Goal: Task Accomplishment & Management: Manage account settings

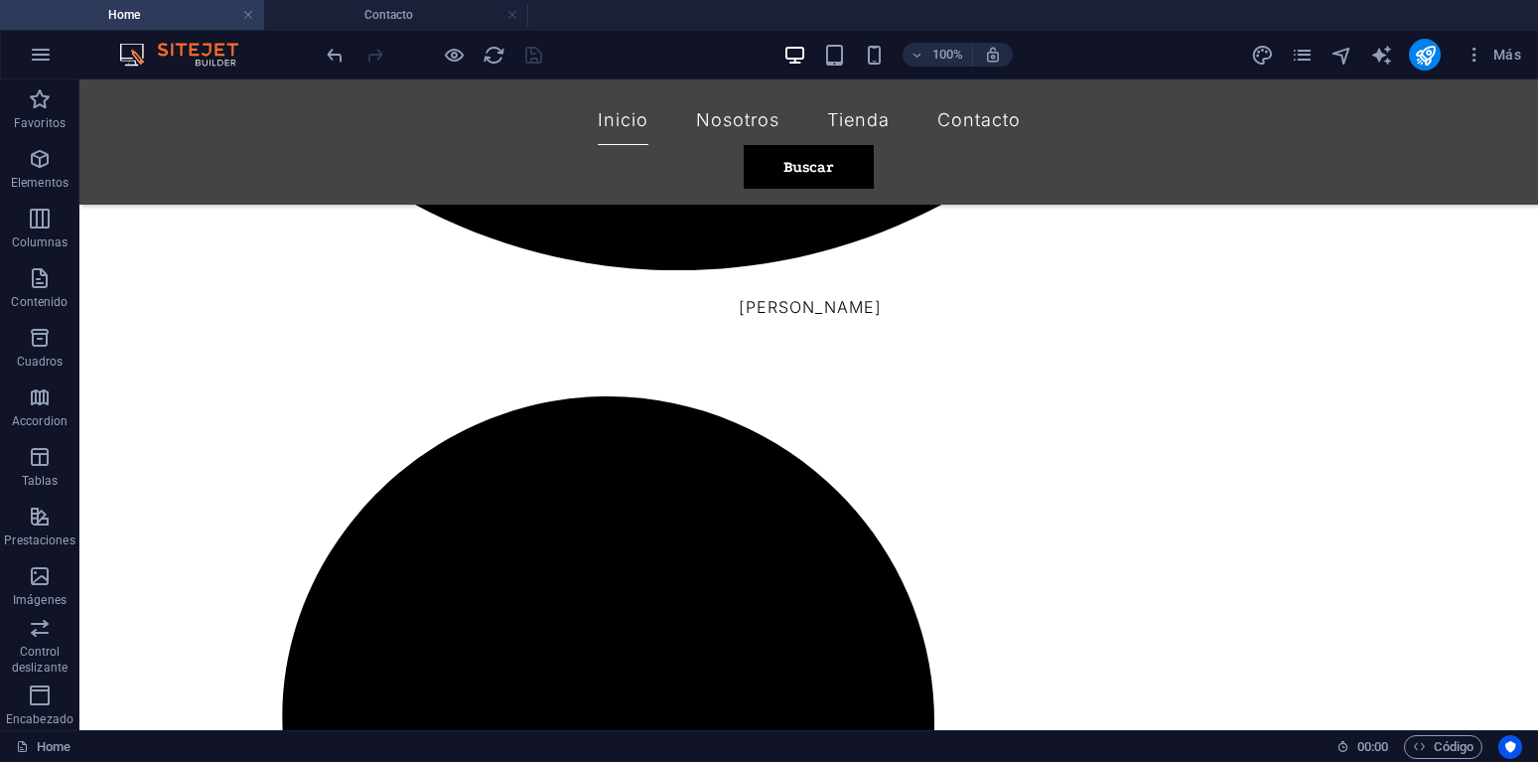
scroll to position [2161, 0]
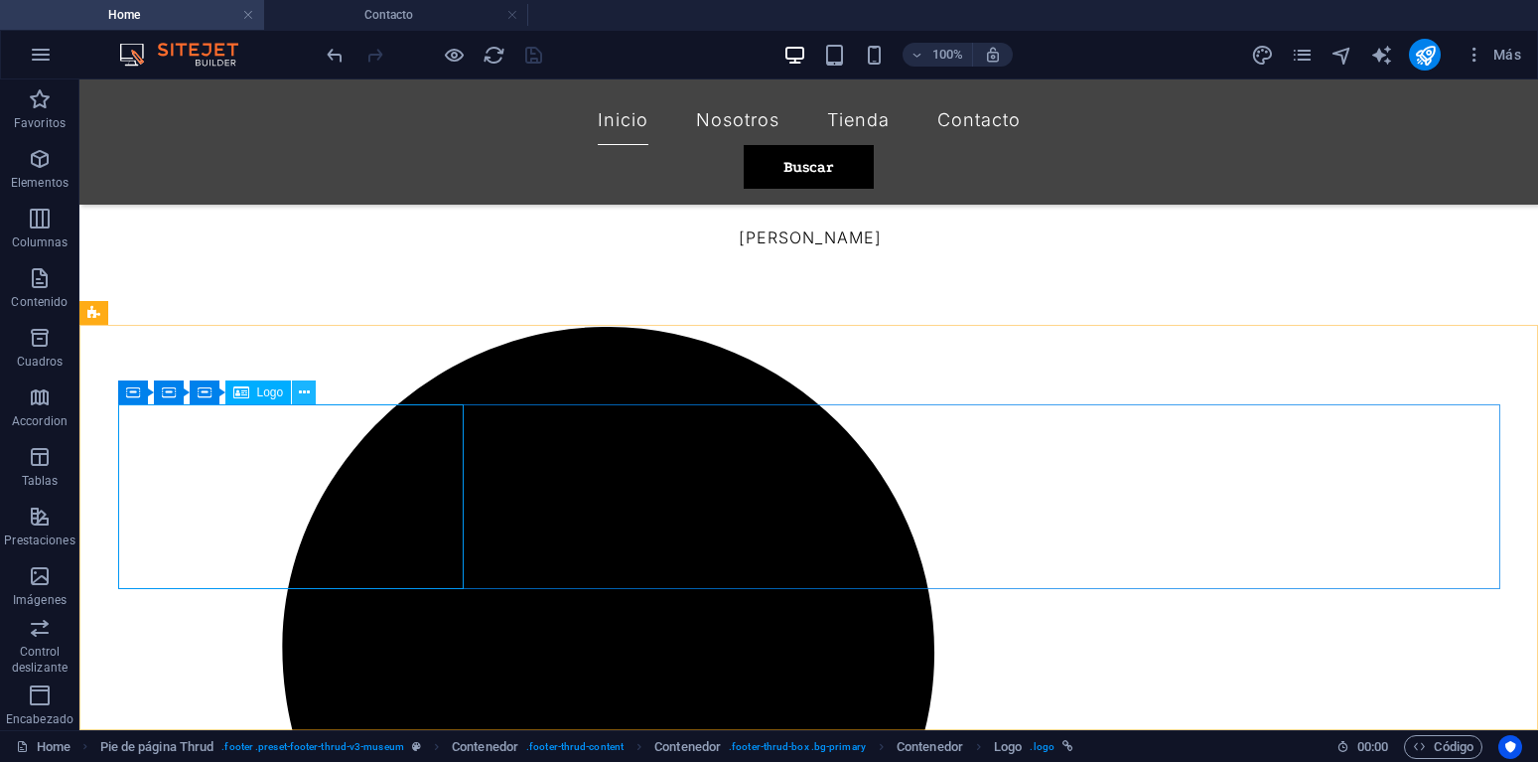
click at [308, 390] on icon at bounding box center [304, 392] width 11 height 21
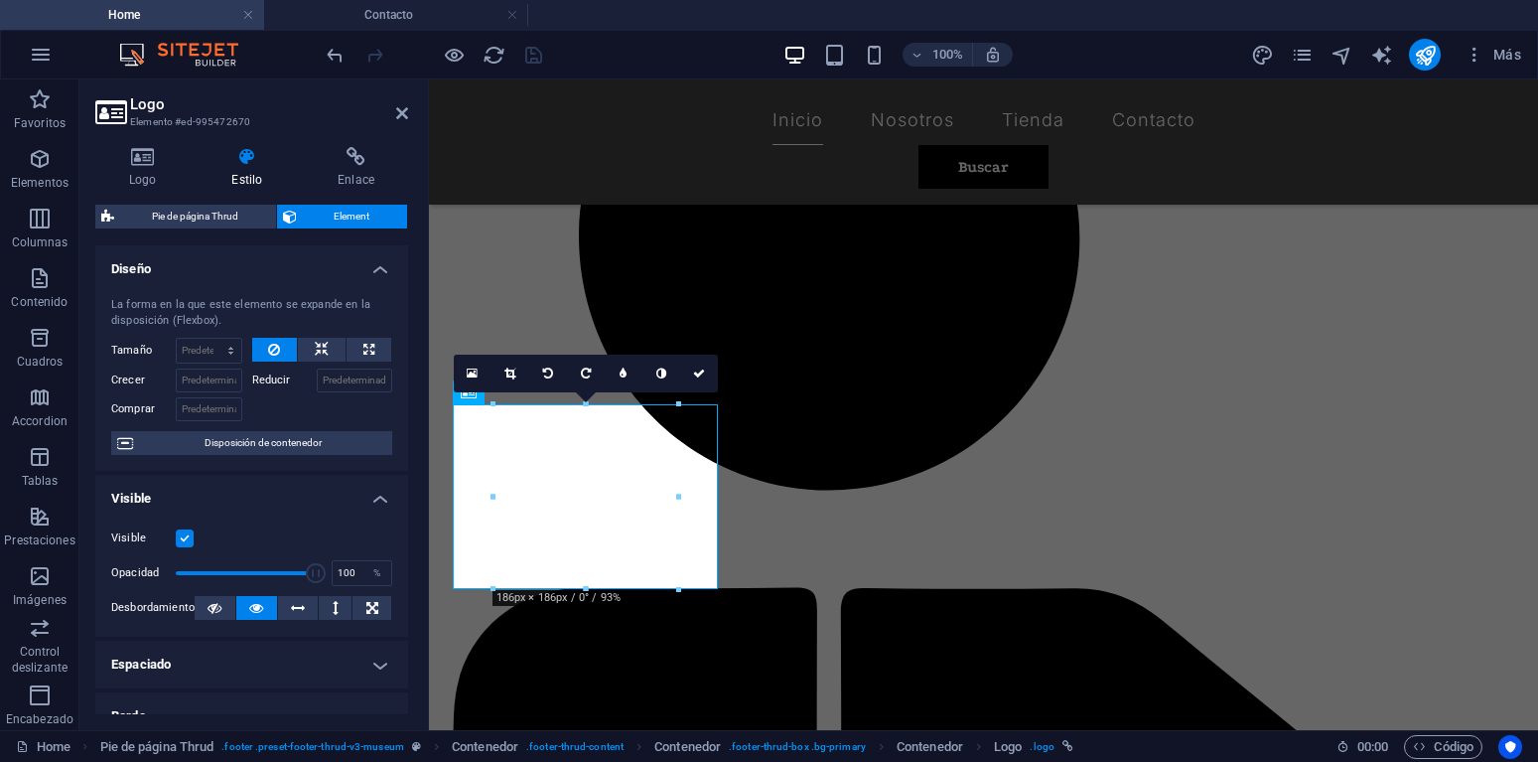
scroll to position [2217, 0]
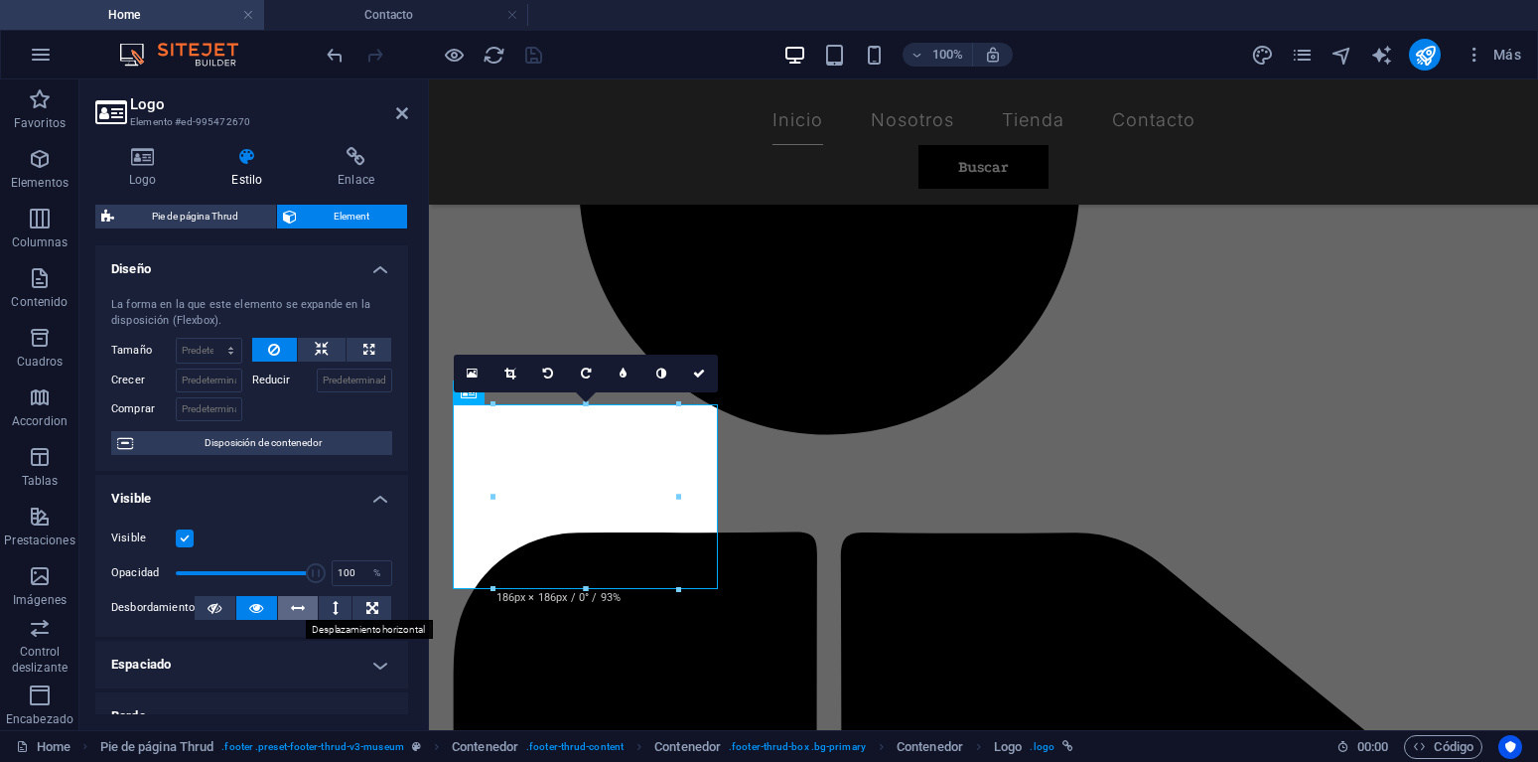
click at [297, 615] on icon at bounding box center [298, 608] width 14 height 24
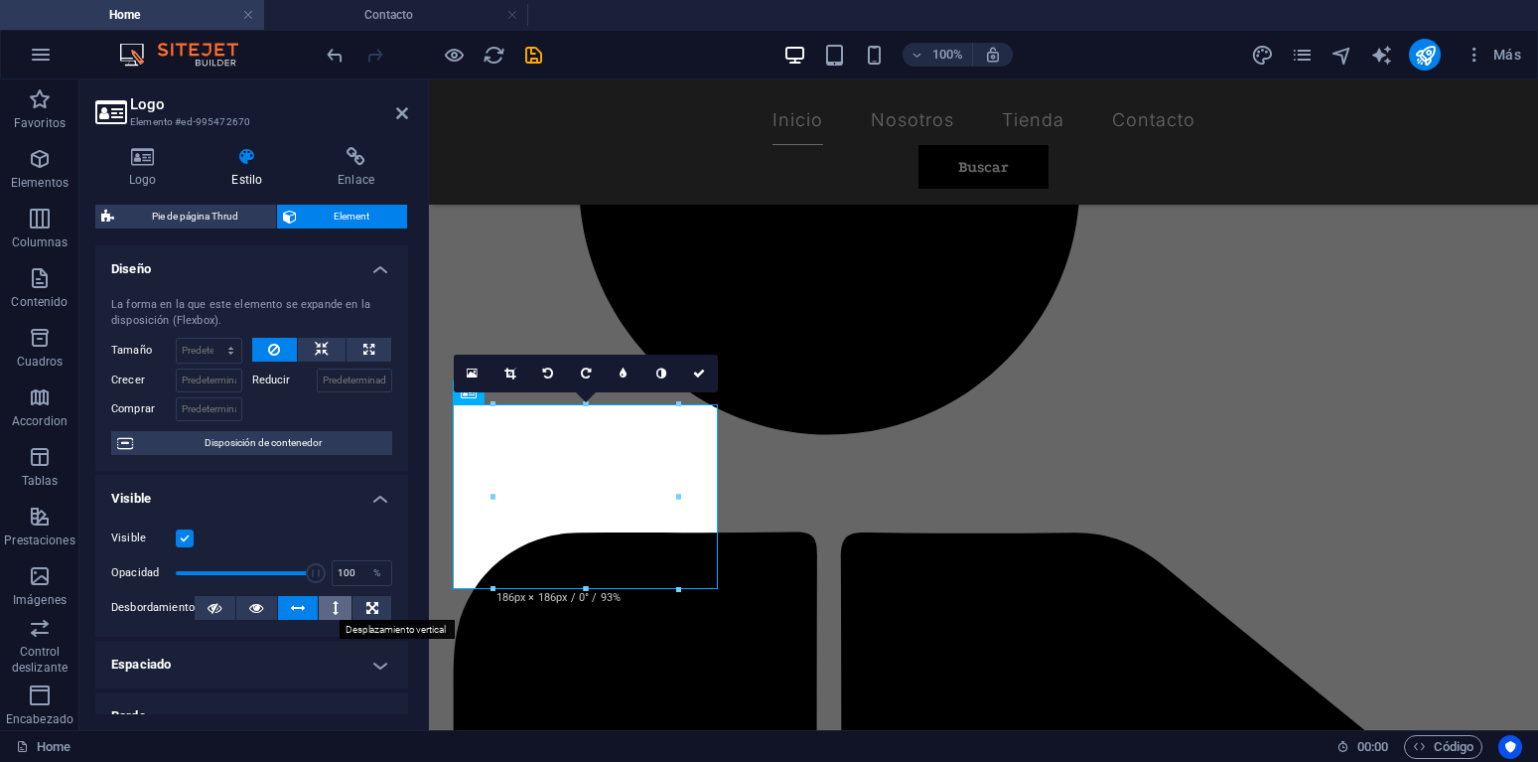
click at [339, 615] on button at bounding box center [335, 608] width 33 height 24
click at [301, 613] on icon at bounding box center [298, 608] width 14 height 24
click at [258, 613] on icon at bounding box center [256, 608] width 14 height 24
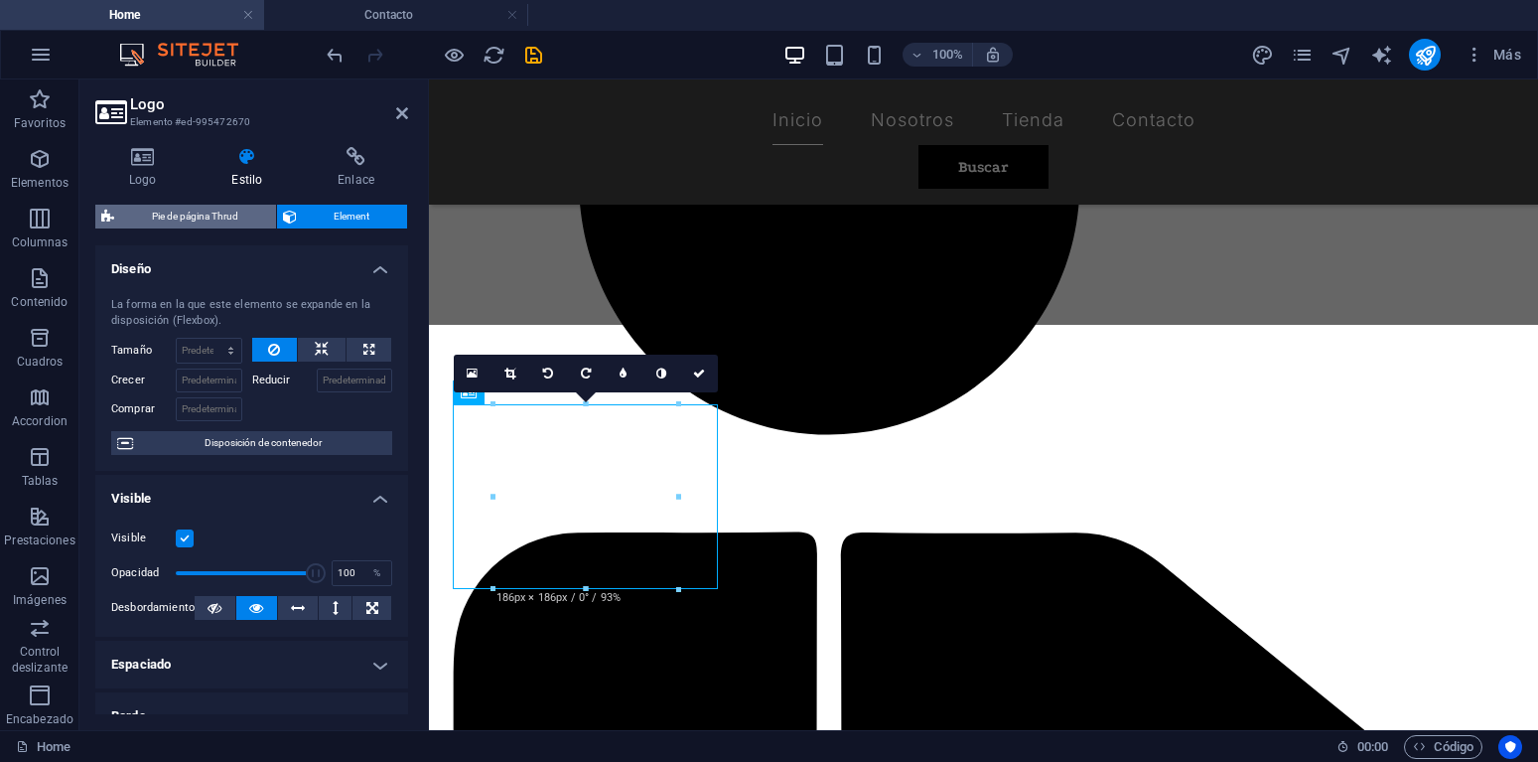
click at [201, 221] on span "Pie de página Thrud" at bounding box center [195, 217] width 150 height 24
select select "rem"
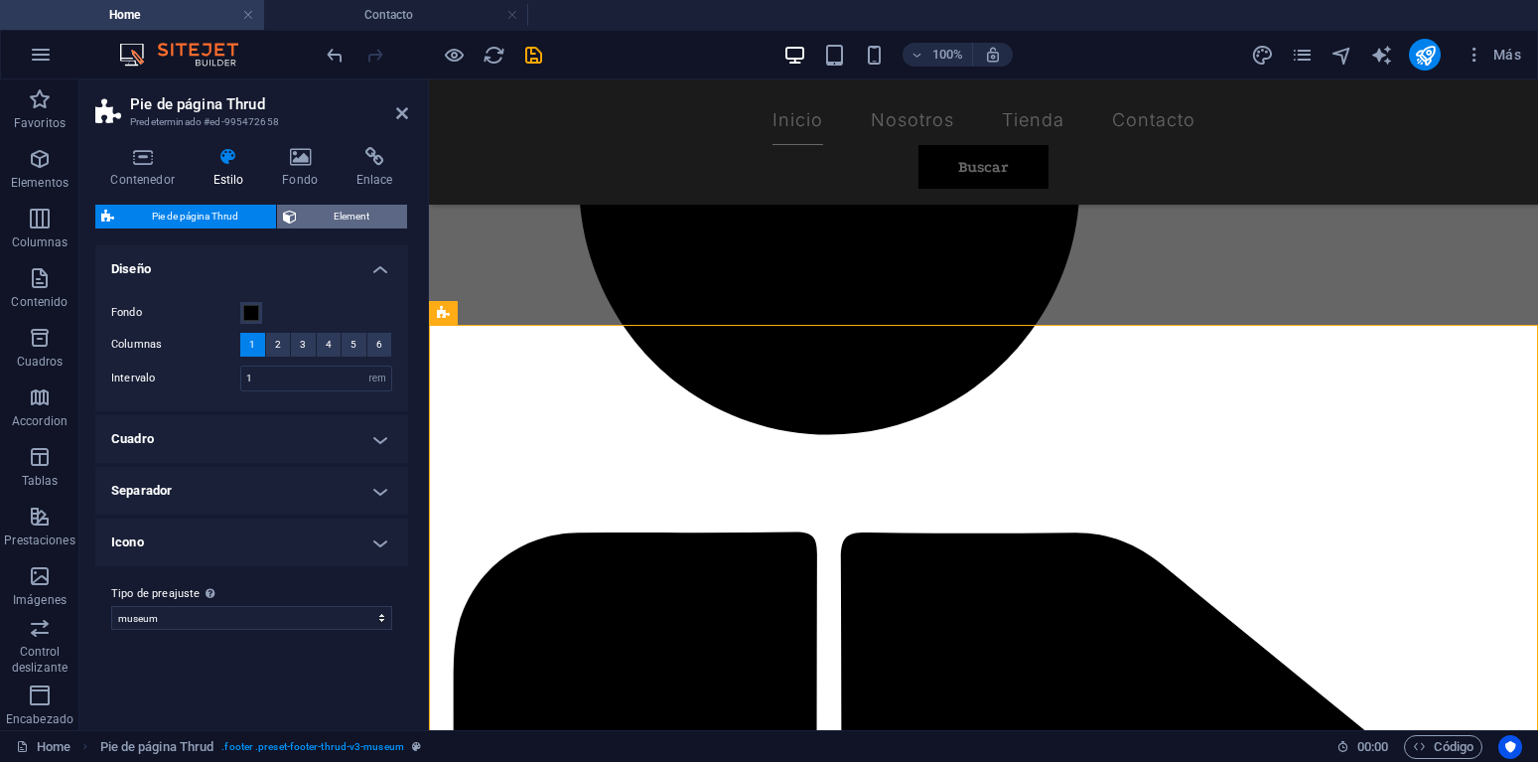
click at [321, 217] on span "Element" at bounding box center [352, 217] width 99 height 24
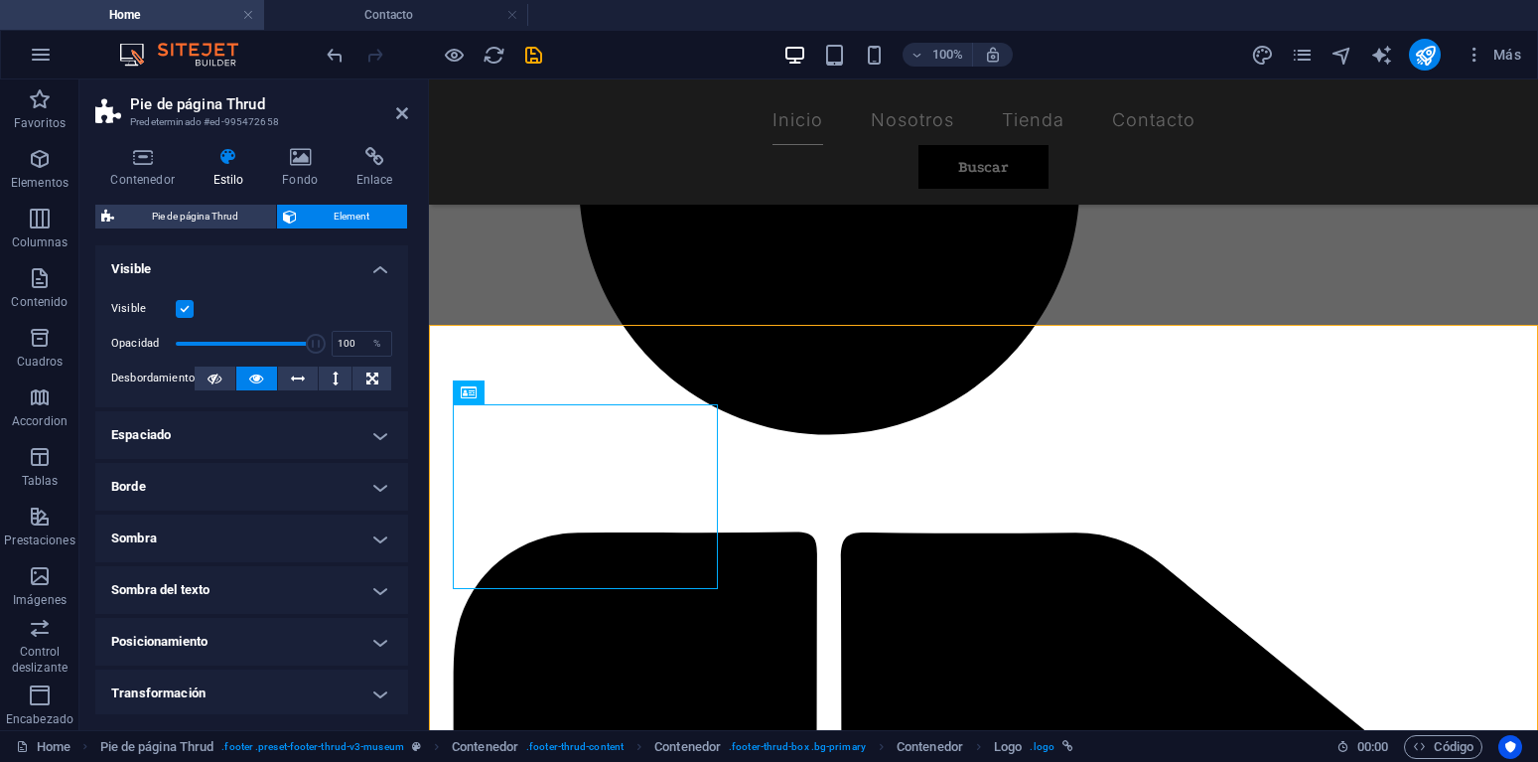
click at [190, 310] on label at bounding box center [185, 309] width 18 height 18
click at [0, 0] on input "Visible" at bounding box center [0, 0] width 0 height 0
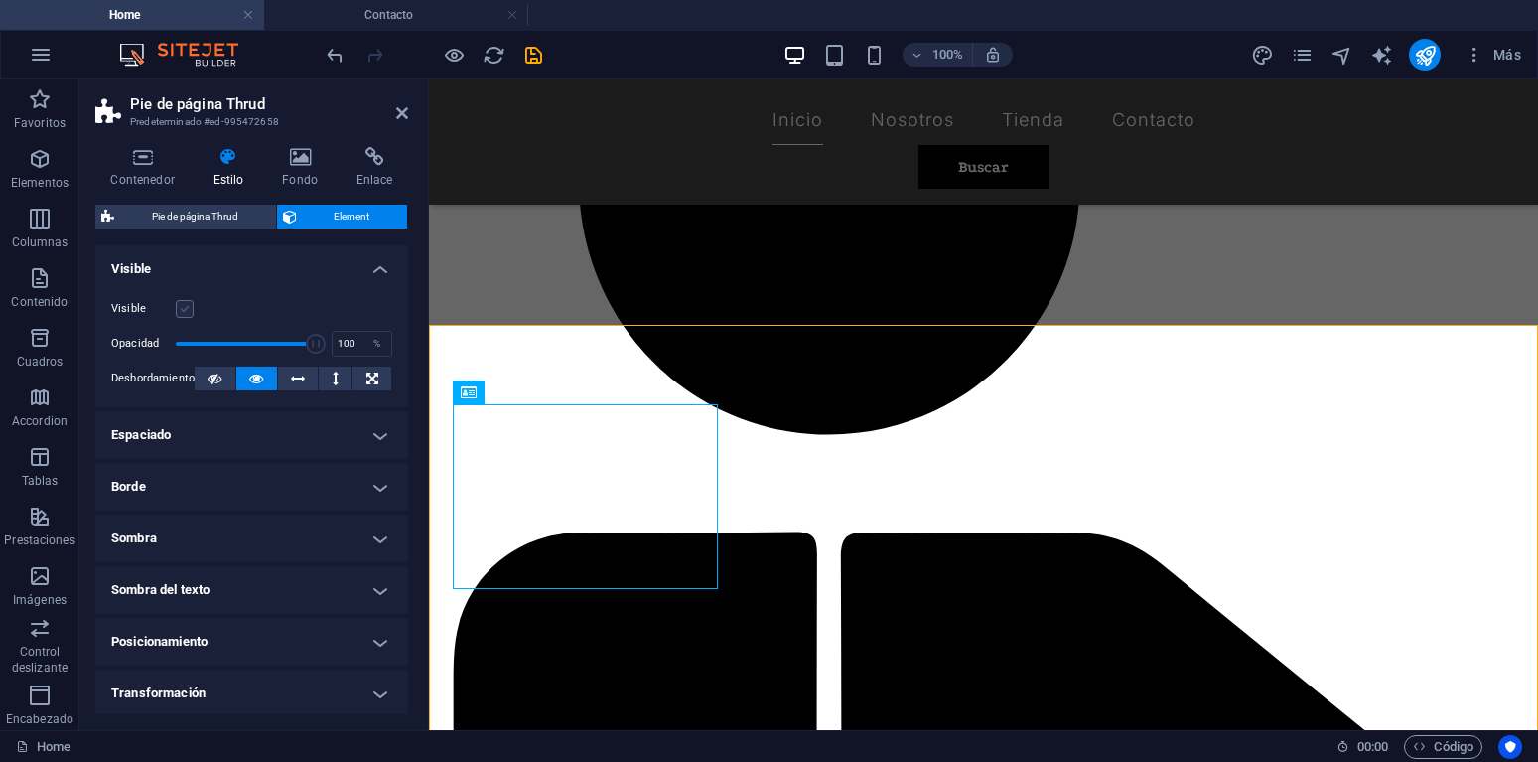
click at [179, 312] on label at bounding box center [185, 309] width 18 height 18
click at [0, 0] on input "Visible" at bounding box center [0, 0] width 0 height 0
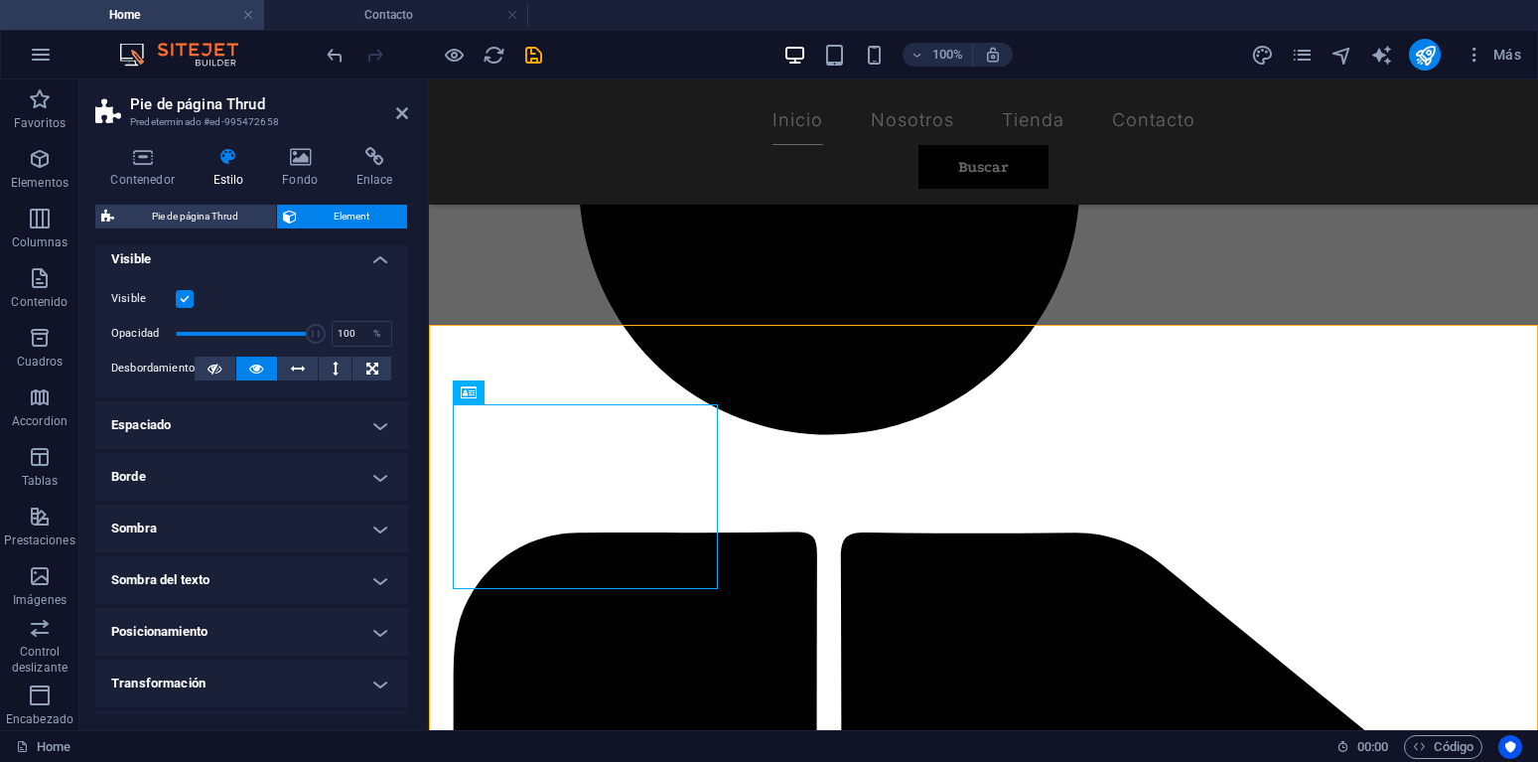
scroll to position [0, 0]
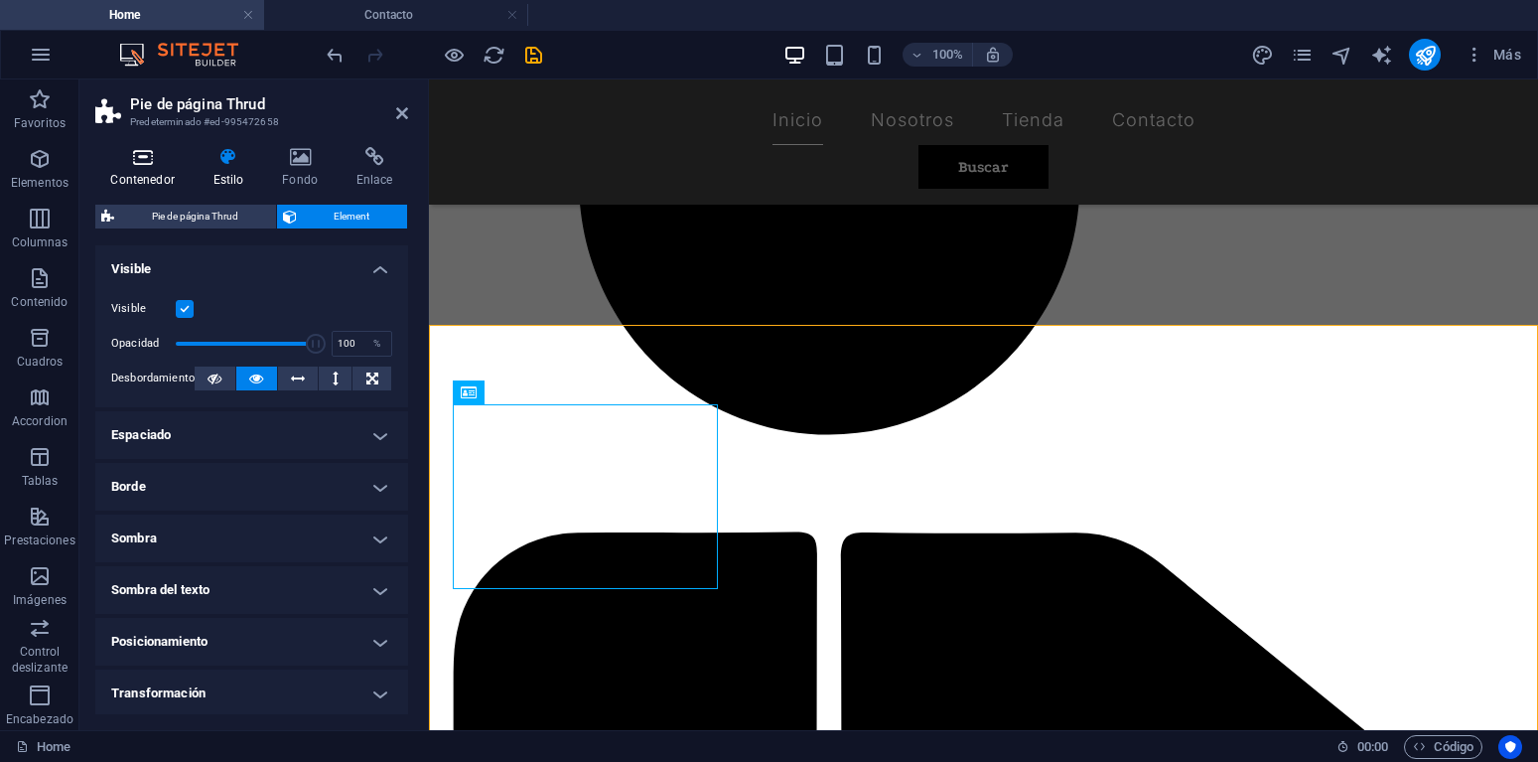
click at [134, 155] on icon at bounding box center [142, 157] width 94 height 20
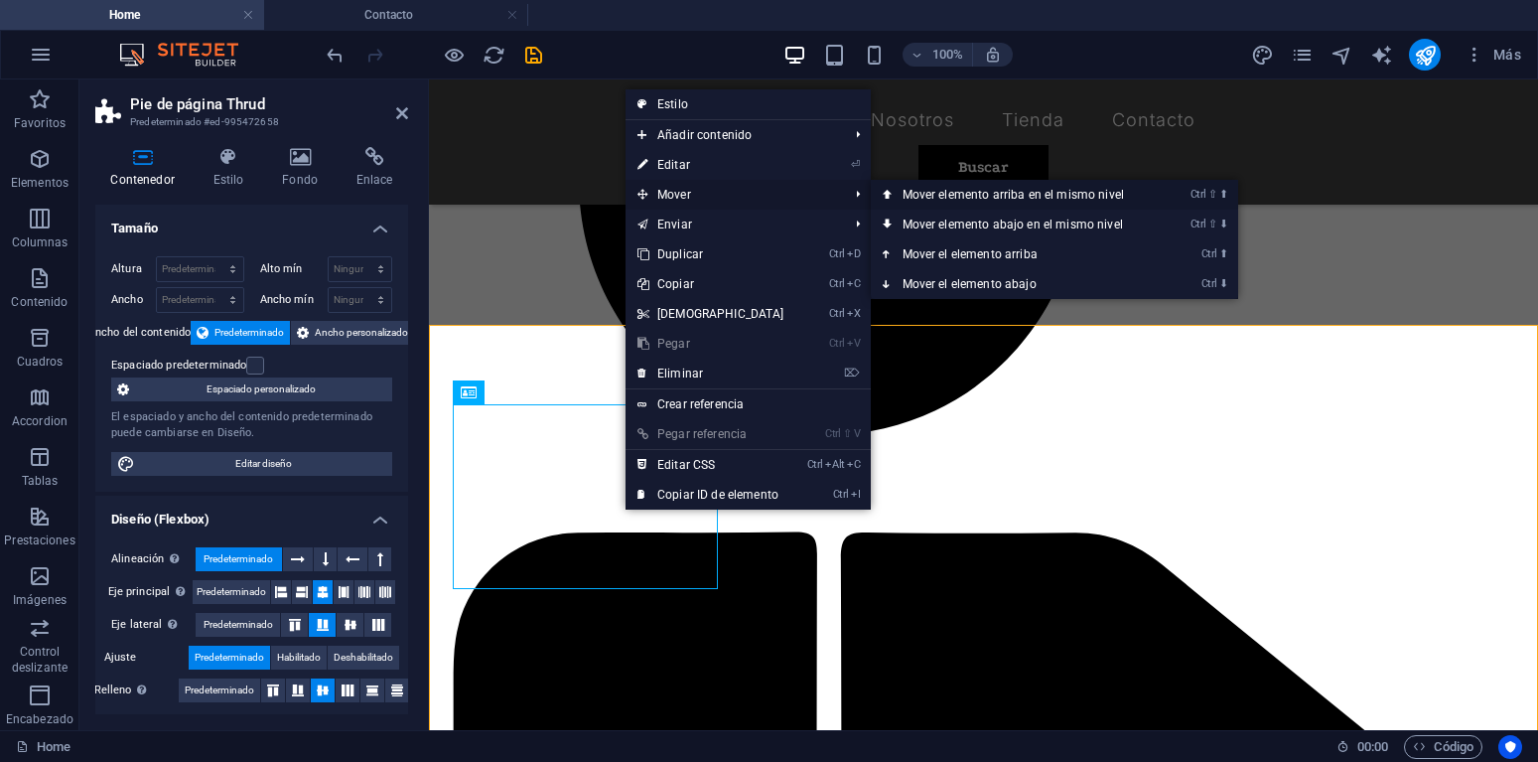
click at [1050, 191] on link "Ctrl ⇧ ⬆ Mover elemento arriba en el mismo nivel" at bounding box center [1017, 195] width 293 height 30
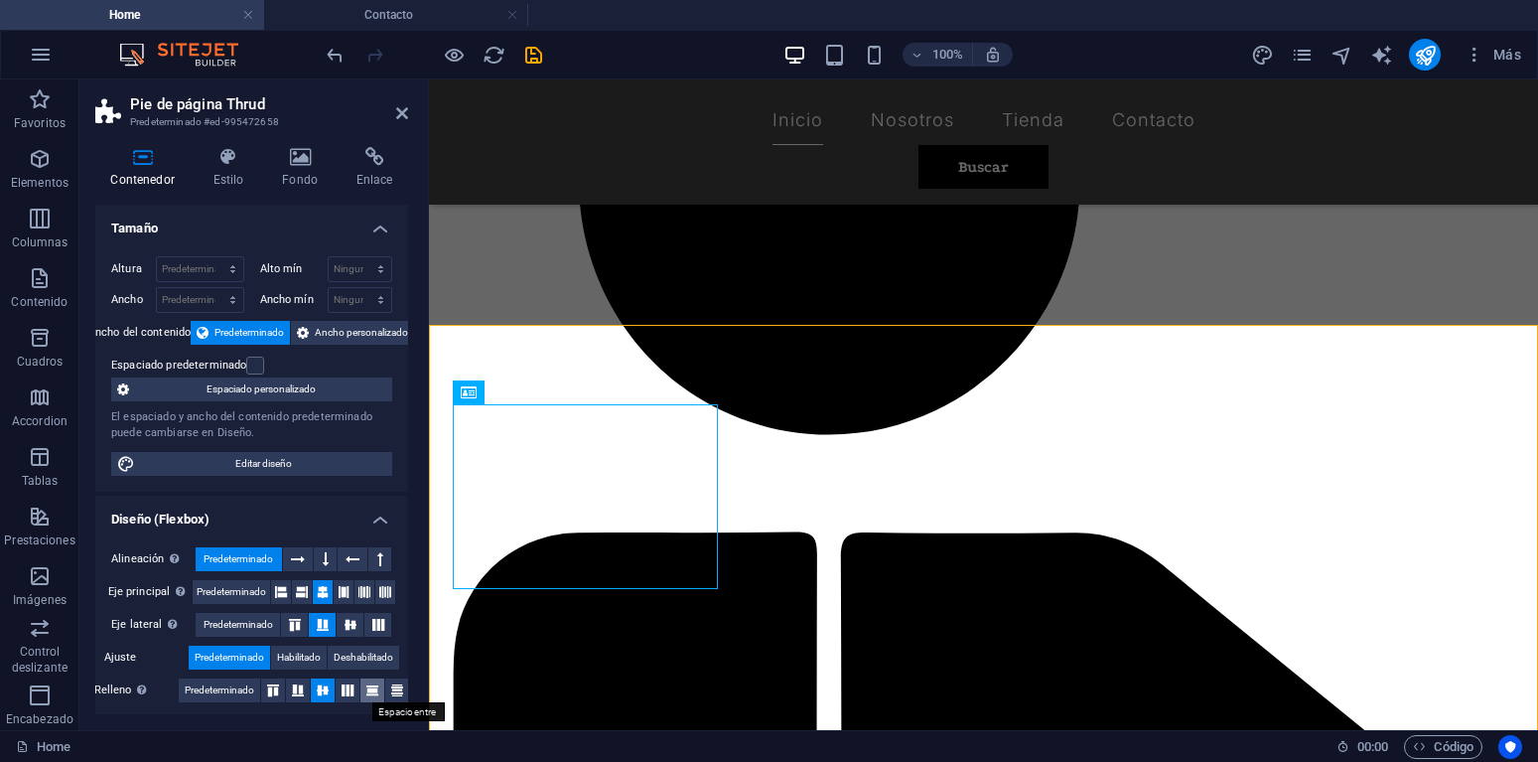
click at [377, 688] on icon at bounding box center [373, 690] width 24 height 12
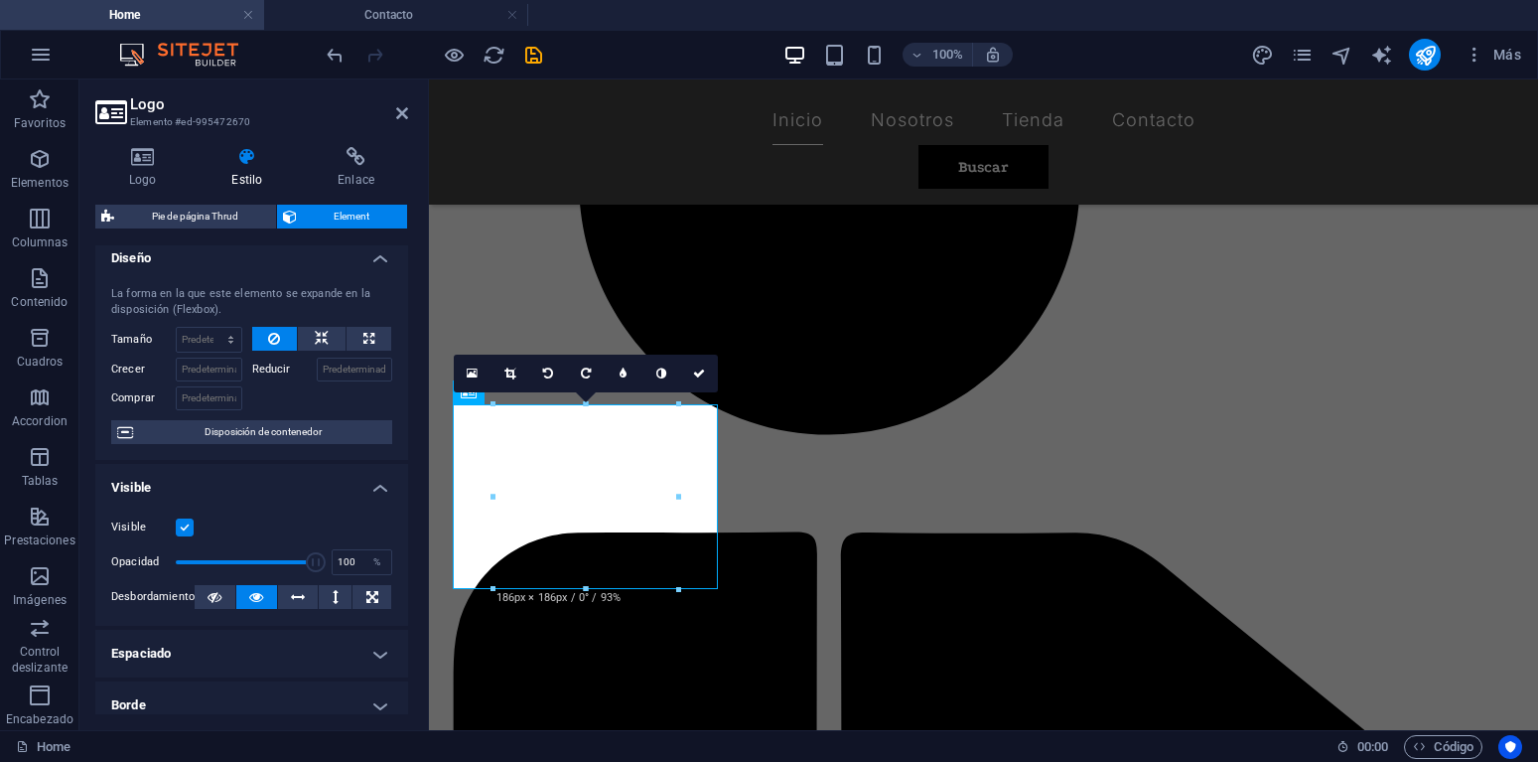
scroll to position [9, 0]
click at [297, 434] on span "Disposición de contenedor" at bounding box center [262, 434] width 247 height 24
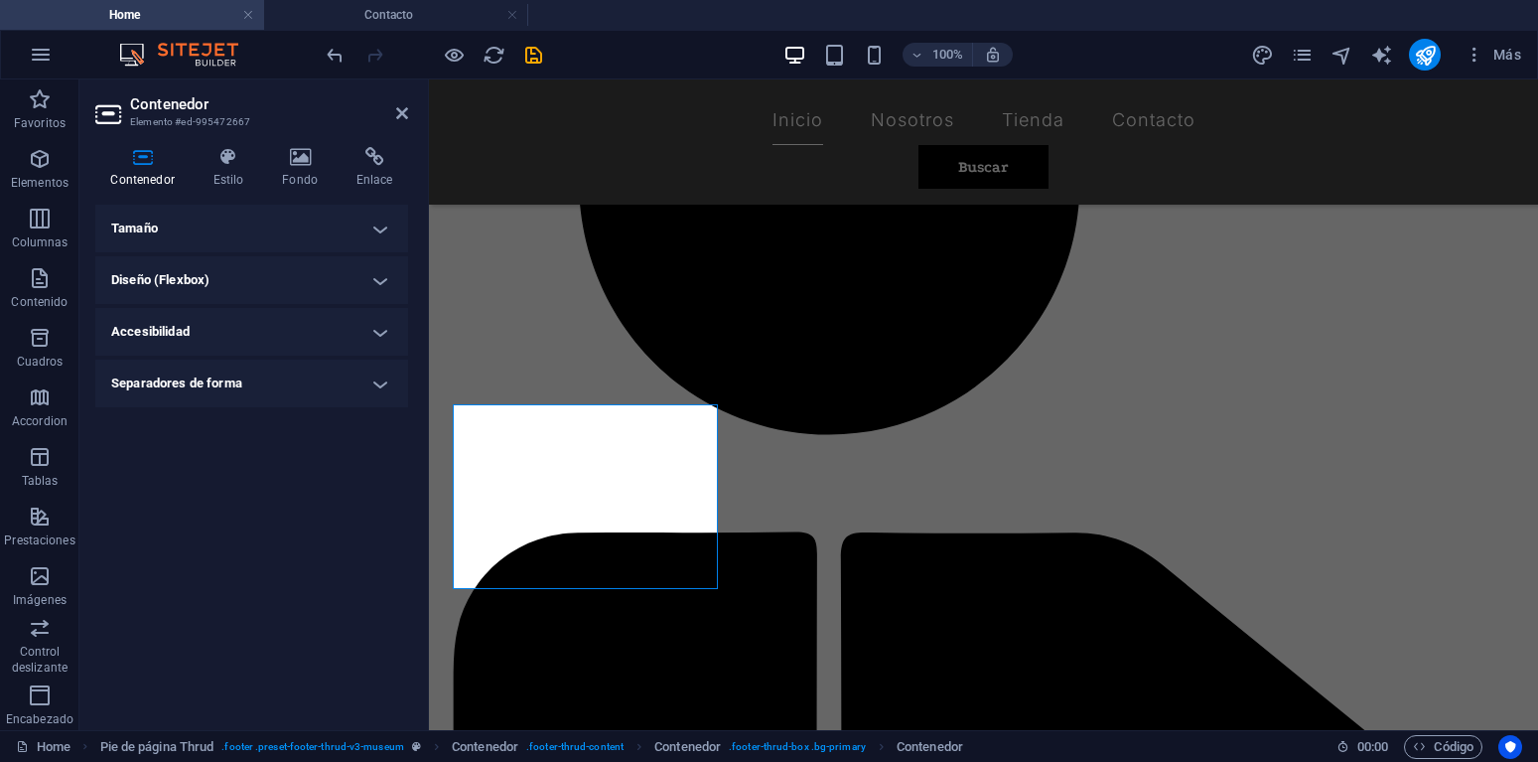
click at [249, 220] on h4 "Tamaño" at bounding box center [251, 229] width 313 height 48
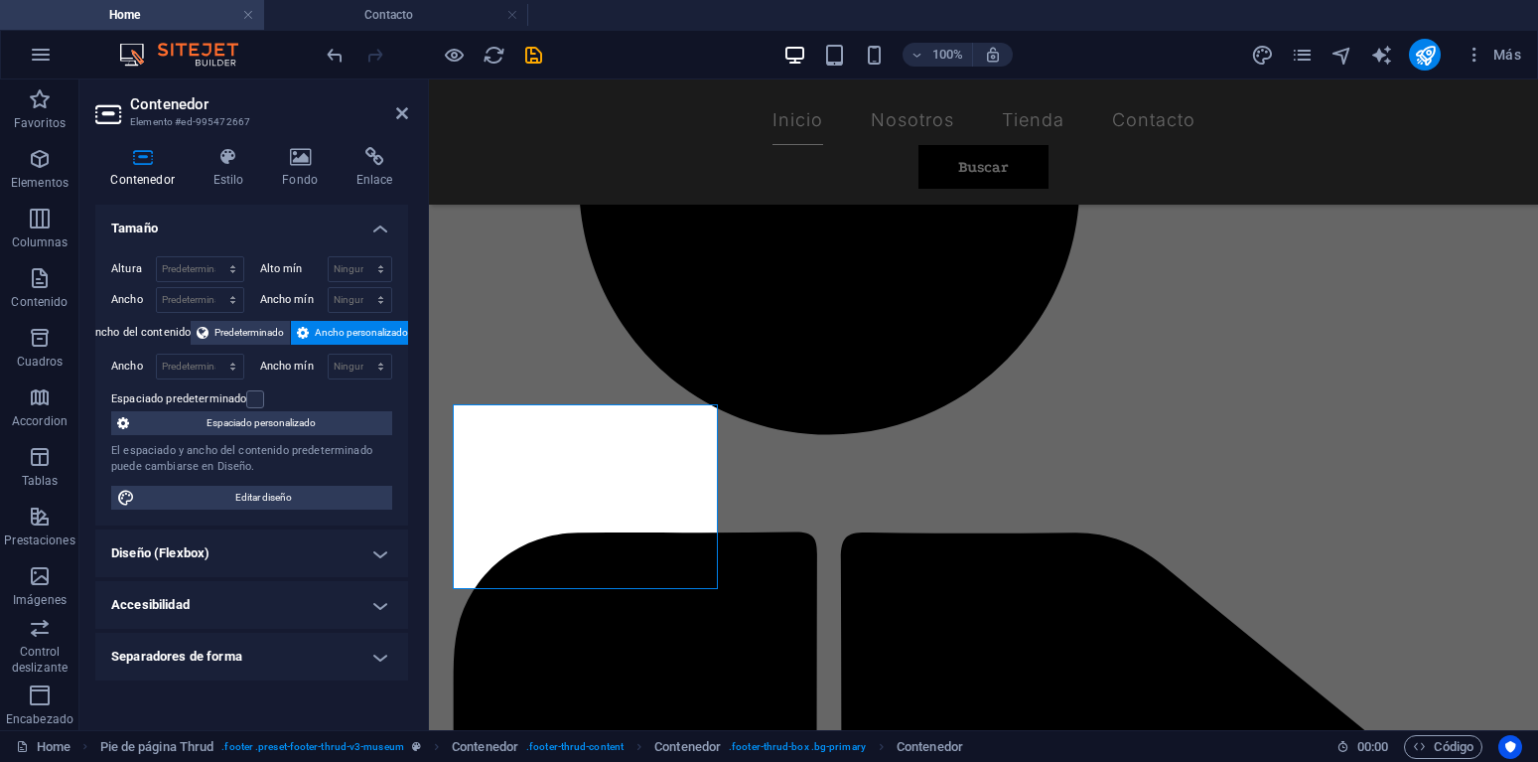
click at [225, 557] on h4 "Diseño (Flexbox)" at bounding box center [251, 553] width 313 height 48
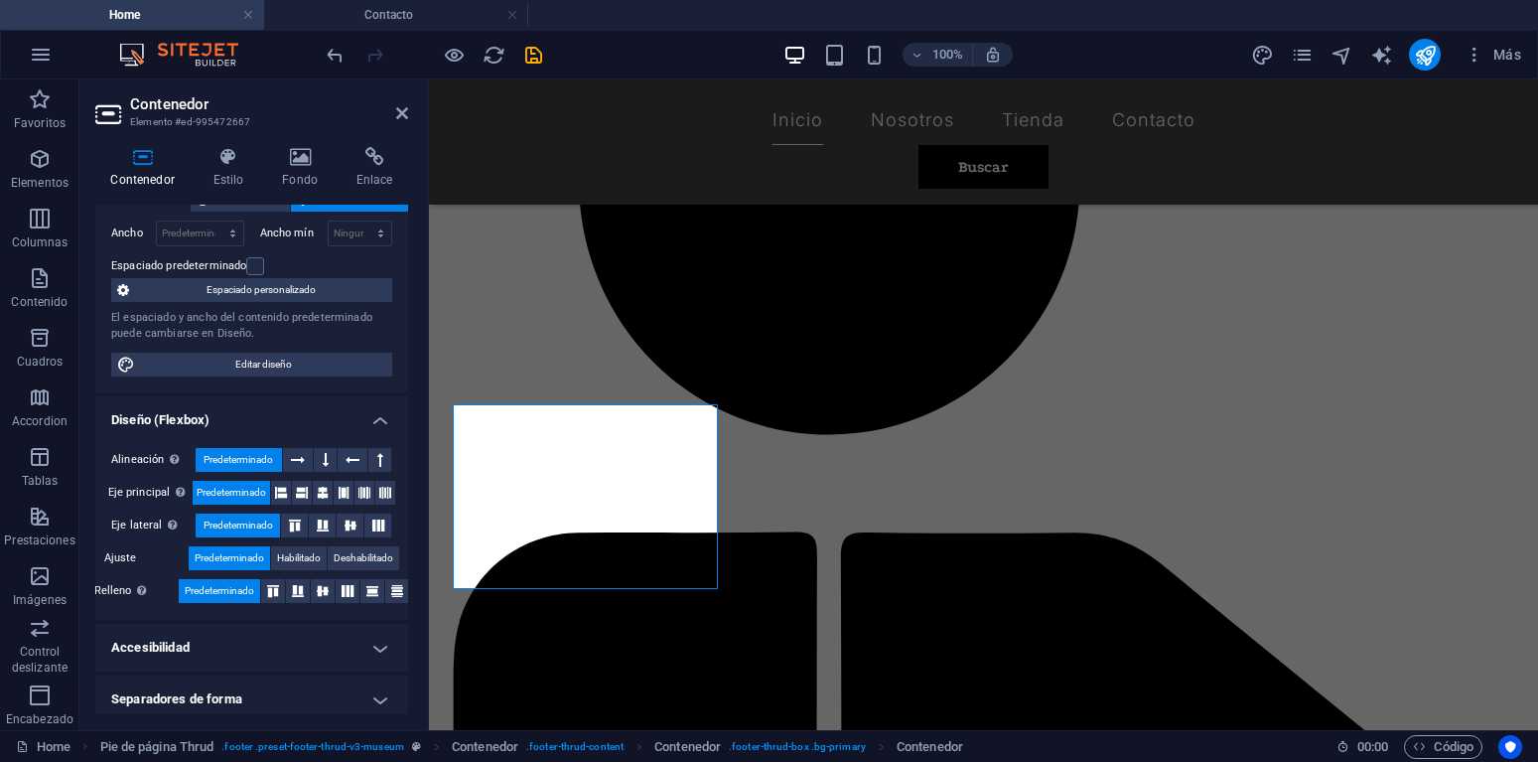
scroll to position [142, 0]
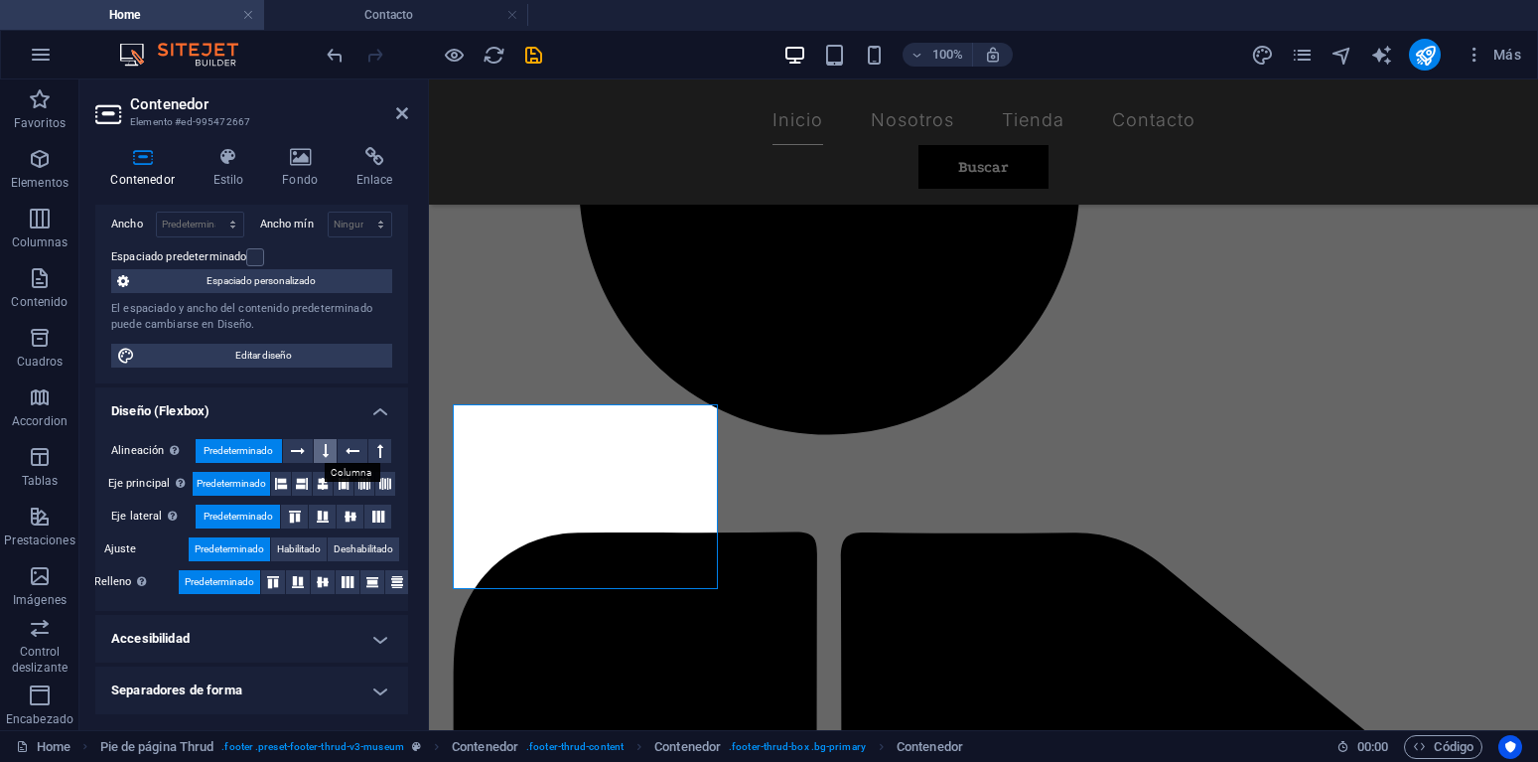
click at [319, 458] on button at bounding box center [325, 451] width 23 height 24
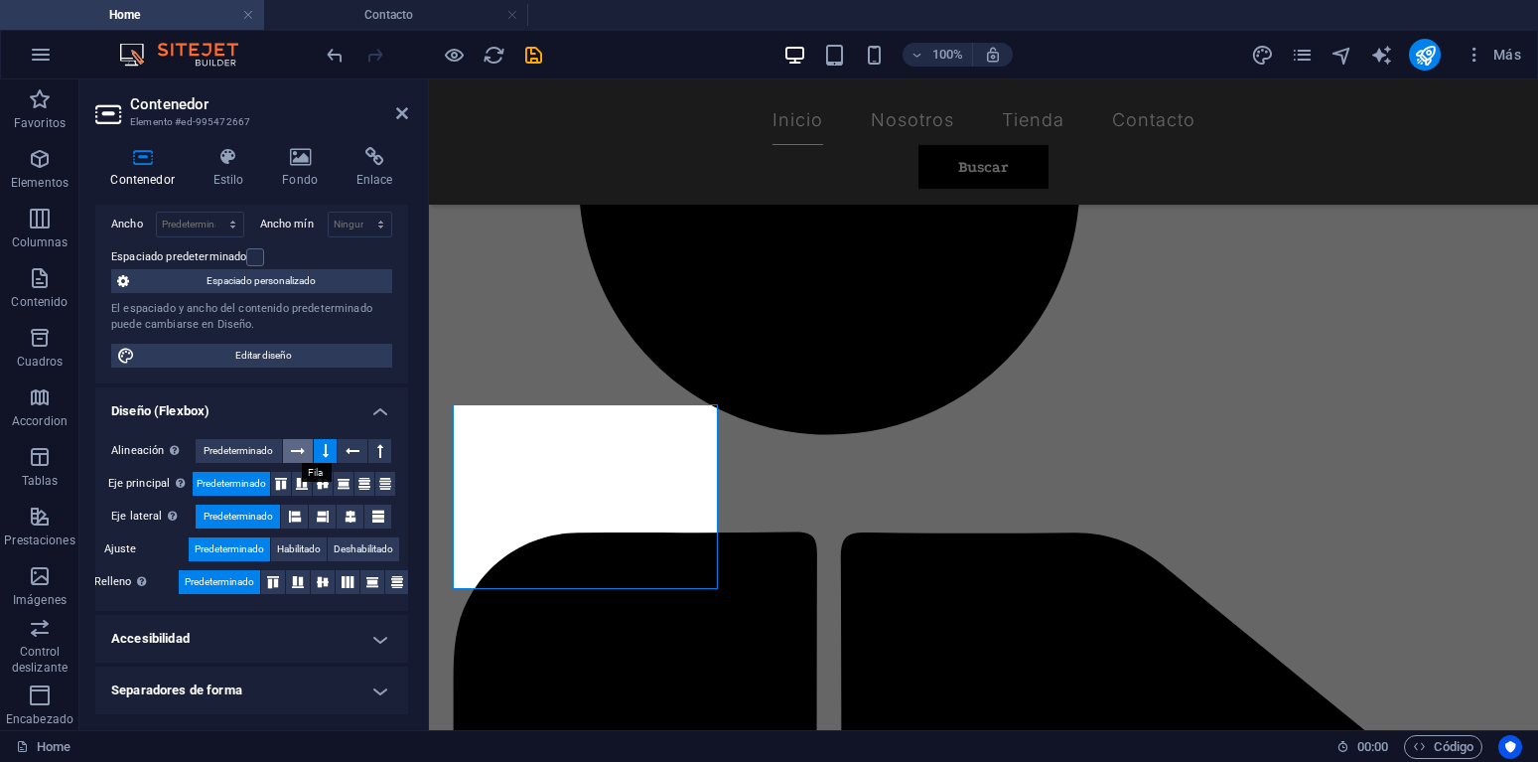
click at [298, 455] on icon at bounding box center [298, 451] width 14 height 24
click at [351, 456] on icon at bounding box center [353, 451] width 14 height 24
click at [389, 457] on button at bounding box center [379, 451] width 23 height 24
click at [256, 455] on span "Predeterminado" at bounding box center [239, 451] width 70 height 24
click at [323, 486] on icon at bounding box center [323, 484] width 12 height 24
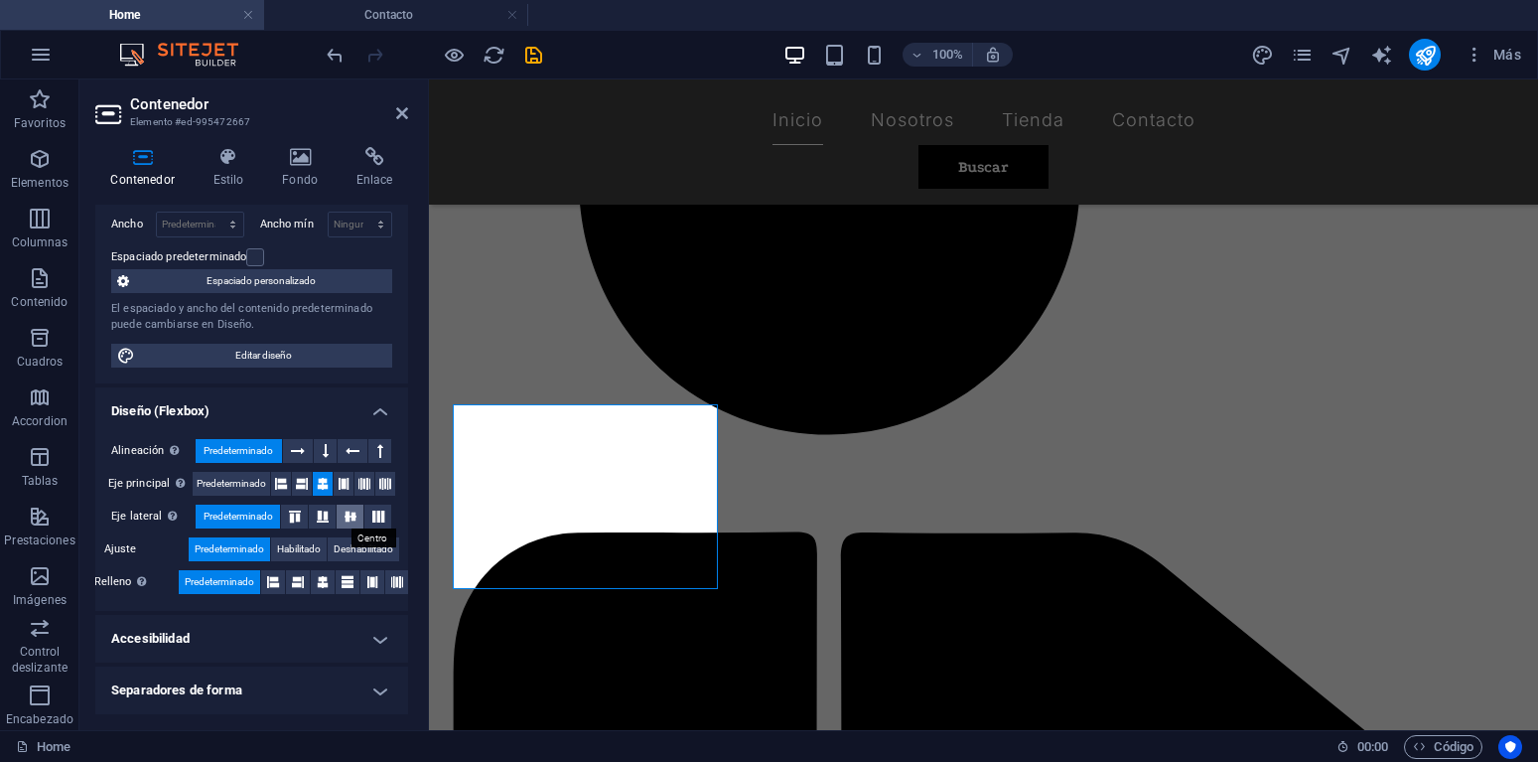
click at [349, 518] on icon at bounding box center [351, 516] width 24 height 12
click at [325, 518] on icon at bounding box center [323, 516] width 24 height 12
click at [293, 521] on icon at bounding box center [295, 516] width 24 height 12
click at [252, 521] on span "Predeterminado" at bounding box center [239, 517] width 70 height 24
click at [318, 585] on icon at bounding box center [323, 582] width 12 height 24
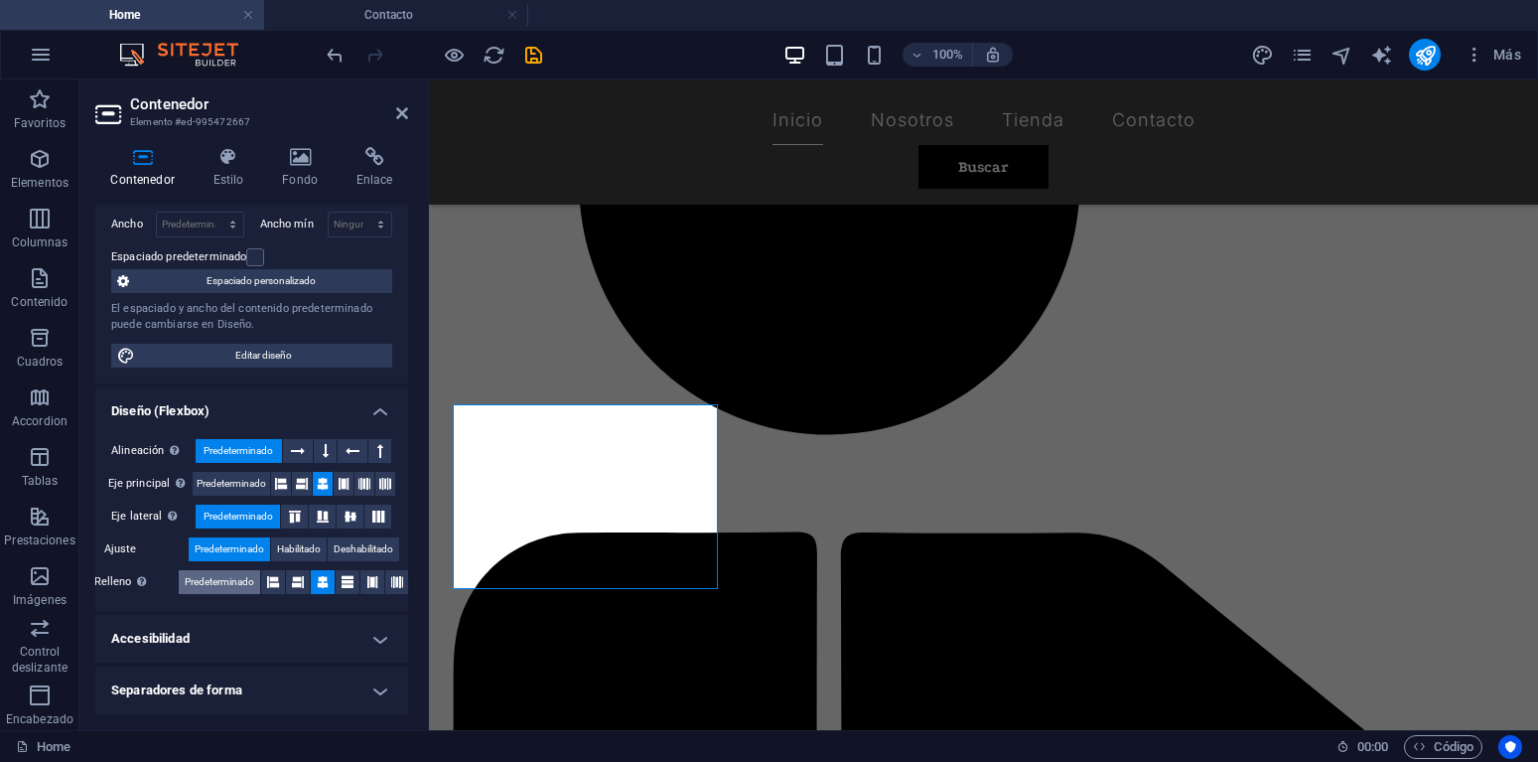
click at [222, 586] on span "Predeterminado" at bounding box center [220, 582] width 70 height 24
click at [237, 488] on span "Predeterminado" at bounding box center [232, 484] width 70 height 24
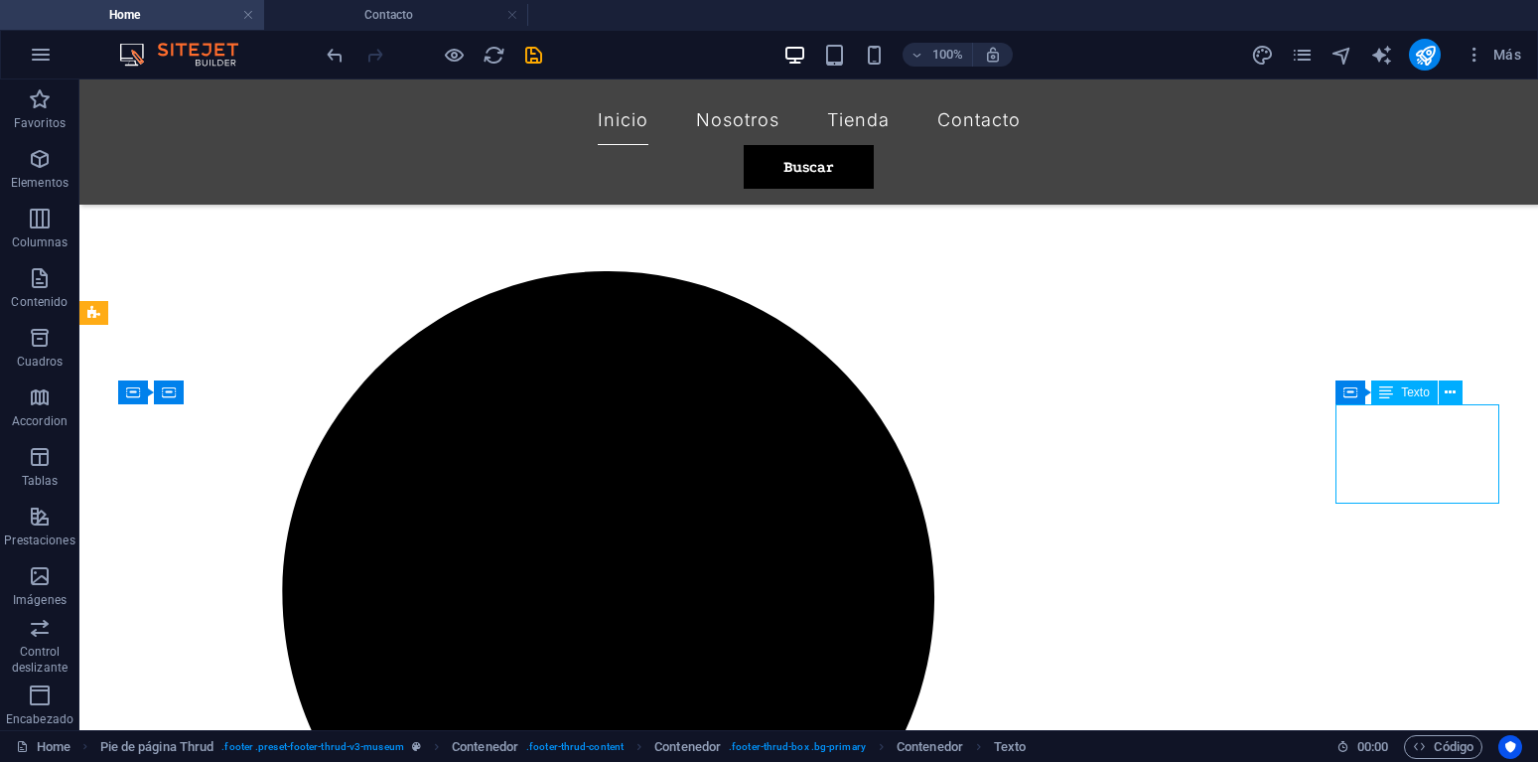
scroll to position [2161, 0]
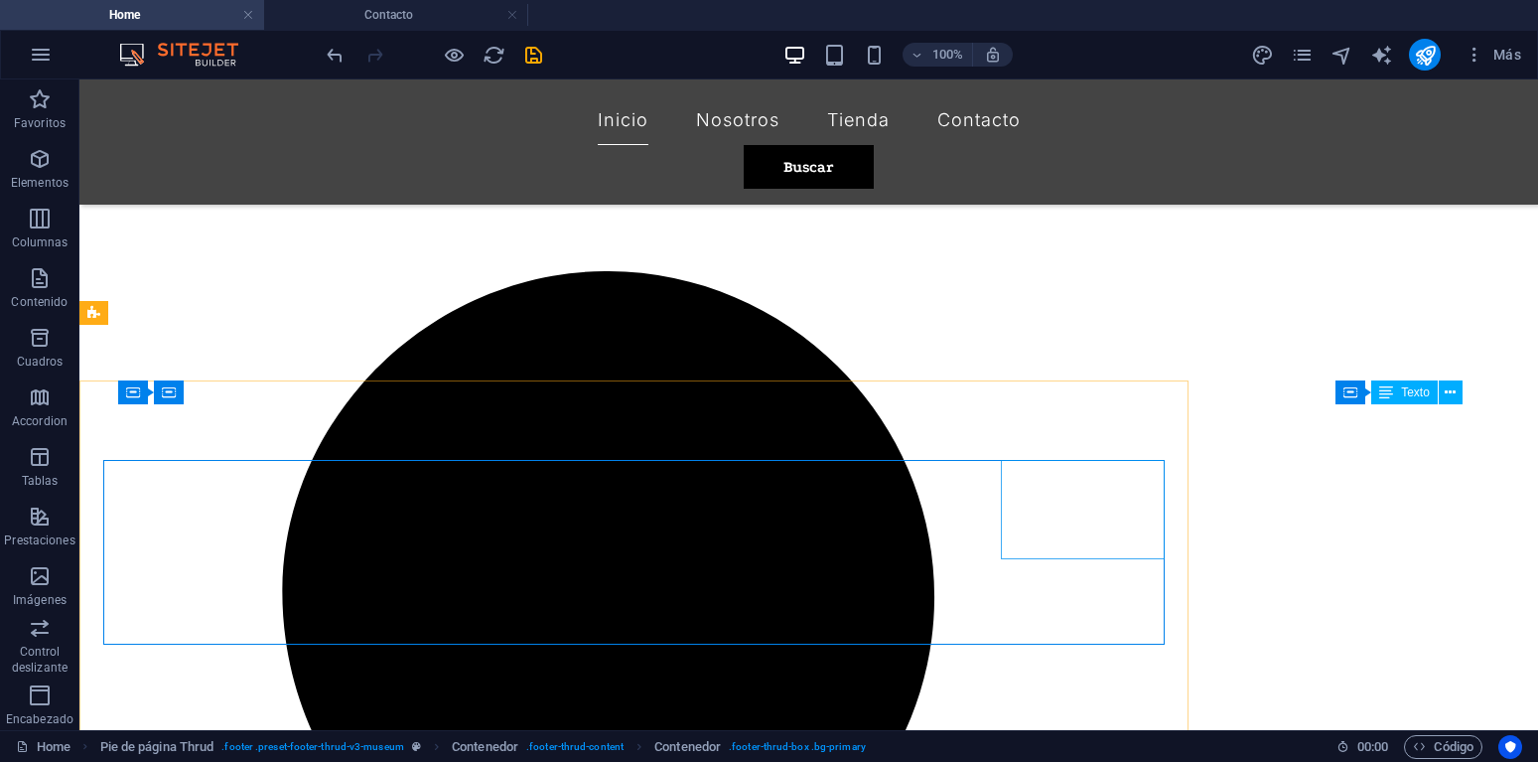
scroll to position [2161, 0]
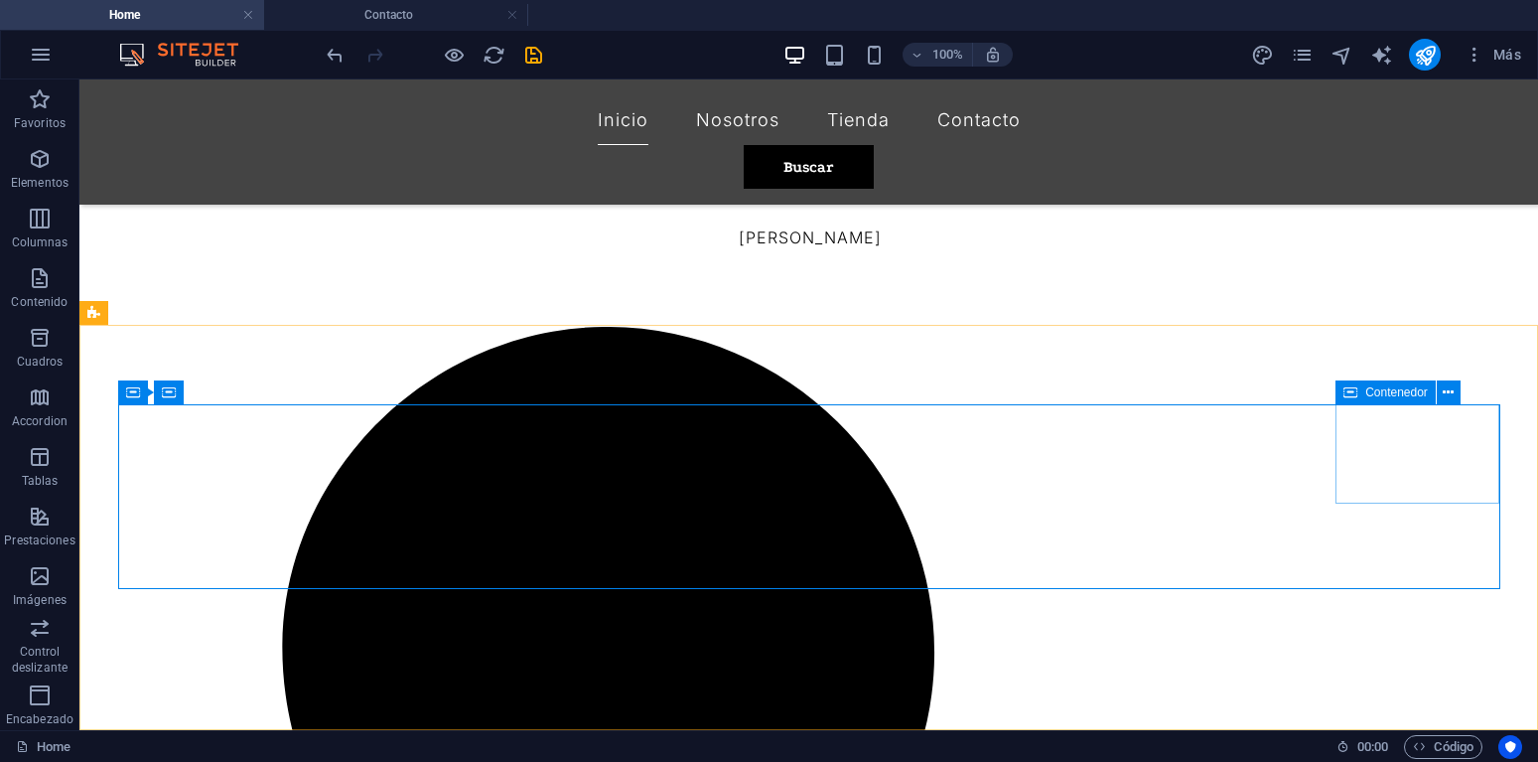
click at [1354, 389] on icon at bounding box center [1351, 392] width 14 height 24
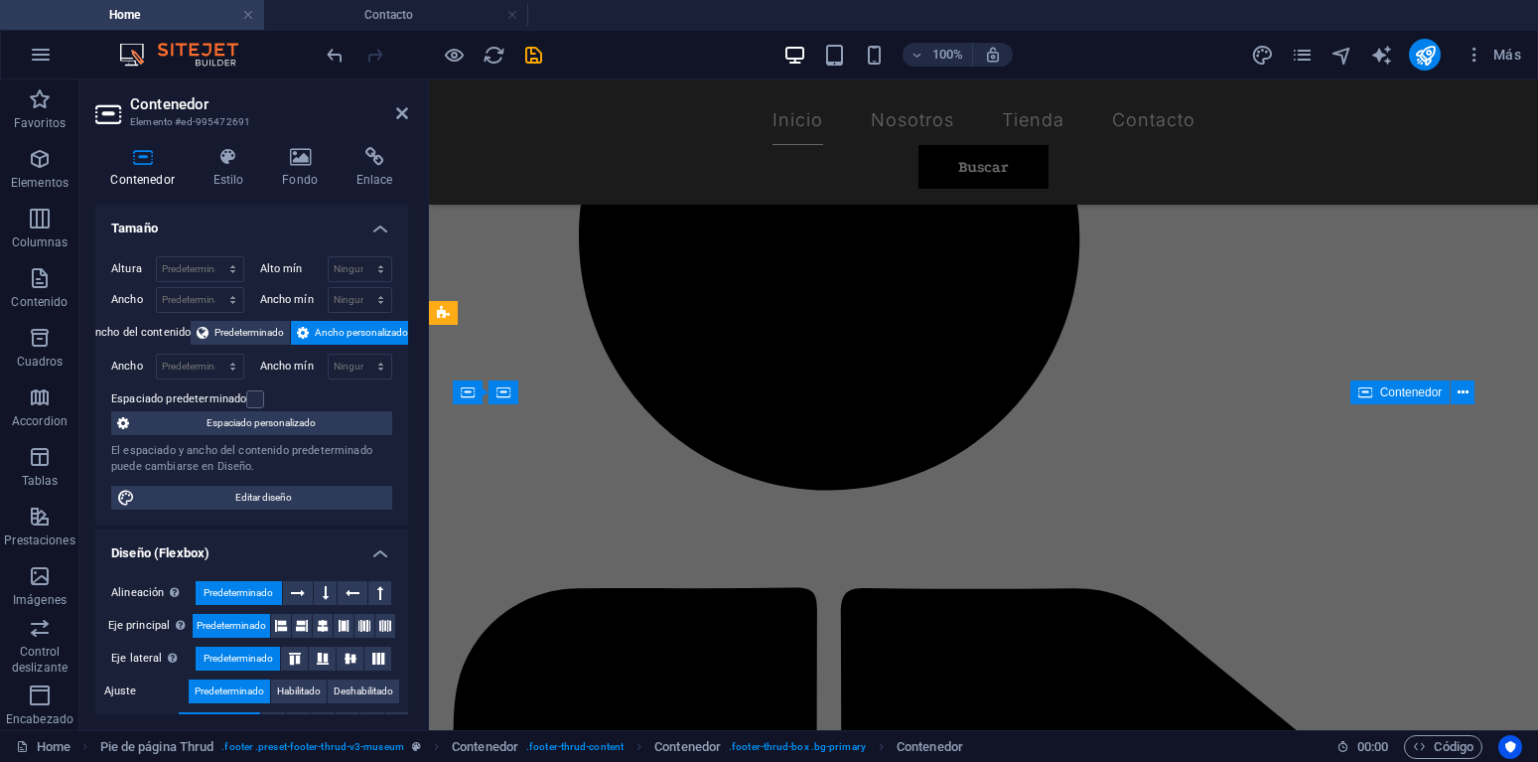
scroll to position [2217, 0]
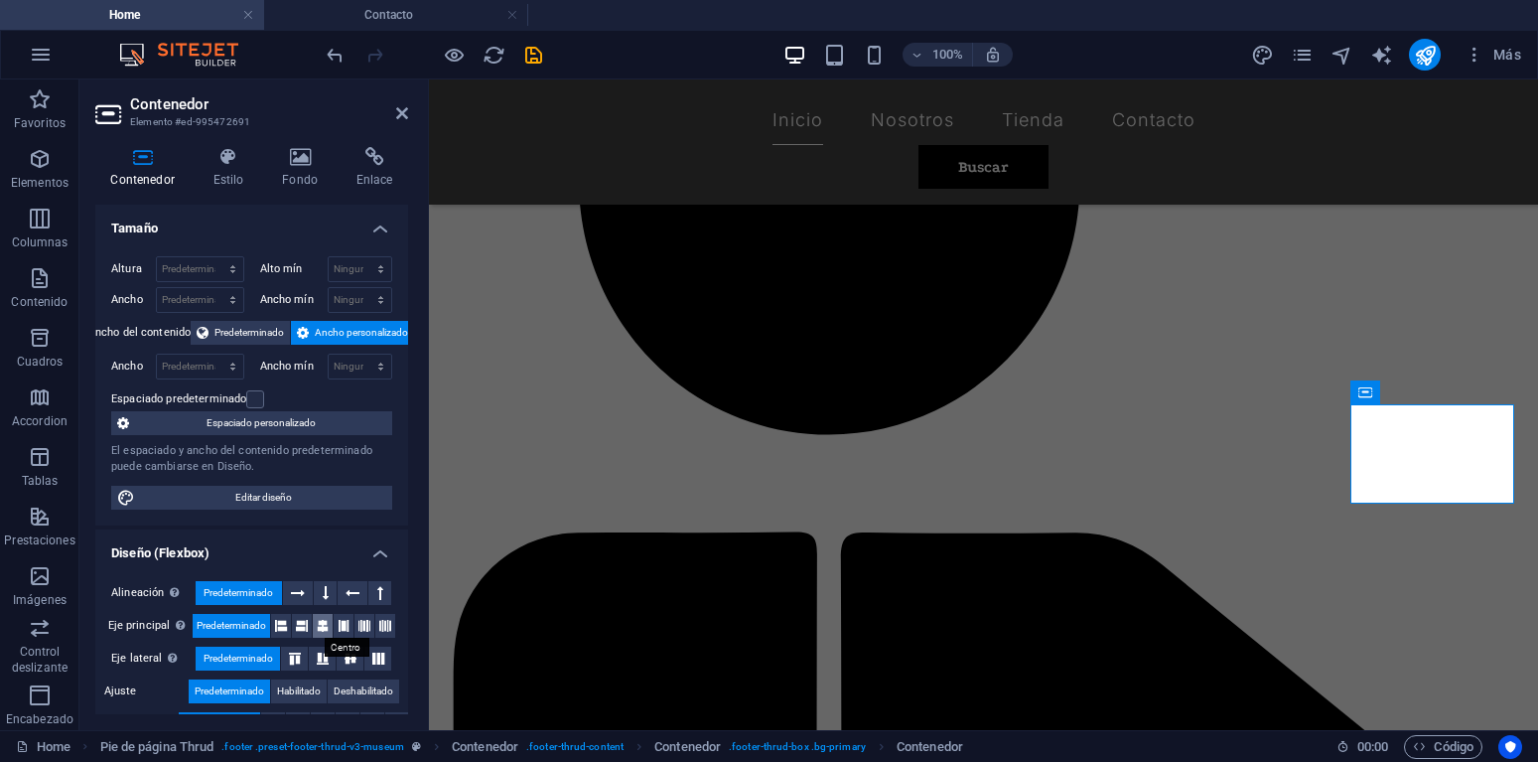
click at [322, 628] on icon at bounding box center [323, 626] width 12 height 24
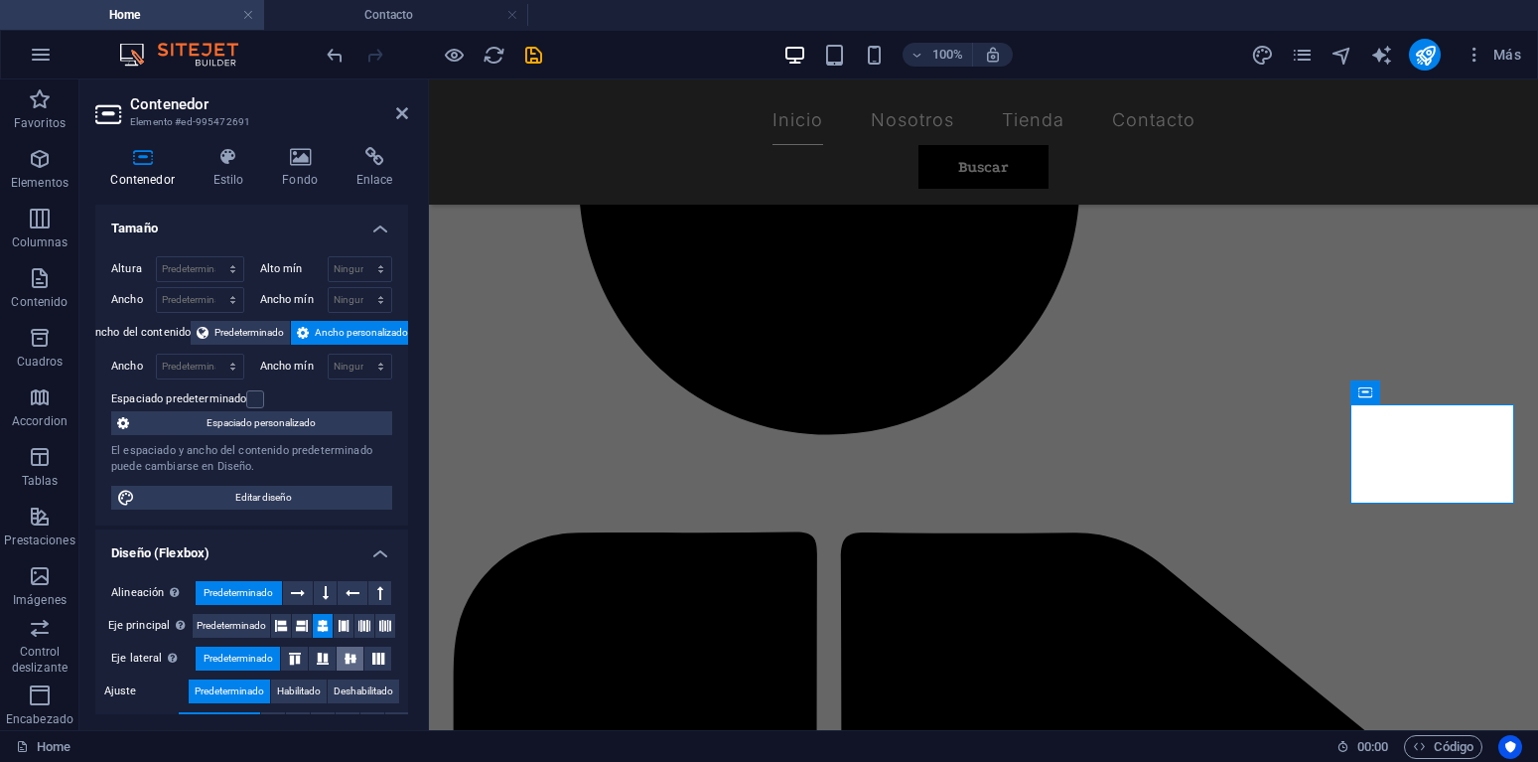
click at [347, 656] on icon at bounding box center [351, 658] width 24 height 12
click at [300, 627] on icon at bounding box center [302, 626] width 12 height 24
click at [286, 631] on icon at bounding box center [281, 626] width 12 height 24
click at [307, 631] on icon at bounding box center [302, 626] width 12 height 24
click at [348, 661] on icon at bounding box center [351, 658] width 24 height 12
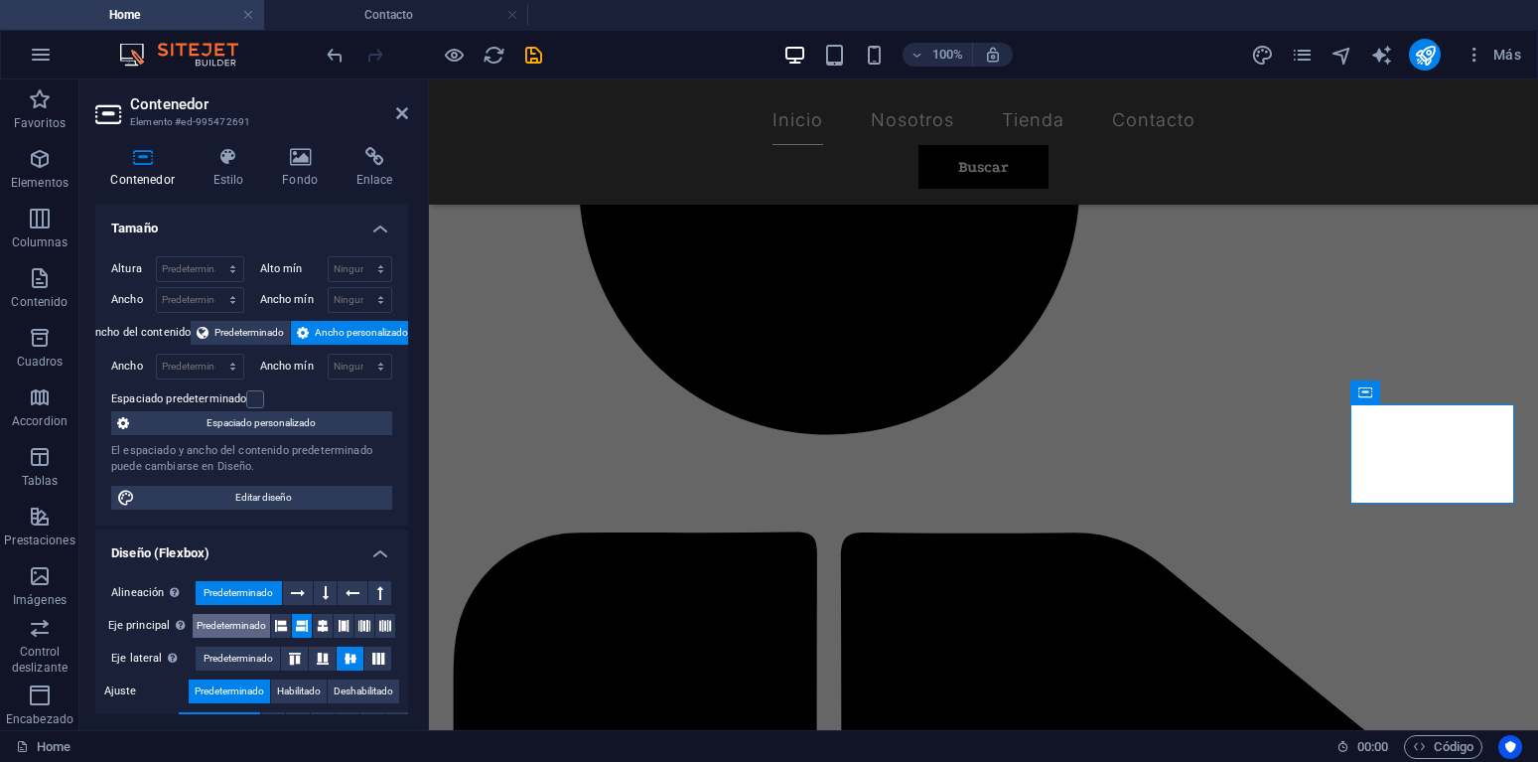
click at [230, 624] on span "Predeterminado" at bounding box center [232, 626] width 70 height 24
drag, startPoint x: 236, startPoint y: 655, endPoint x: 273, endPoint y: 633, distance: 43.3
click at [236, 656] on span "Predeterminado" at bounding box center [239, 659] width 70 height 24
click at [379, 590] on icon at bounding box center [380, 593] width 6 height 24
click at [328, 595] on icon at bounding box center [326, 593] width 6 height 24
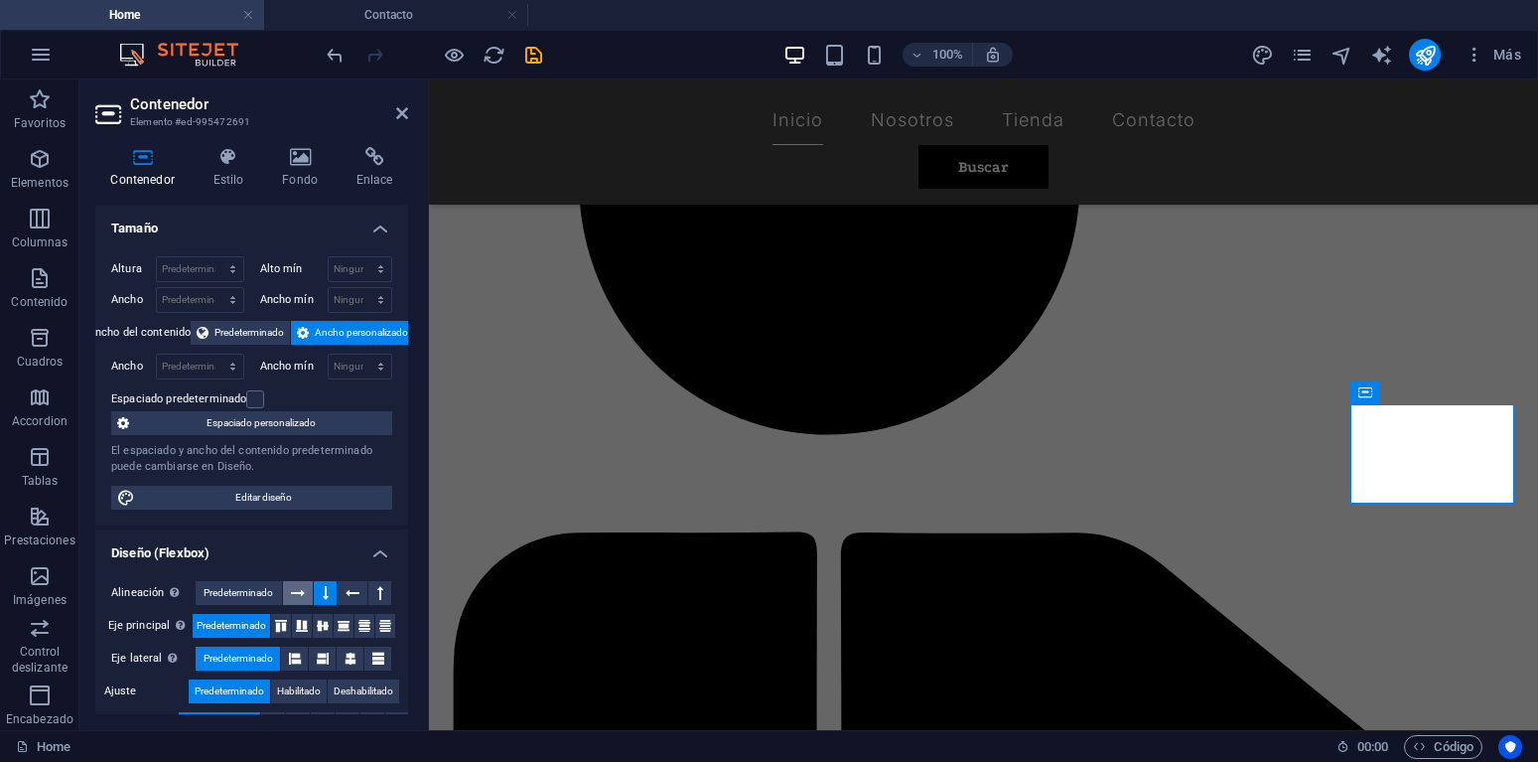
click at [301, 594] on icon at bounding box center [298, 593] width 14 height 24
click at [356, 591] on icon at bounding box center [353, 593] width 14 height 24
click at [268, 595] on span "Predeterminado" at bounding box center [239, 593] width 70 height 24
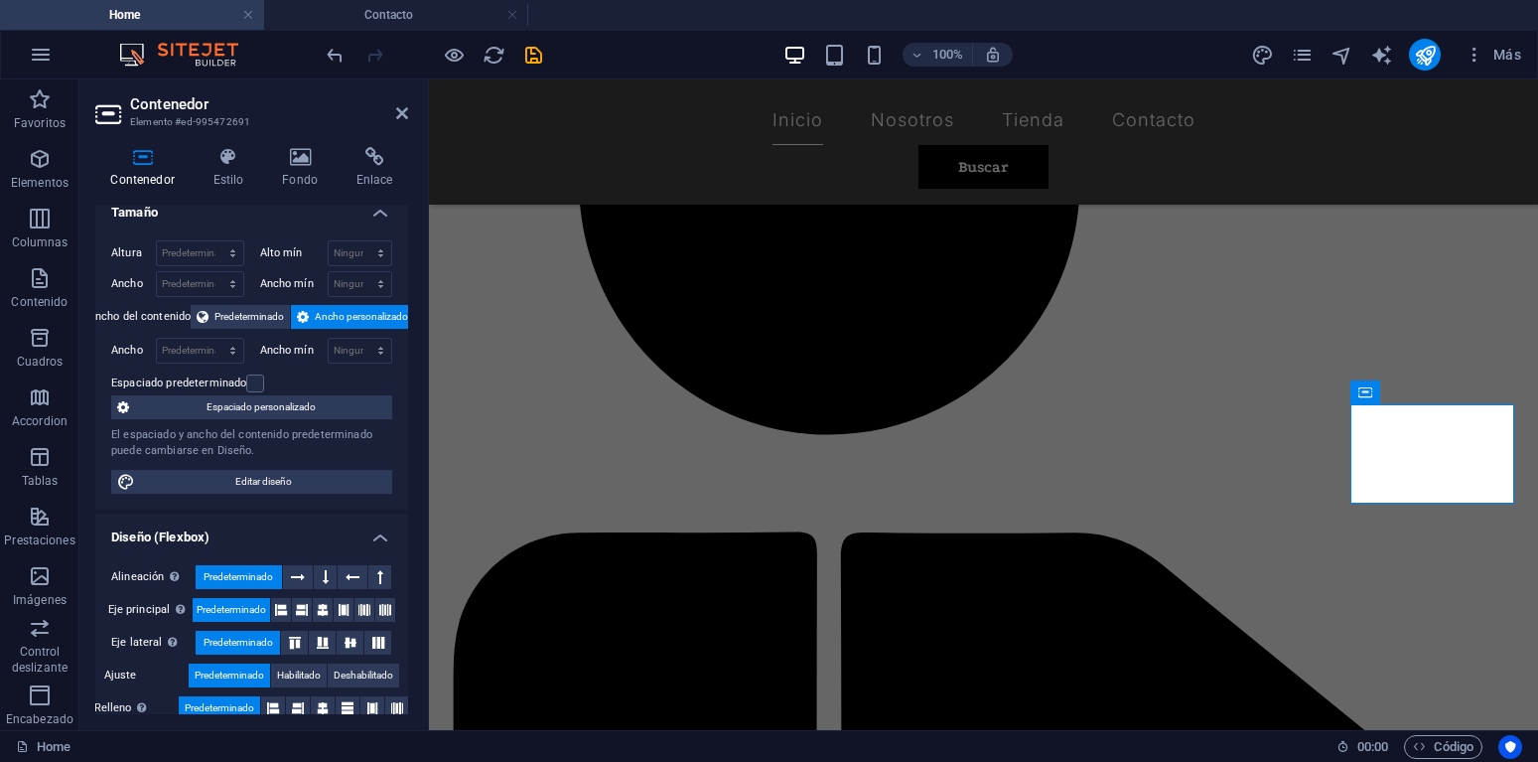
scroll to position [0, 0]
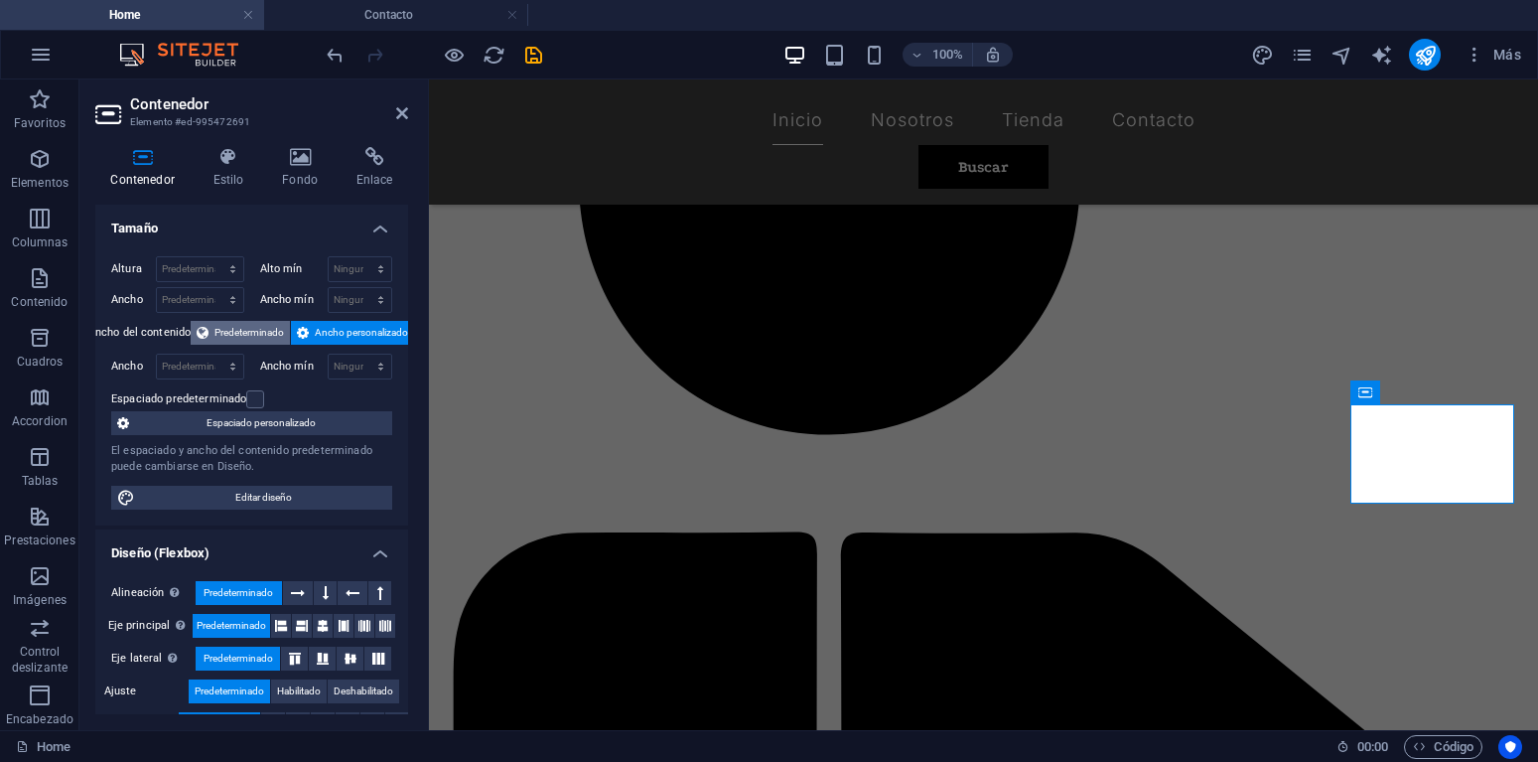
click at [248, 336] on span "Predeterminado" at bounding box center [250, 333] width 70 height 24
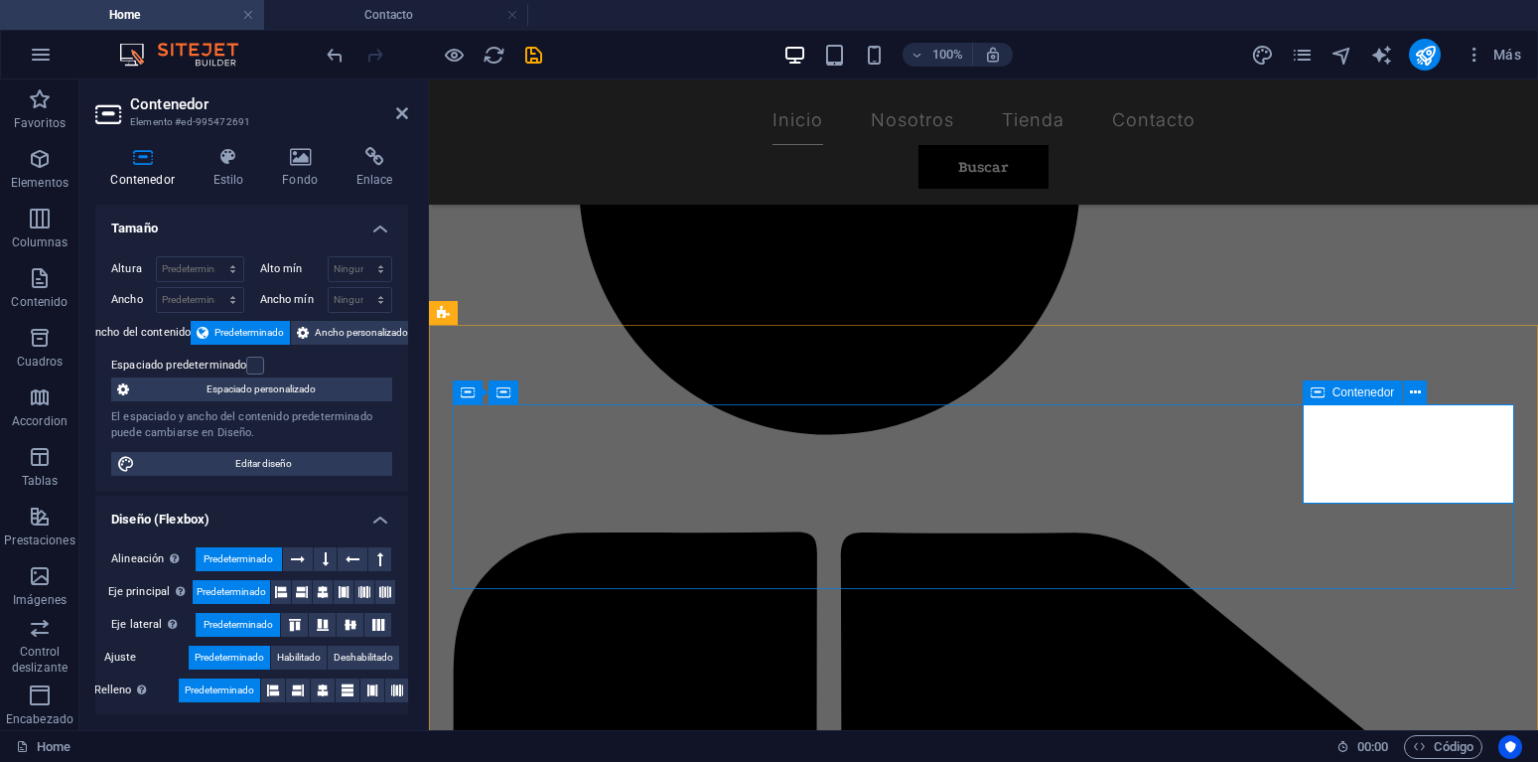
click at [1343, 391] on span "Contenedor" at bounding box center [1364, 392] width 63 height 12
click at [321, 694] on icon at bounding box center [323, 690] width 12 height 24
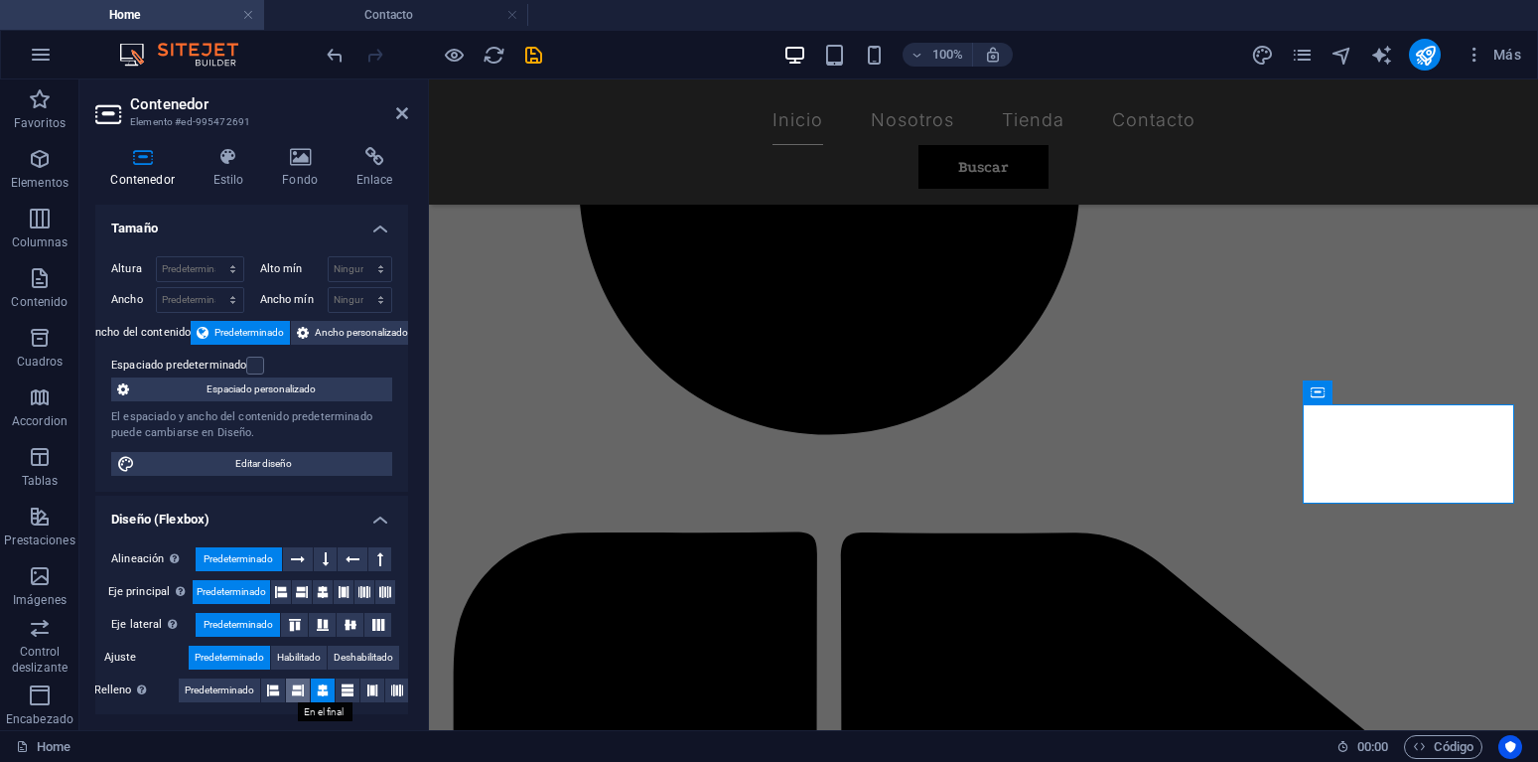
click at [304, 694] on icon at bounding box center [298, 690] width 12 height 24
click at [274, 693] on icon at bounding box center [273, 690] width 12 height 24
click at [230, 695] on span "Predeterminado" at bounding box center [220, 690] width 70 height 24
click at [350, 630] on icon at bounding box center [351, 625] width 24 height 12
click at [323, 627] on icon at bounding box center [323, 625] width 24 height 12
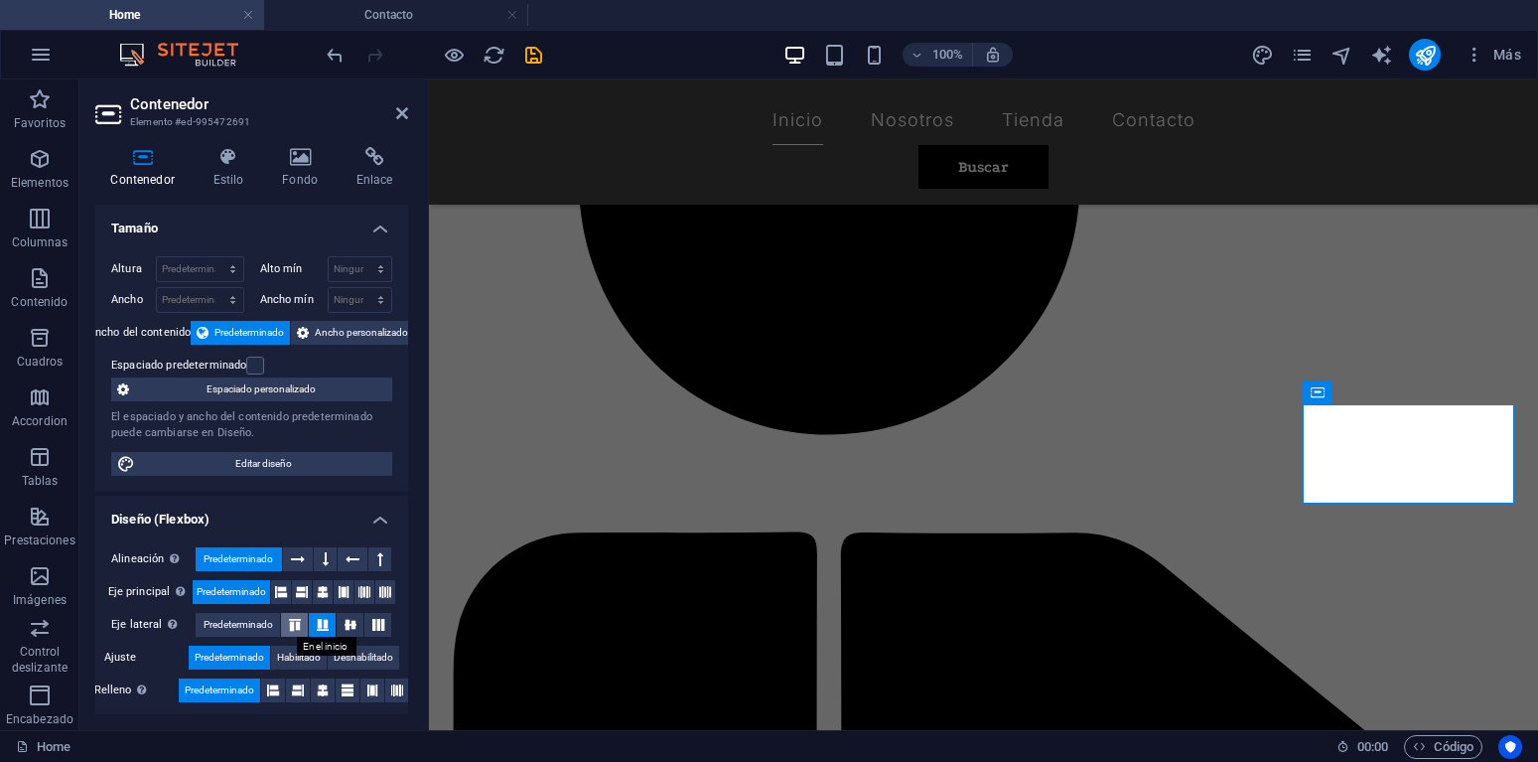
click at [299, 627] on icon at bounding box center [295, 625] width 24 height 12
click at [346, 631] on button at bounding box center [350, 625] width 27 height 24
click at [236, 631] on span "Predeterminado" at bounding box center [239, 625] width 70 height 24
click at [304, 588] on icon at bounding box center [302, 592] width 12 height 24
click at [324, 592] on icon at bounding box center [323, 592] width 12 height 24
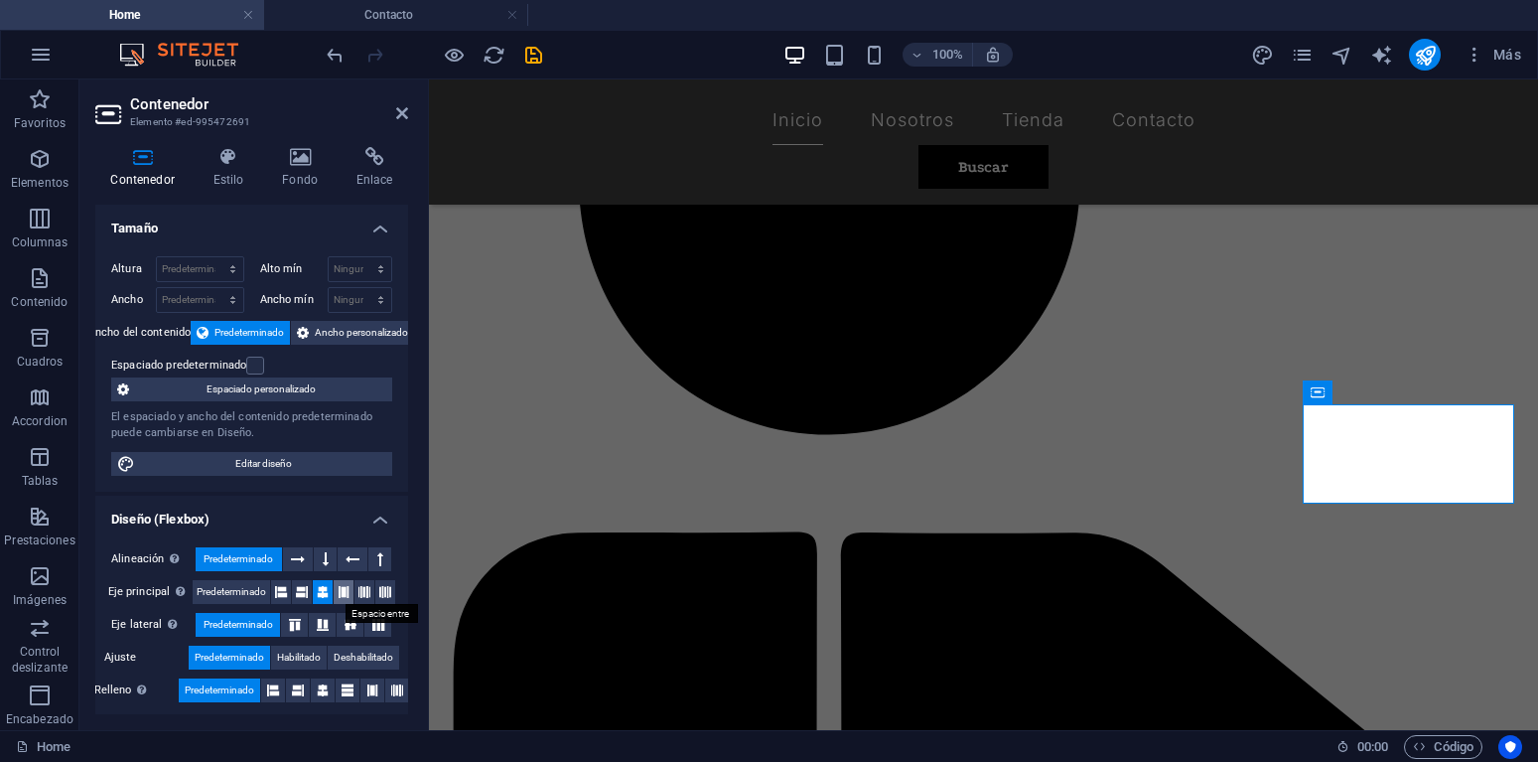
click at [342, 597] on icon at bounding box center [344, 592] width 12 height 24
click at [253, 597] on span "Predeterminado" at bounding box center [232, 592] width 70 height 24
drag, startPoint x: 403, startPoint y: 672, endPoint x: 50, endPoint y: 374, distance: 462.3
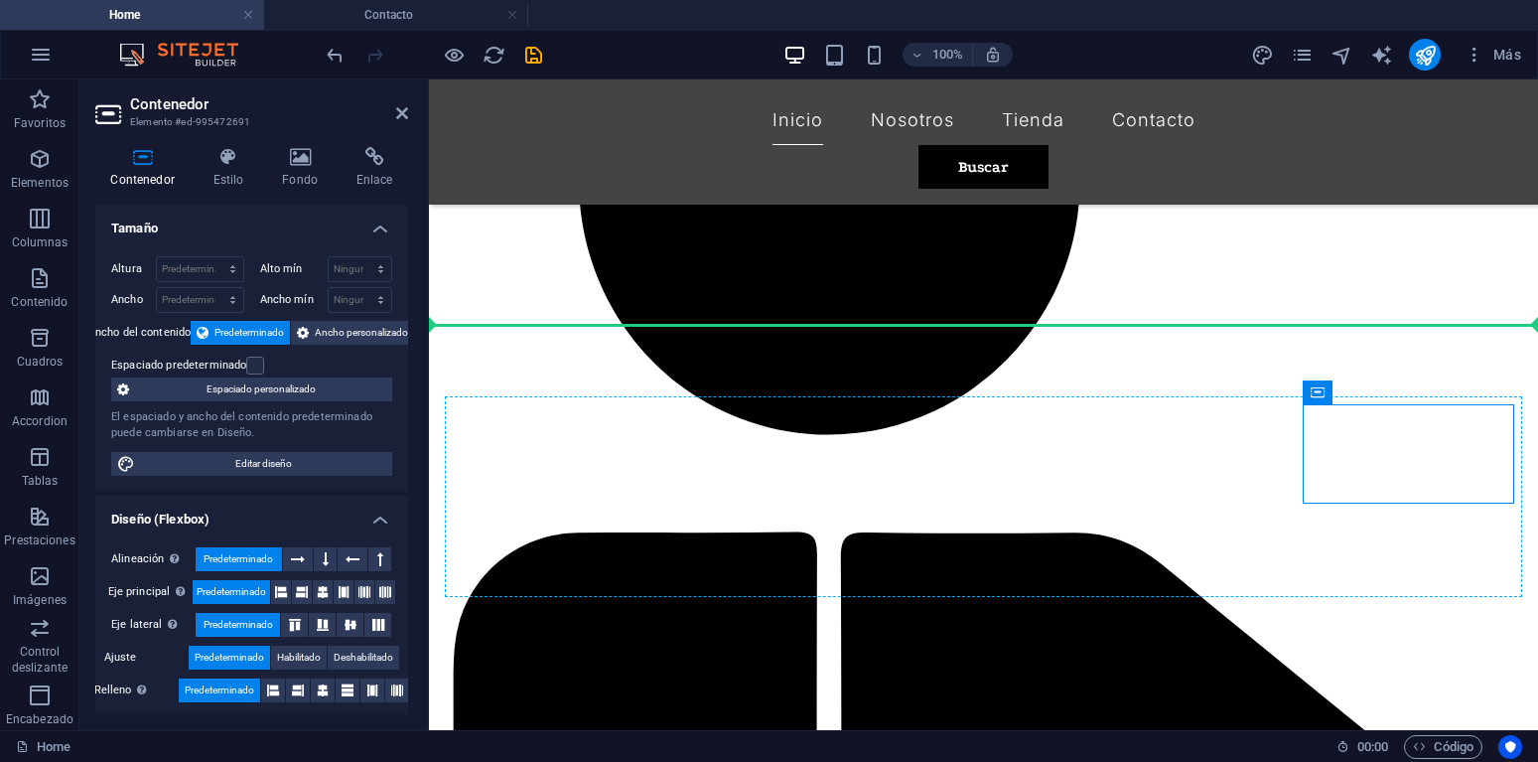
drag, startPoint x: 1309, startPoint y: 474, endPoint x: 1341, endPoint y: 517, distance: 54.0
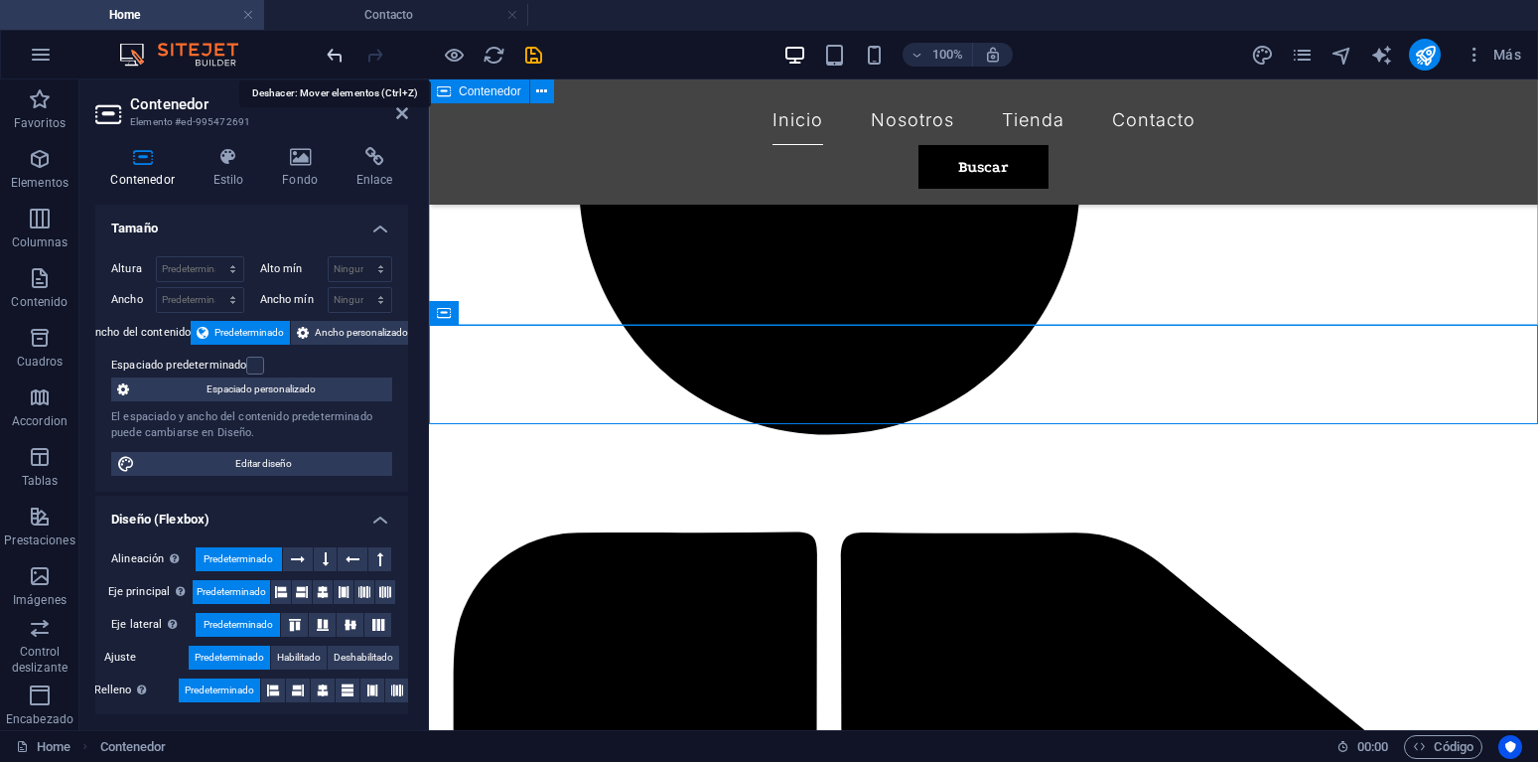
click at [339, 55] on icon "undo" at bounding box center [335, 55] width 23 height 23
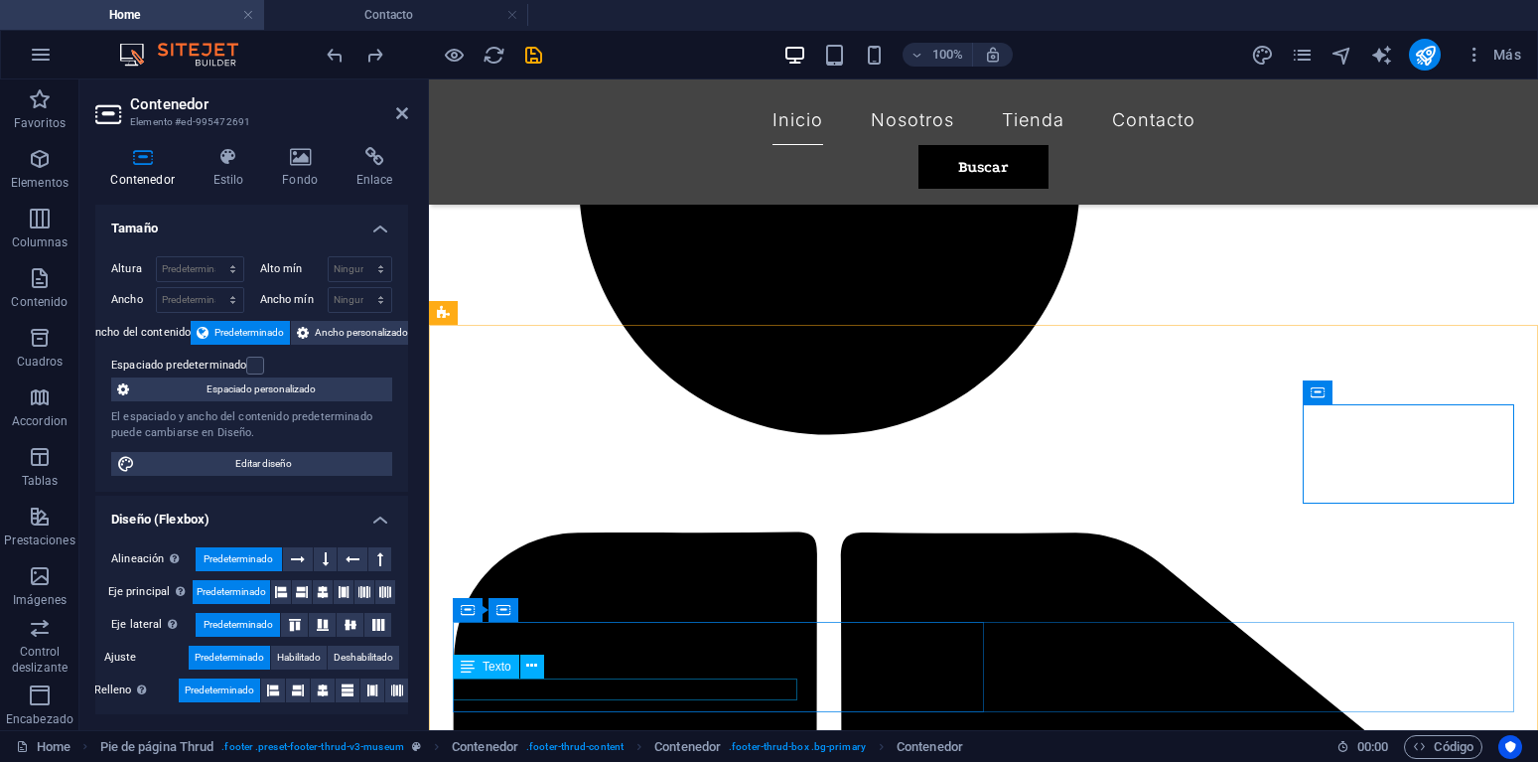
click at [463, 669] on icon at bounding box center [468, 666] width 14 height 24
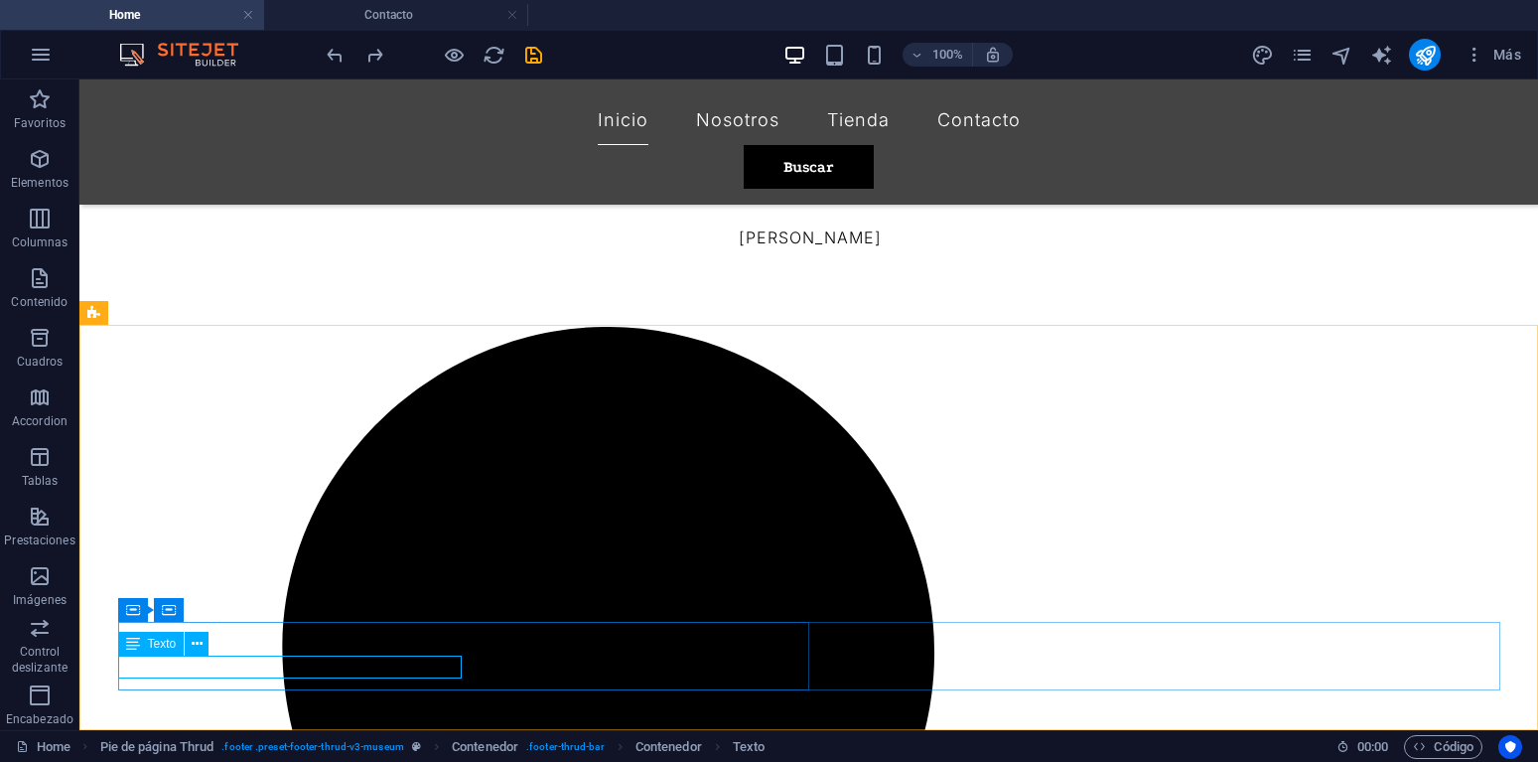
click at [136, 645] on icon at bounding box center [133, 644] width 14 height 24
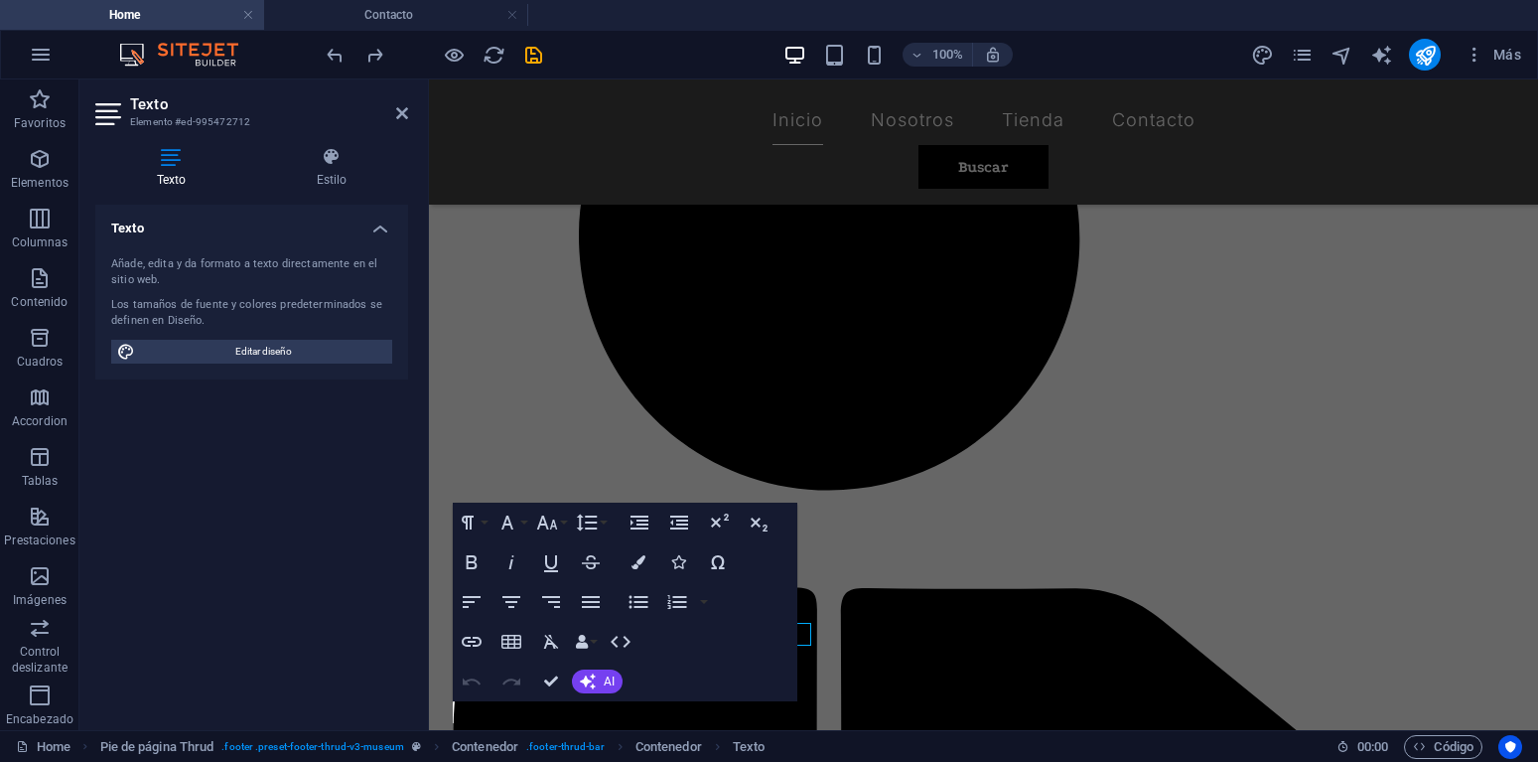
scroll to position [2194, 0]
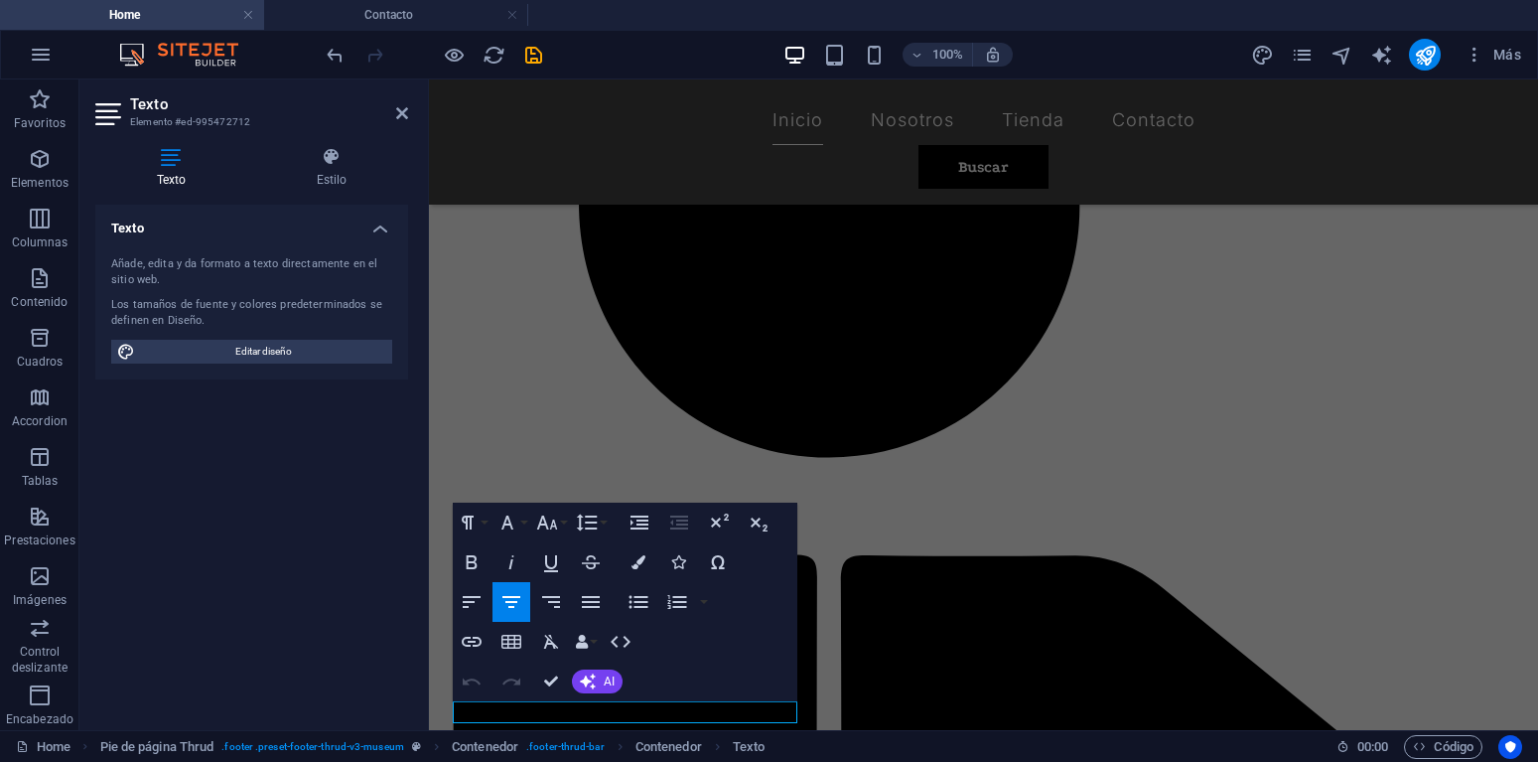
click at [425, 694] on div at bounding box center [426, 404] width 4 height 650
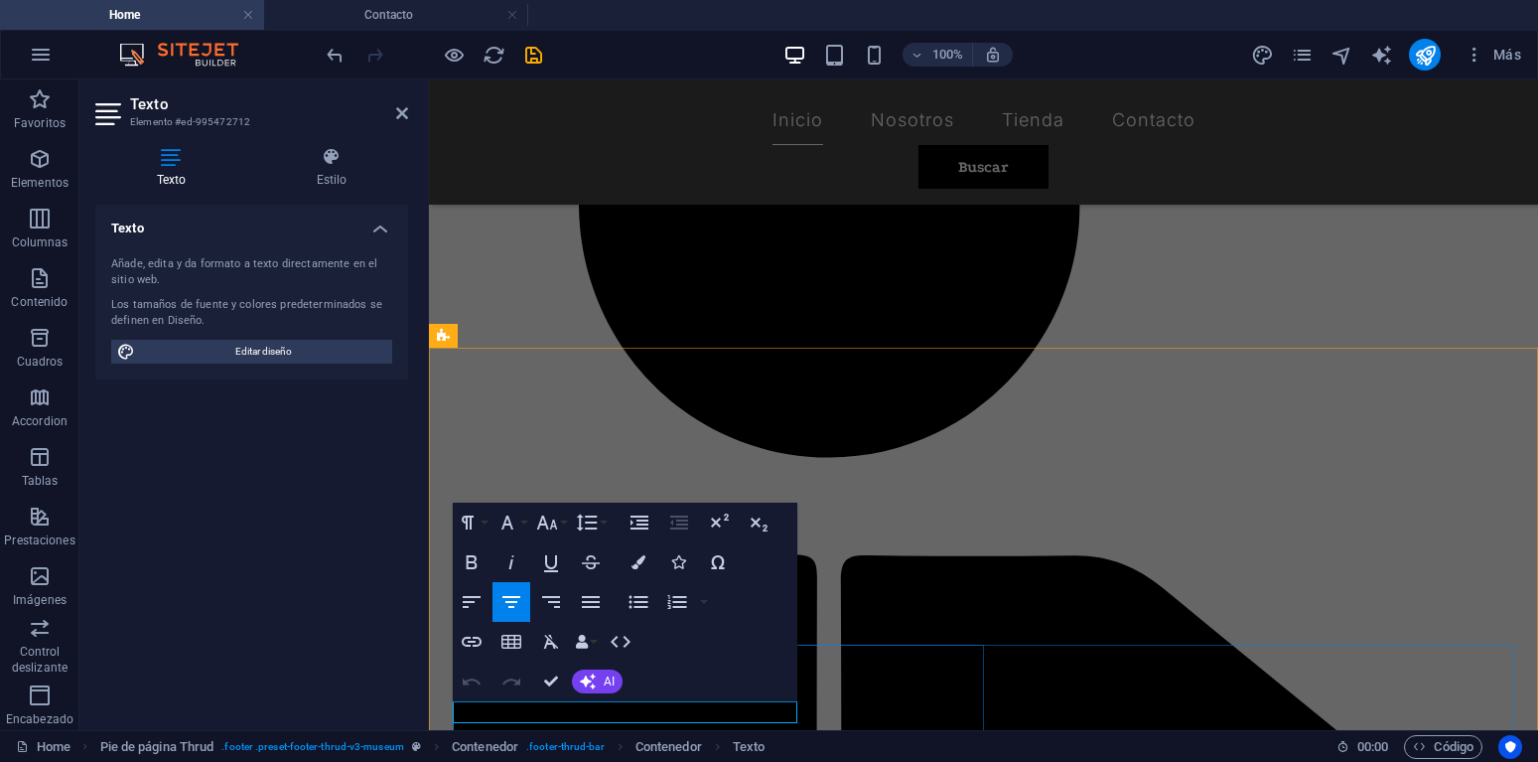
drag, startPoint x: 456, startPoint y: 714, endPoint x: 796, endPoint y: 719, distance: 340.7
click at [558, 521] on icon "button" at bounding box center [547, 522] width 24 height 24
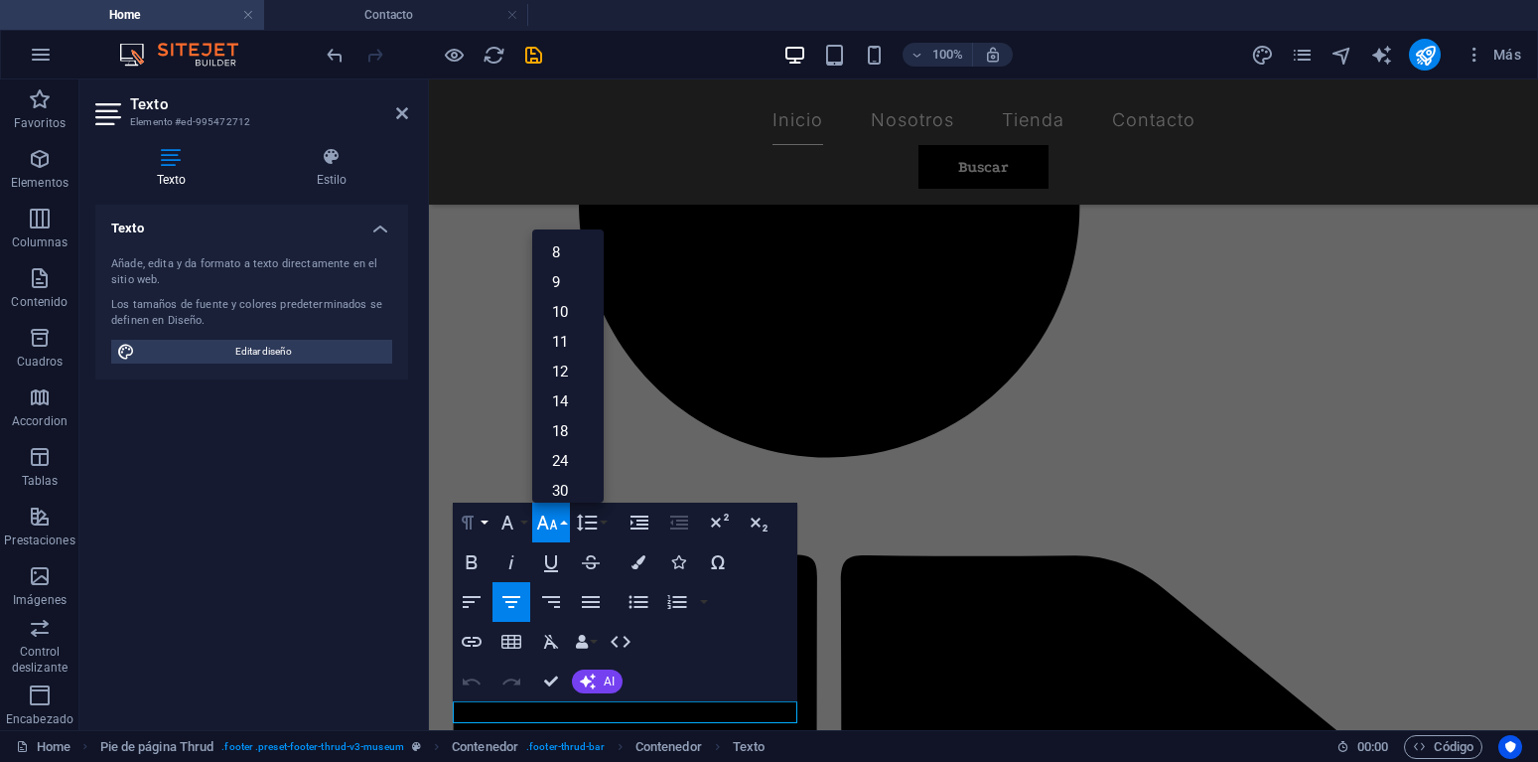
click at [482, 521] on button "Paragraph Format" at bounding box center [472, 523] width 38 height 40
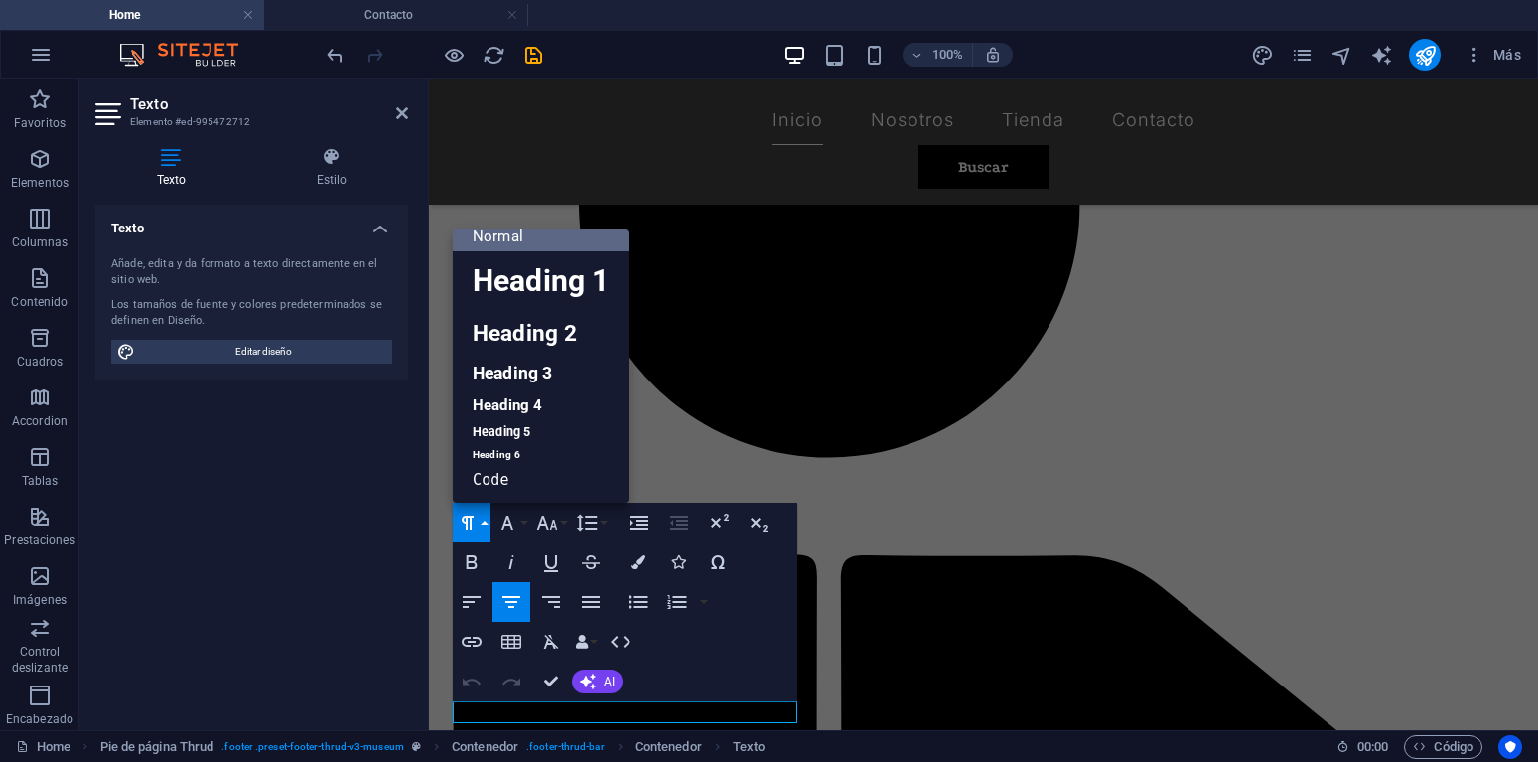
scroll to position [16, 0]
click at [520, 454] on link "Heading 6" at bounding box center [541, 455] width 176 height 20
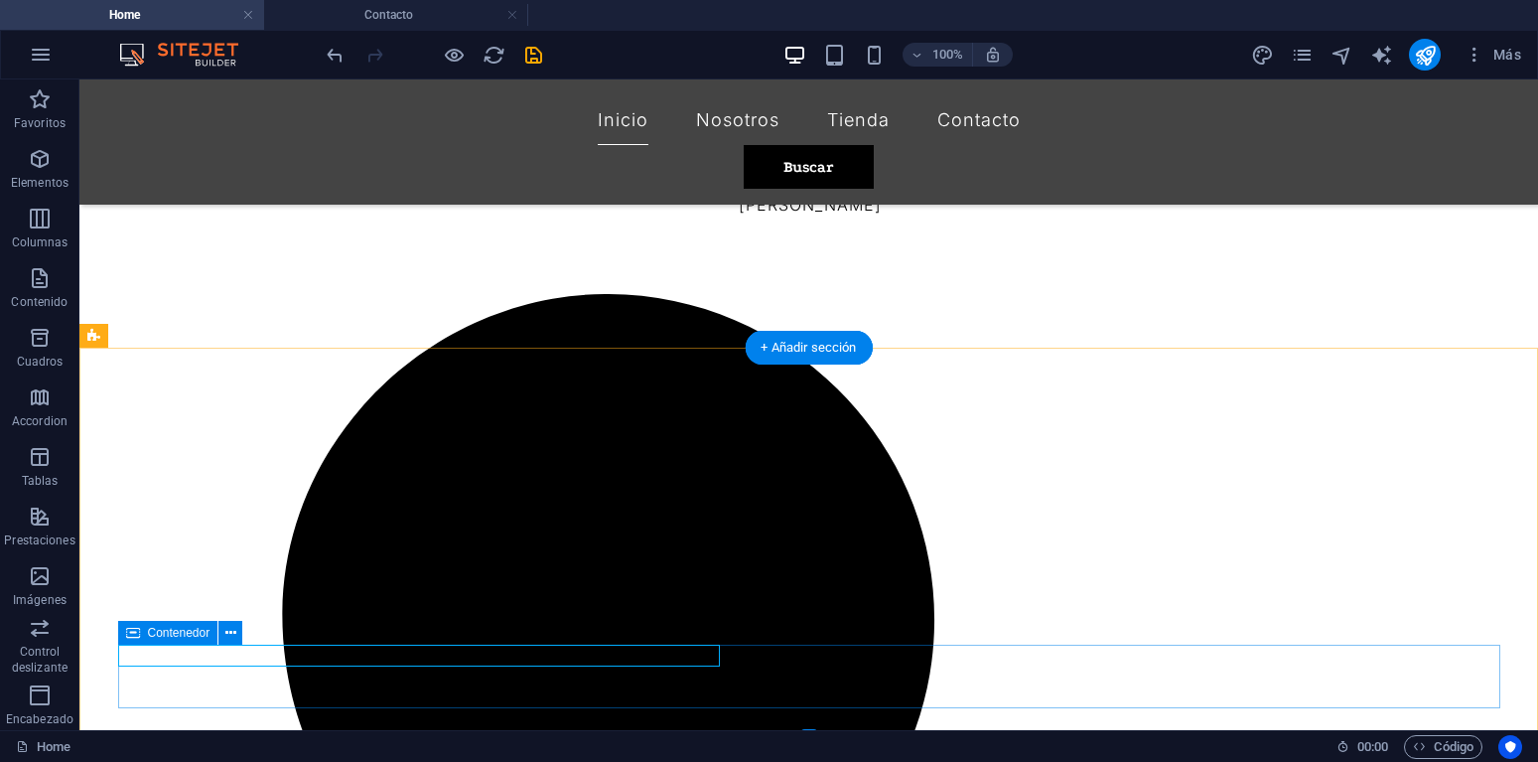
scroll to position [2138, 0]
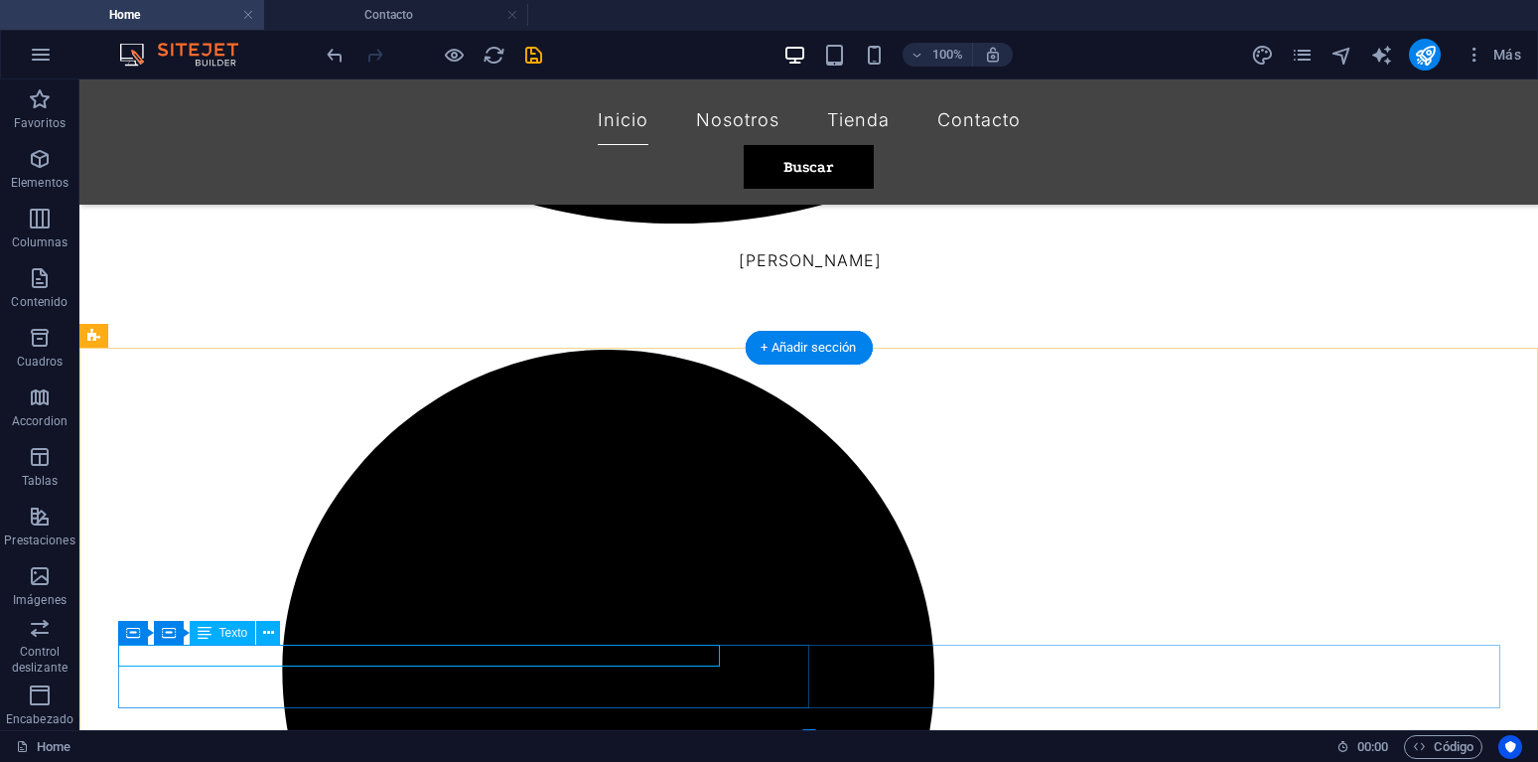
drag, startPoint x: 712, startPoint y: 657, endPoint x: 146, endPoint y: 653, distance: 566.1
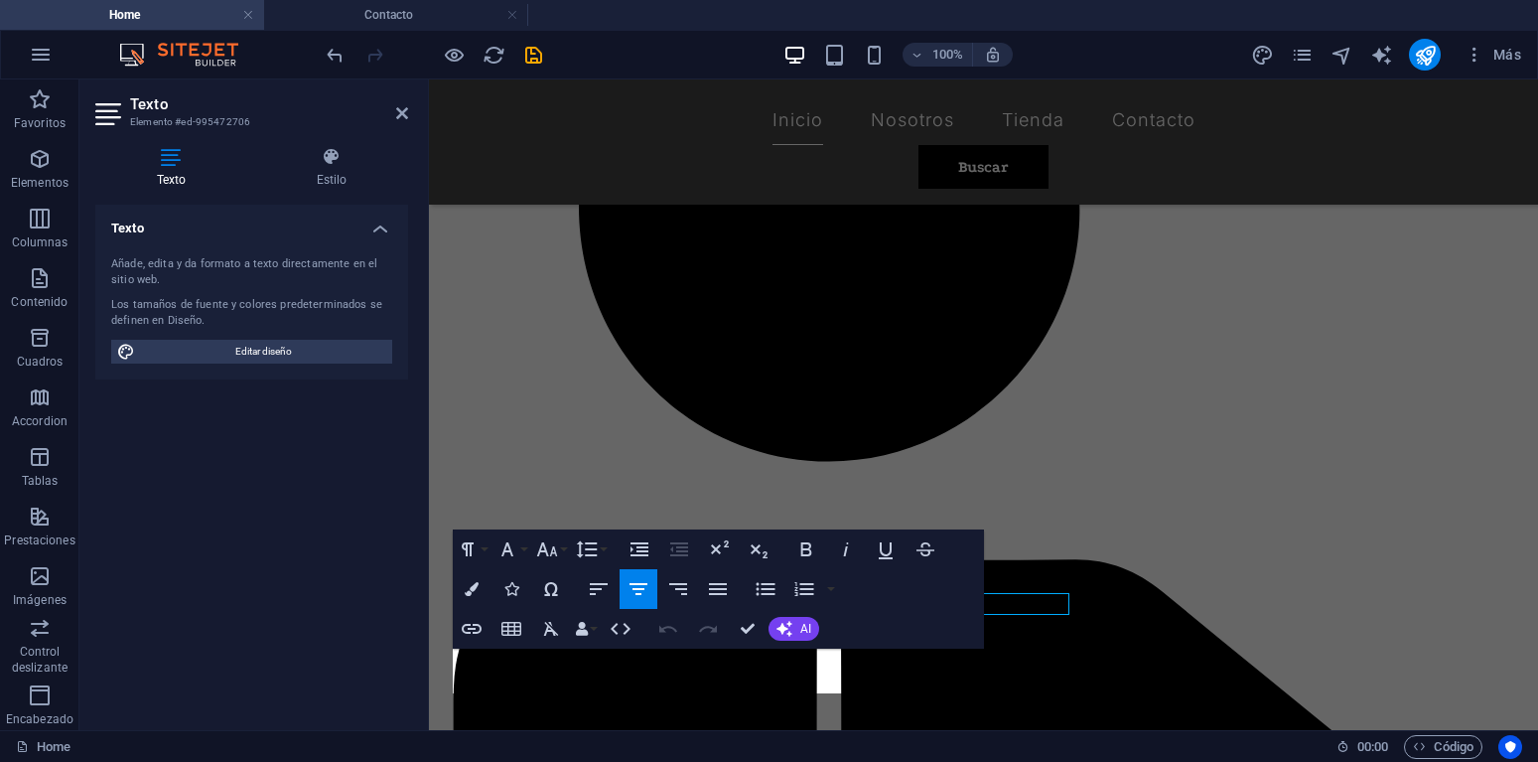
click at [125, 657] on div "Texto Añade, edita y da formato a texto directamente en el sitio web. Los tamañ…" at bounding box center [251, 459] width 313 height 509
drag, startPoint x: 551, startPoint y: 656, endPoint x: 842, endPoint y: 682, distance: 292.1
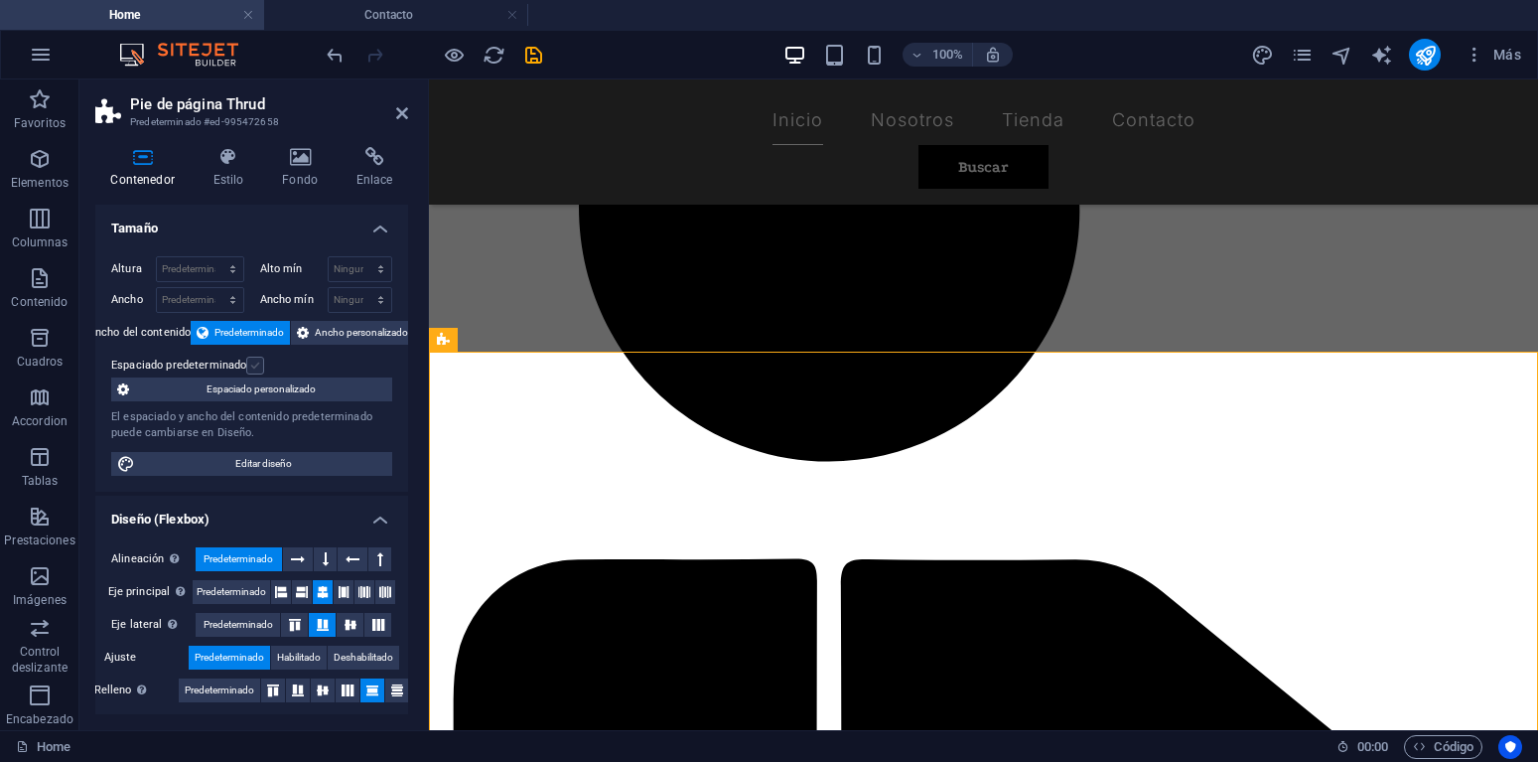
click at [258, 362] on label at bounding box center [255, 366] width 18 height 18
click at [0, 0] on input "Espaciado predeterminado" at bounding box center [0, 0] width 0 height 0
click at [258, 362] on label at bounding box center [255, 366] width 18 height 18
click at [0, 0] on input "Espaciado predeterminado" at bounding box center [0, 0] width 0 height 0
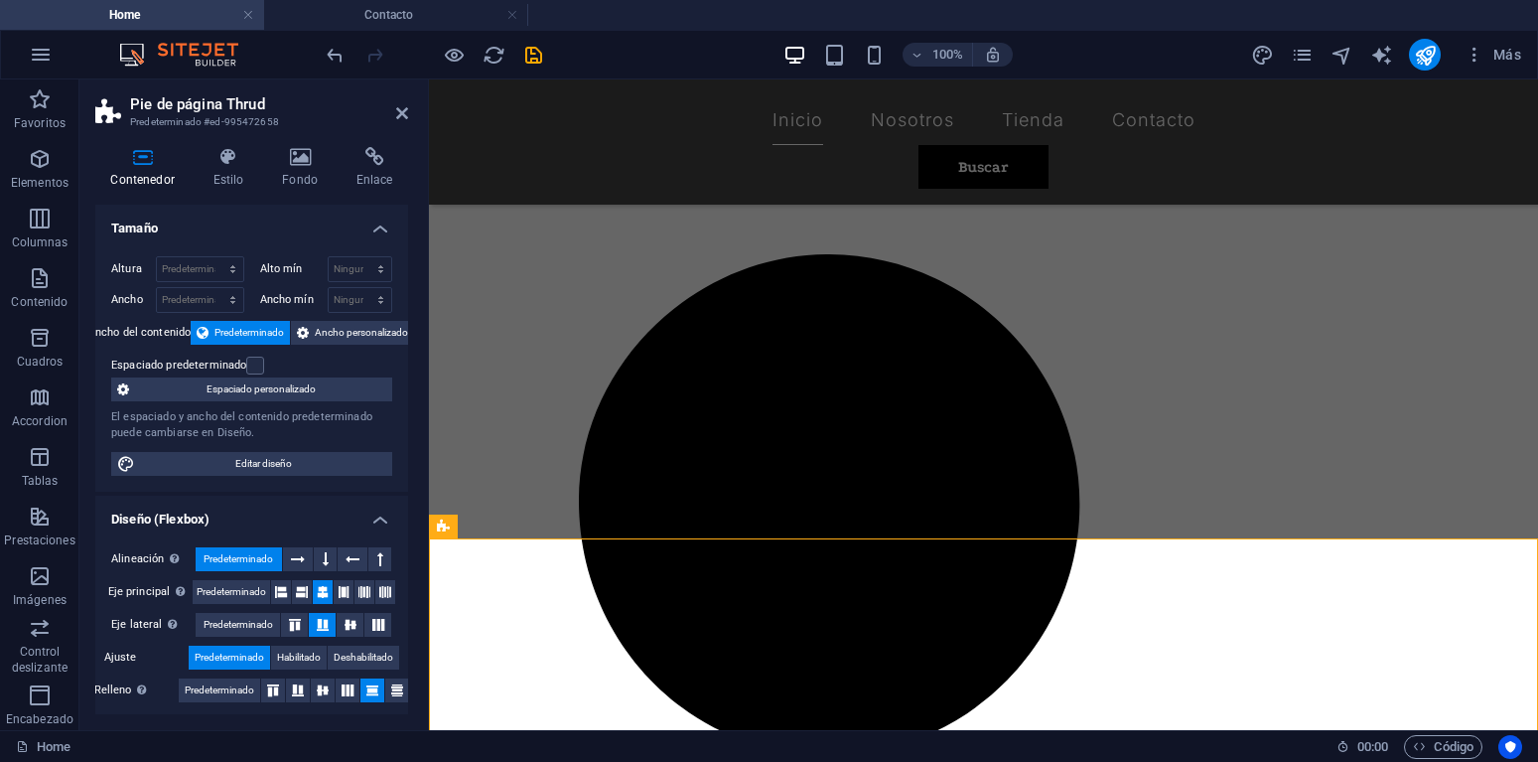
scroll to position [2115, 0]
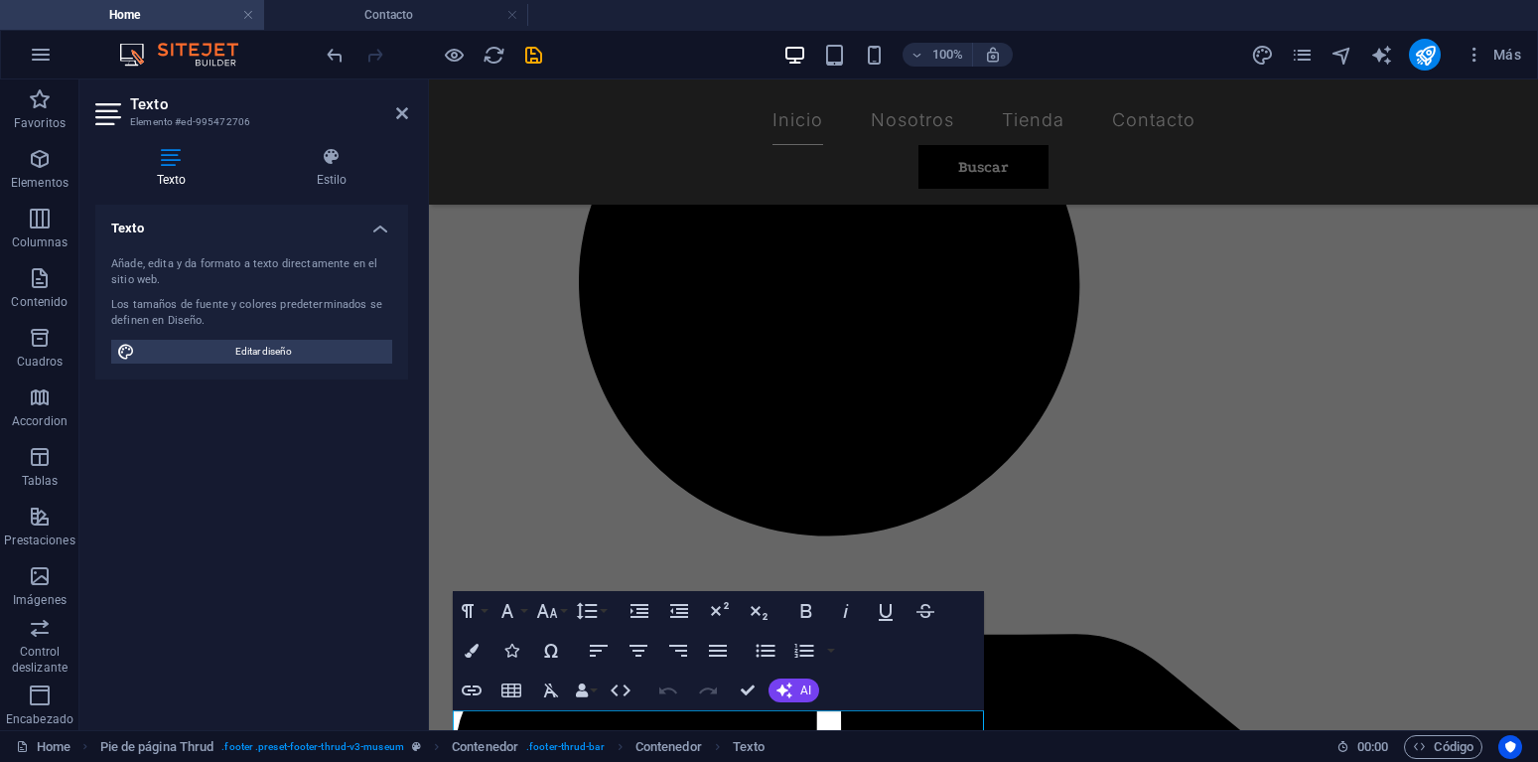
scroll to position [2048, 0]
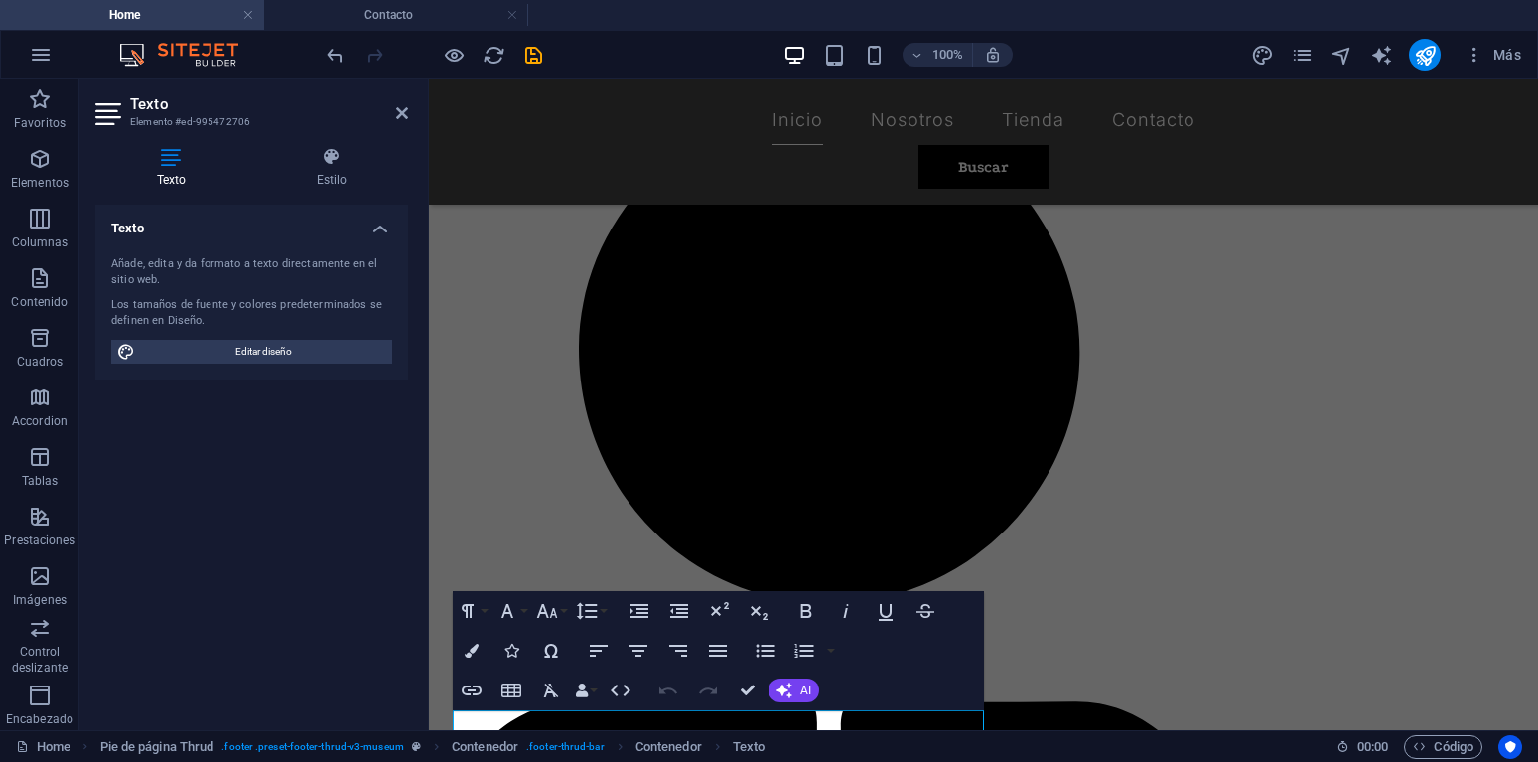
click at [689, 653] on icon "button" at bounding box center [678, 651] width 24 height 24
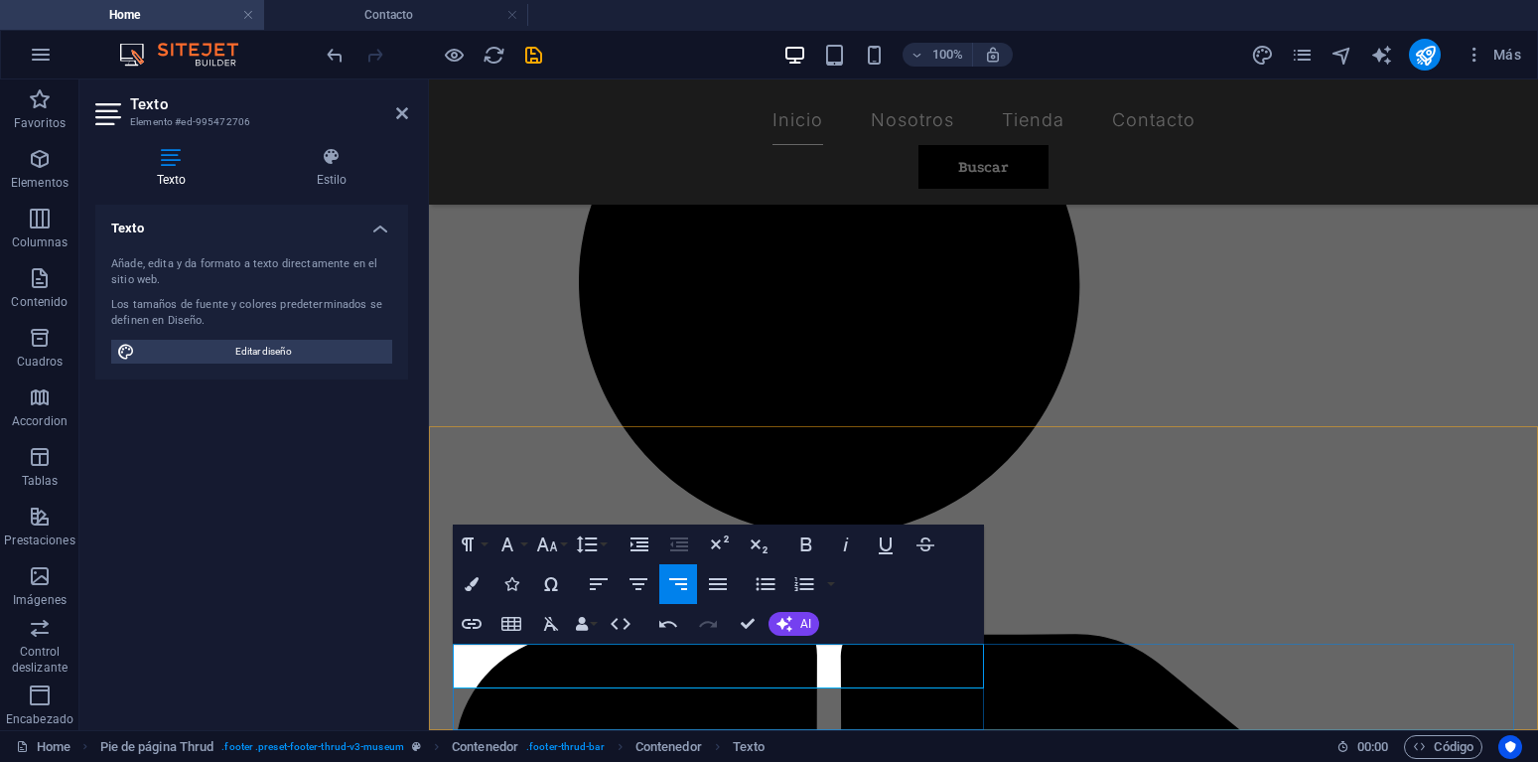
drag, startPoint x: 639, startPoint y: 655, endPoint x: 978, endPoint y: 682, distance: 340.7
click at [484, 542] on button "Paragraph Format" at bounding box center [472, 544] width 38 height 40
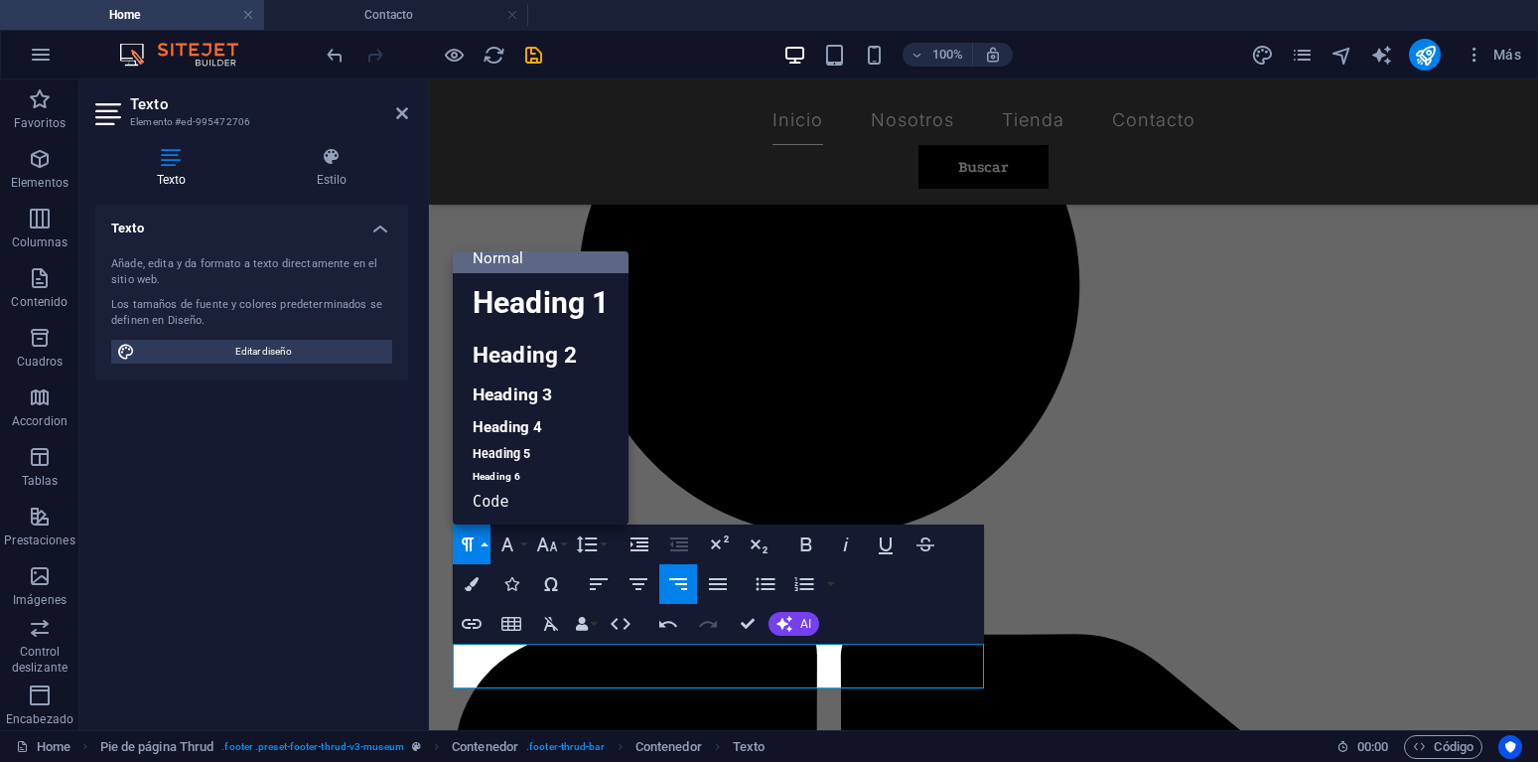
scroll to position [16, 0]
click at [516, 479] on link "Heading 6" at bounding box center [541, 477] width 176 height 20
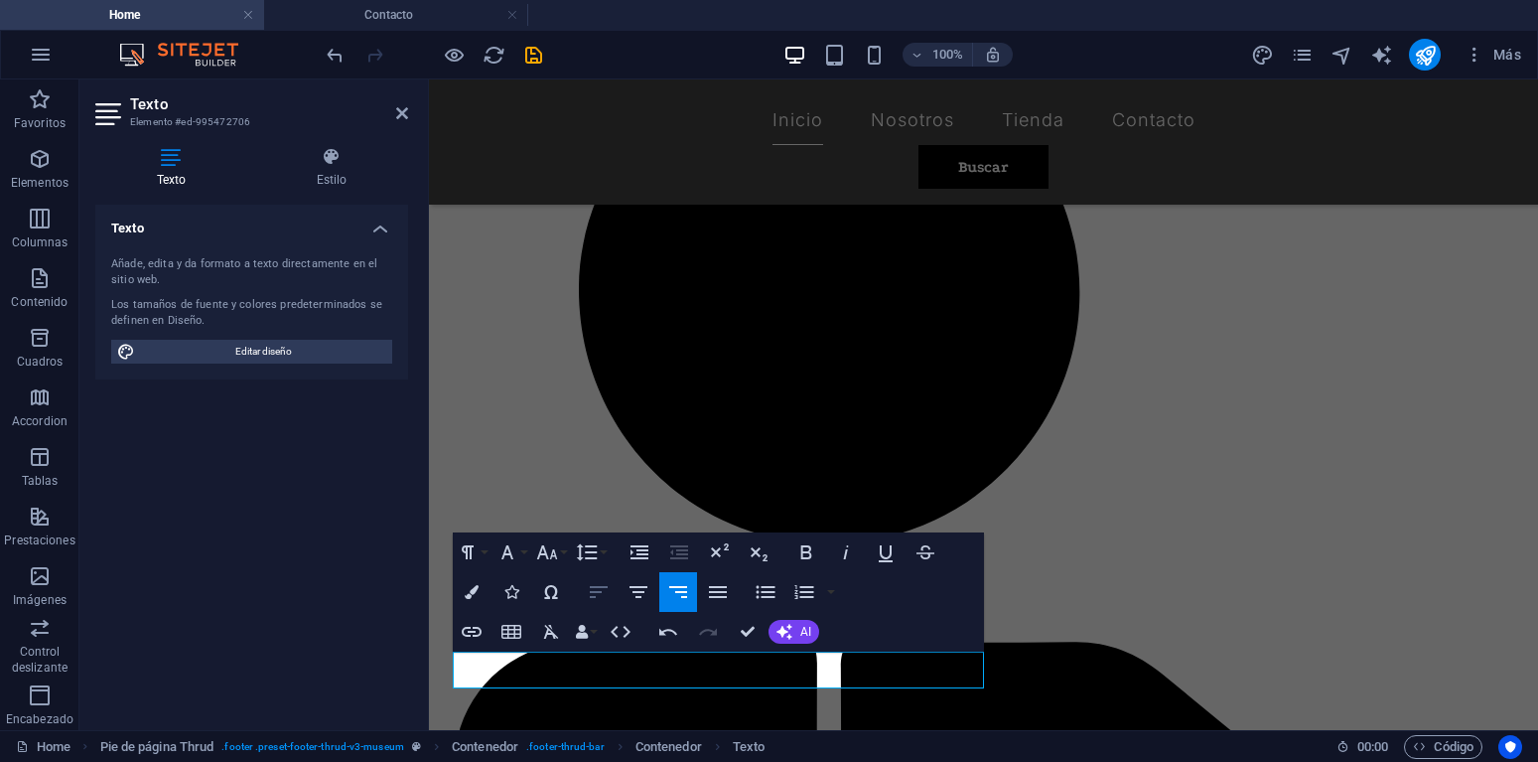
click at [601, 589] on icon "button" at bounding box center [599, 592] width 24 height 24
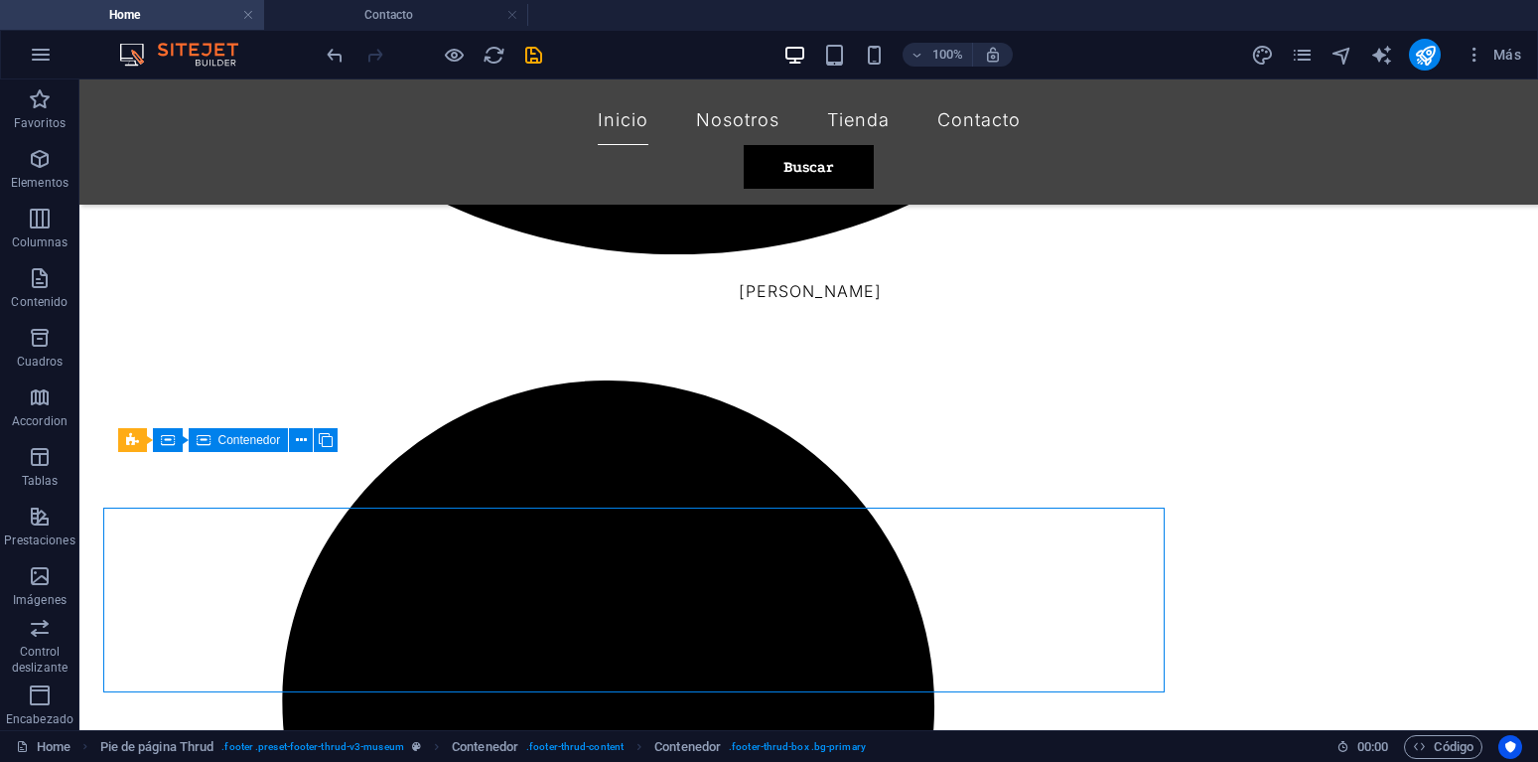
scroll to position [2034, 0]
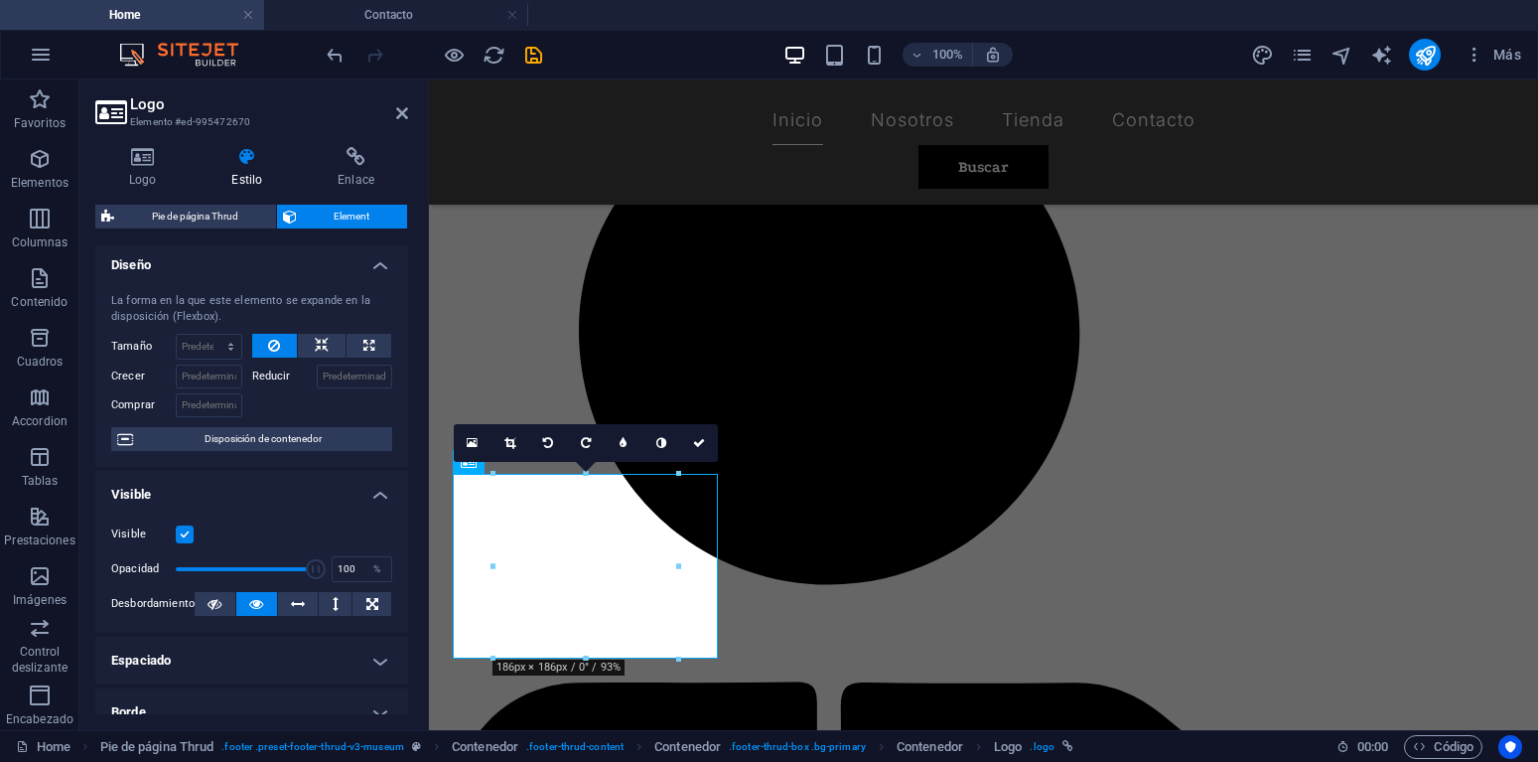
scroll to position [0, 0]
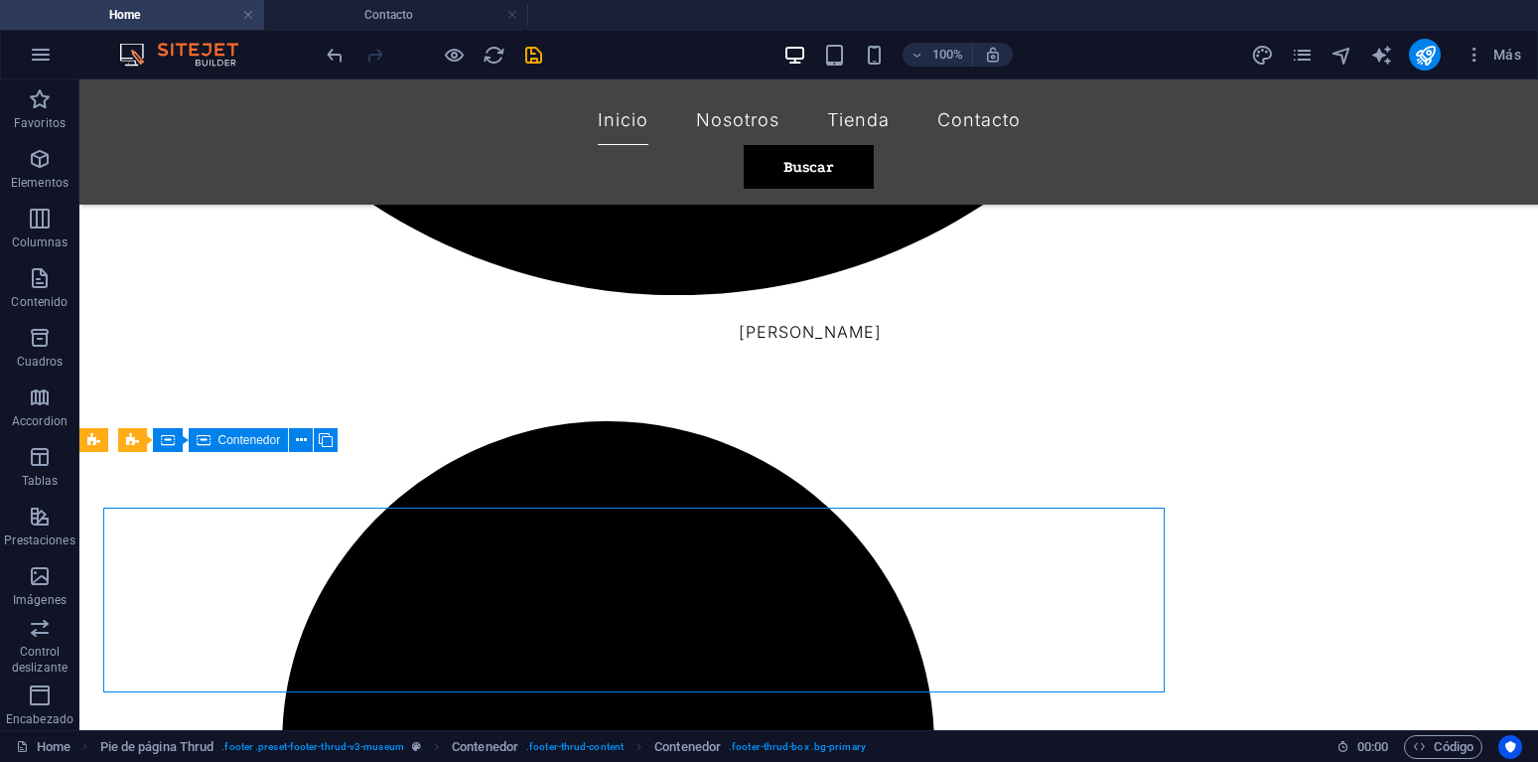
scroll to position [2034, 0]
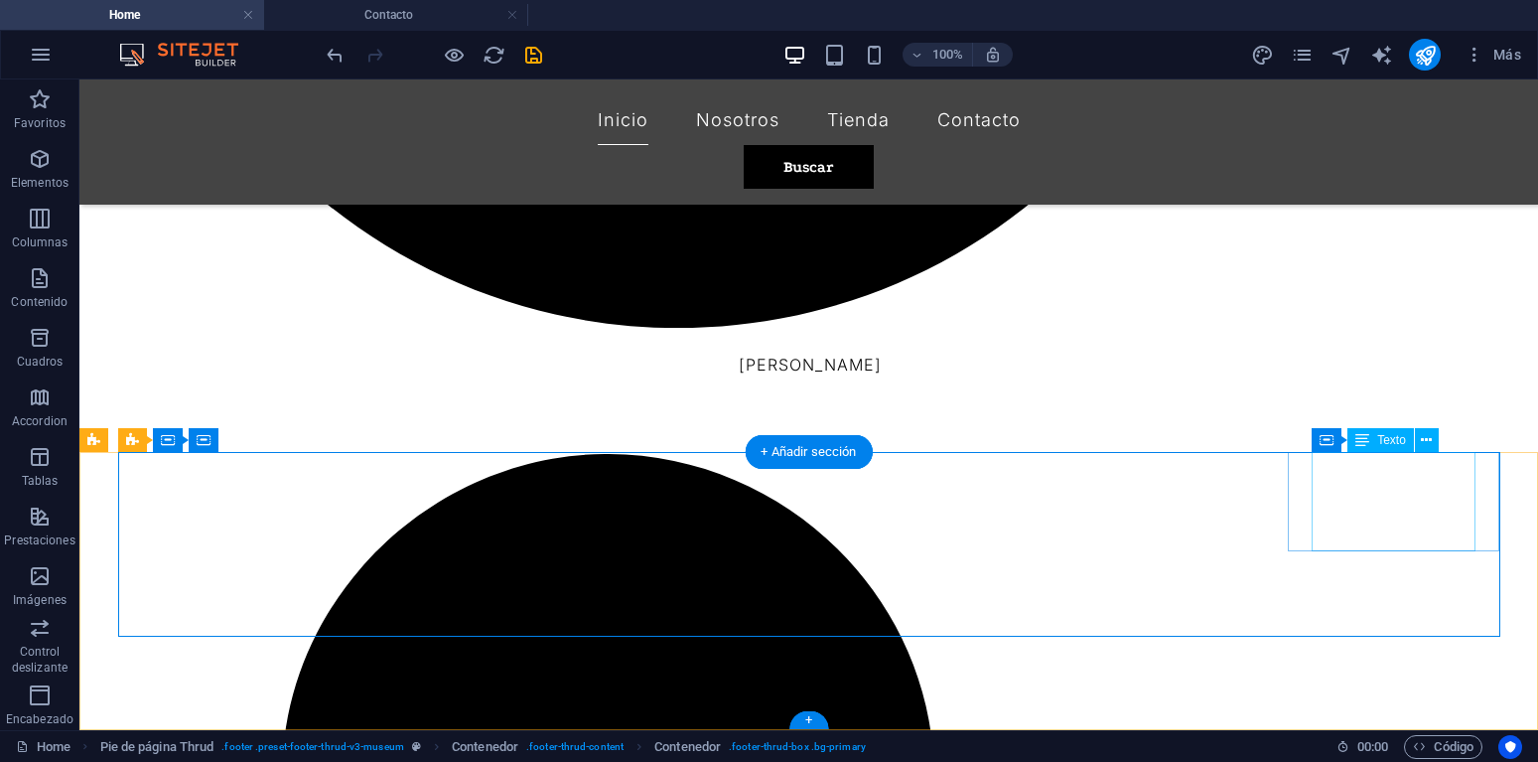
drag, startPoint x: 1315, startPoint y: 464, endPoint x: 1440, endPoint y: 531, distance: 142.2
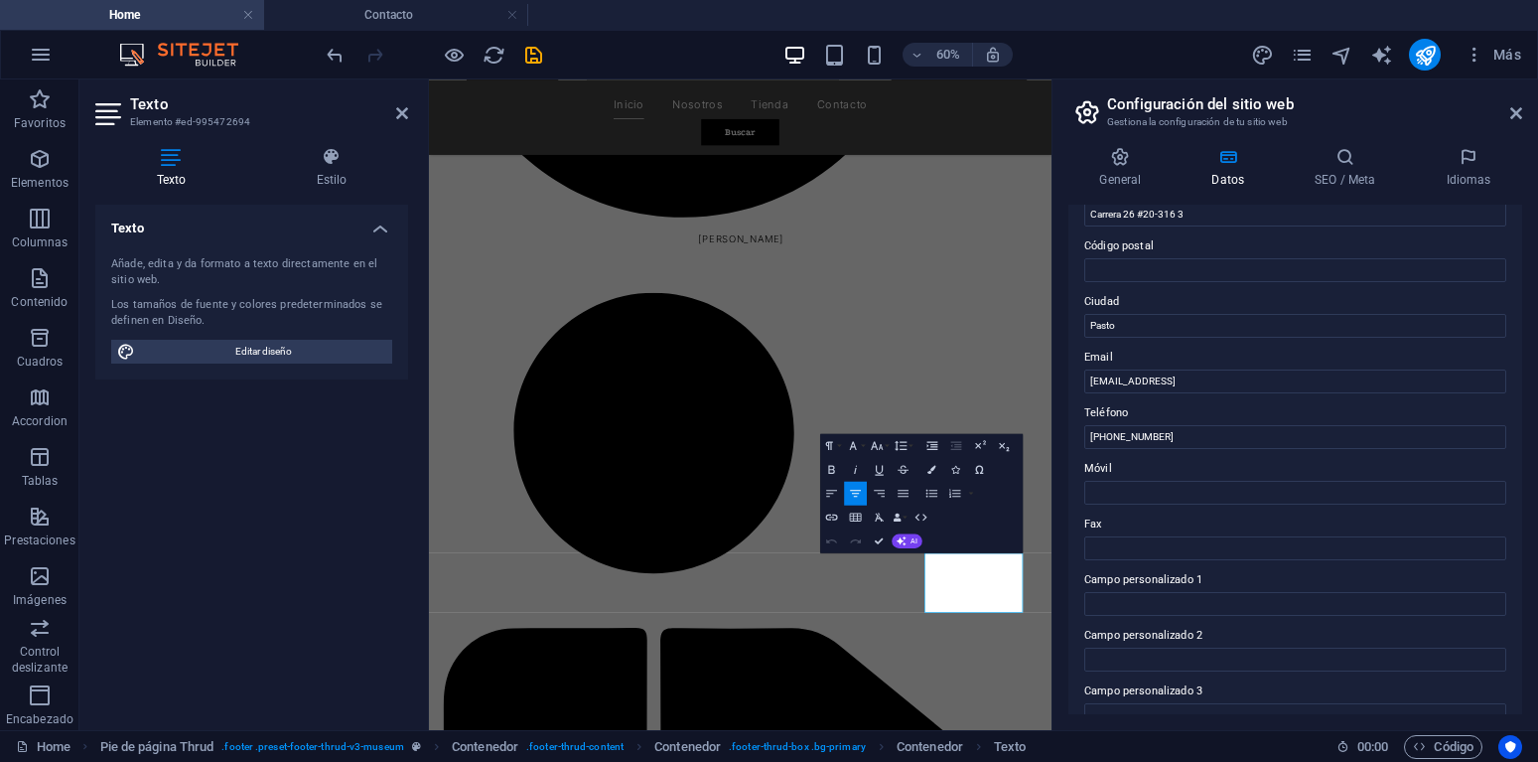
scroll to position [253, 0]
drag, startPoint x: 1340, startPoint y: 382, endPoint x: 941, endPoint y: 407, distance: 399.0
click at [1084, 389] on input "[EMAIL_ADDRESS]" at bounding box center [1295, 377] width 422 height 24
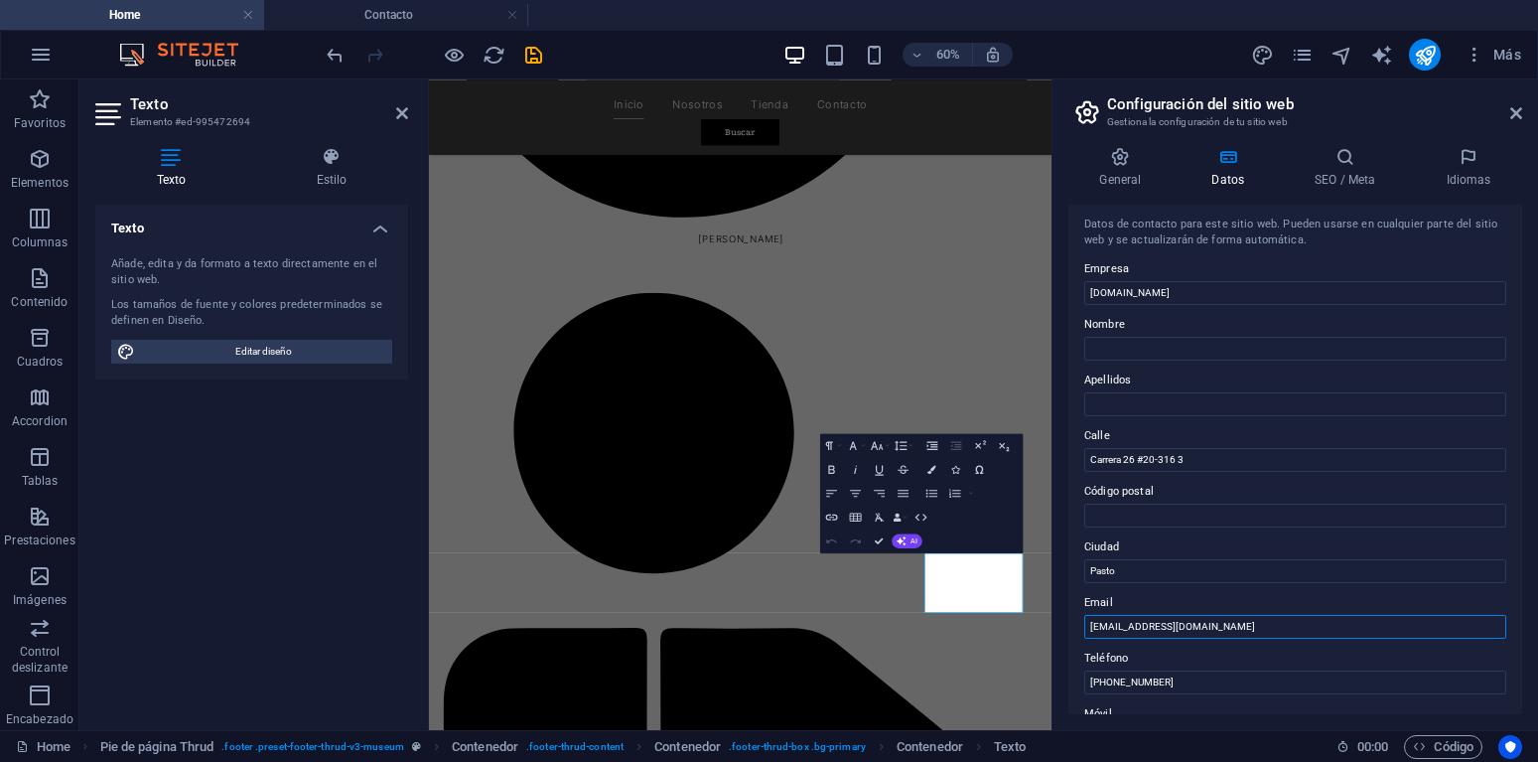
scroll to position [0, 0]
type input "[EMAIL_ADDRESS][DOMAIN_NAME]"
click at [532, 51] on icon "save" at bounding box center [533, 55] width 23 height 23
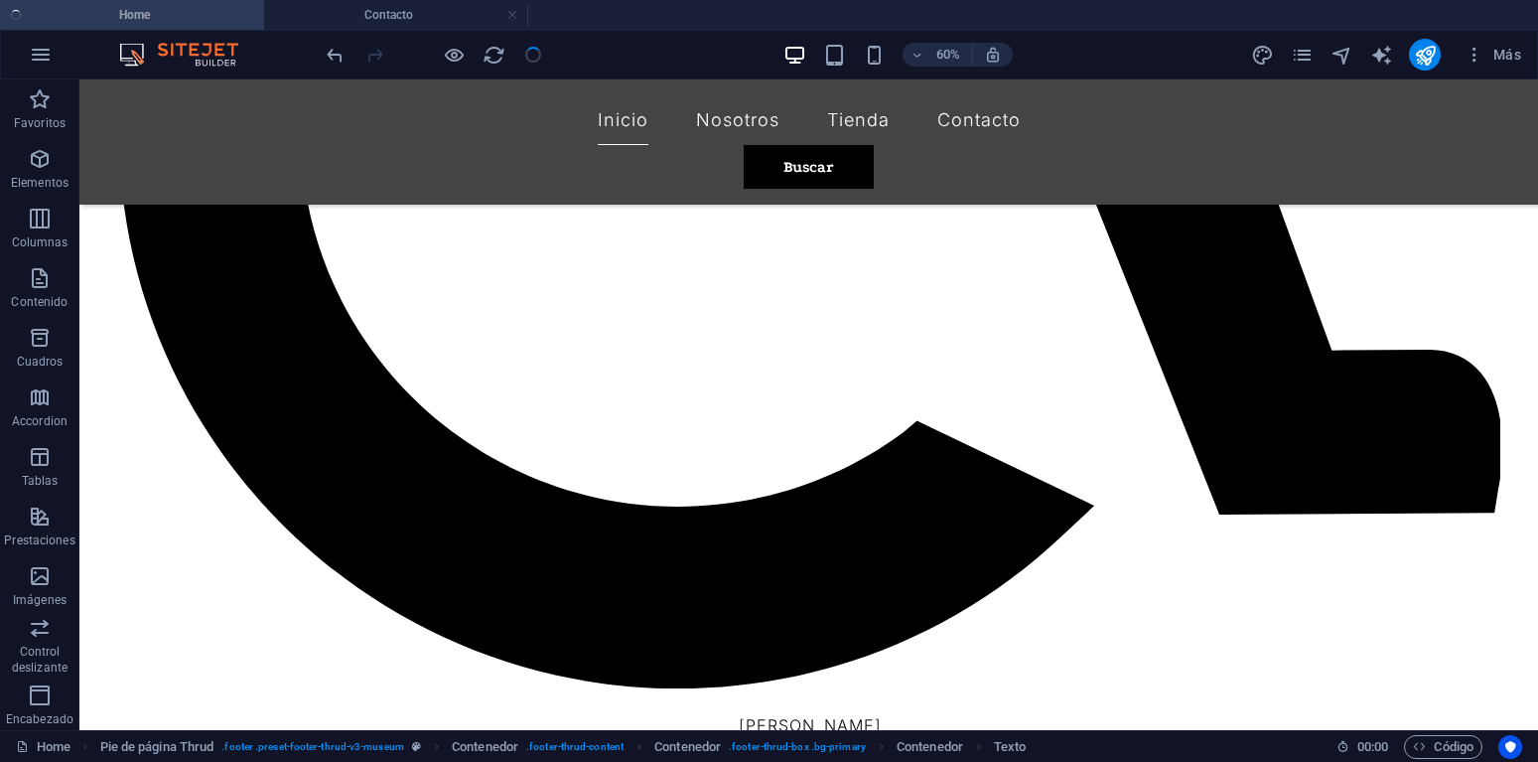
checkbox input "false"
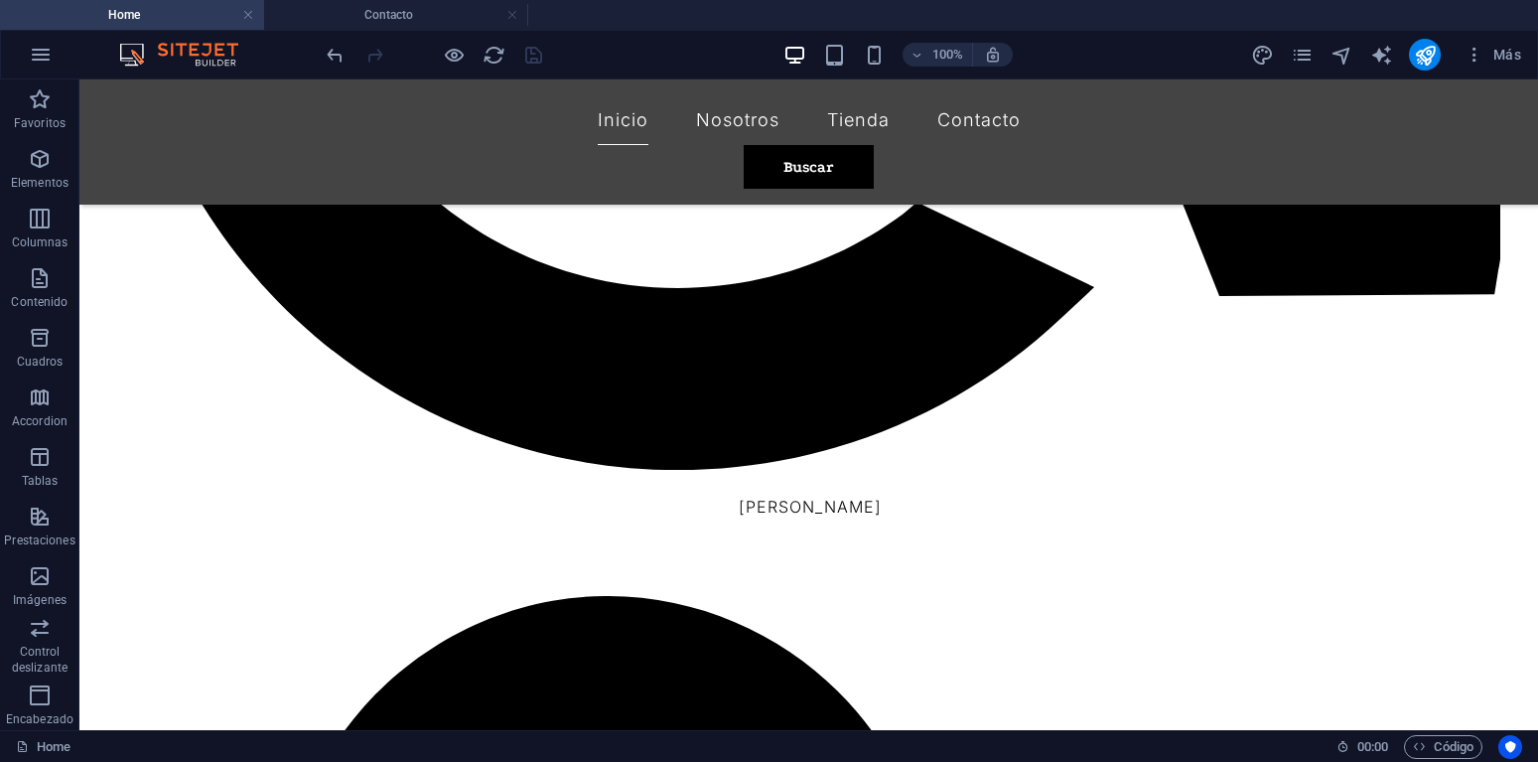
scroll to position [2034, 0]
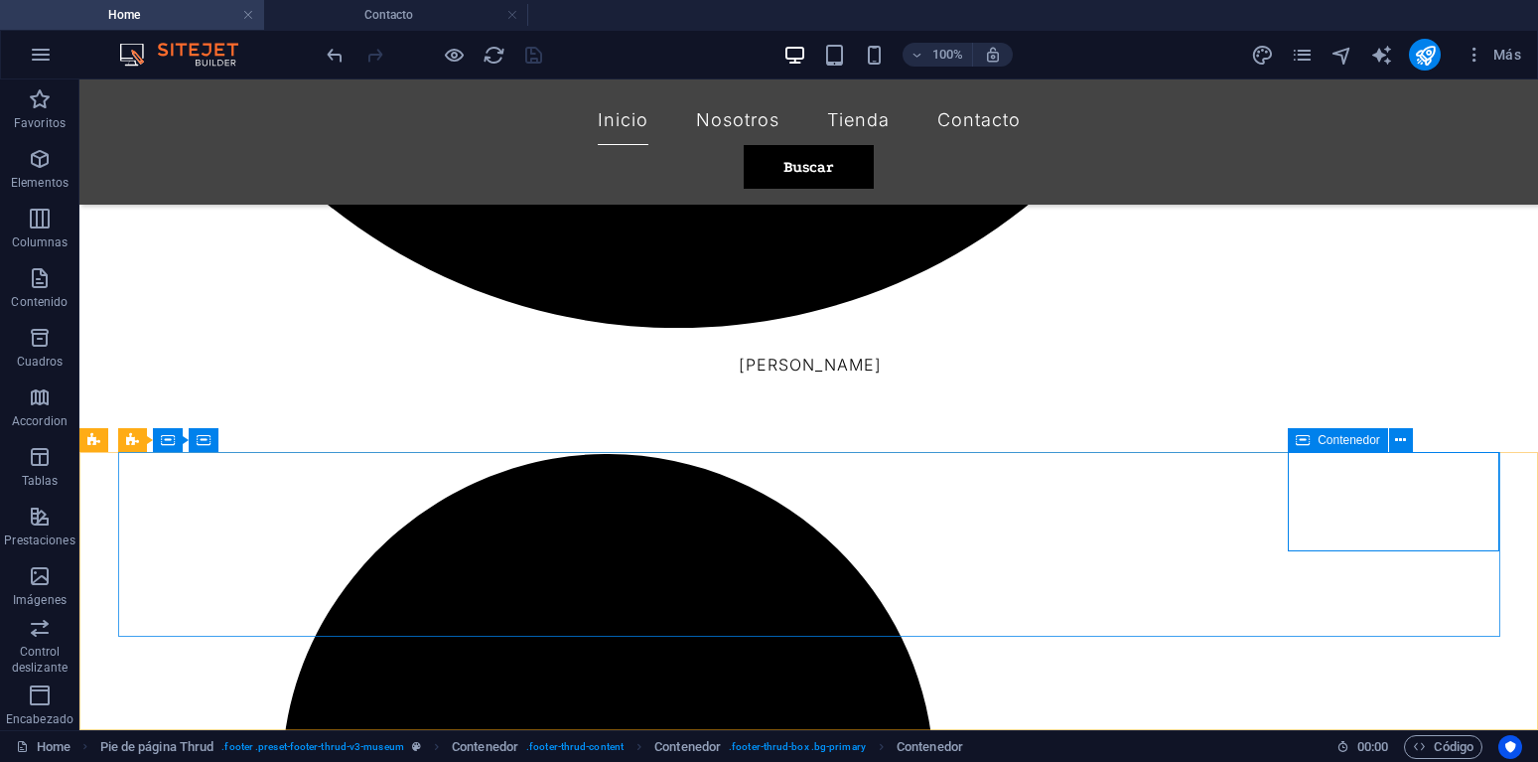
click at [1310, 441] on div "Contenedor" at bounding box center [1338, 440] width 100 height 24
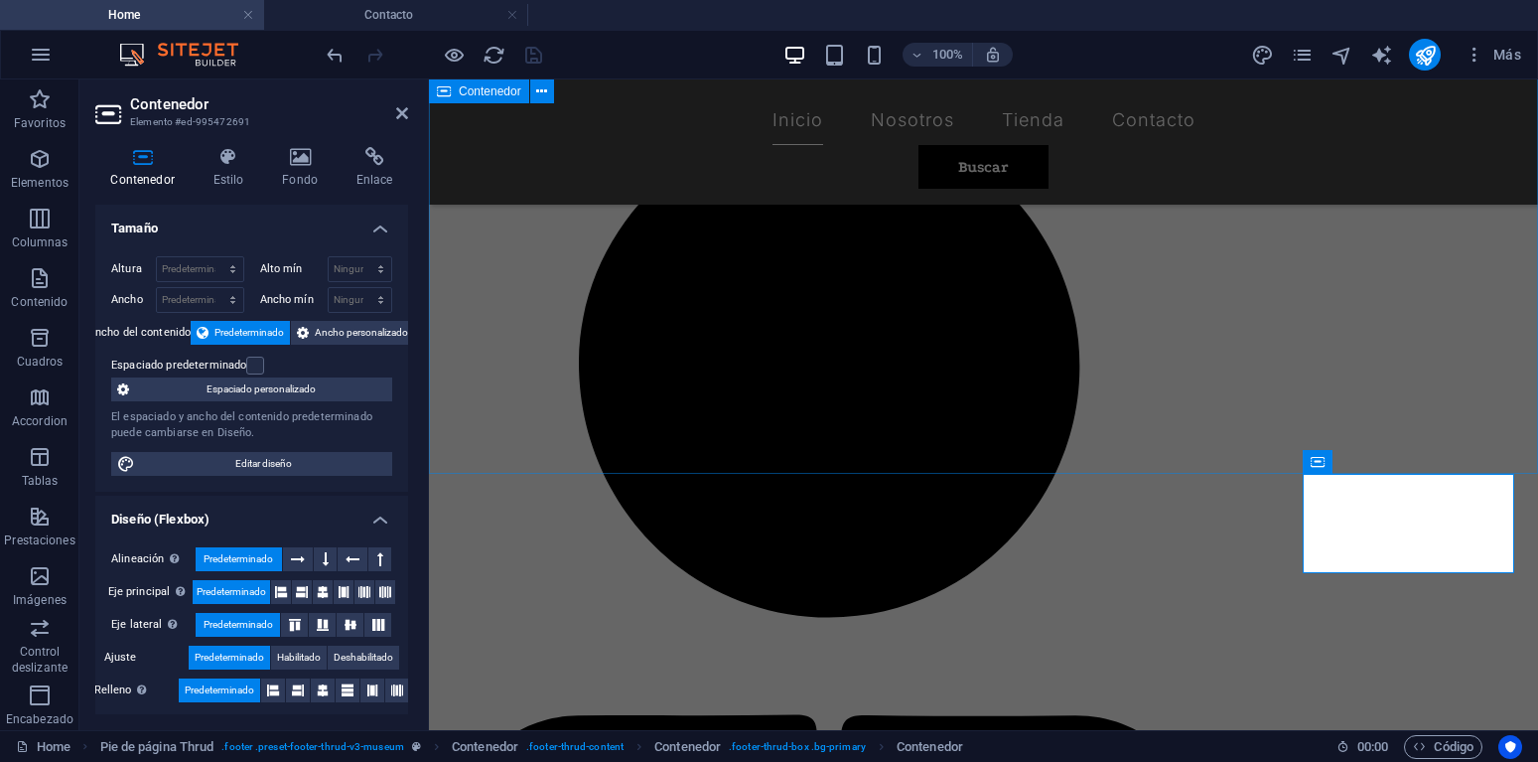
scroll to position [2067, 0]
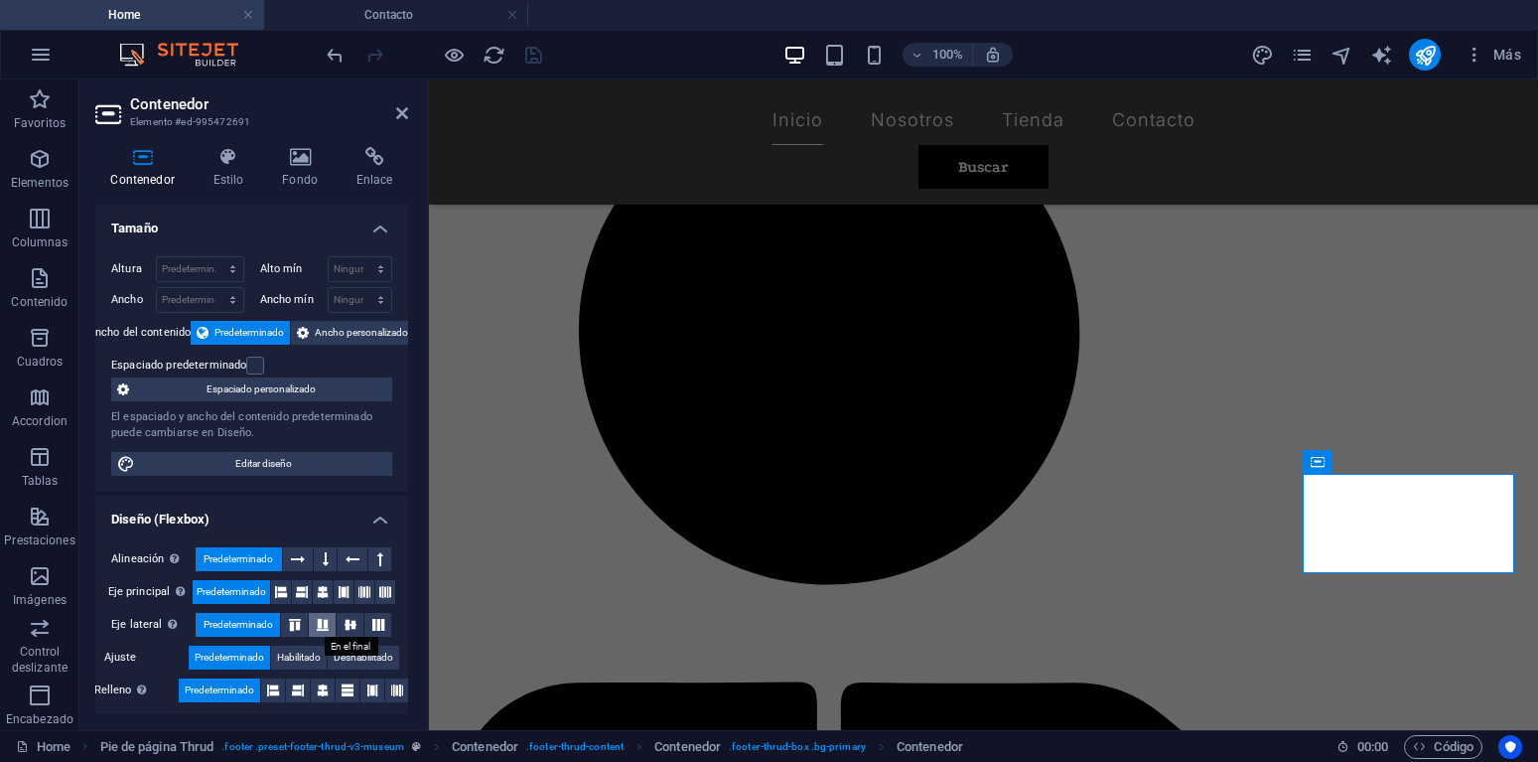
click at [321, 623] on icon at bounding box center [323, 625] width 24 height 12
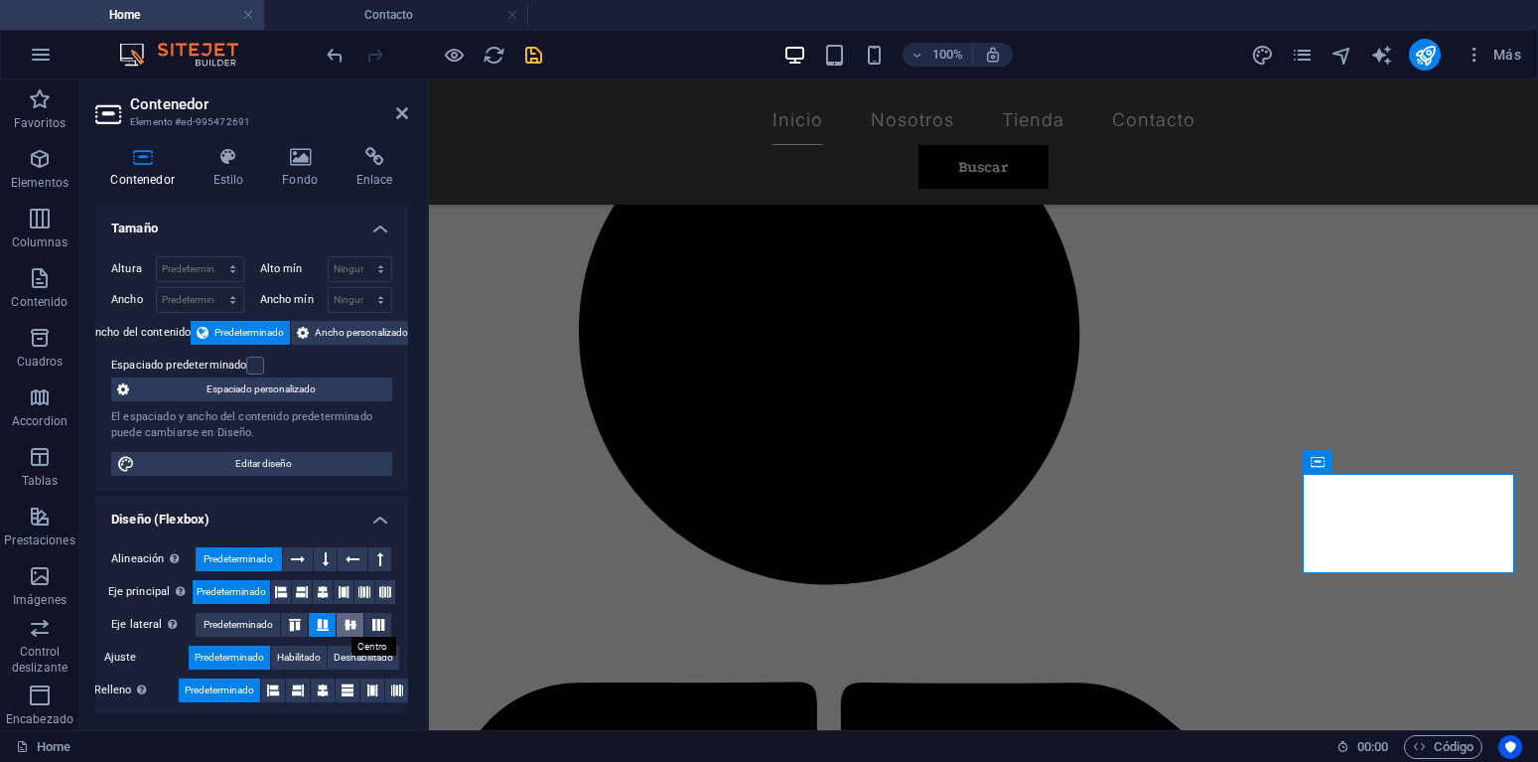
click at [351, 626] on icon at bounding box center [351, 625] width 24 height 12
click at [325, 594] on icon at bounding box center [323, 592] width 12 height 24
click at [307, 597] on icon at bounding box center [302, 592] width 12 height 24
click at [284, 595] on icon at bounding box center [281, 592] width 12 height 24
click at [346, 591] on icon at bounding box center [344, 592] width 12 height 24
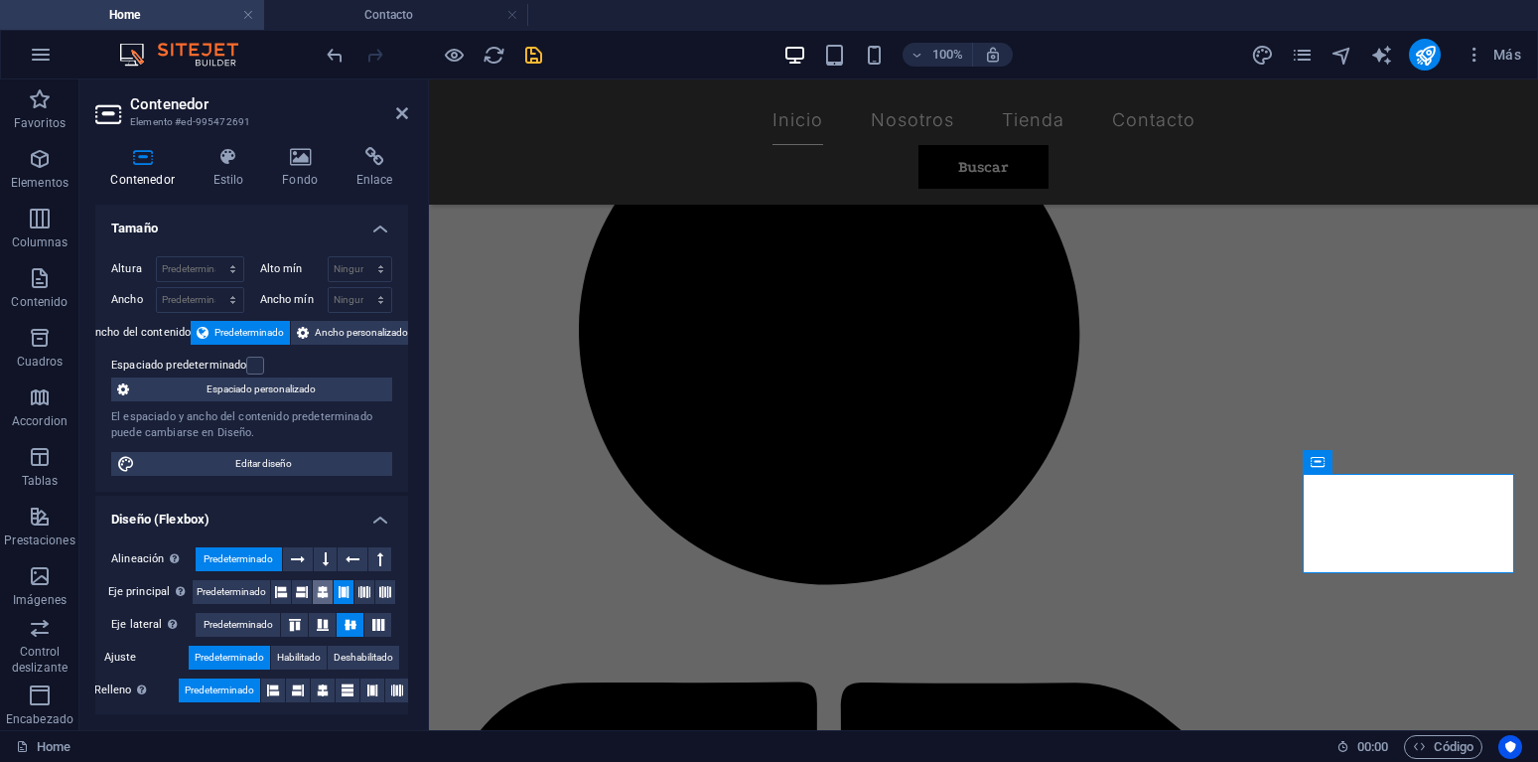
click at [327, 591] on icon at bounding box center [323, 592] width 12 height 24
click at [297, 596] on icon at bounding box center [302, 592] width 12 height 24
click at [279, 596] on icon at bounding box center [281, 592] width 12 height 24
click at [278, 687] on icon at bounding box center [273, 690] width 12 height 24
click at [298, 687] on icon at bounding box center [298, 690] width 12 height 24
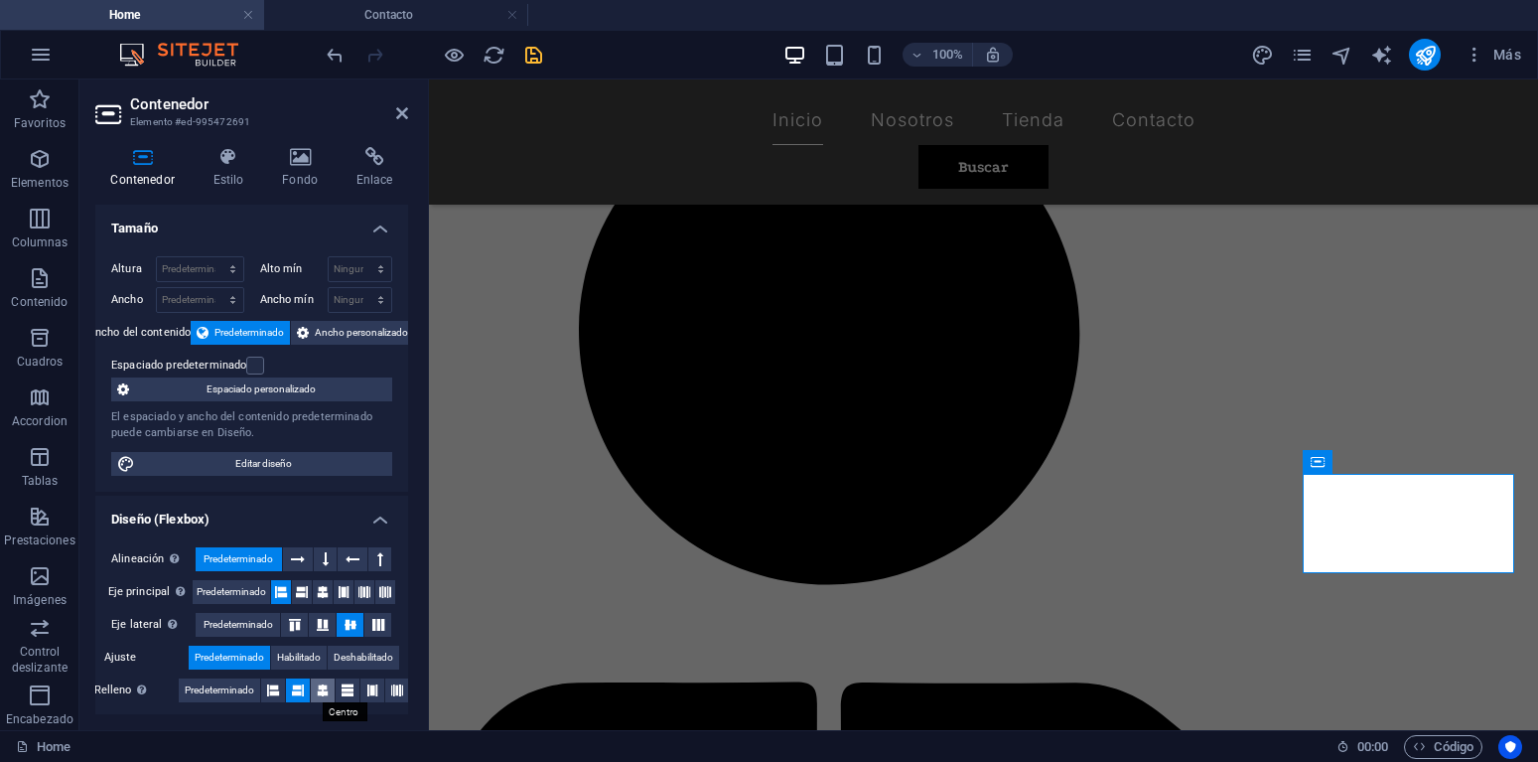
click at [325, 687] on icon at bounding box center [323, 690] width 12 height 24
click at [322, 630] on icon at bounding box center [323, 625] width 24 height 12
click at [303, 626] on icon at bounding box center [295, 625] width 24 height 12
click at [217, 688] on span "Predeterminado" at bounding box center [220, 690] width 70 height 24
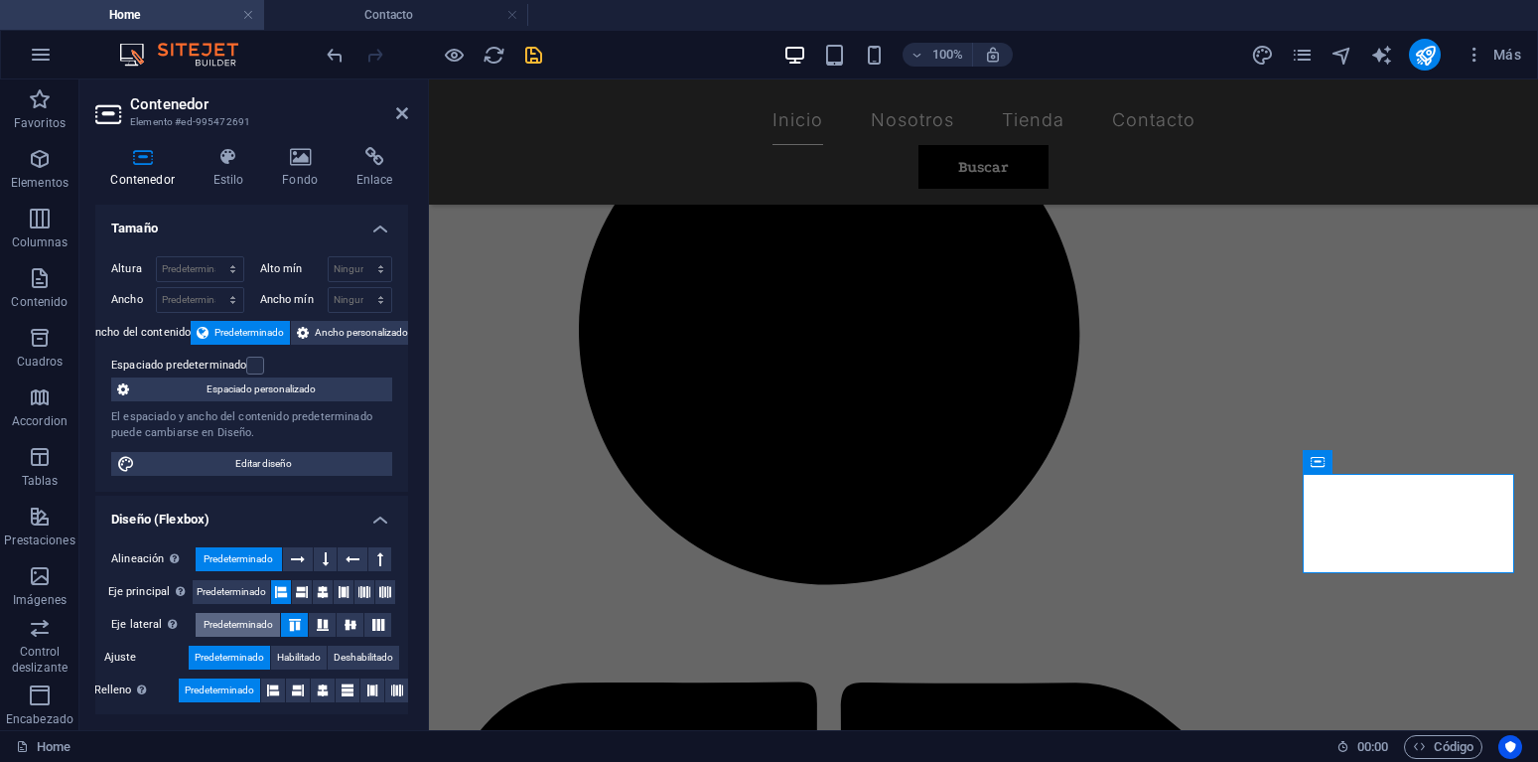
click at [249, 626] on span "Predeterminado" at bounding box center [239, 625] width 70 height 24
click at [246, 590] on span "Predeterminado" at bounding box center [232, 592] width 70 height 24
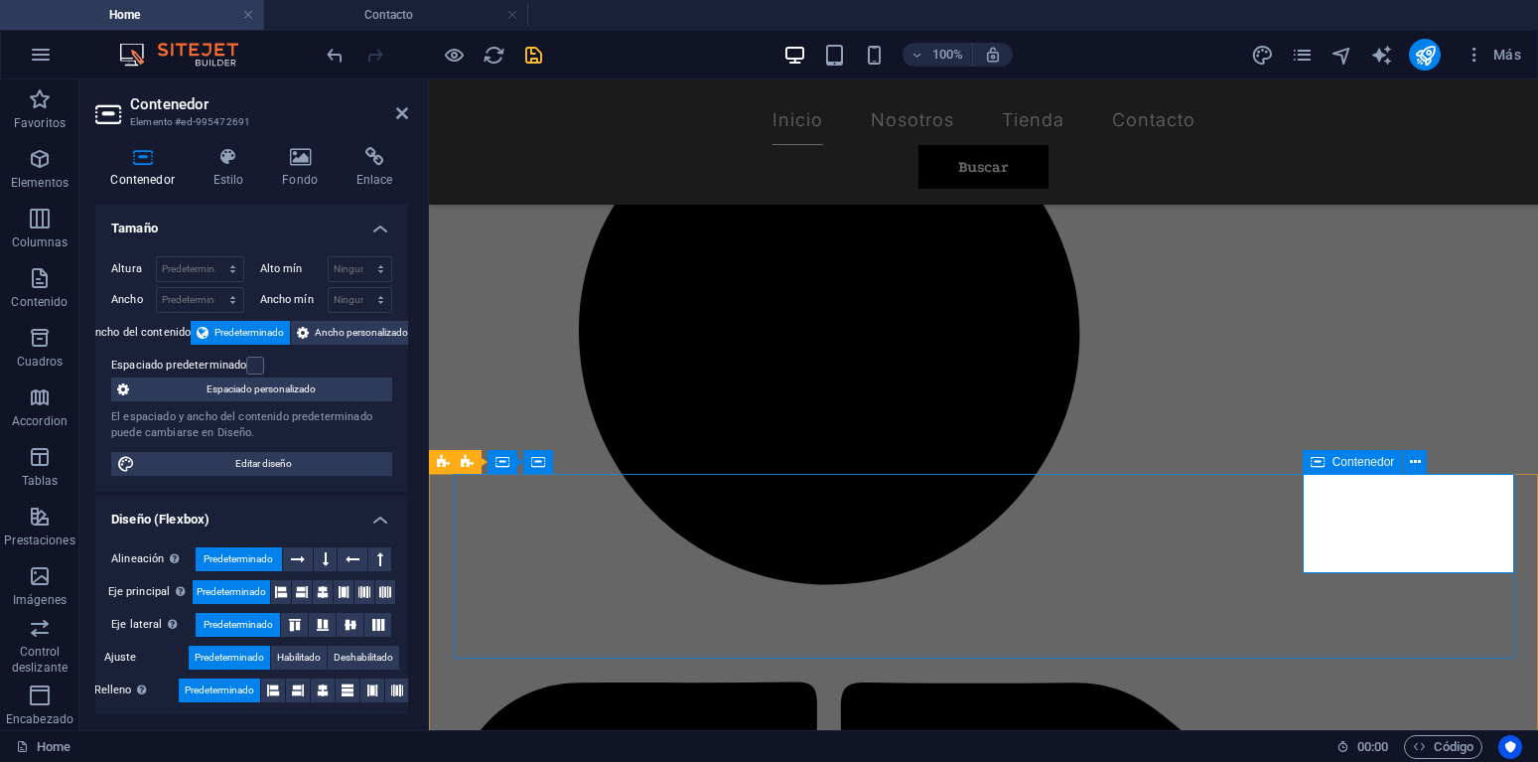
click at [157, 257] on select "Predeterminado px rem % vh vw" at bounding box center [200, 269] width 86 height 24
select select "%"
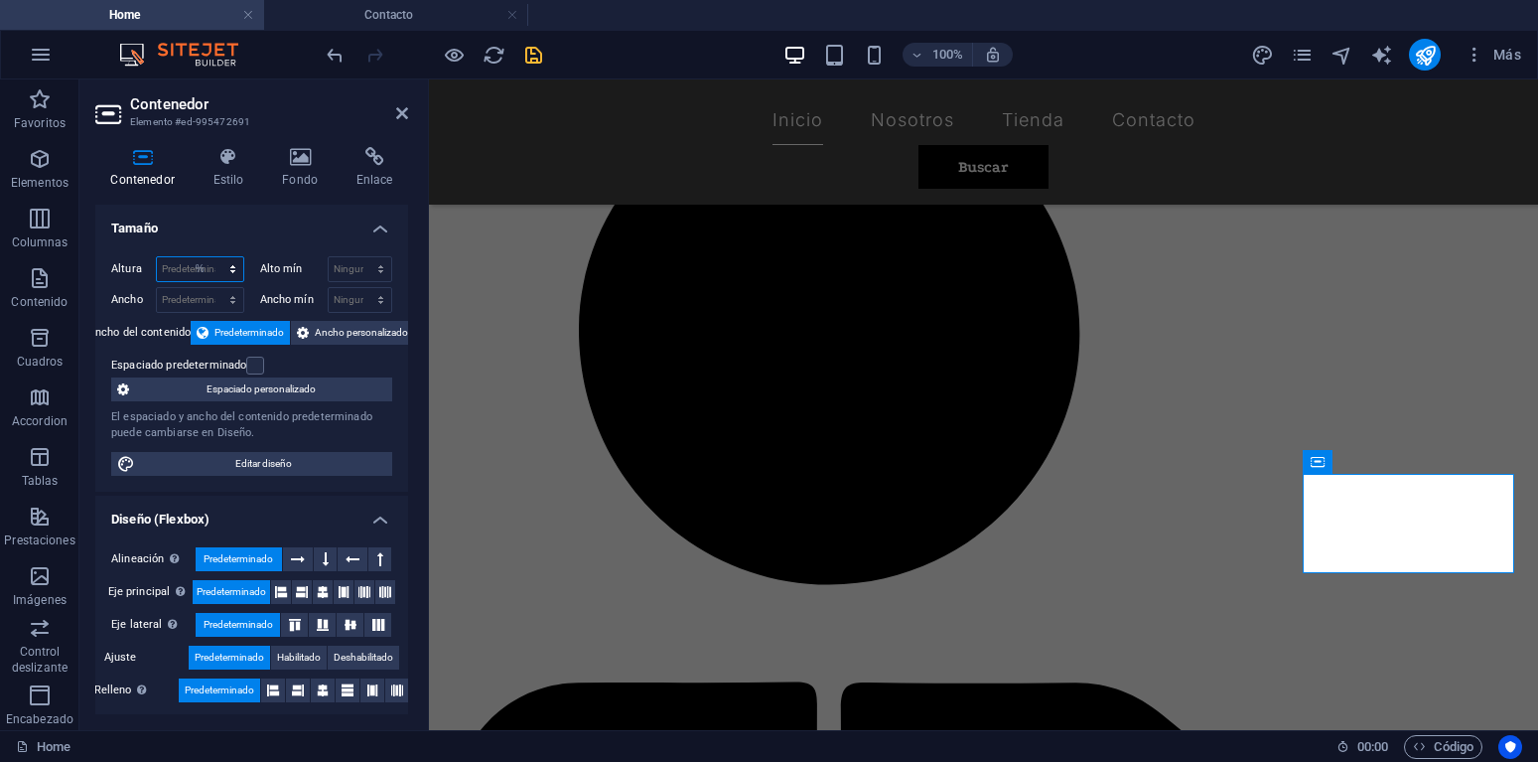
click option "%" at bounding box center [0, 0] width 0 height 0
type input "80"
click at [128, 287] on div "Ancho Predeterminado px rem % em vh vw" at bounding box center [177, 300] width 133 height 26
click at [187, 269] on input "80" at bounding box center [200, 269] width 86 height 24
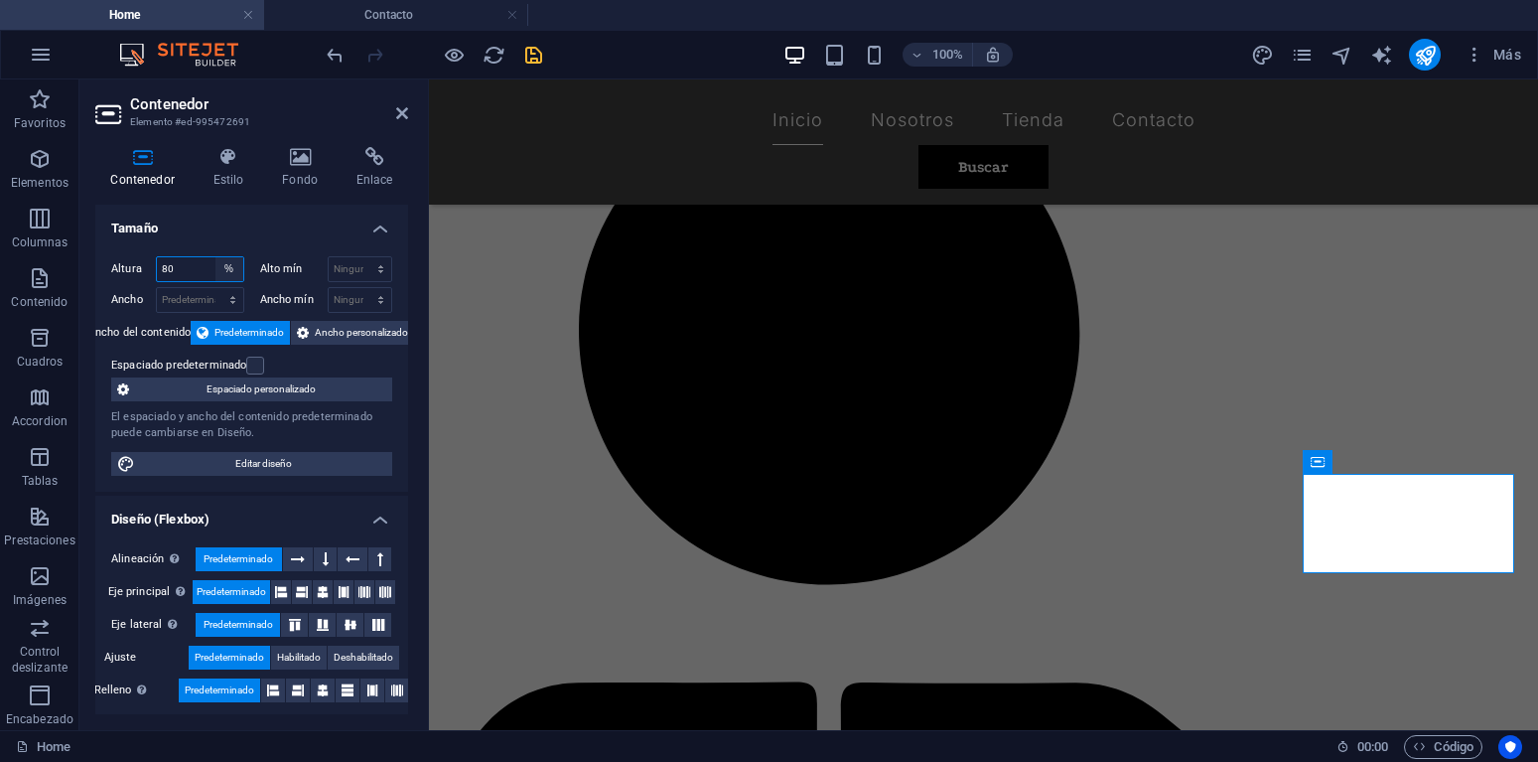
click at [216, 257] on select "Predeterminado px rem % vh vw" at bounding box center [230, 269] width 28 height 24
select select "px"
click option "px" at bounding box center [0, 0] width 0 height 0
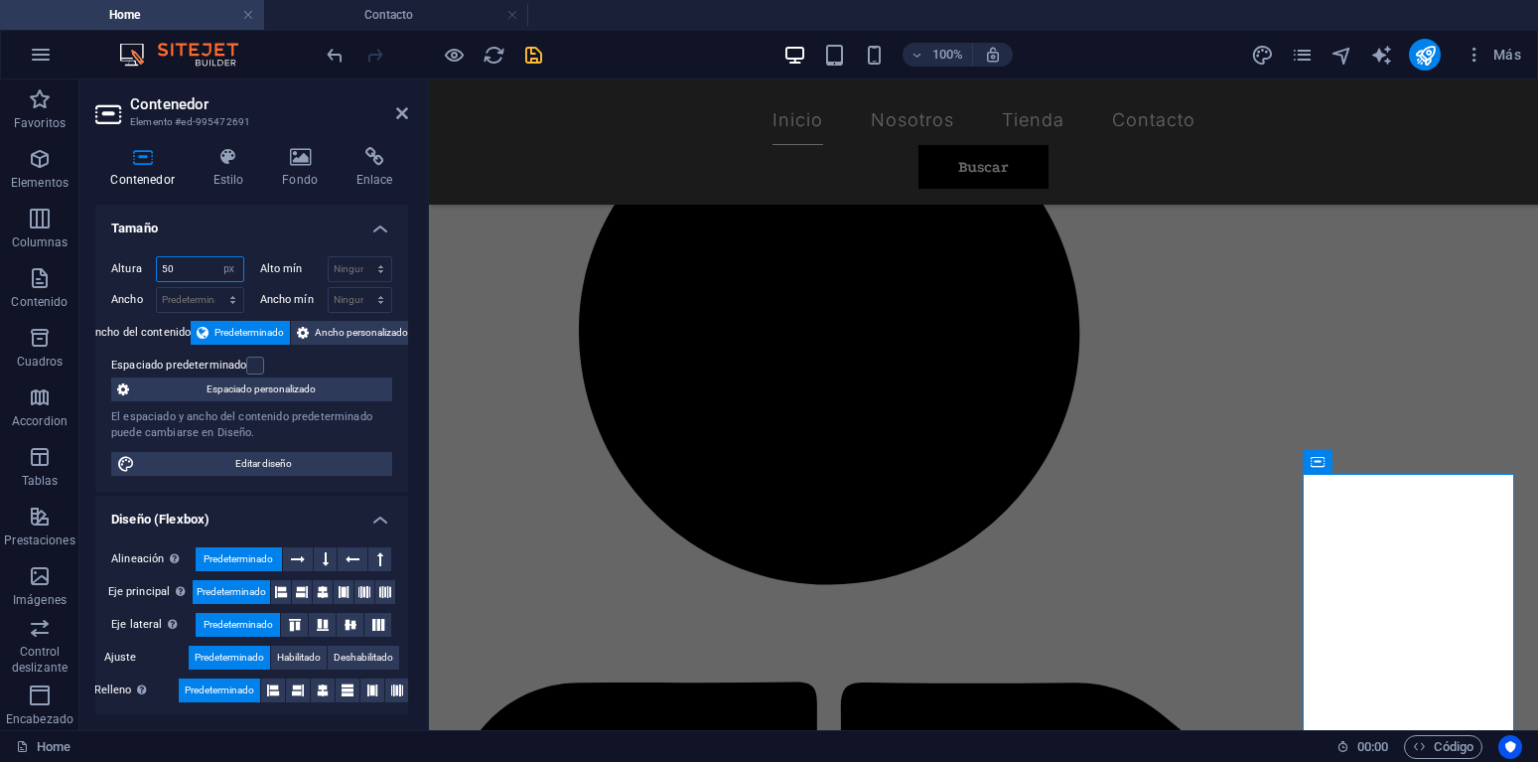
type input "5"
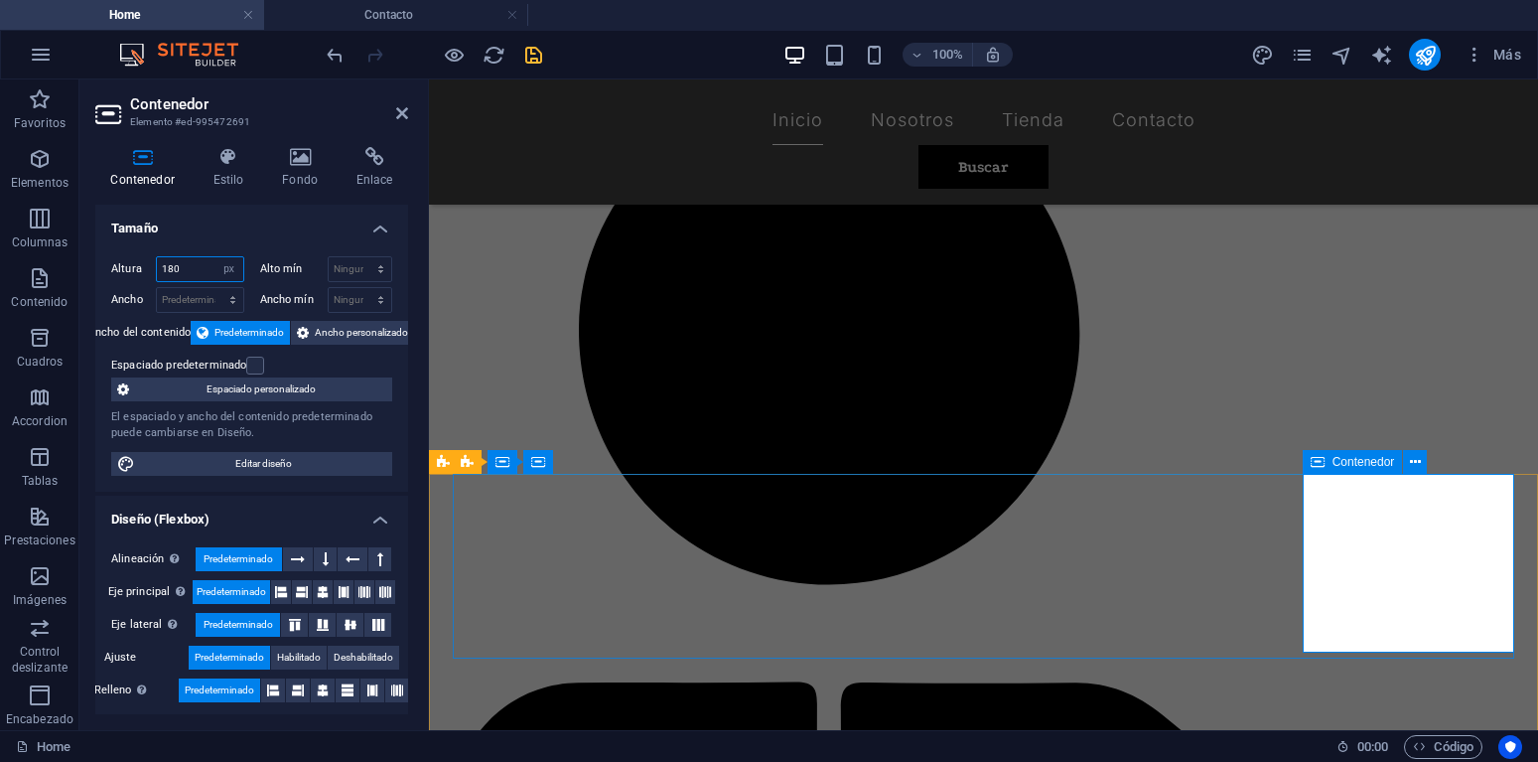
type input "180"
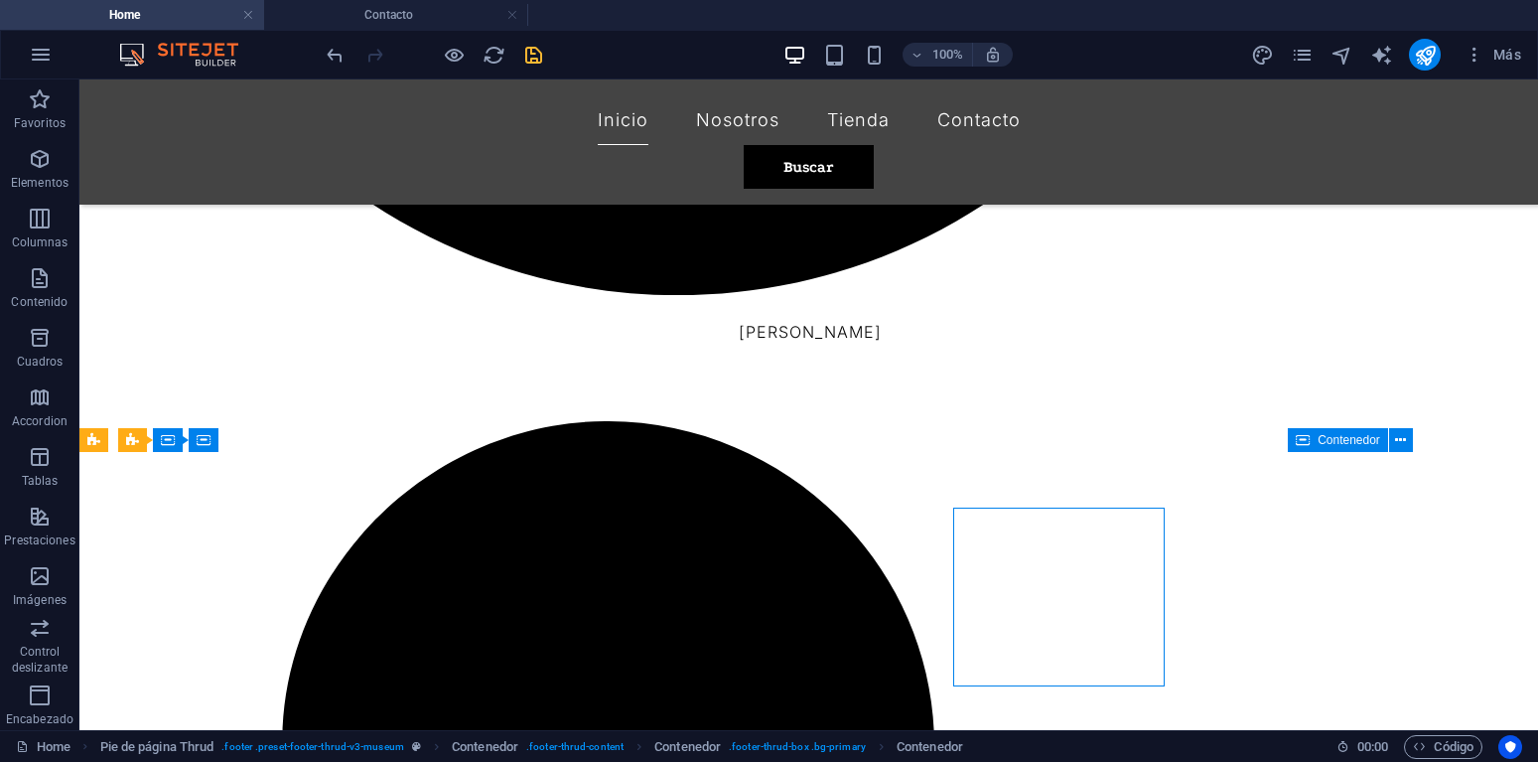
scroll to position [2034, 0]
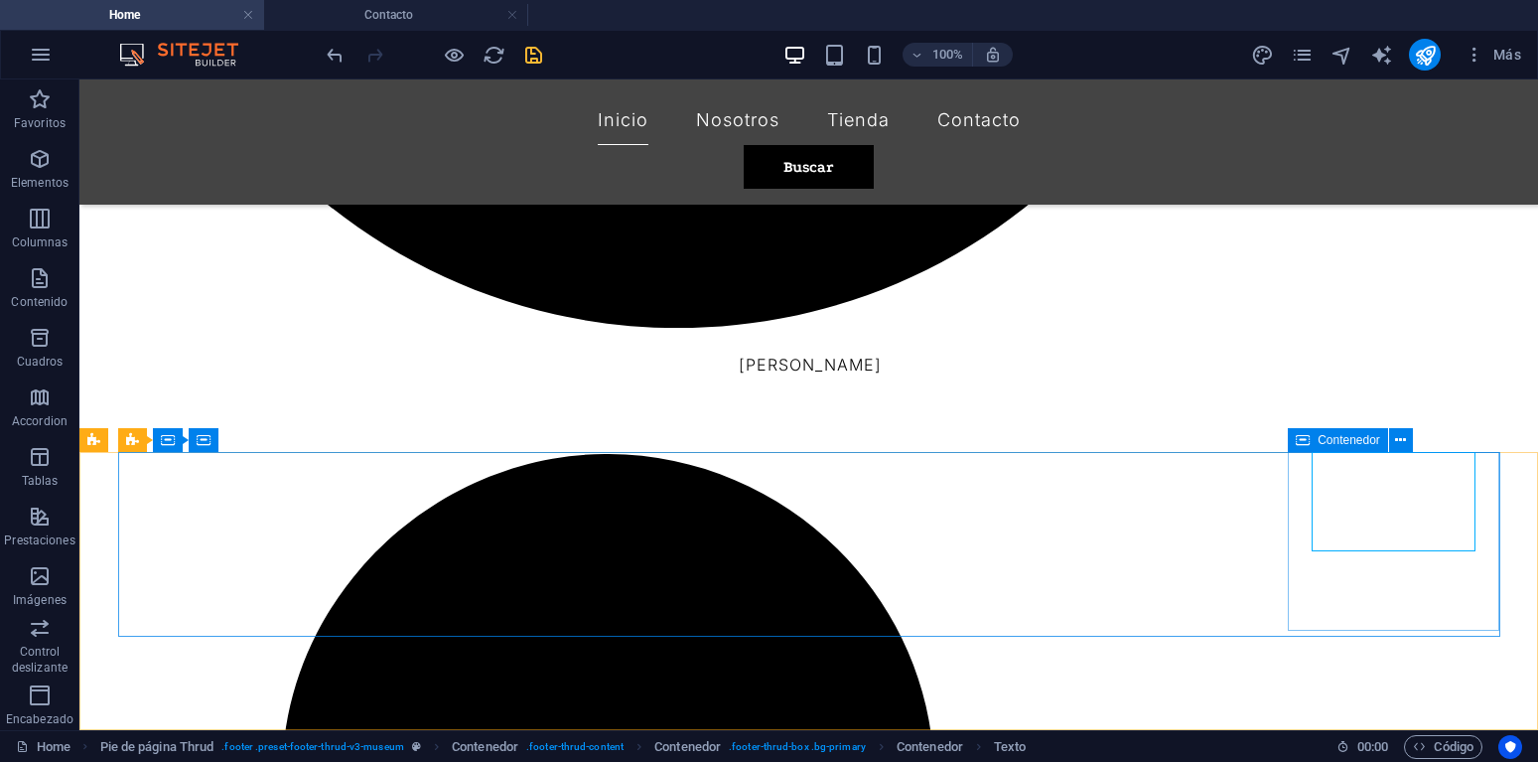
click at [1326, 440] on span "Contenedor" at bounding box center [1349, 440] width 63 height 12
click at [1430, 438] on icon at bounding box center [1426, 440] width 11 height 21
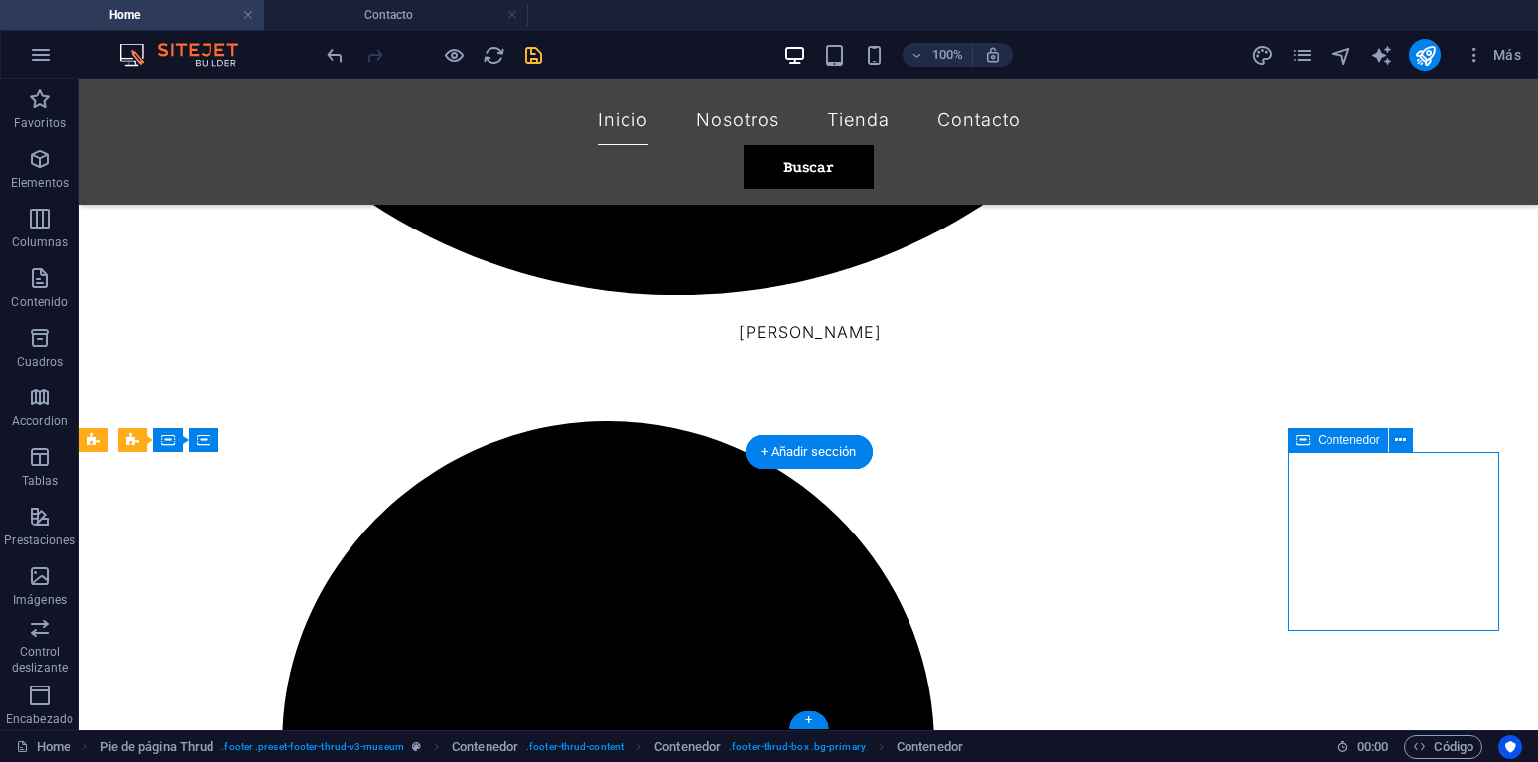
select select "px"
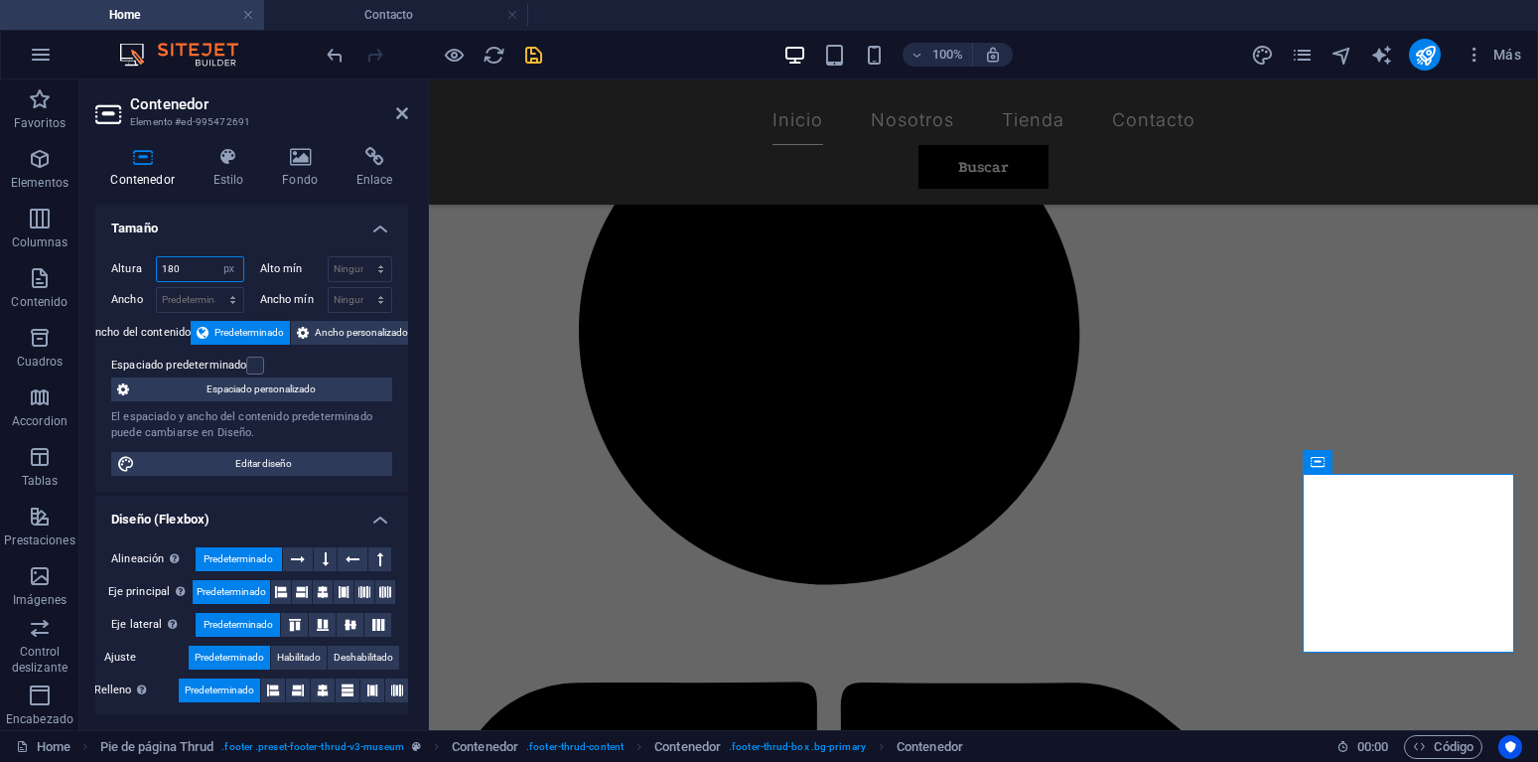
drag, startPoint x: 183, startPoint y: 268, endPoint x: 154, endPoint y: 269, distance: 28.8
click at [157, 269] on input "180" at bounding box center [200, 269] width 86 height 24
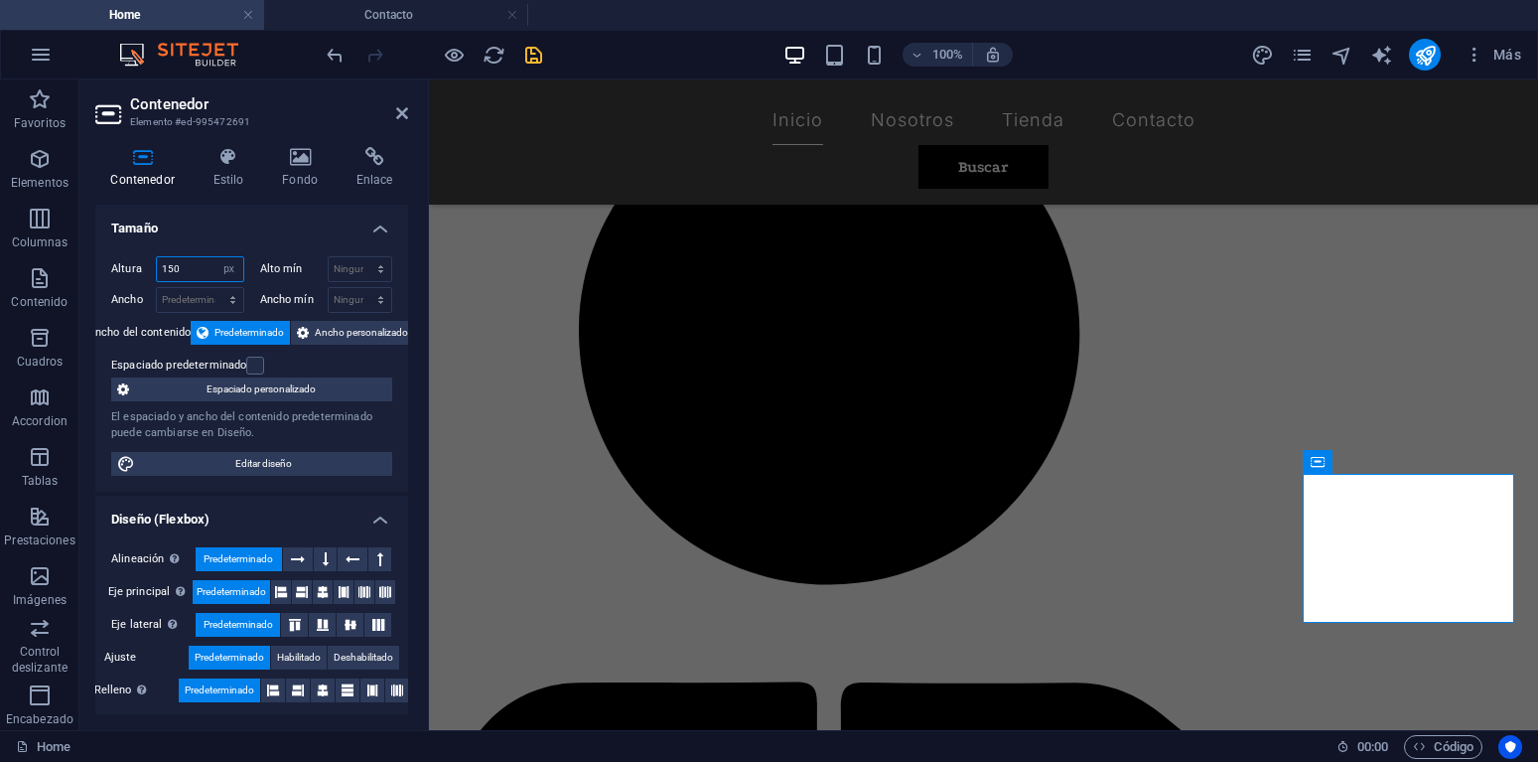
type input "150"
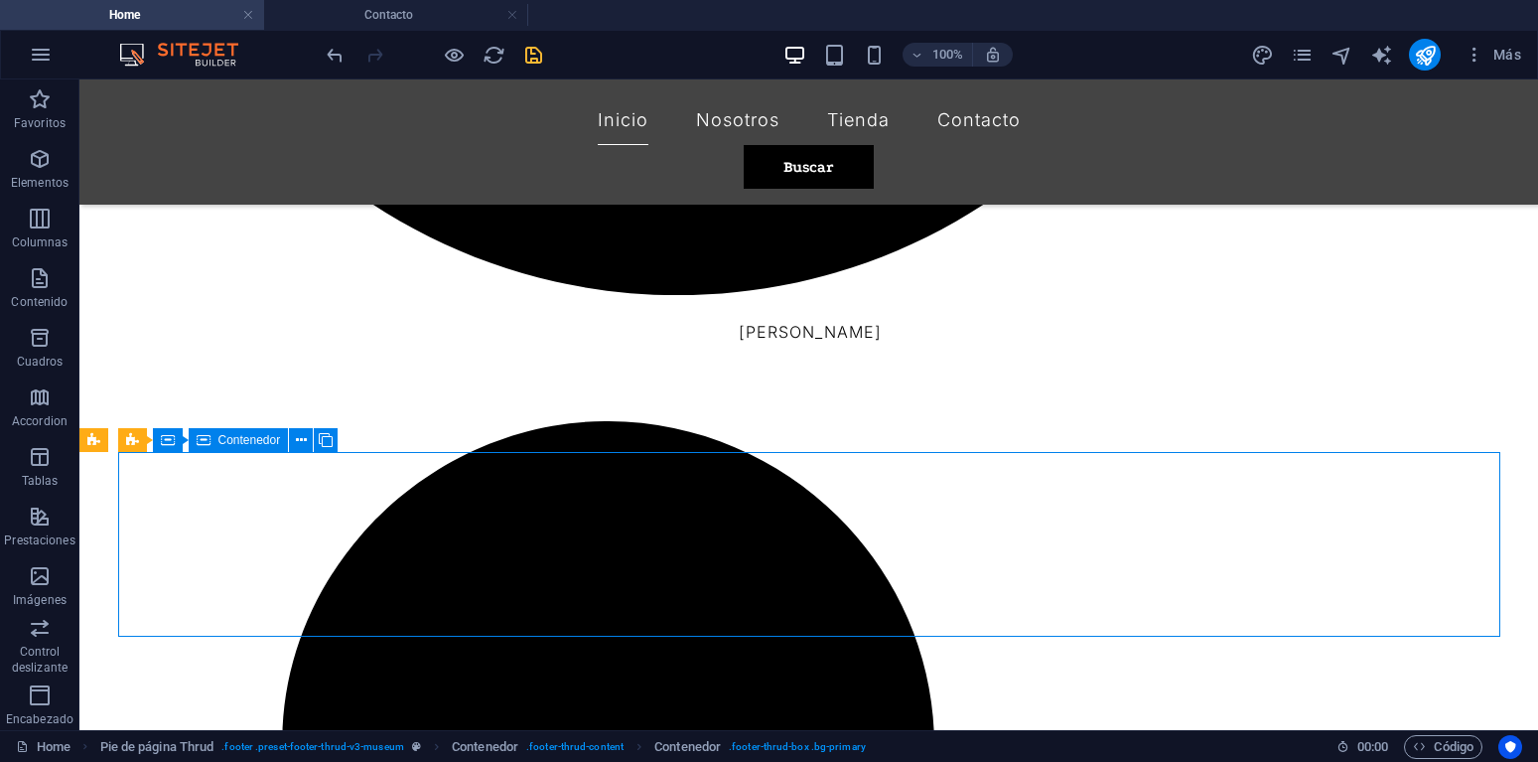
scroll to position [2034, 0]
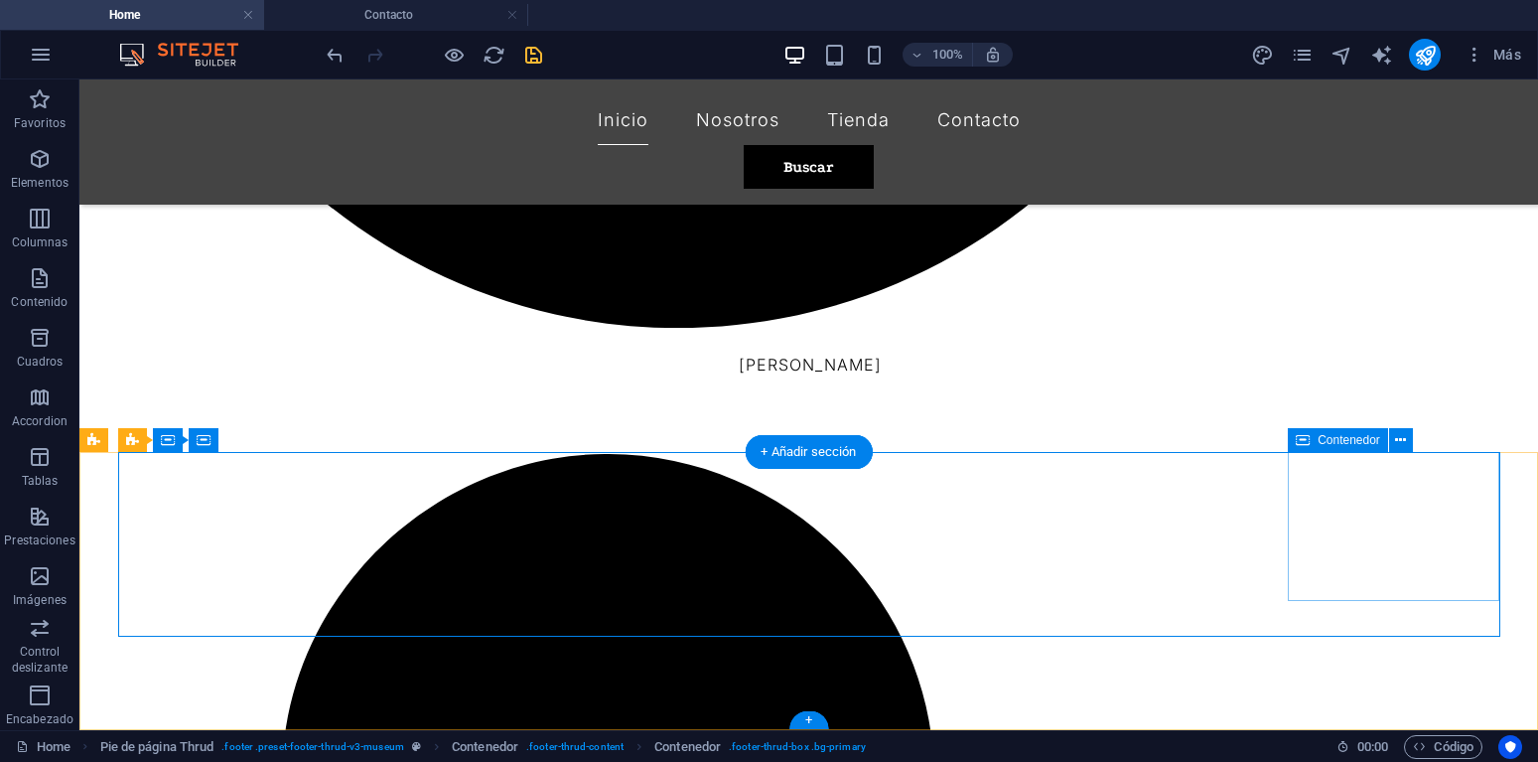
drag, startPoint x: 1319, startPoint y: 582, endPoint x: 1309, endPoint y: 584, distance: 10.1
select select "px"
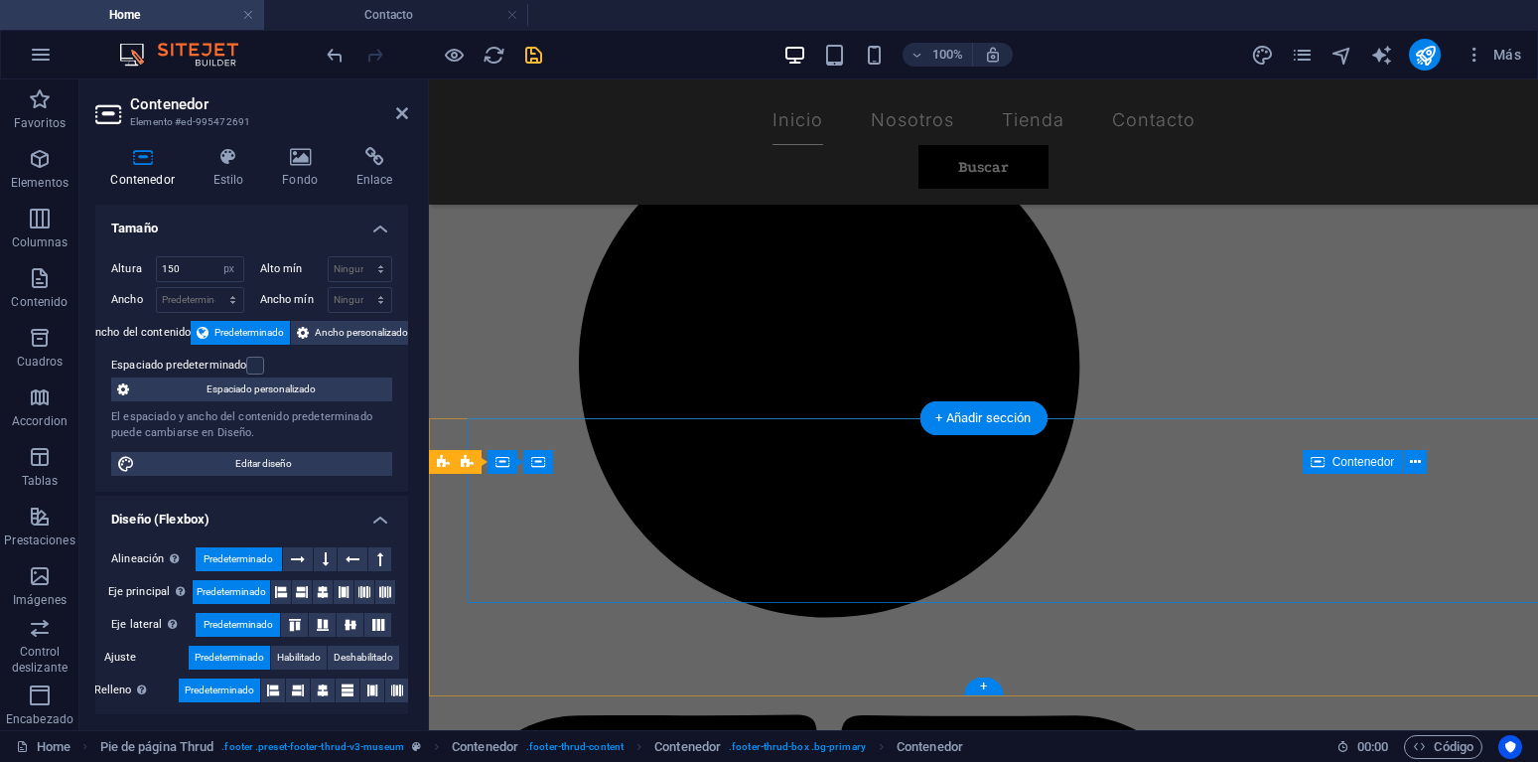
scroll to position [2067, 0]
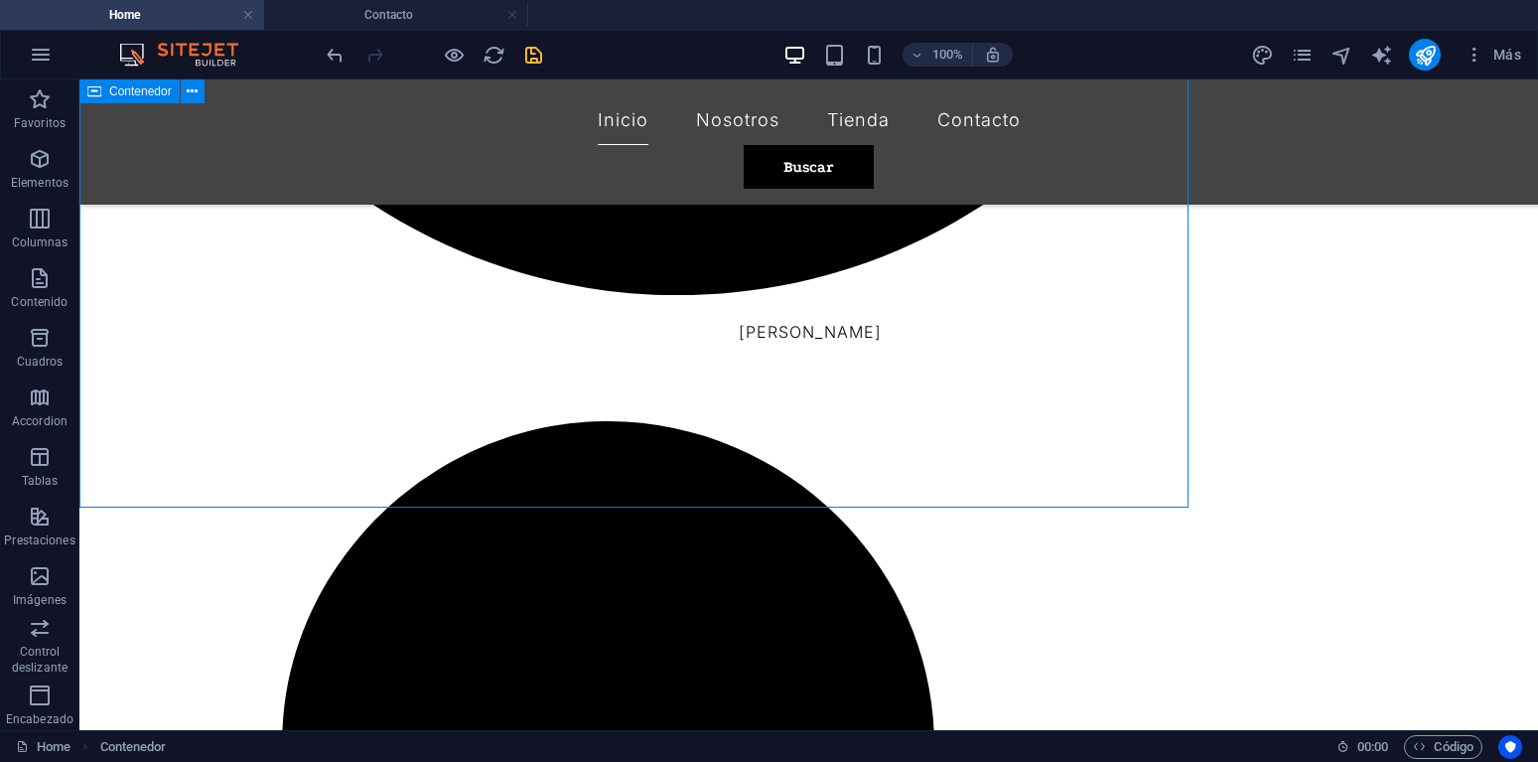
scroll to position [2034, 0]
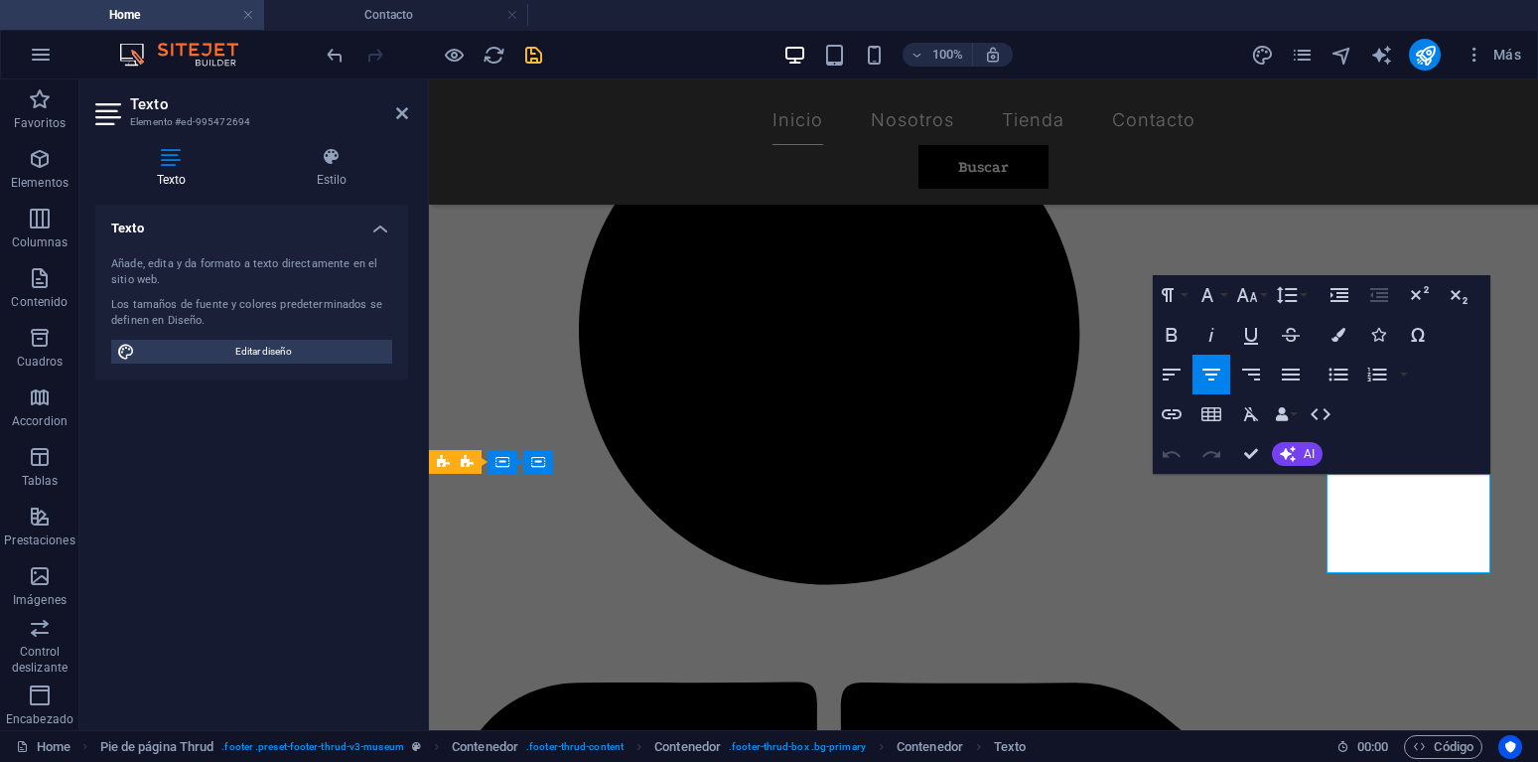
click at [1338, 466] on div "Paragraph Format Normal Heading 1 Heading 2 Heading 3 Heading 4 Heading 5 Headi…" at bounding box center [1322, 374] width 338 height 199
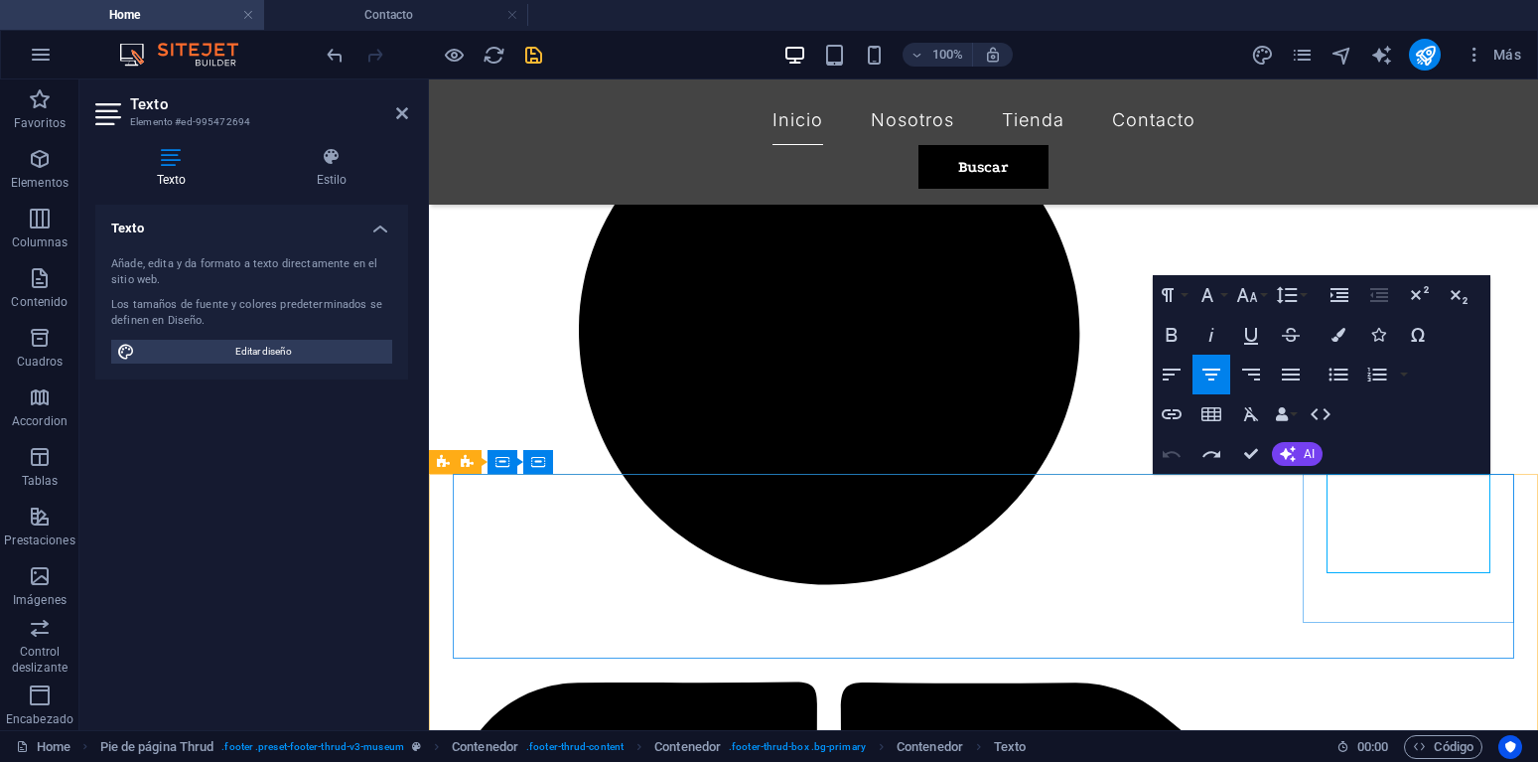
drag, startPoint x: 1481, startPoint y: 570, endPoint x: 1333, endPoint y: 481, distance: 172.9
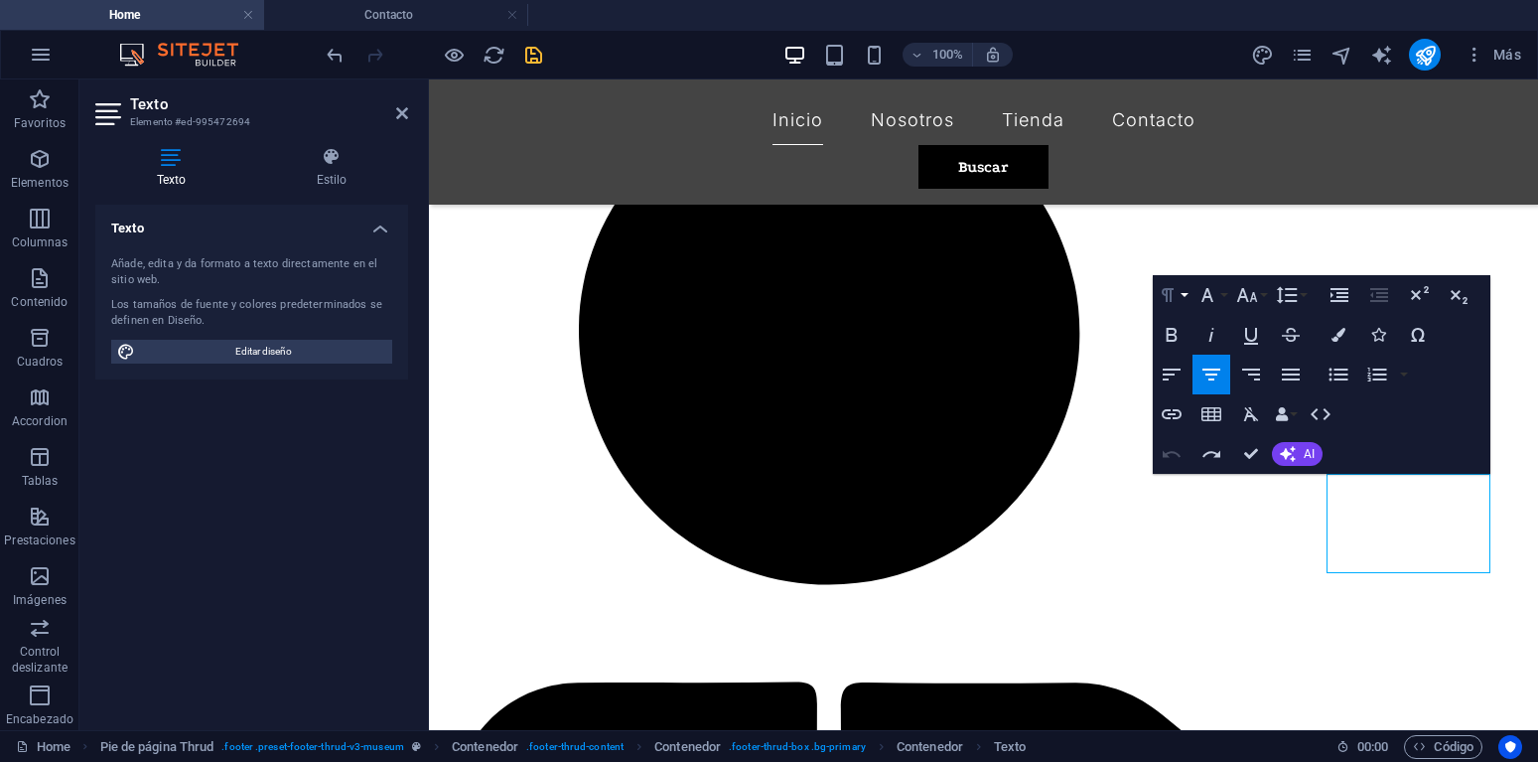
click at [1186, 295] on button "Paragraph Format" at bounding box center [1172, 295] width 38 height 40
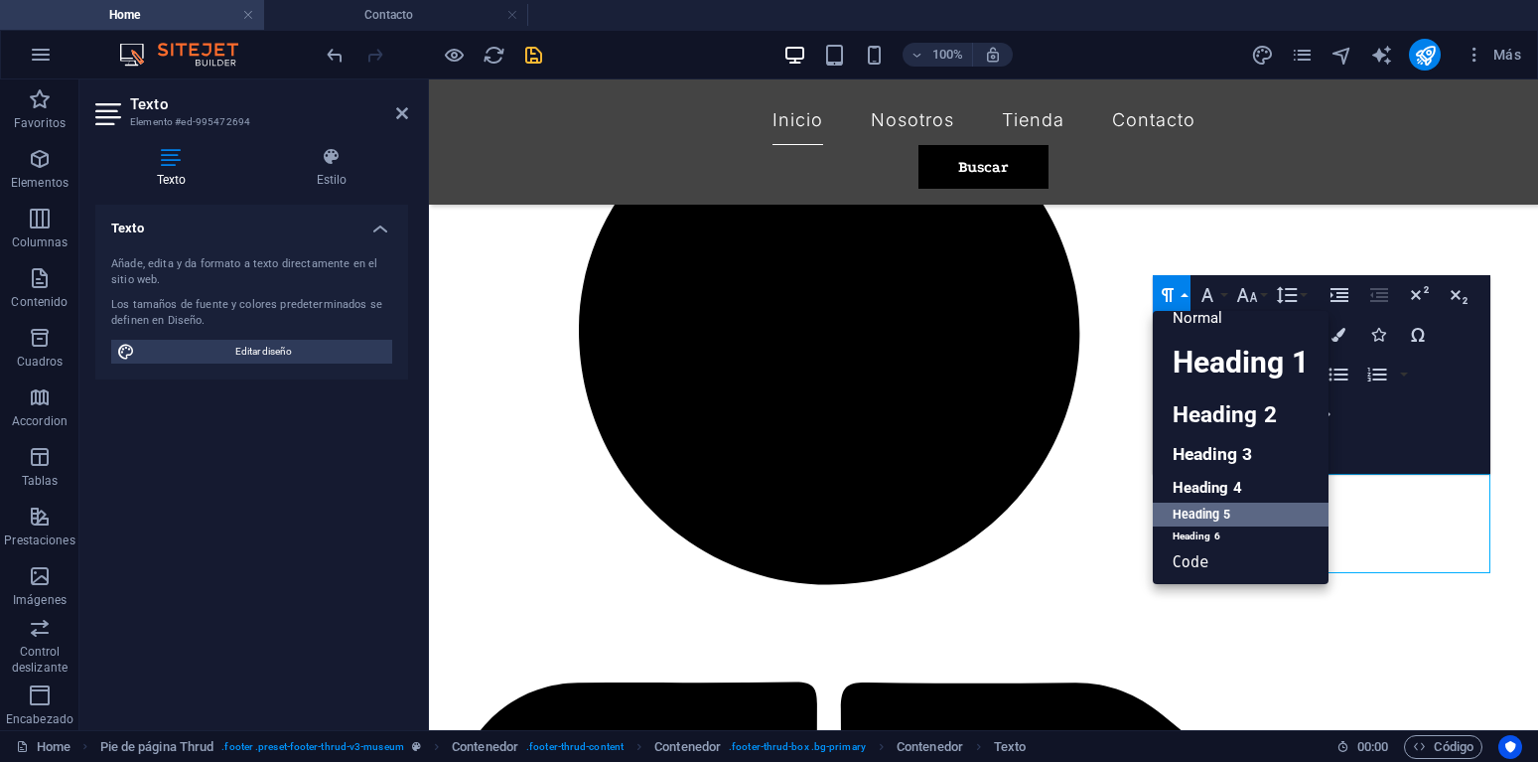
scroll to position [16, 0]
click at [1242, 509] on link "Heading 5" at bounding box center [1241, 515] width 176 height 25
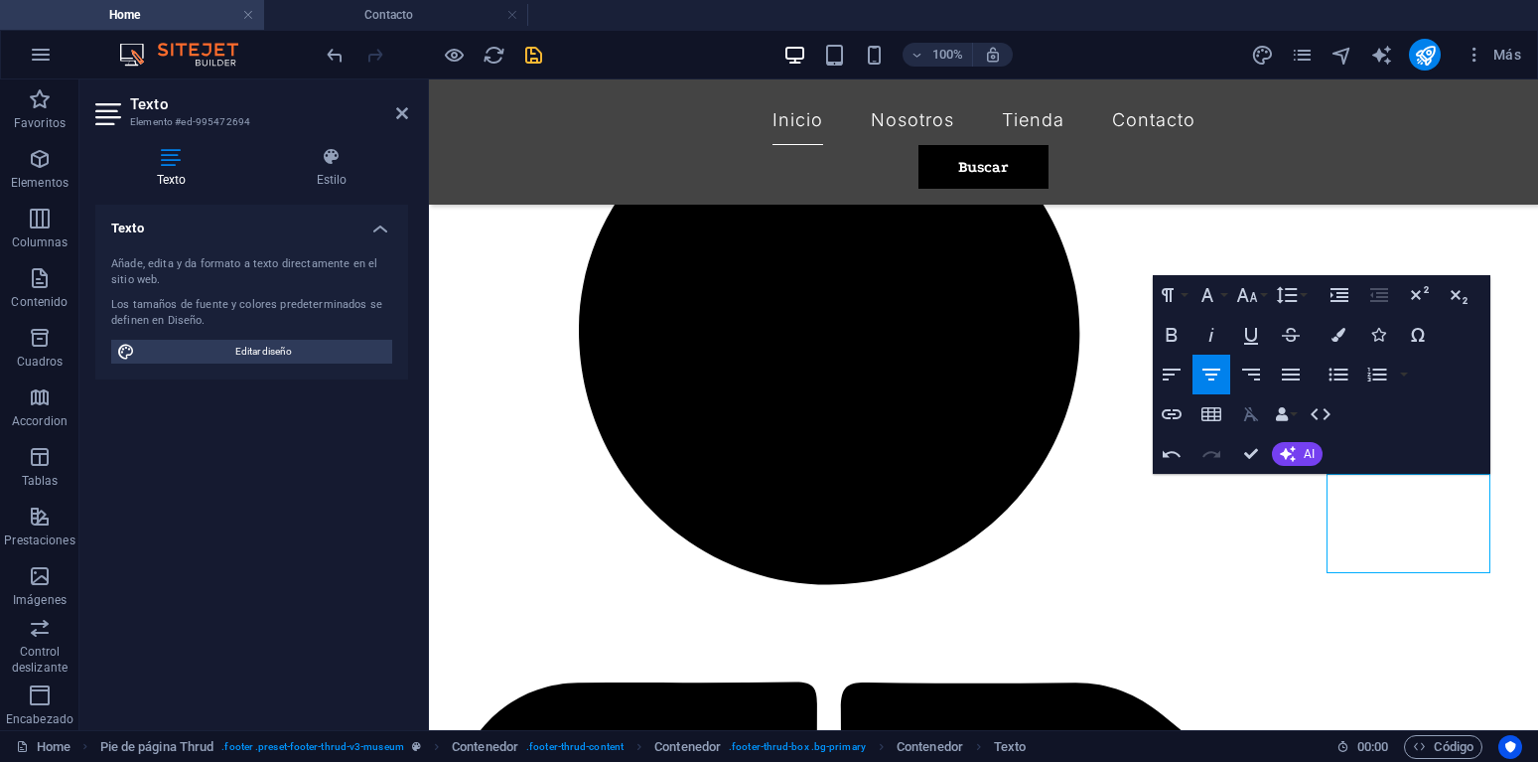
click at [1251, 413] on icon "button" at bounding box center [1250, 414] width 15 height 14
click at [1208, 305] on icon "button" at bounding box center [1208, 295] width 24 height 24
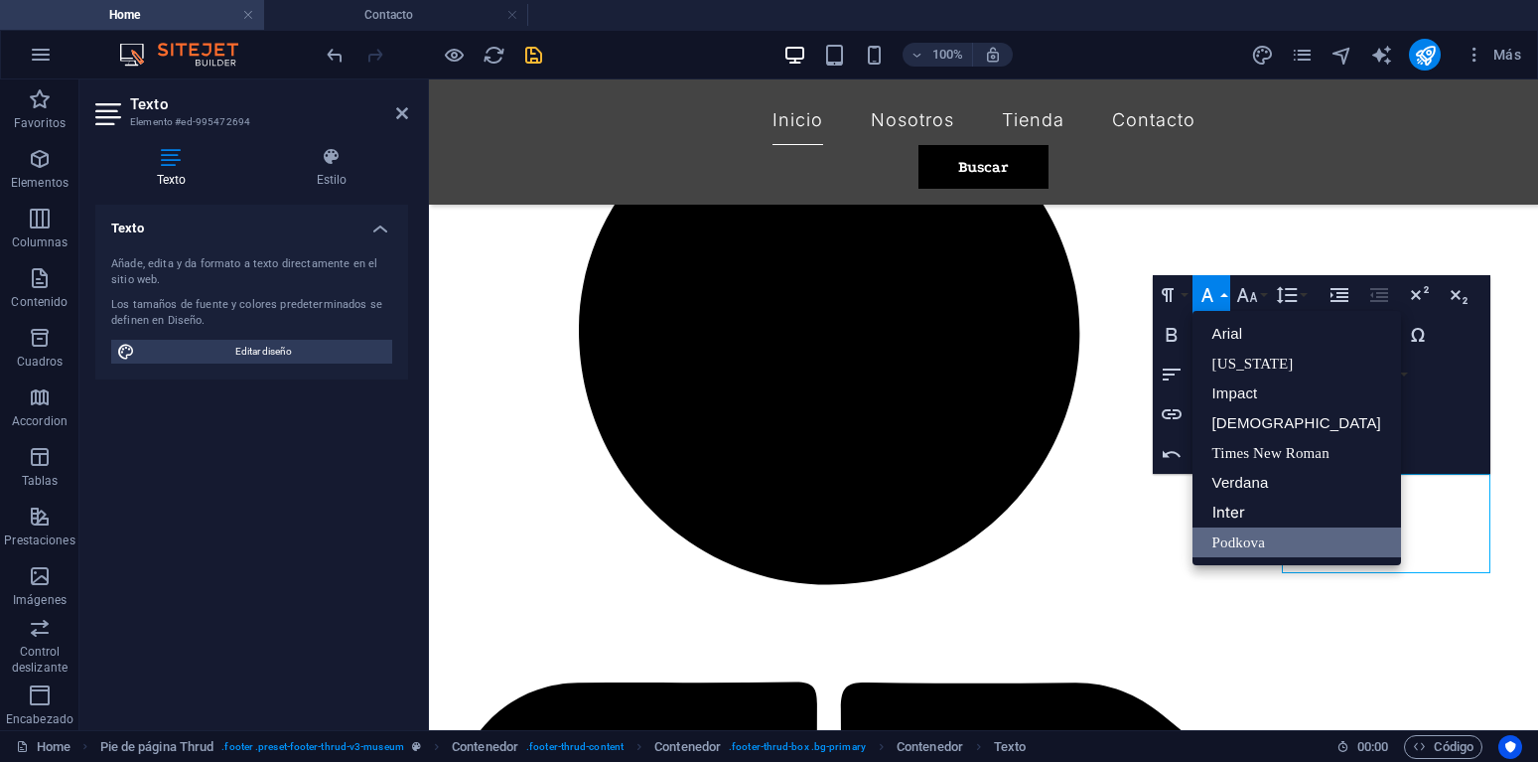
scroll to position [0, 0]
click at [1253, 513] on link "Inter" at bounding box center [1297, 513] width 209 height 30
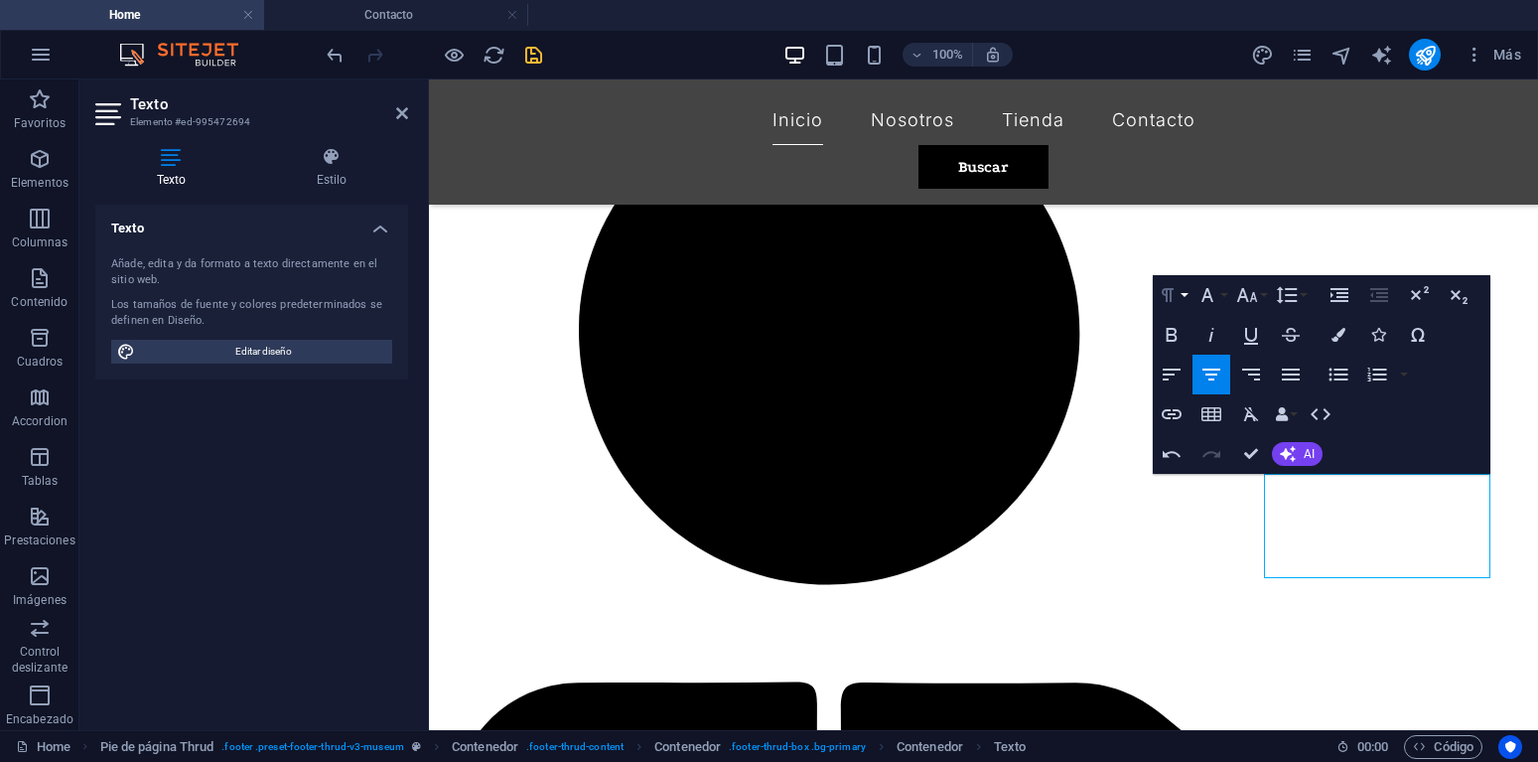
click at [1187, 292] on button "Paragraph Format" at bounding box center [1172, 295] width 38 height 40
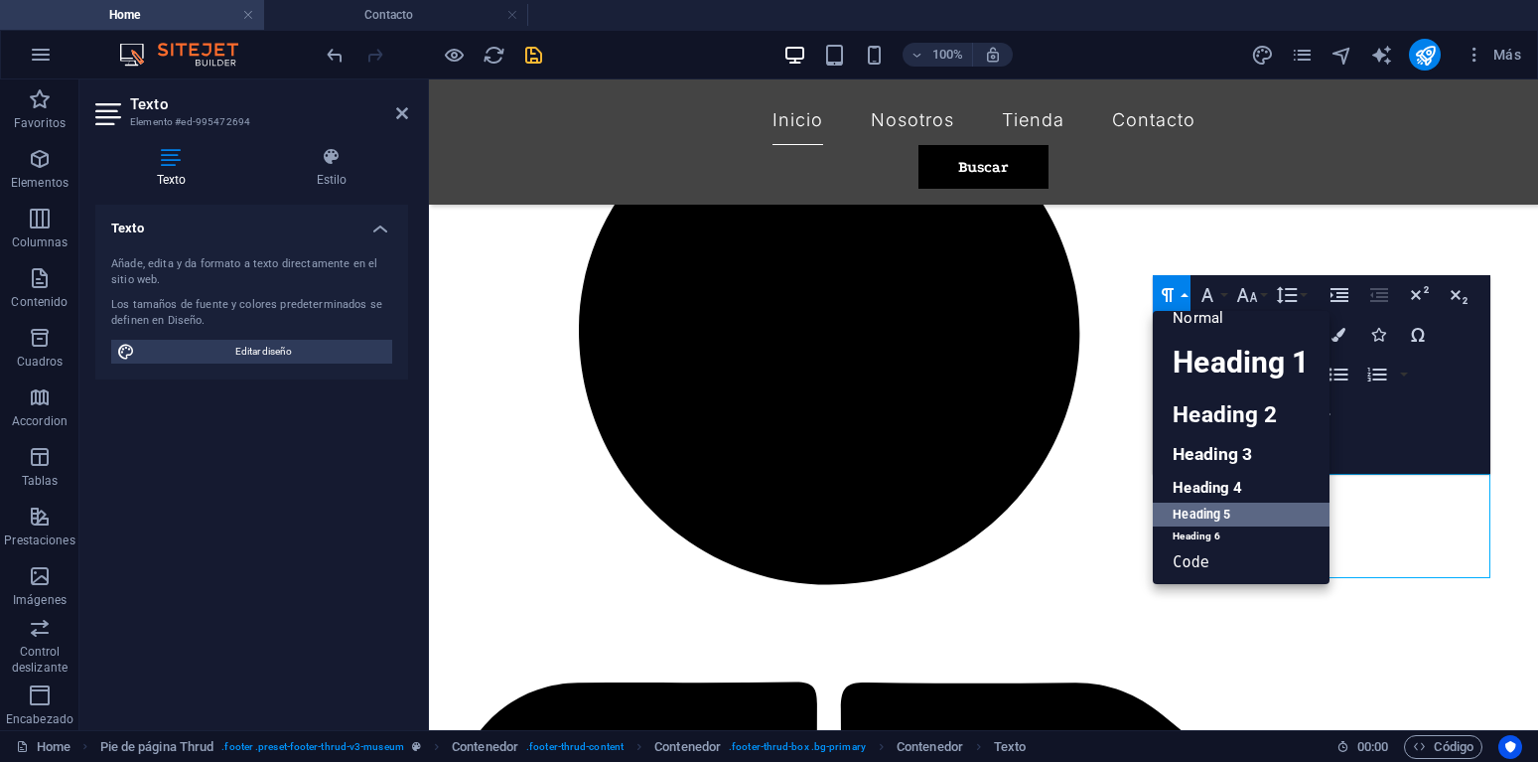
scroll to position [16, 0]
click at [1187, 292] on button "Paragraph Format" at bounding box center [1172, 295] width 38 height 40
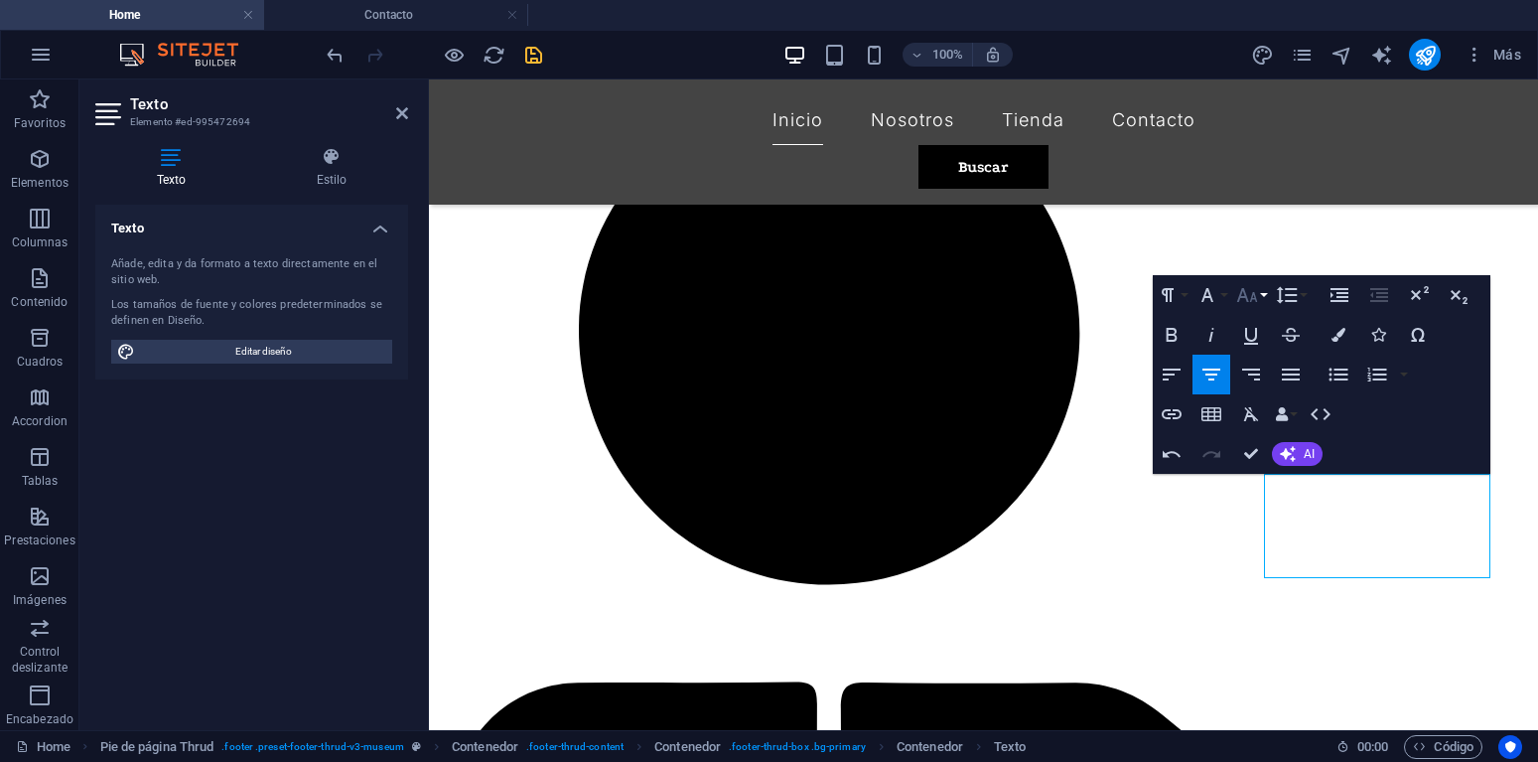
click at [1268, 296] on button "Font Size" at bounding box center [1251, 295] width 38 height 40
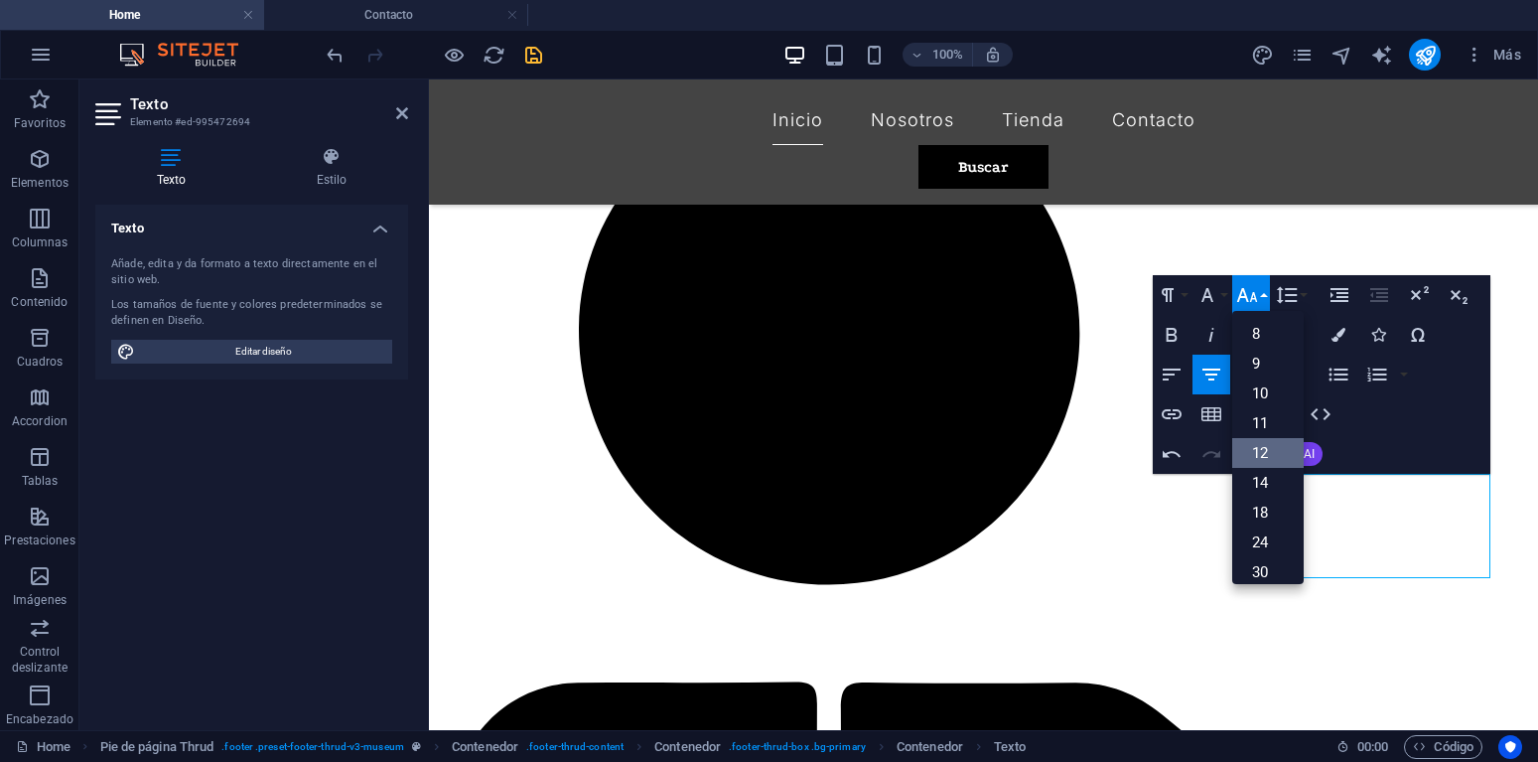
click at [1272, 457] on link "12" at bounding box center [1268, 453] width 72 height 30
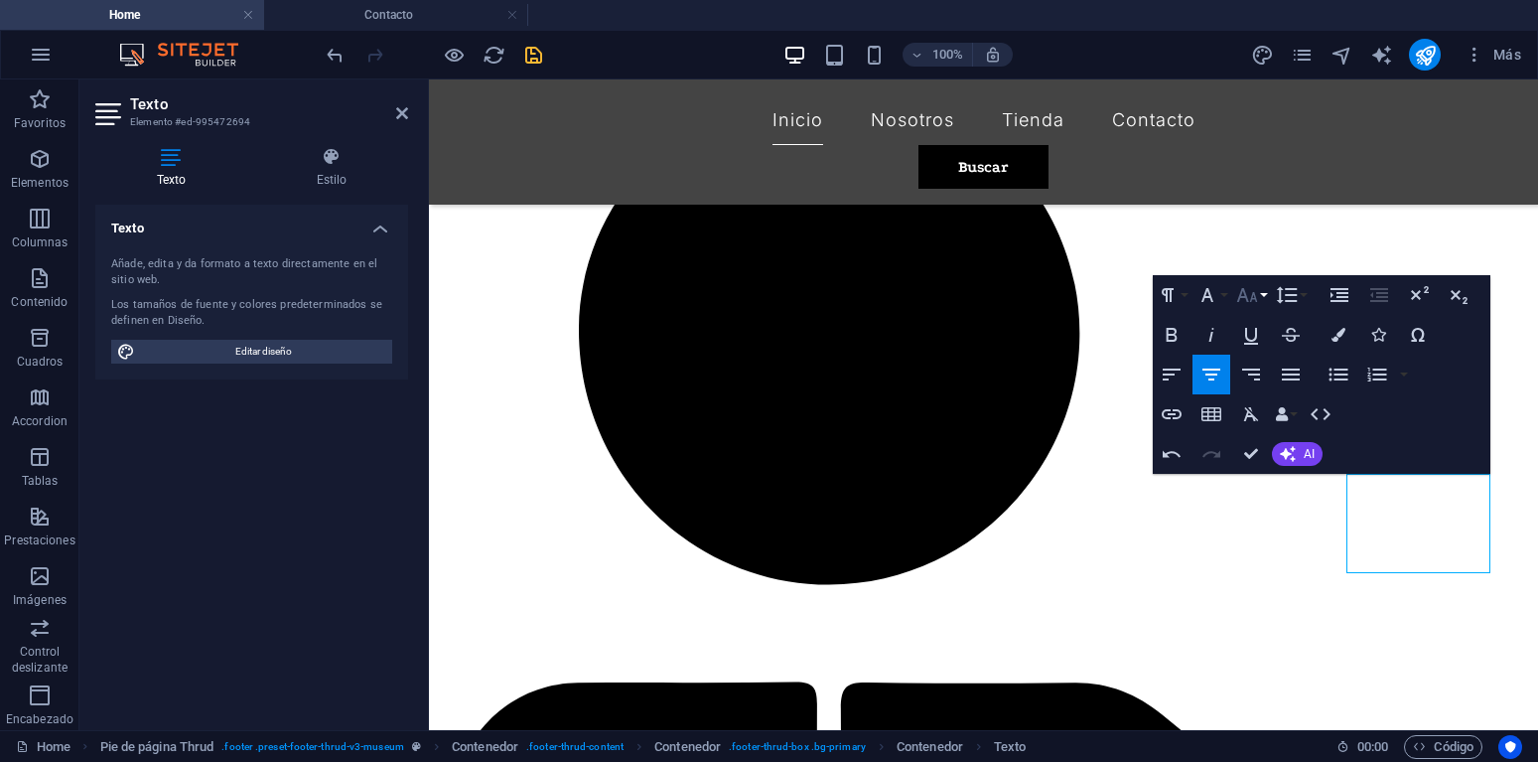
click at [1260, 297] on button "Font Size" at bounding box center [1251, 295] width 38 height 40
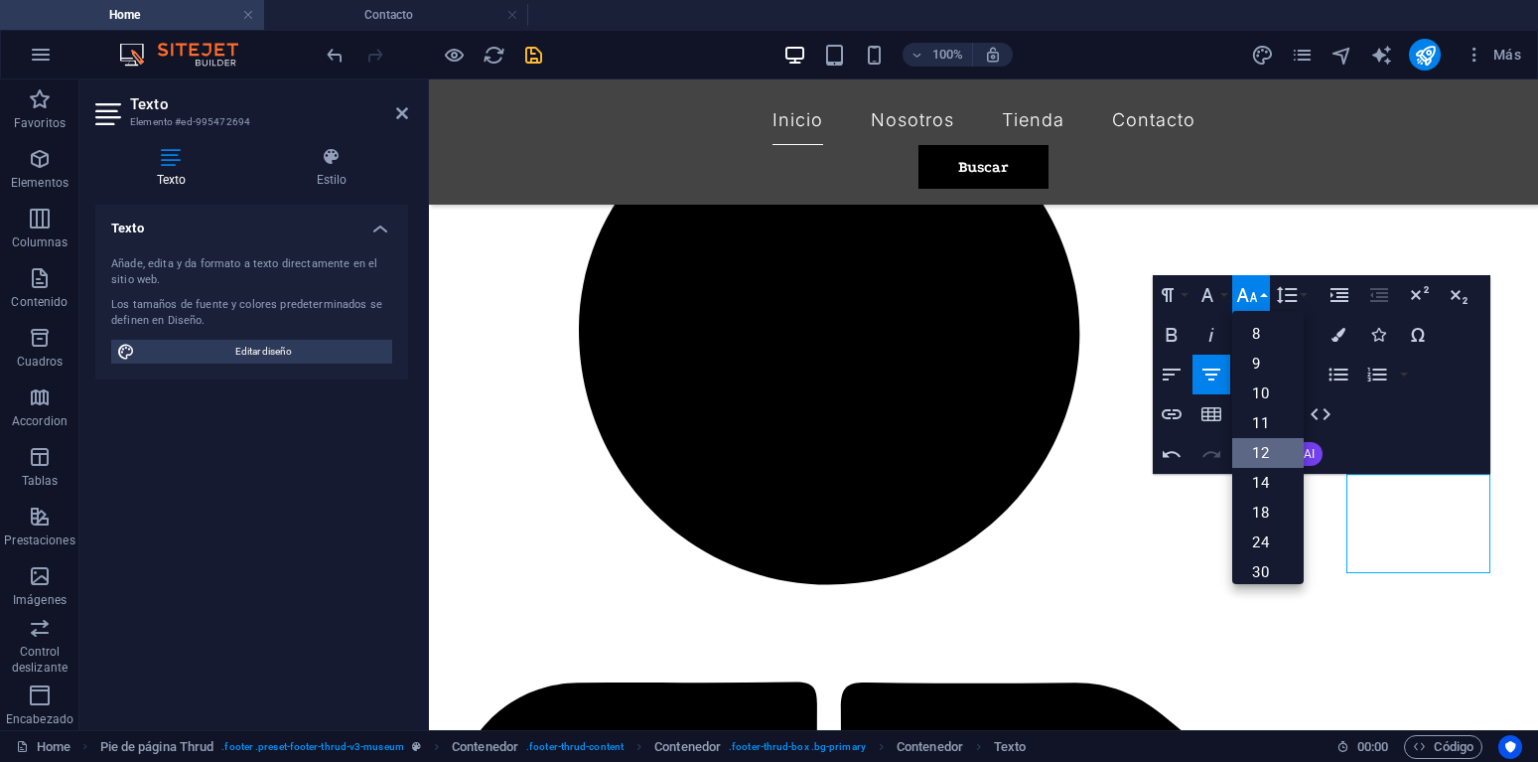
scroll to position [142, 0]
click at [1261, 338] on link "14" at bounding box center [1268, 341] width 72 height 30
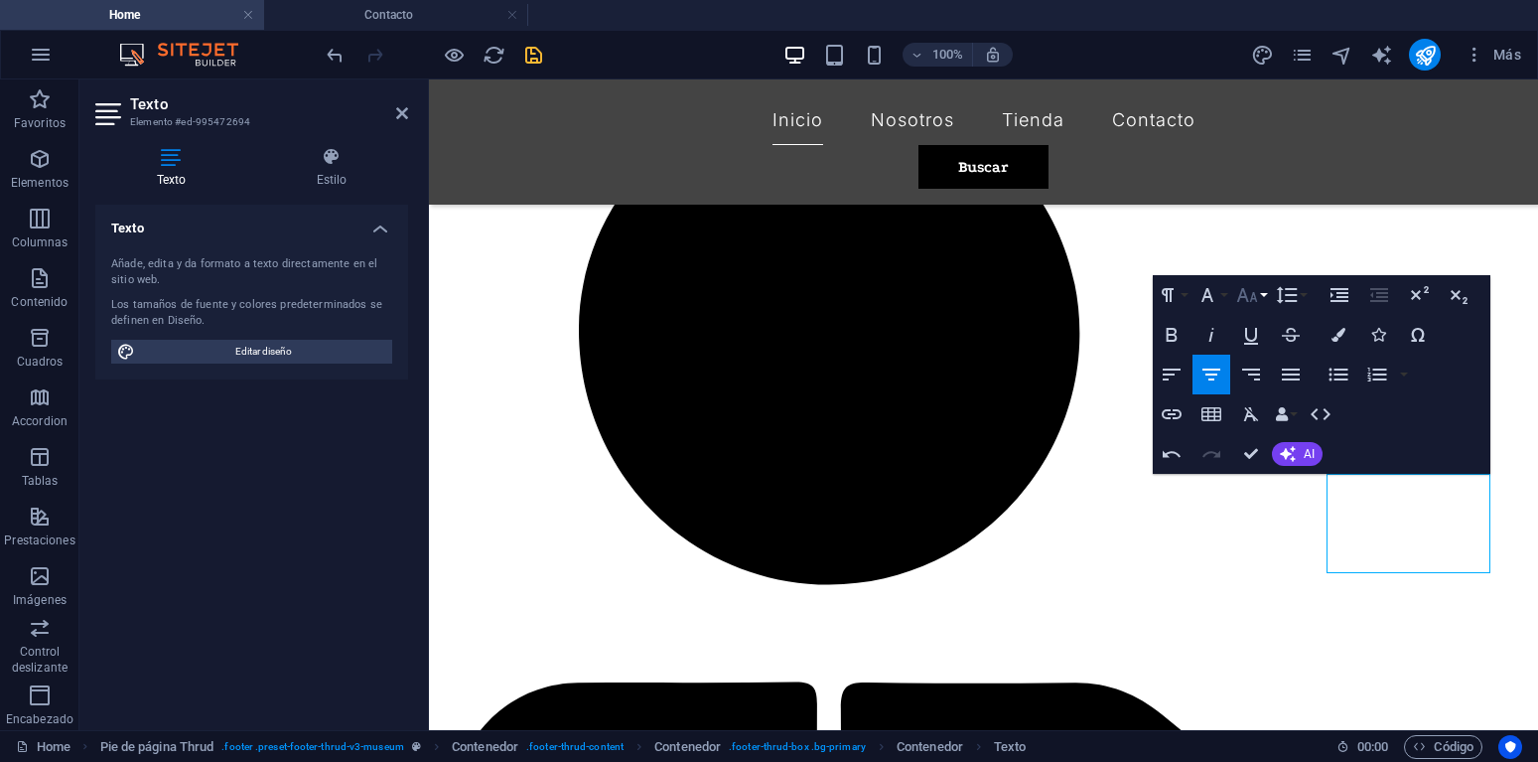
click at [1257, 296] on icon "button" at bounding box center [1247, 295] width 24 height 24
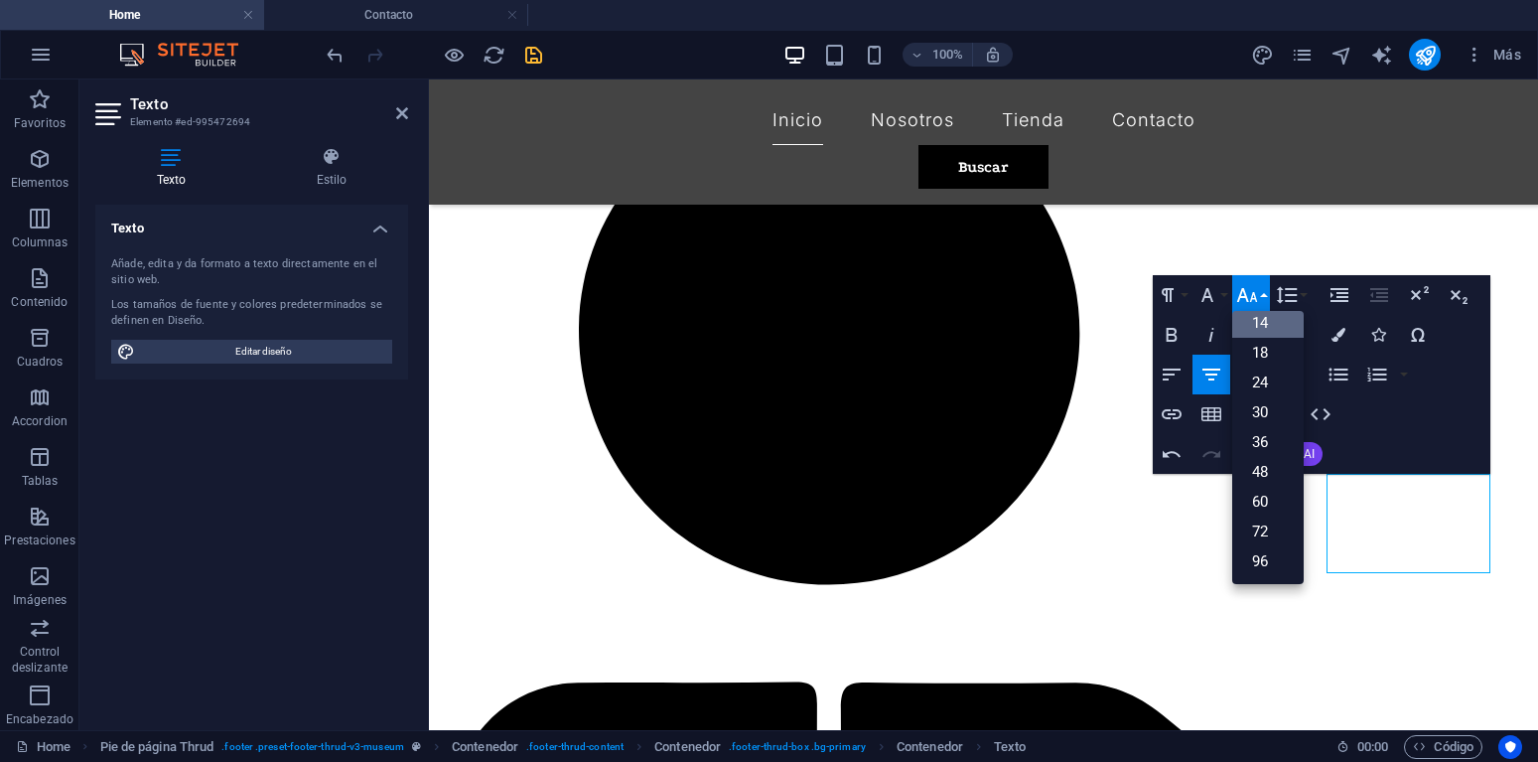
scroll to position [160, 0]
click at [1269, 348] on link "18" at bounding box center [1268, 353] width 72 height 30
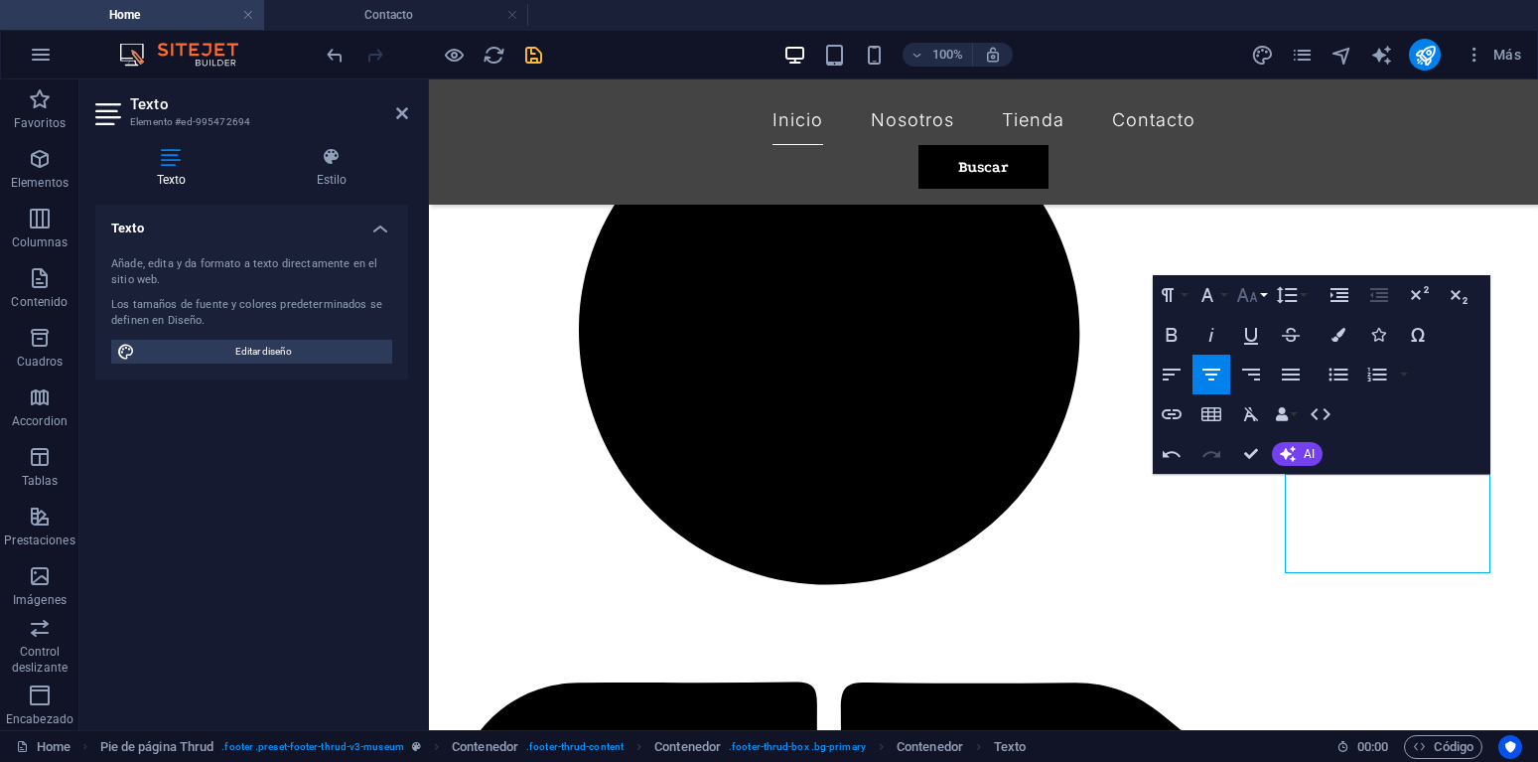
click at [1263, 301] on button "Font Size" at bounding box center [1251, 295] width 38 height 40
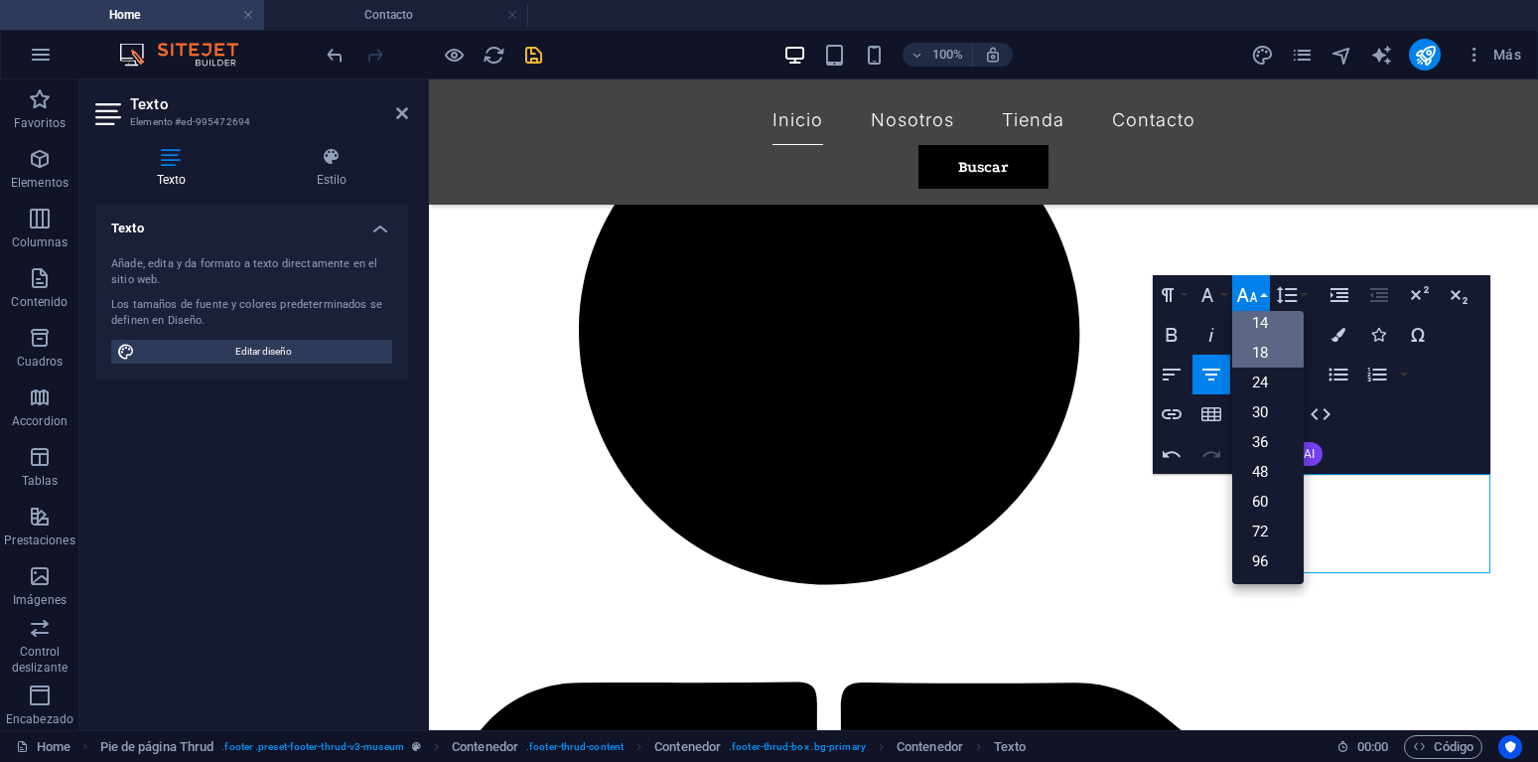
click at [1266, 323] on link "14" at bounding box center [1268, 323] width 72 height 30
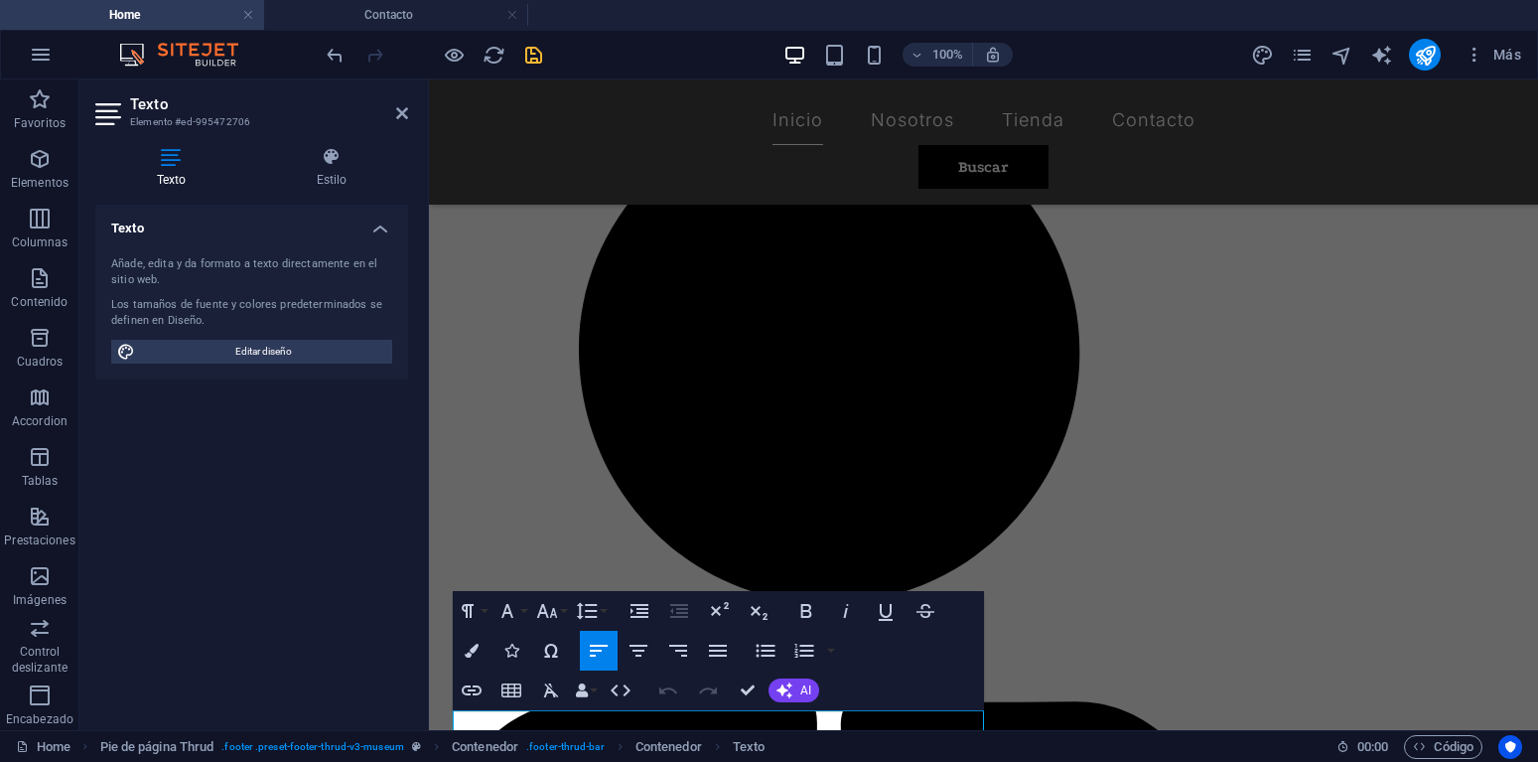
click at [531, 613] on div "Paragraph Format Normal Heading 1 Heading 2 Heading 3 Heading 4 Heading 5 Headi…" at bounding box center [532, 611] width 158 height 40
click at [525, 613] on button "Font Family" at bounding box center [512, 611] width 38 height 40
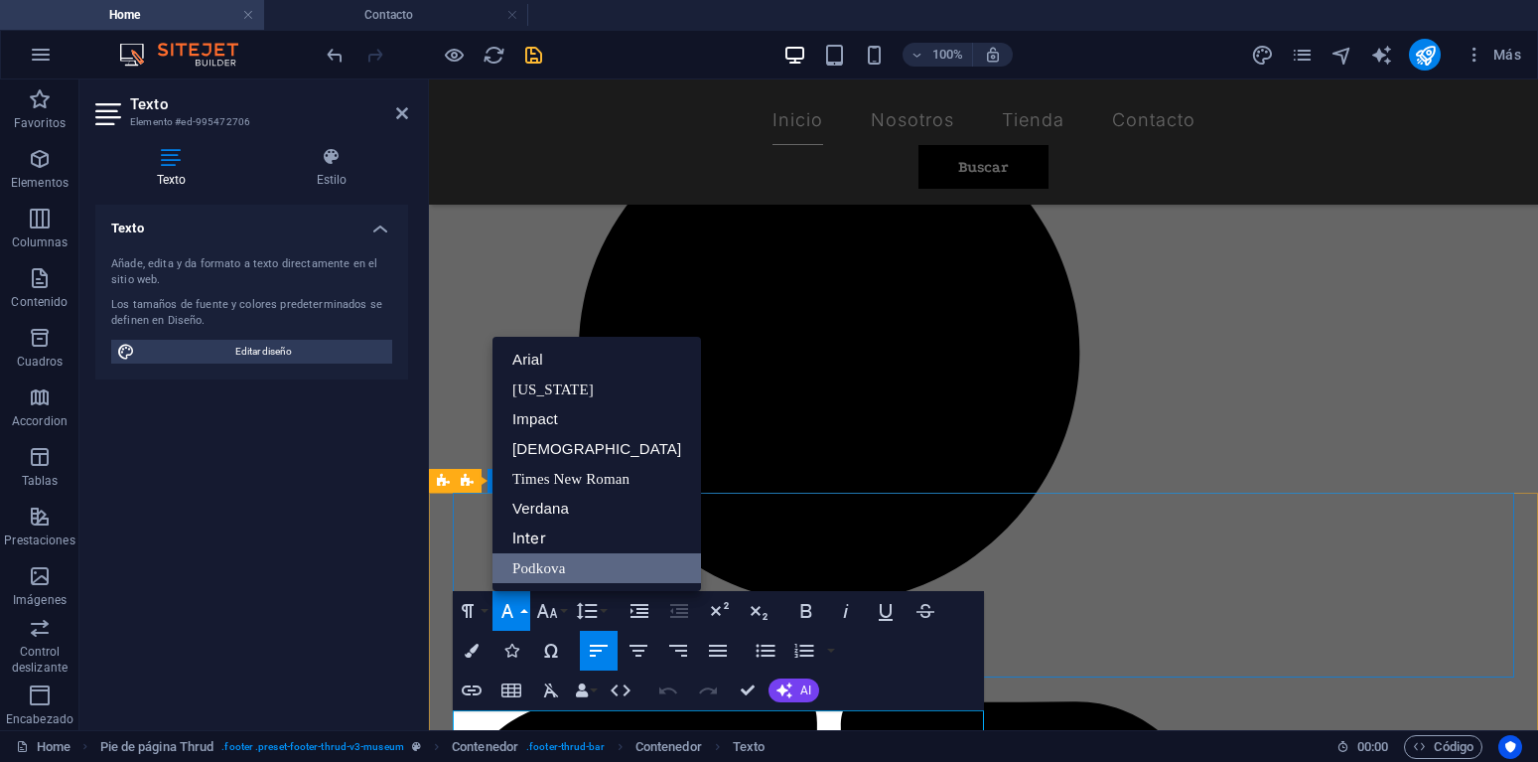
scroll to position [2015, 0]
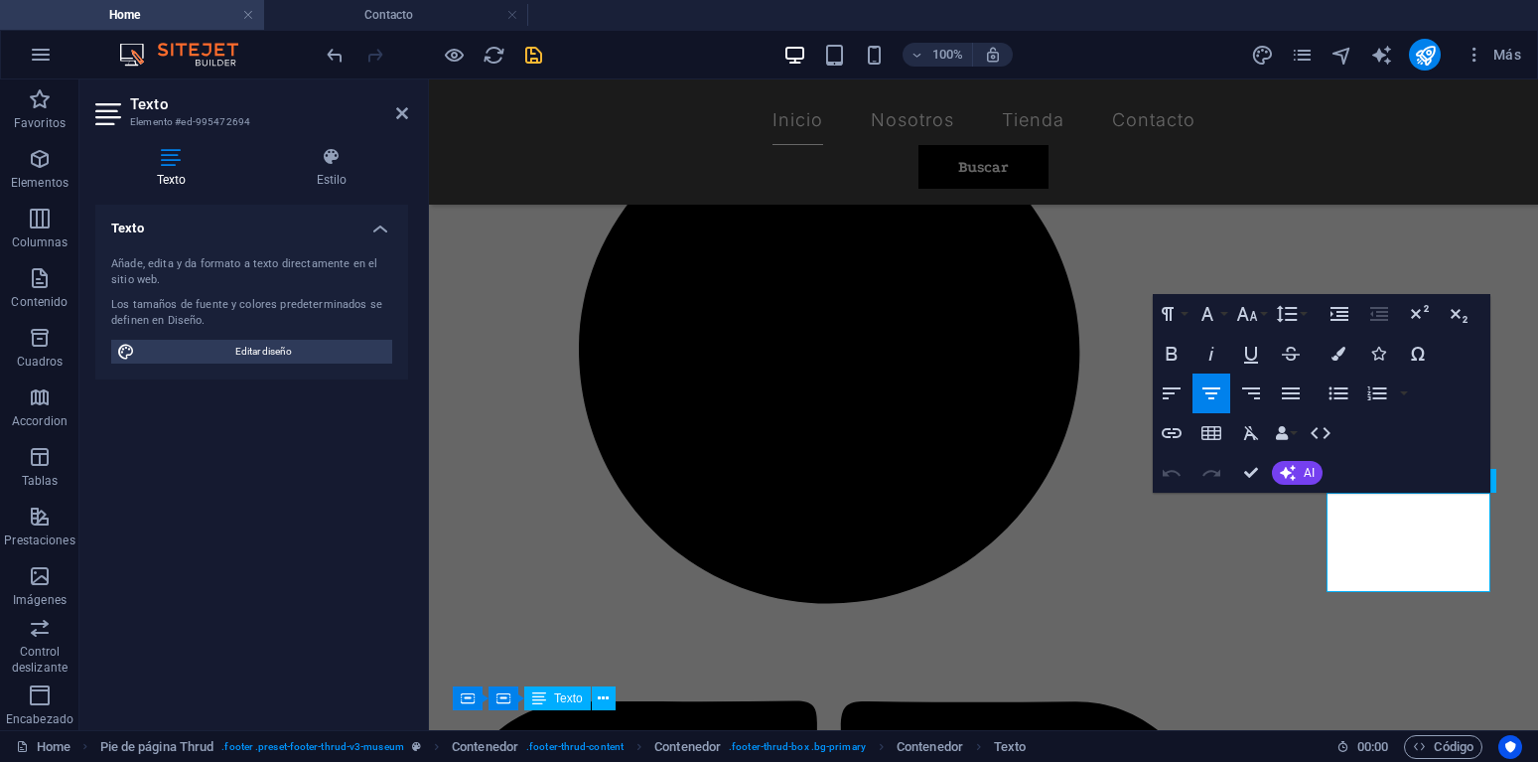
click at [1330, 481] on div "Paragraph Format Normal Heading 1 Heading 2 Heading 3 Heading 4 Heading 5 Headi…" at bounding box center [1322, 393] width 338 height 199
drag, startPoint x: 1331, startPoint y: 503, endPoint x: 1482, endPoint y: 589, distance: 173.9
click at [1222, 324] on button "Font Family" at bounding box center [1212, 314] width 38 height 40
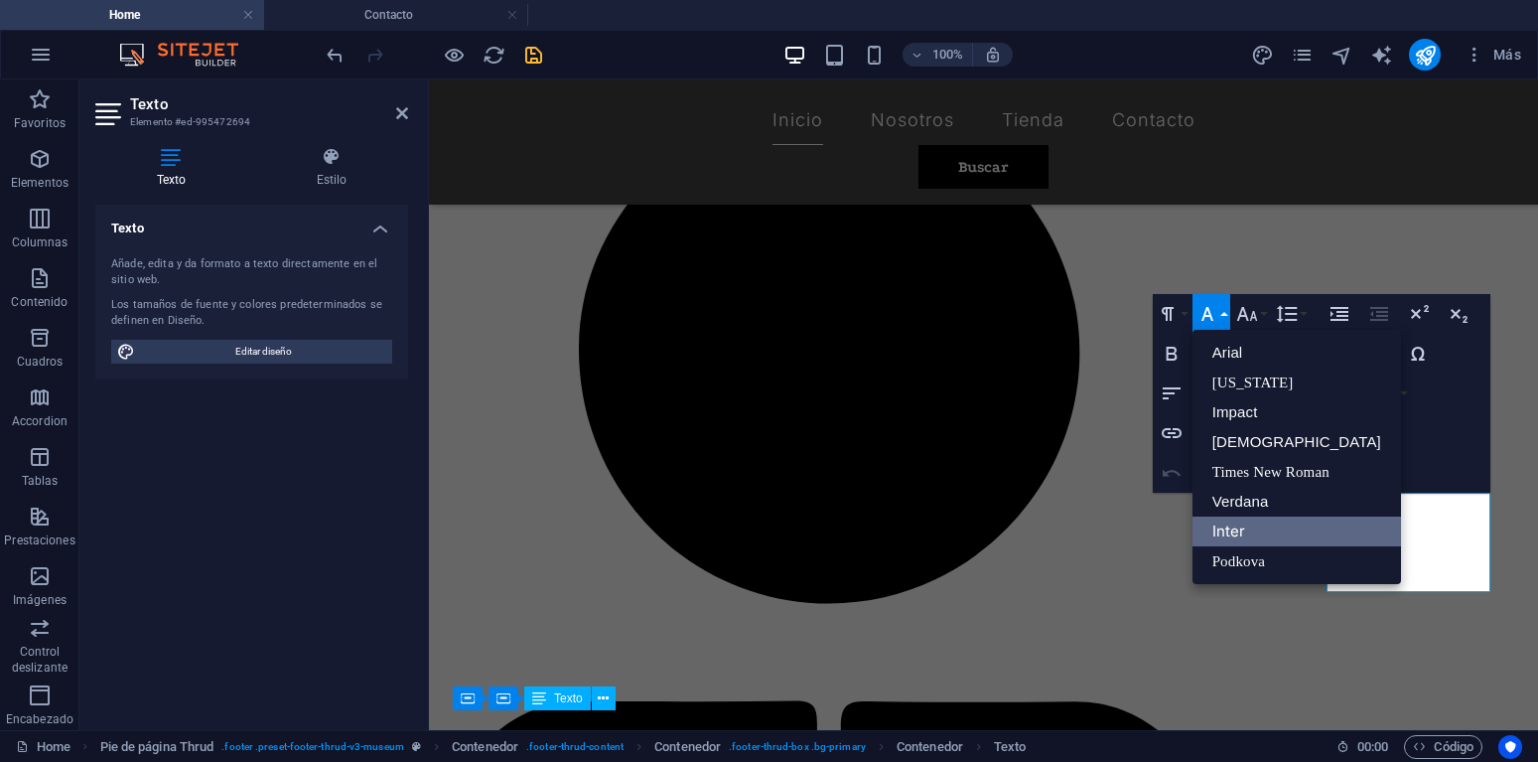
scroll to position [0, 0]
click at [1254, 554] on link "Podkova" at bounding box center [1297, 561] width 209 height 30
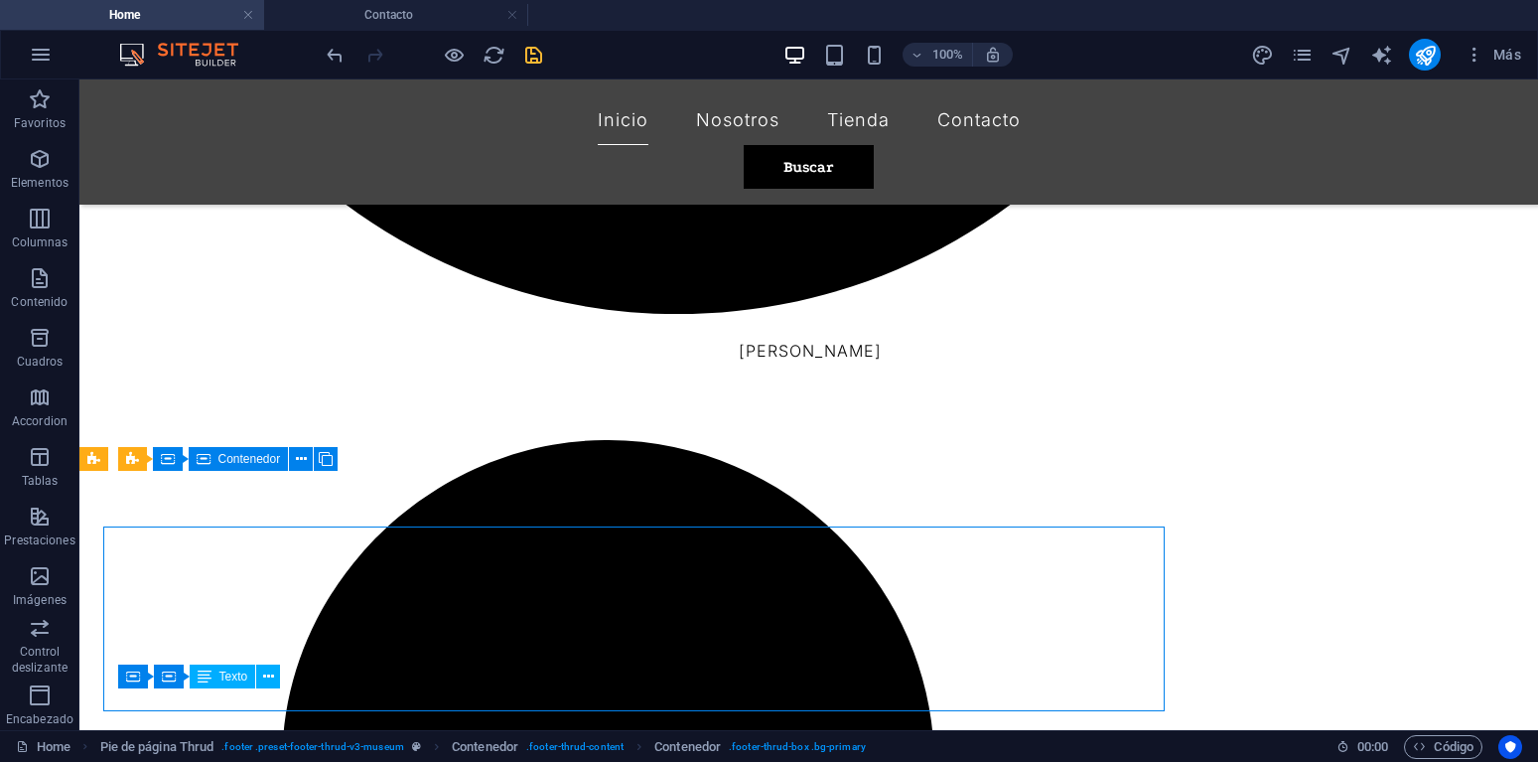
scroll to position [2015, 0]
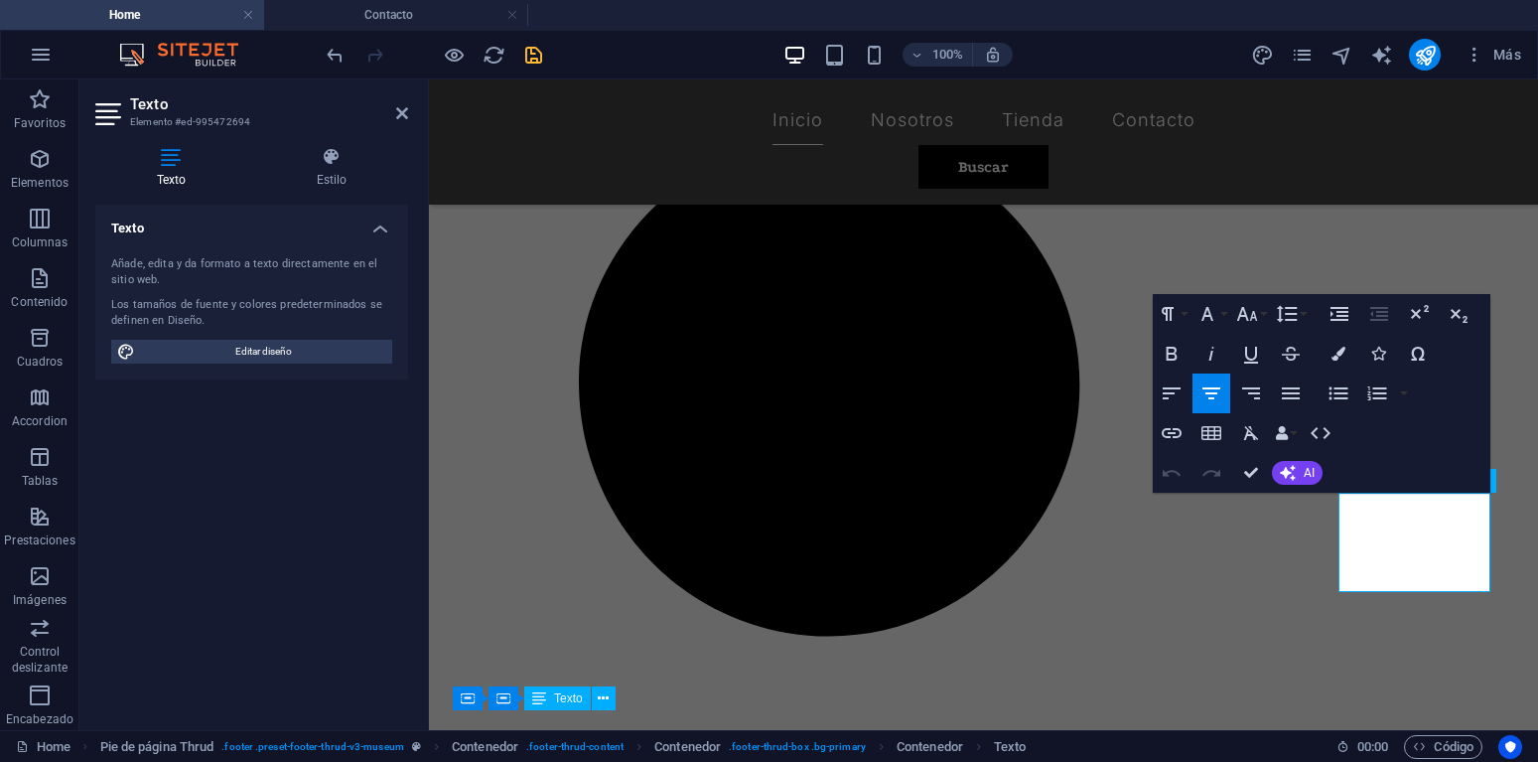
scroll to position [2048, 0]
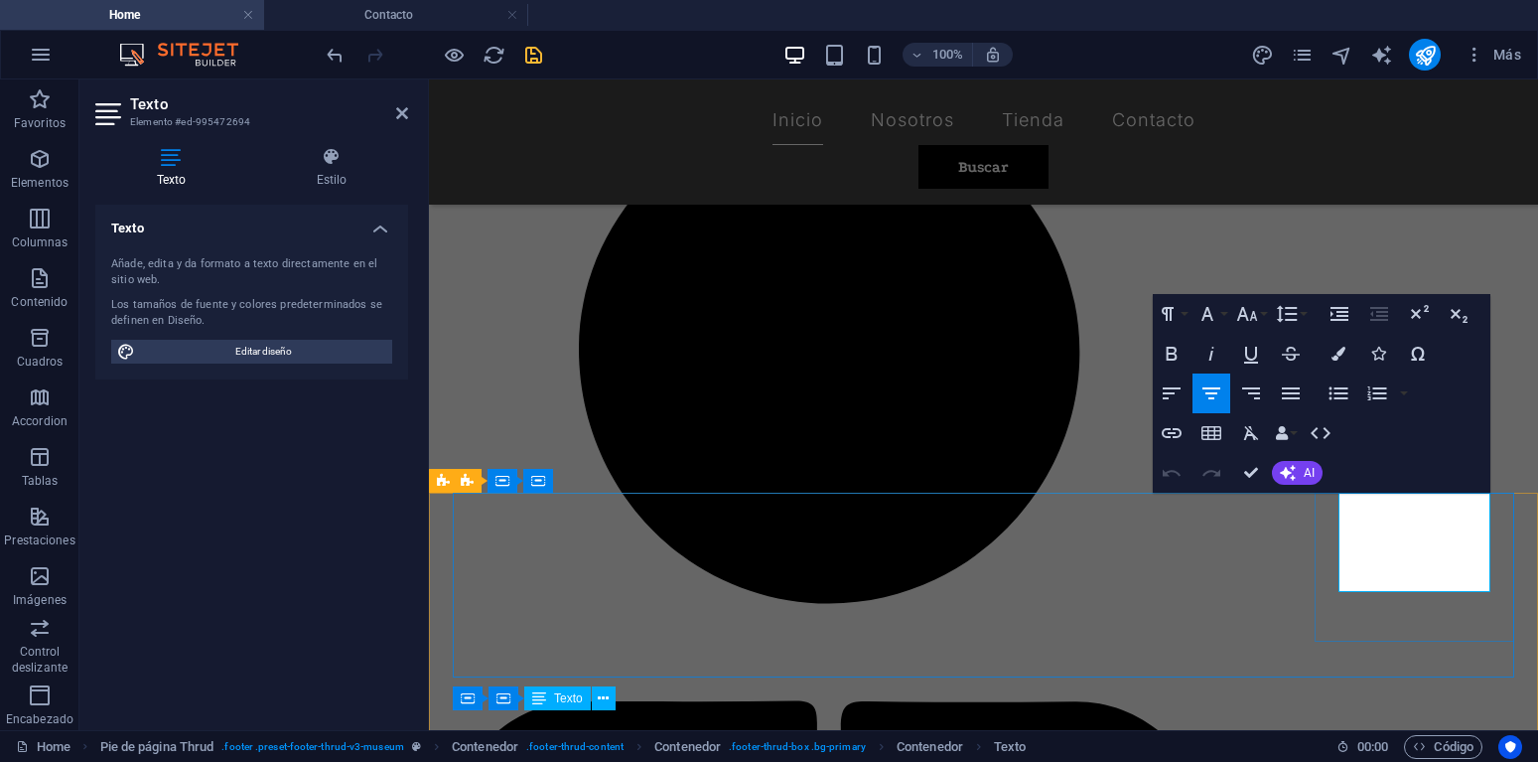
drag, startPoint x: 1340, startPoint y: 505, endPoint x: 1481, endPoint y: 575, distance: 157.7
click at [1258, 317] on icon "button" at bounding box center [1247, 314] width 24 height 24
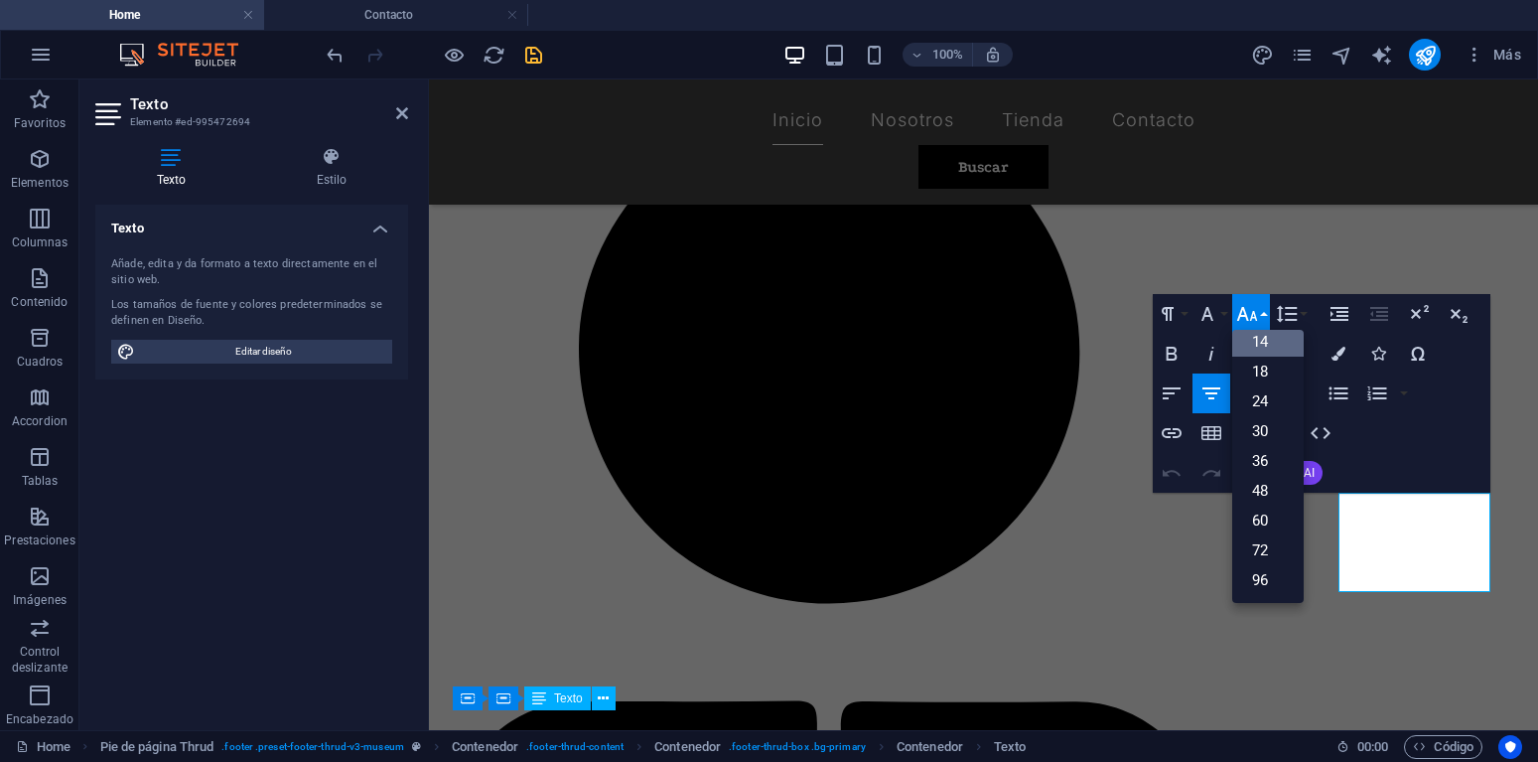
scroll to position [160, 0]
click at [1268, 378] on link "18" at bounding box center [1268, 372] width 72 height 30
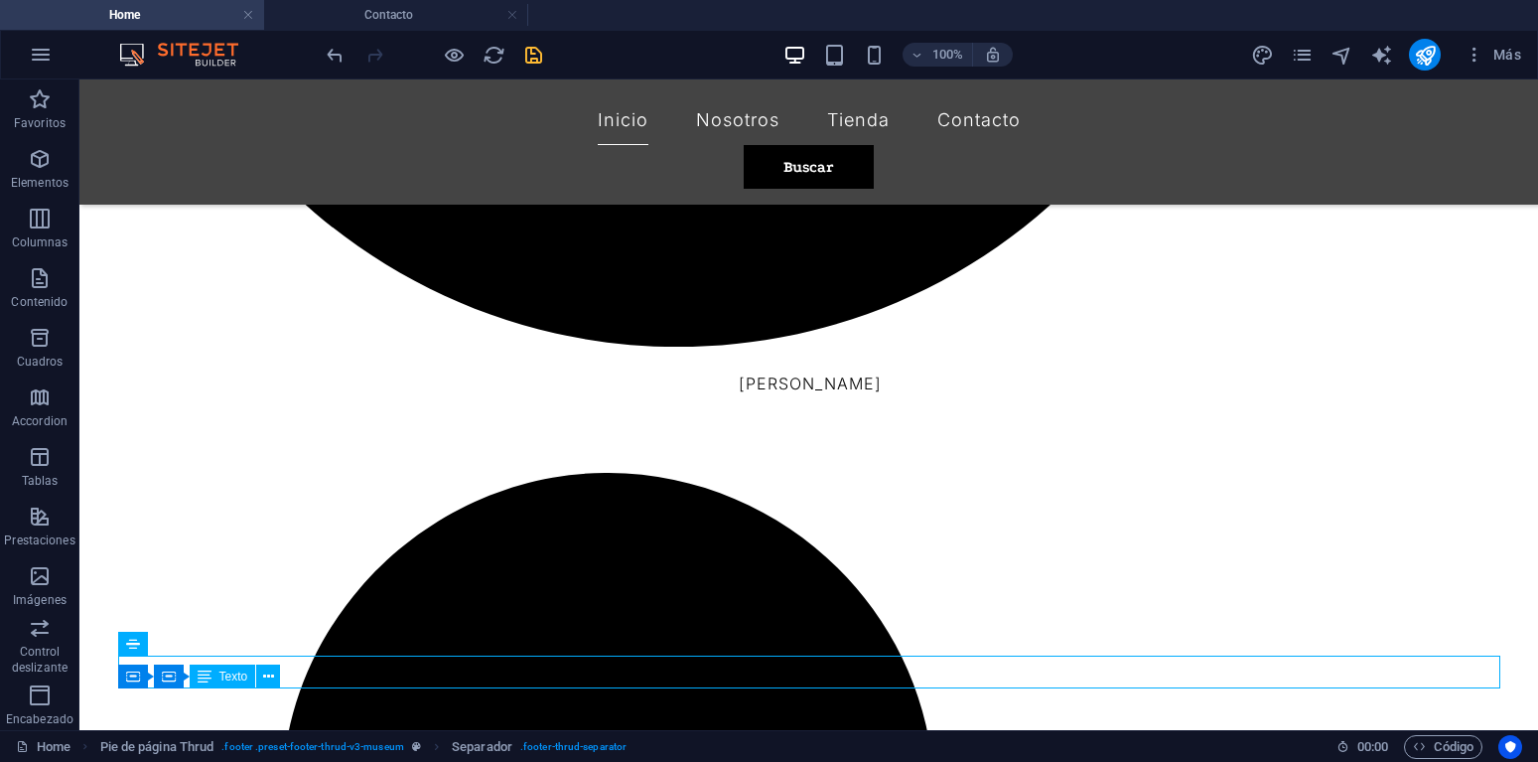
scroll to position [2034, 0]
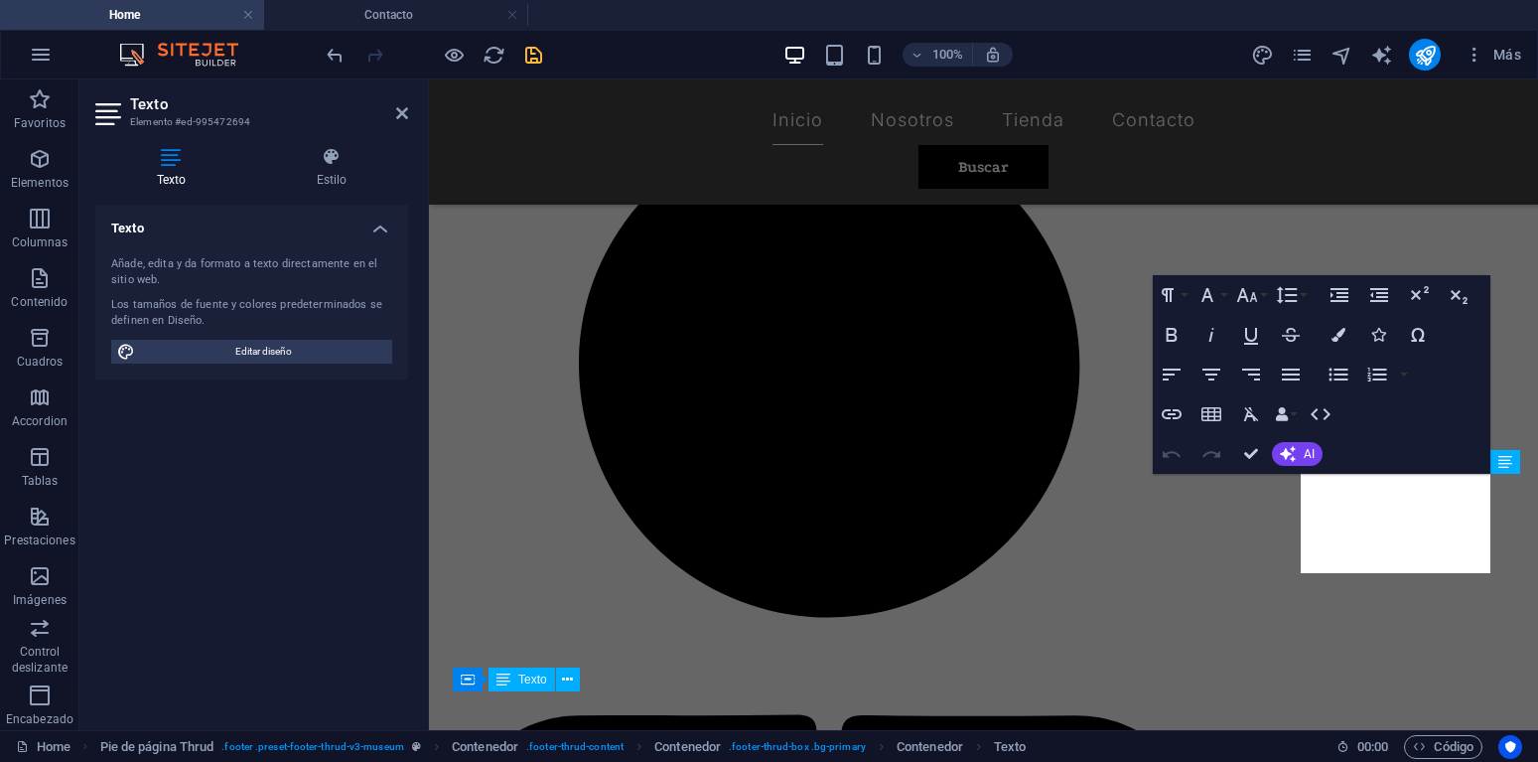
scroll to position [2067, 0]
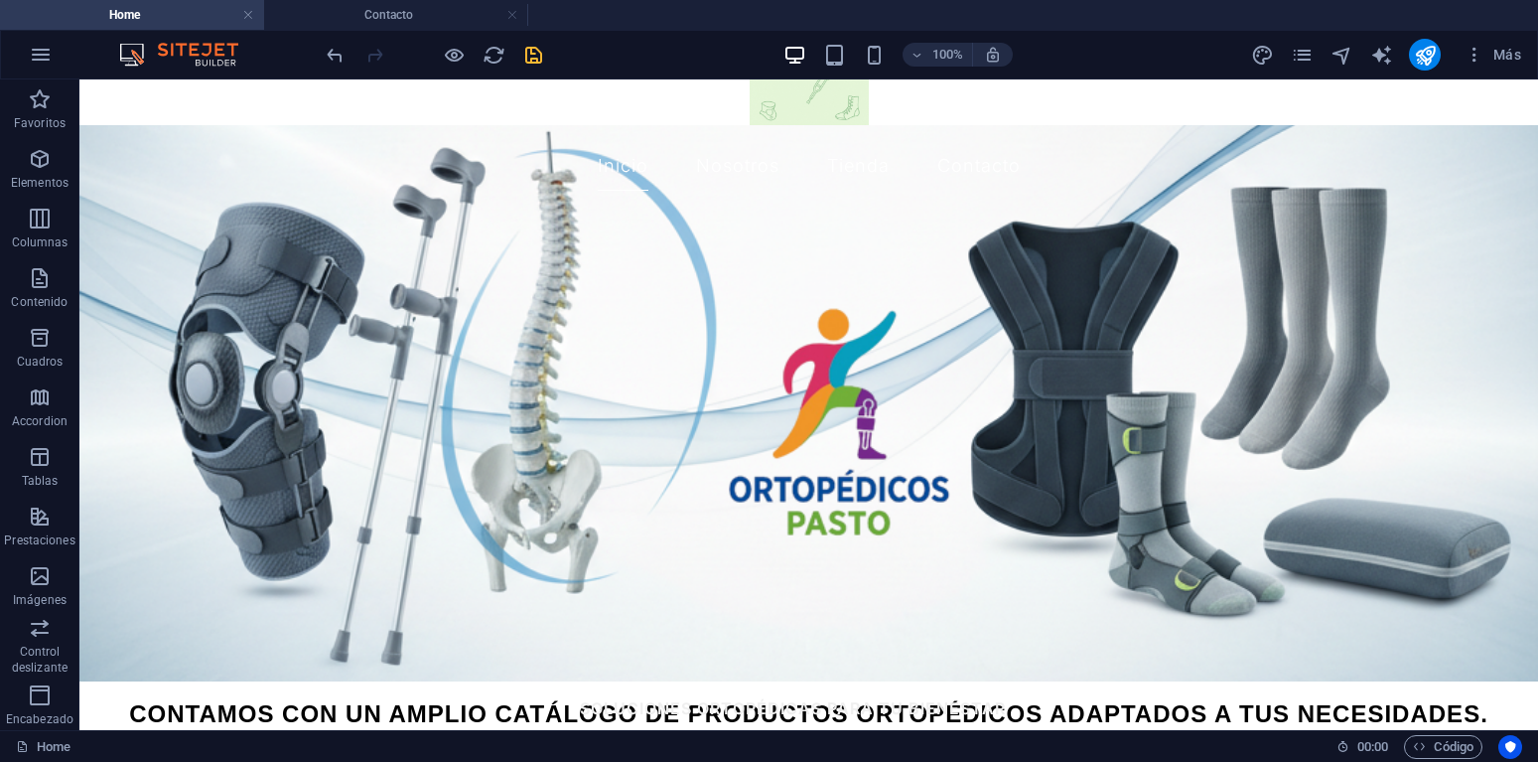
scroll to position [29, 0]
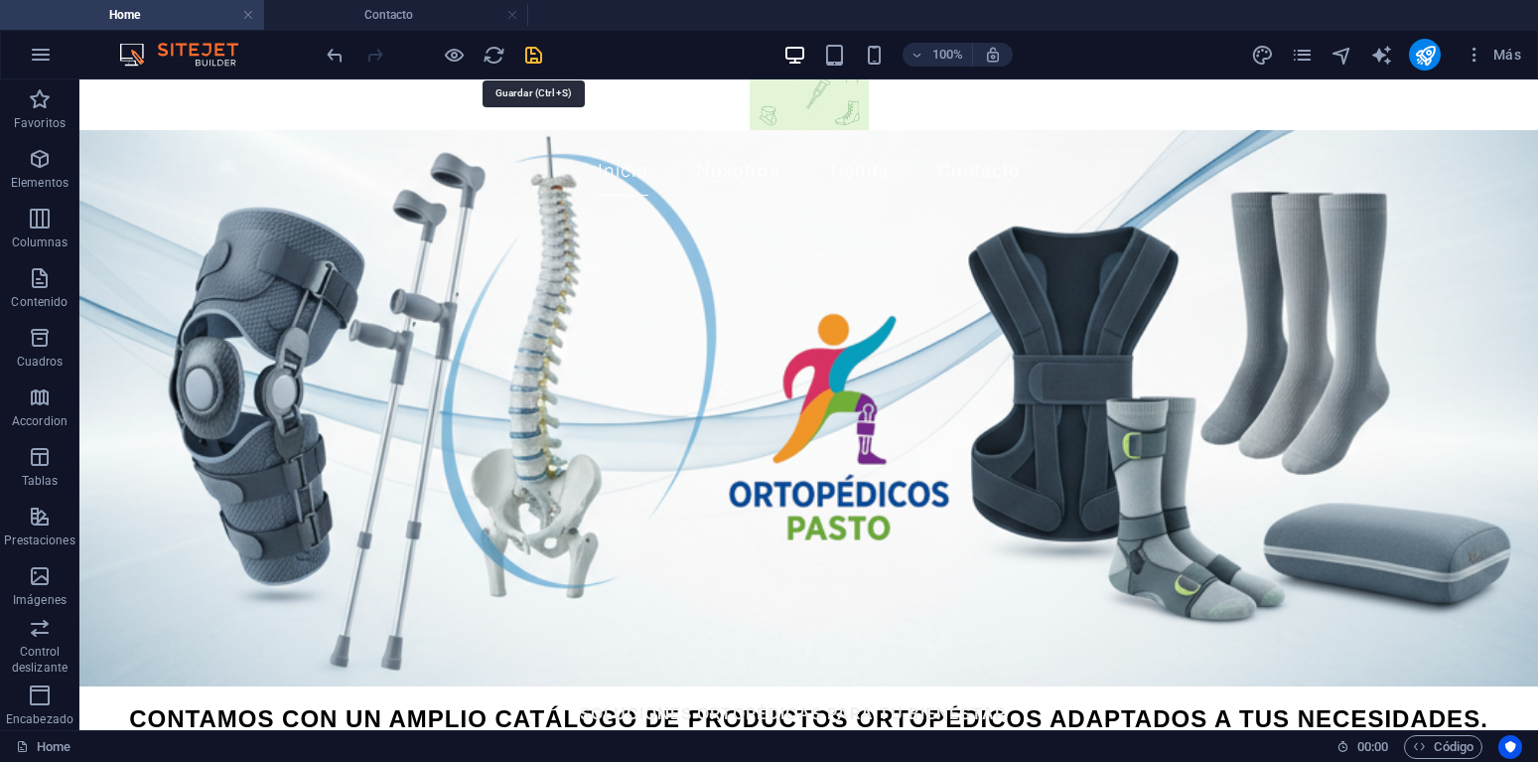
click at [538, 51] on icon "save" at bounding box center [533, 55] width 23 height 23
checkbox input "false"
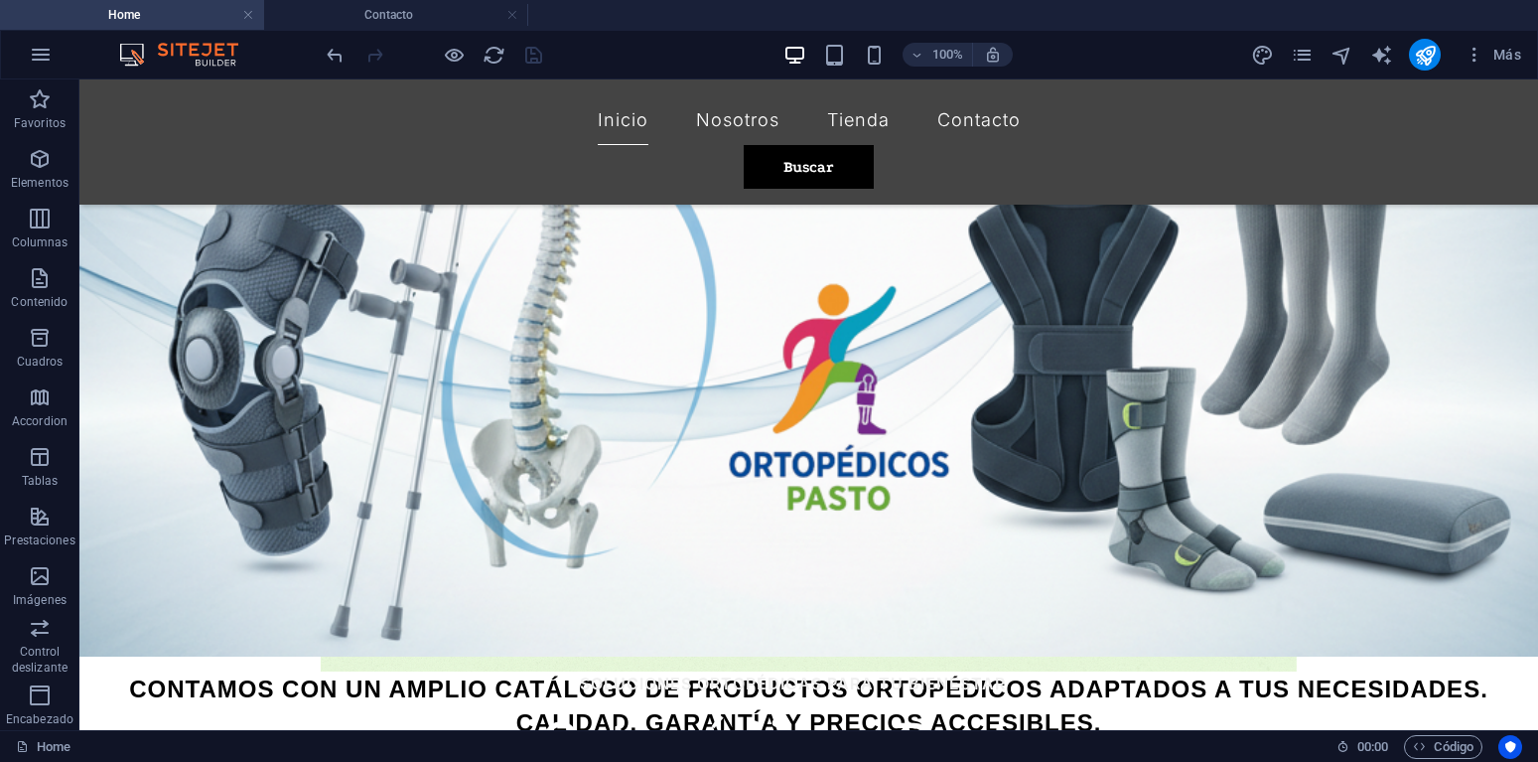
scroll to position [0, 0]
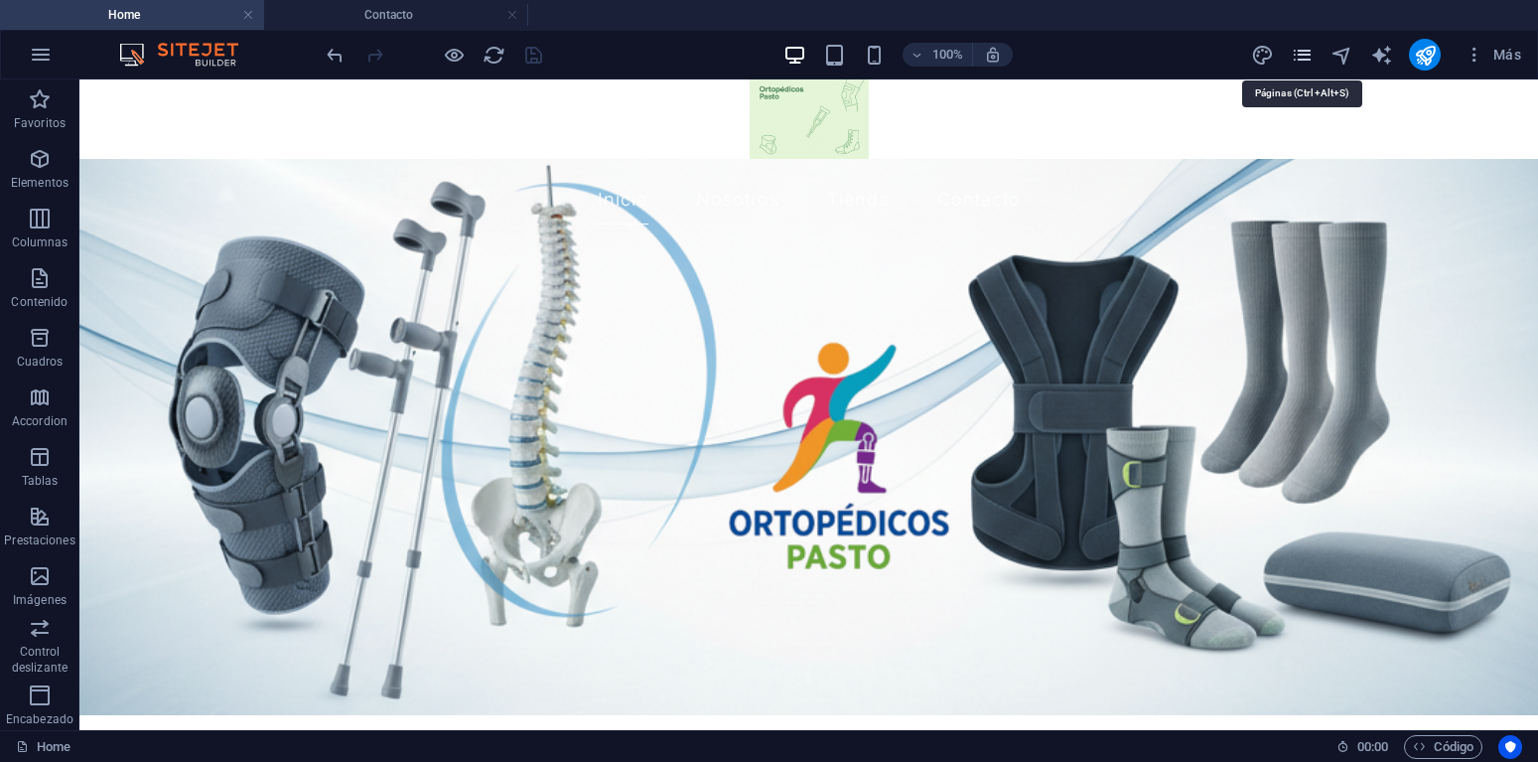
click at [1305, 54] on icon "pages" at bounding box center [1302, 55] width 23 height 23
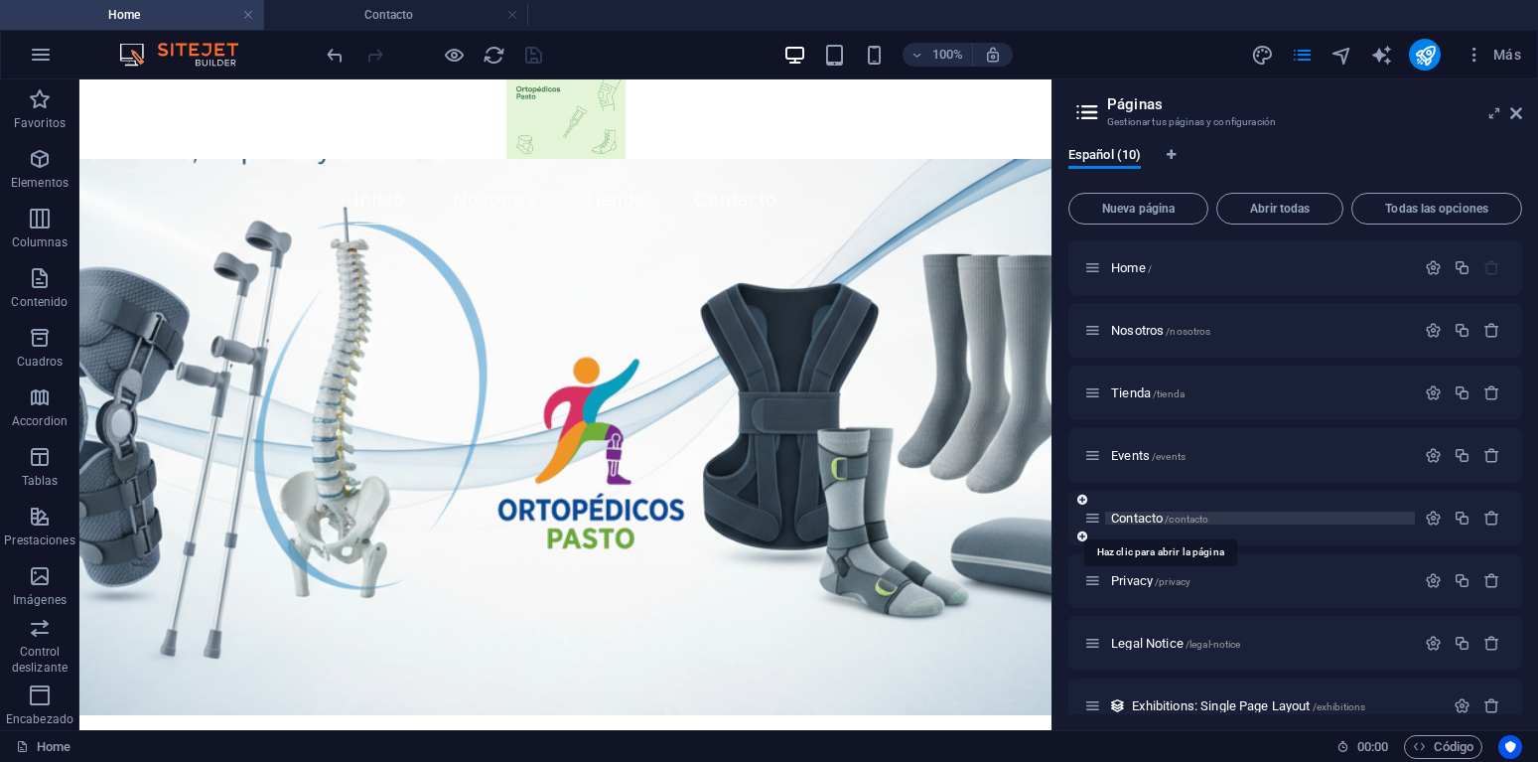
click at [1131, 519] on span "Contacto /contacto" at bounding box center [1159, 517] width 97 height 15
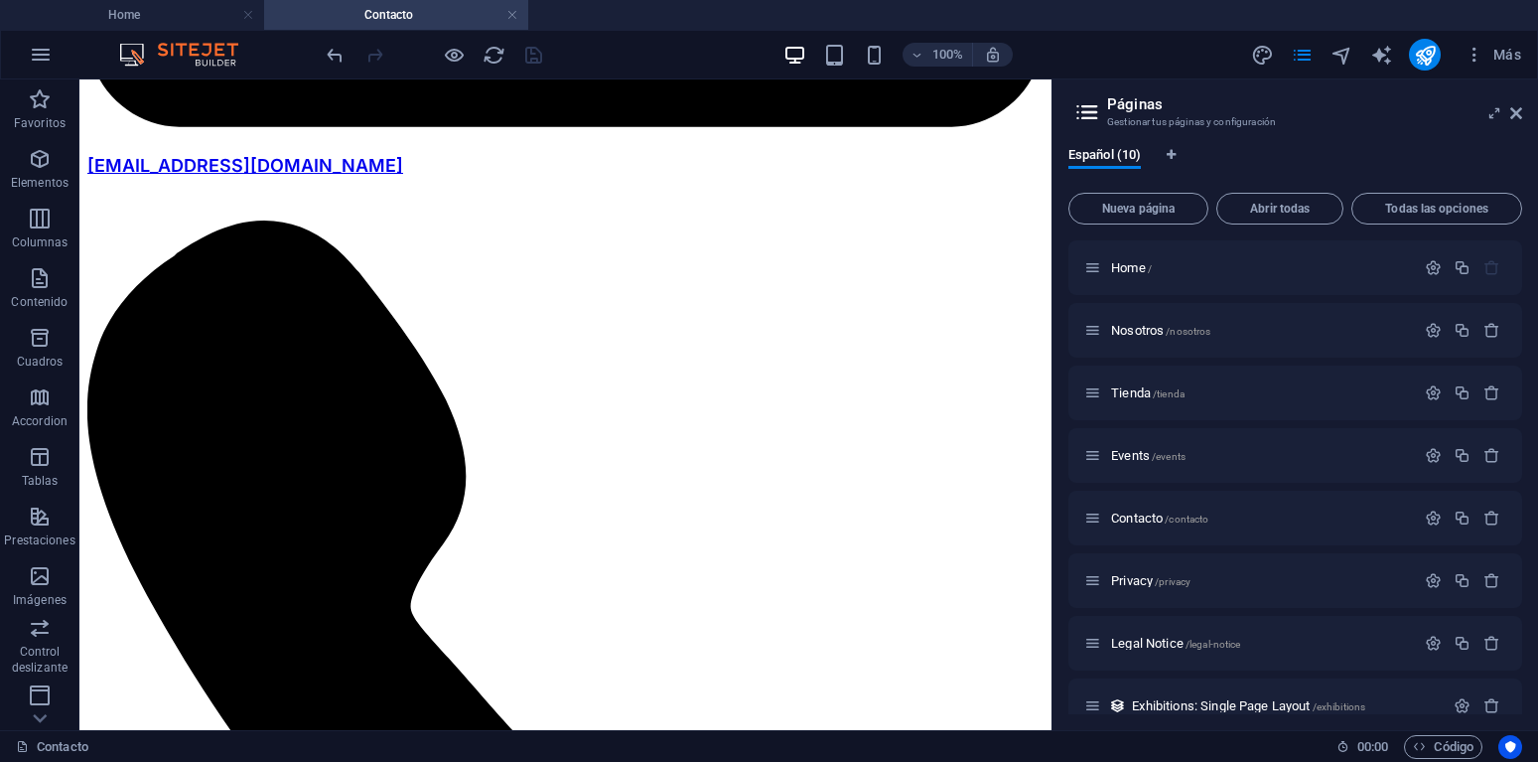
scroll to position [1875, 0]
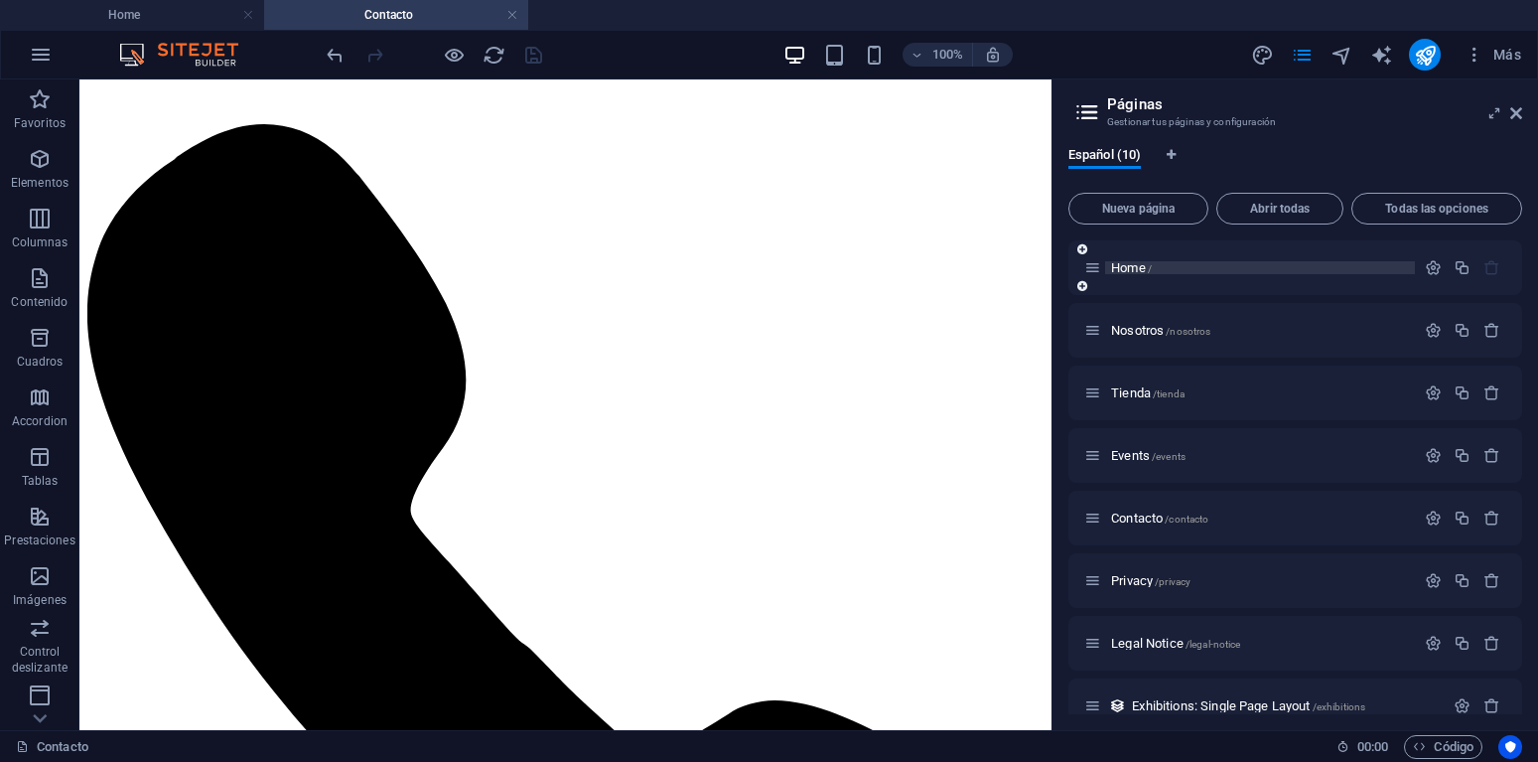
click at [1127, 270] on span "Home /" at bounding box center [1131, 267] width 41 height 15
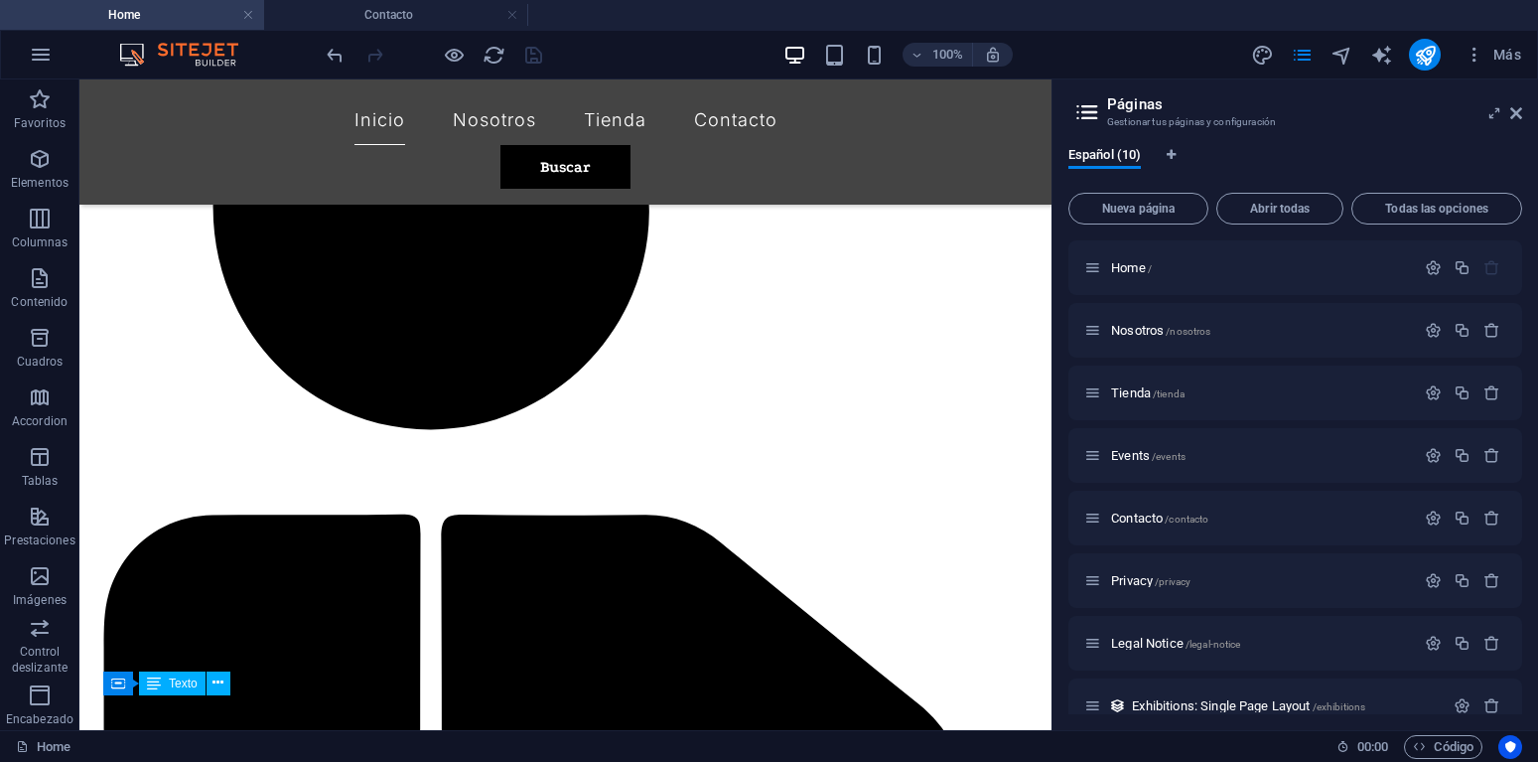
scroll to position [2129, 0]
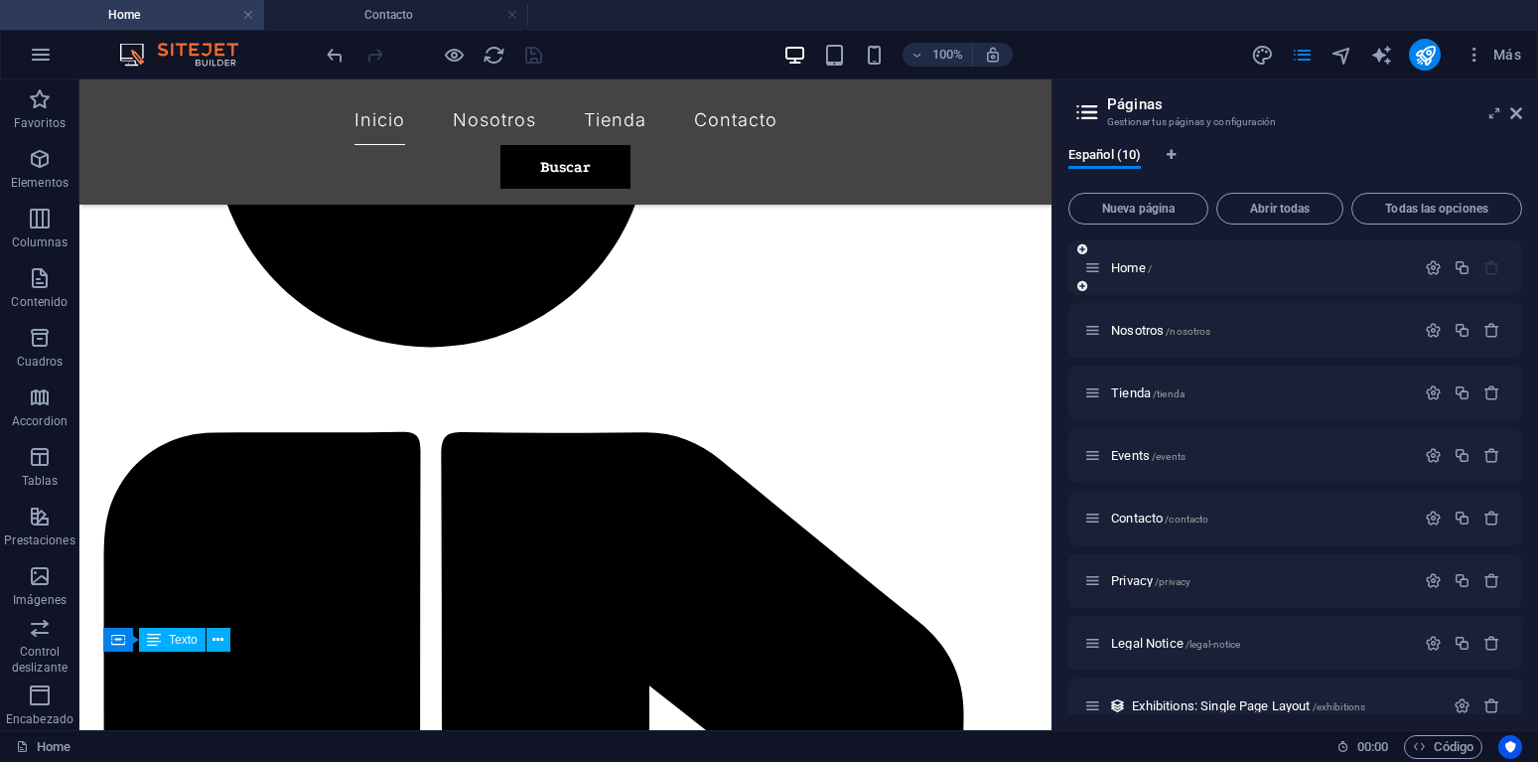
click at [1125, 275] on div "Home /" at bounding box center [1249, 267] width 331 height 23
click at [1128, 265] on span "Home /" at bounding box center [1131, 267] width 41 height 15
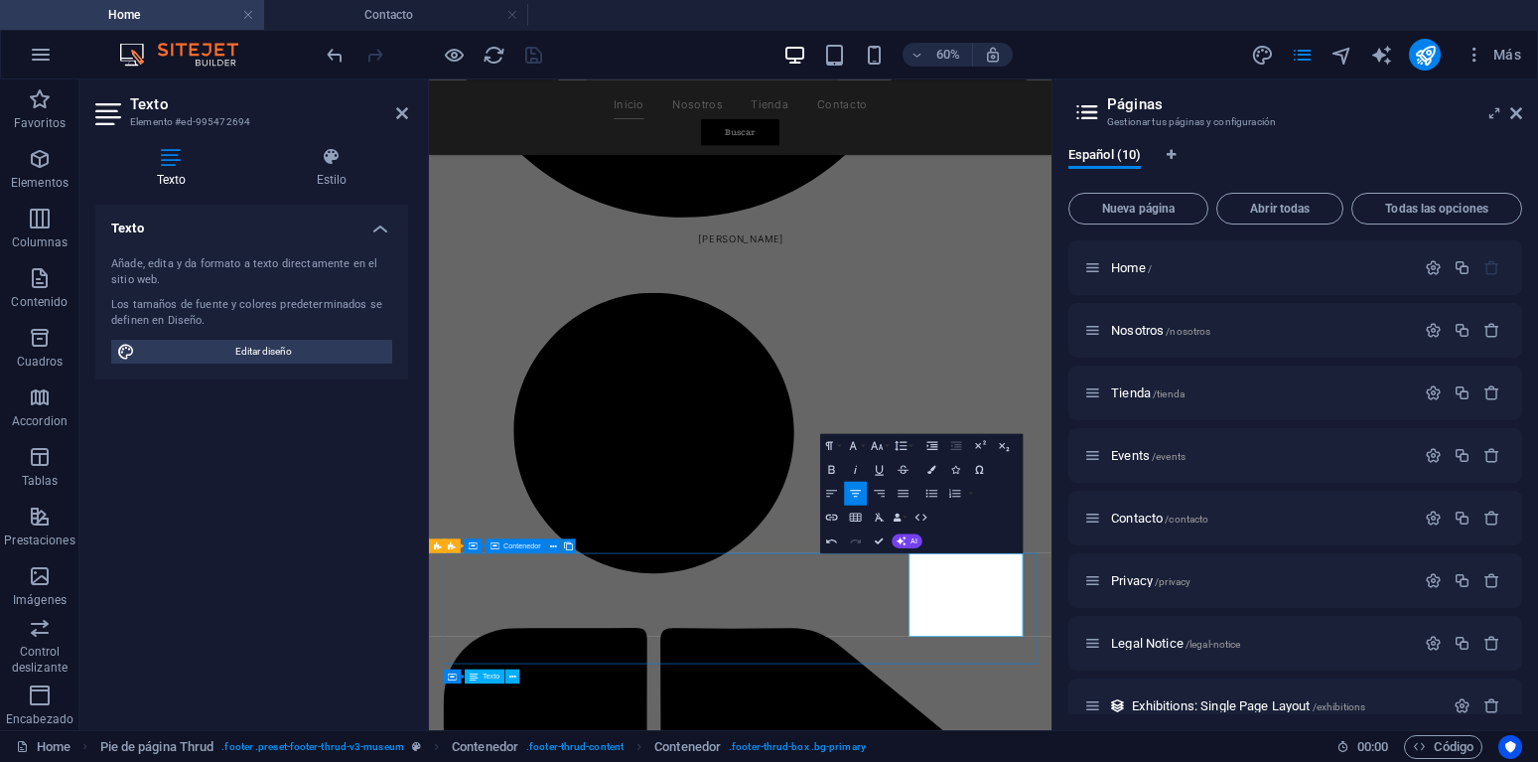
scroll to position [2129, 0]
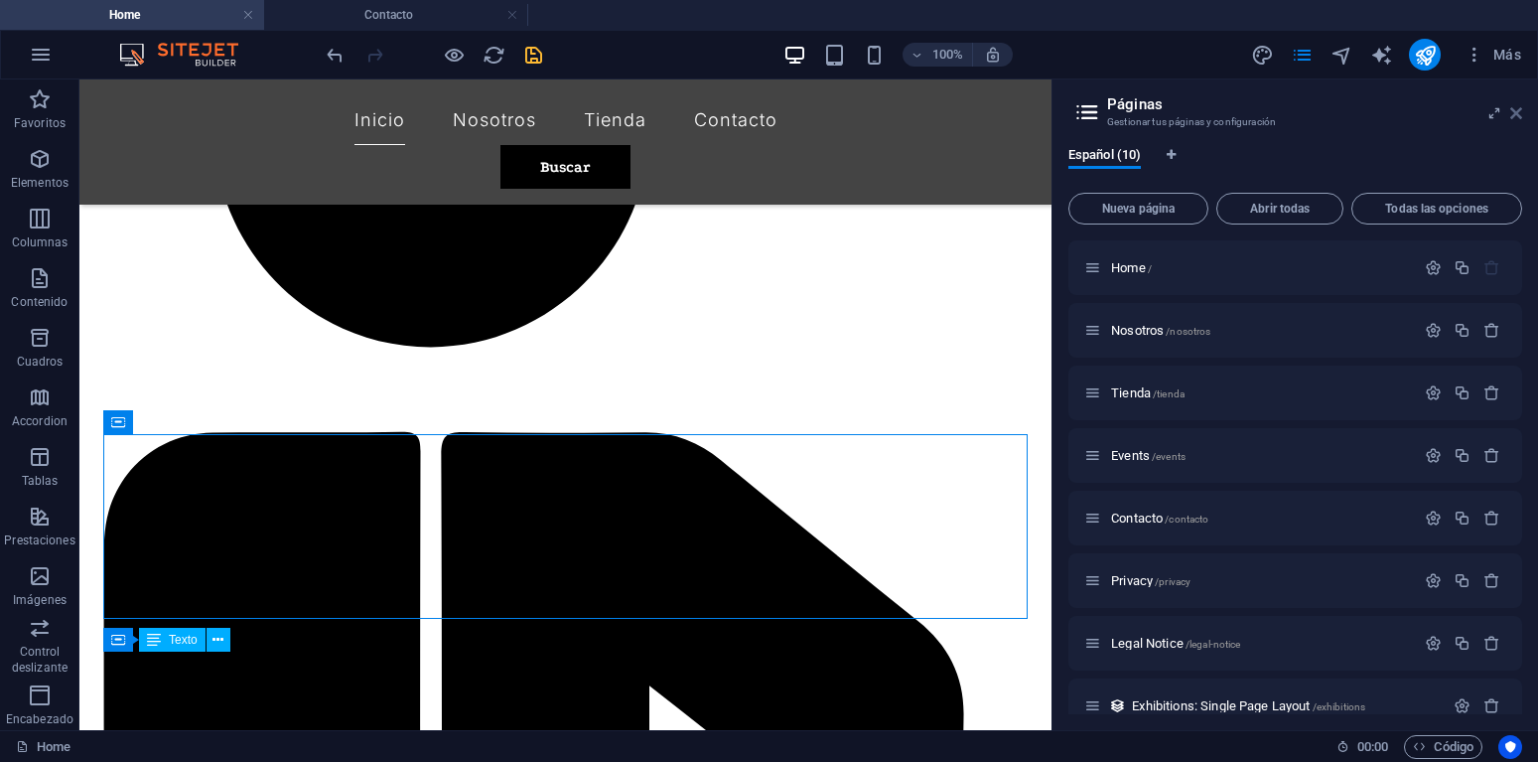
click at [1514, 117] on icon at bounding box center [1517, 113] width 12 height 16
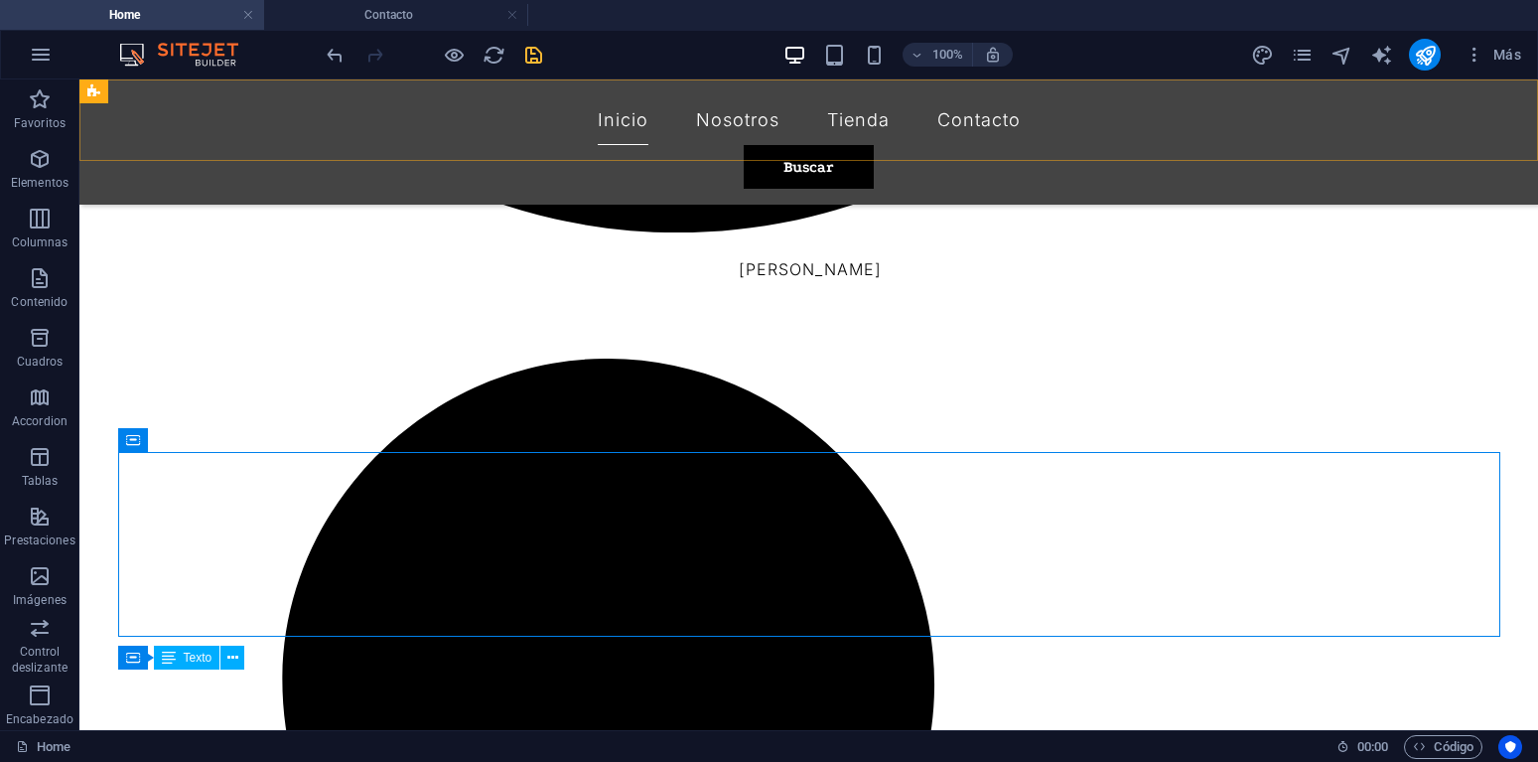
scroll to position [2034, 0]
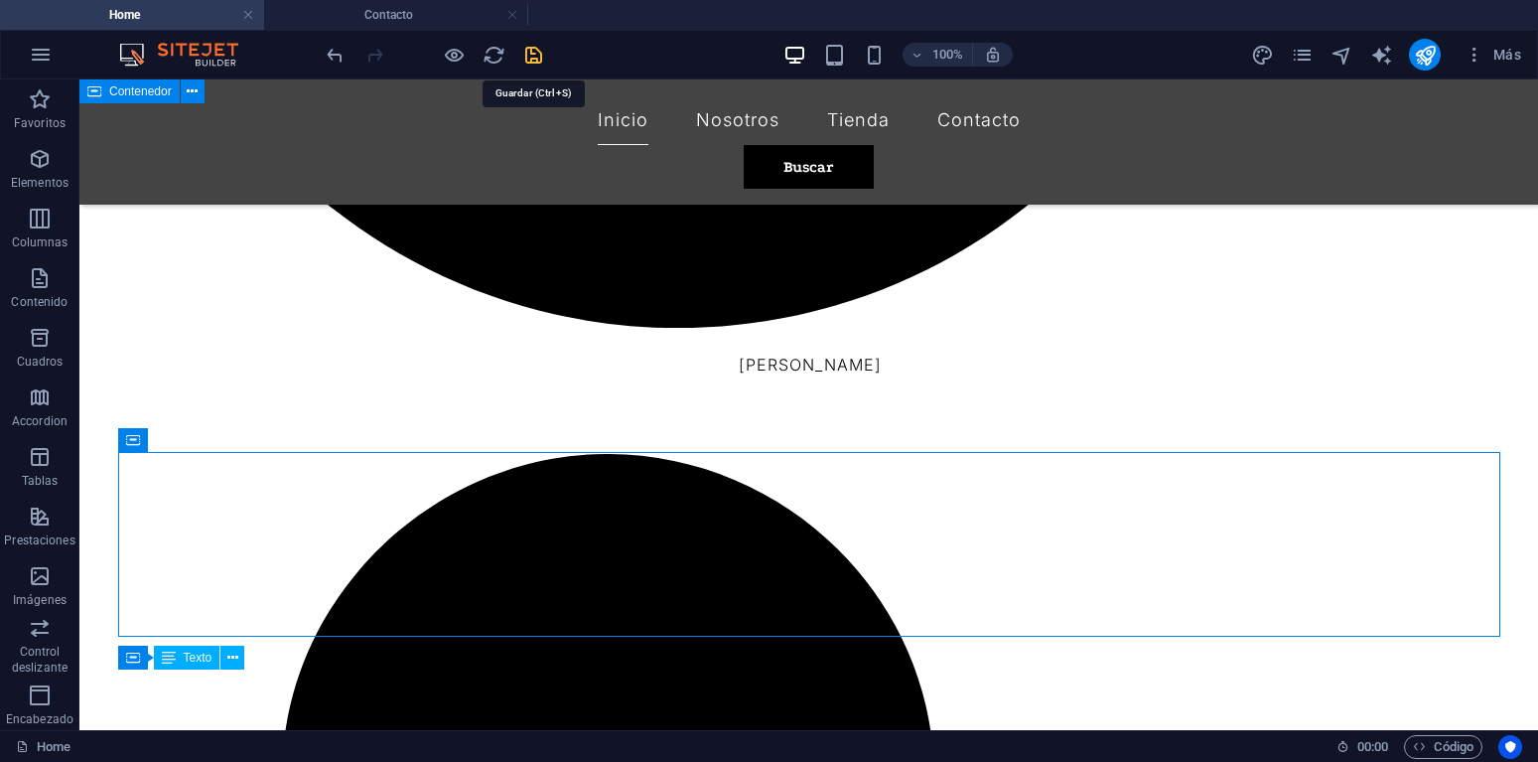
click at [529, 63] on icon "save" at bounding box center [533, 55] width 23 height 23
checkbox input "false"
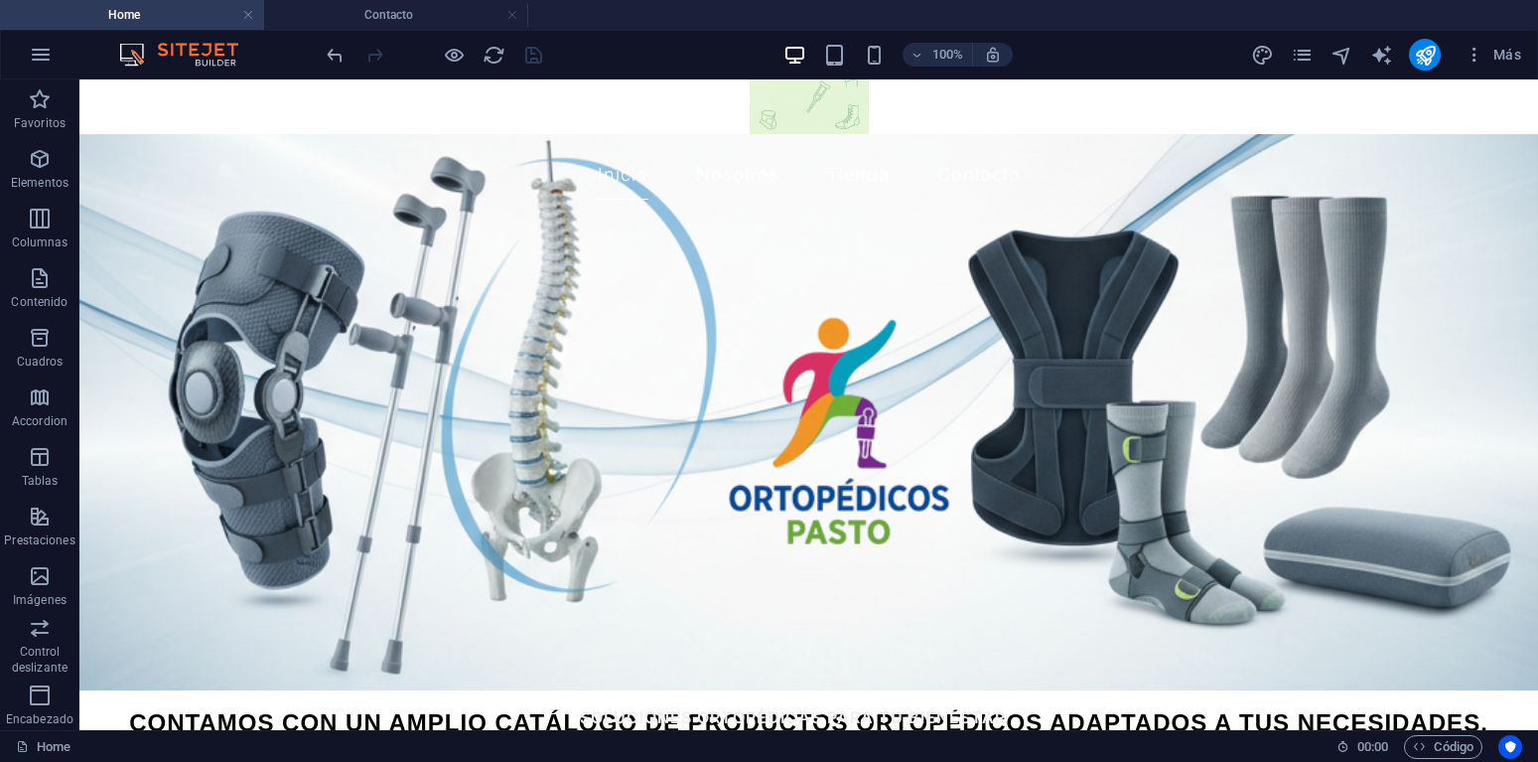
scroll to position [0, 0]
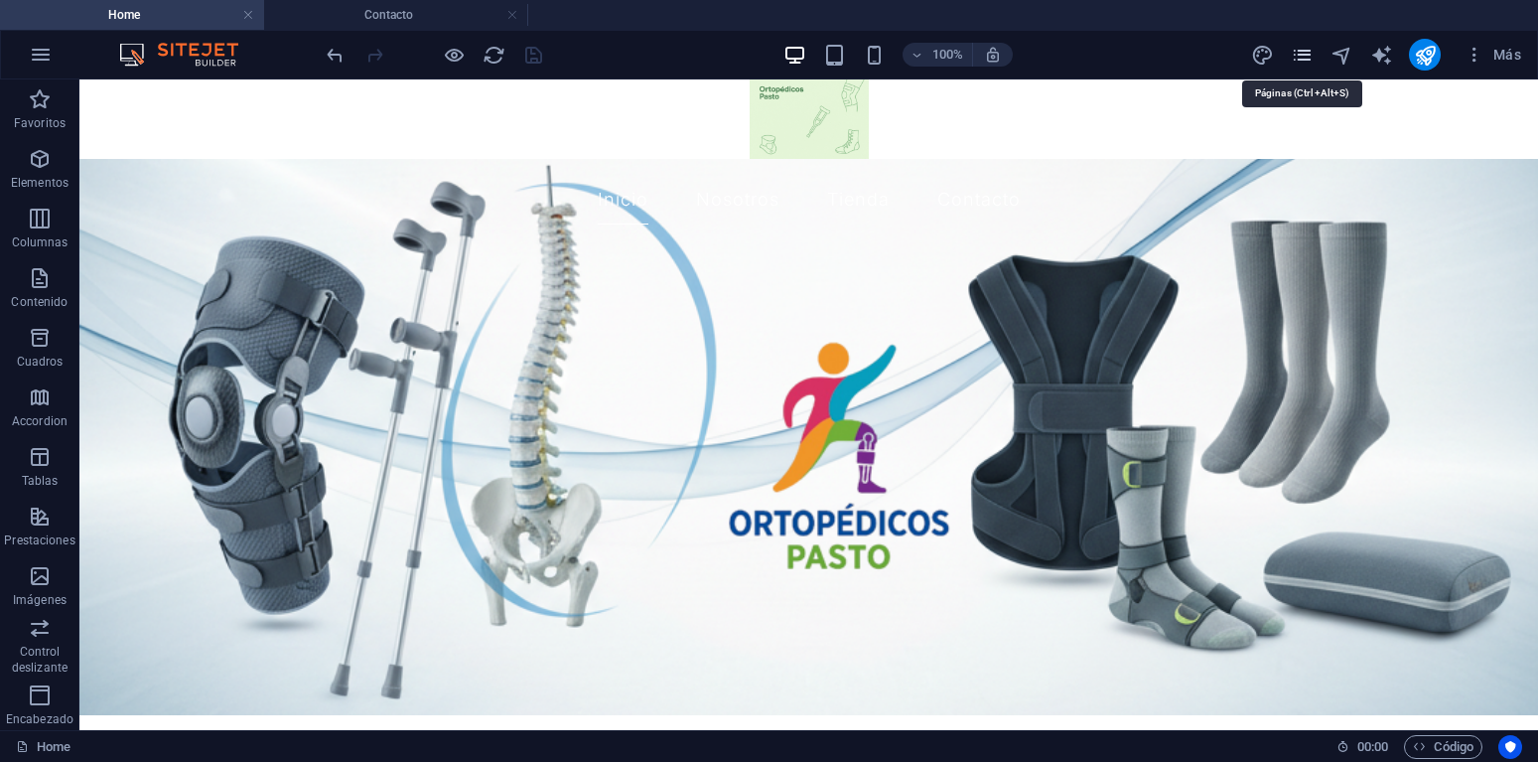
click at [1300, 46] on icon "pages" at bounding box center [1302, 55] width 23 height 23
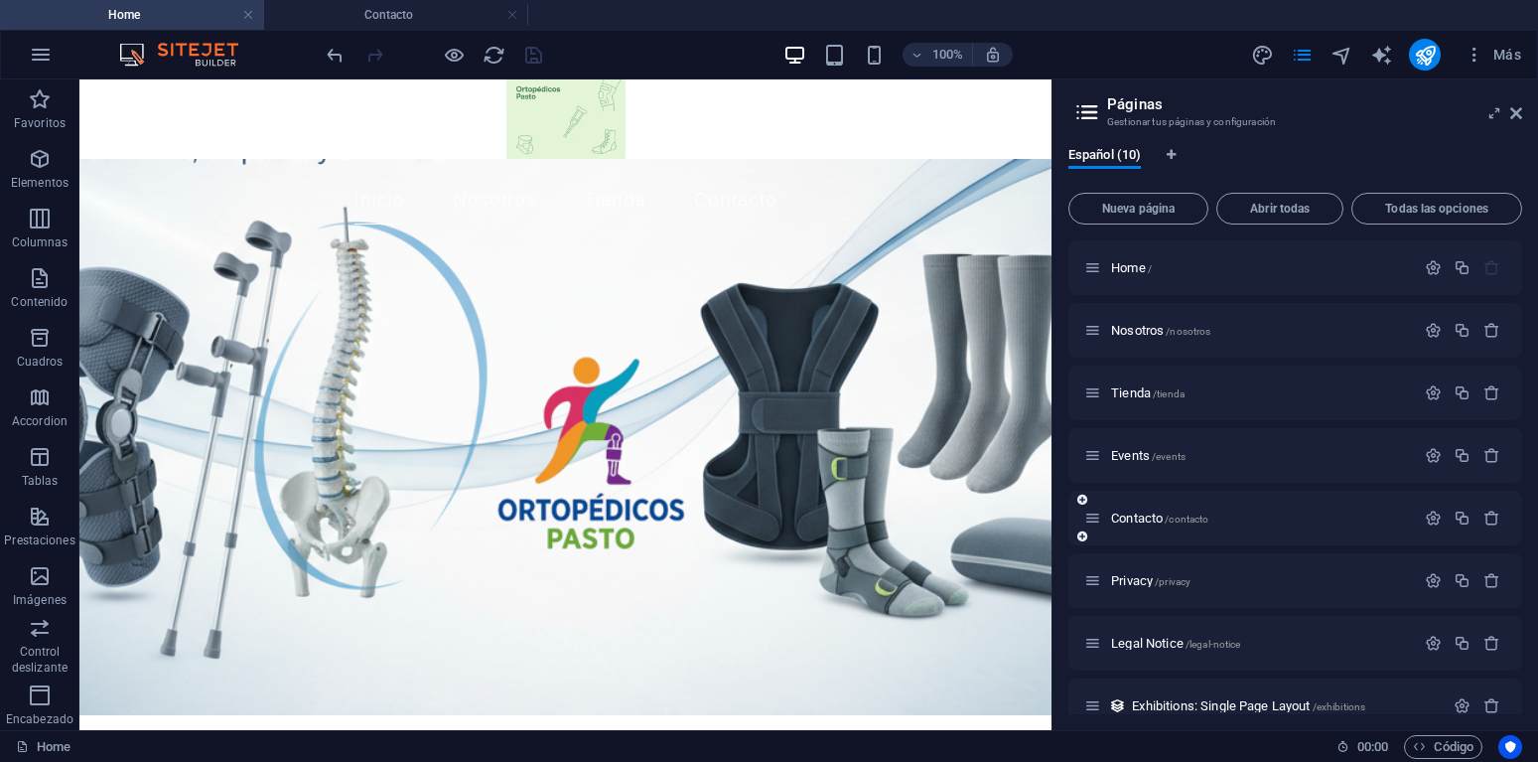
click at [1142, 510] on div "Contacto /contacto" at bounding box center [1249, 517] width 331 height 23
click at [1136, 523] on span "Contacto /contacto" at bounding box center [1159, 517] width 97 height 15
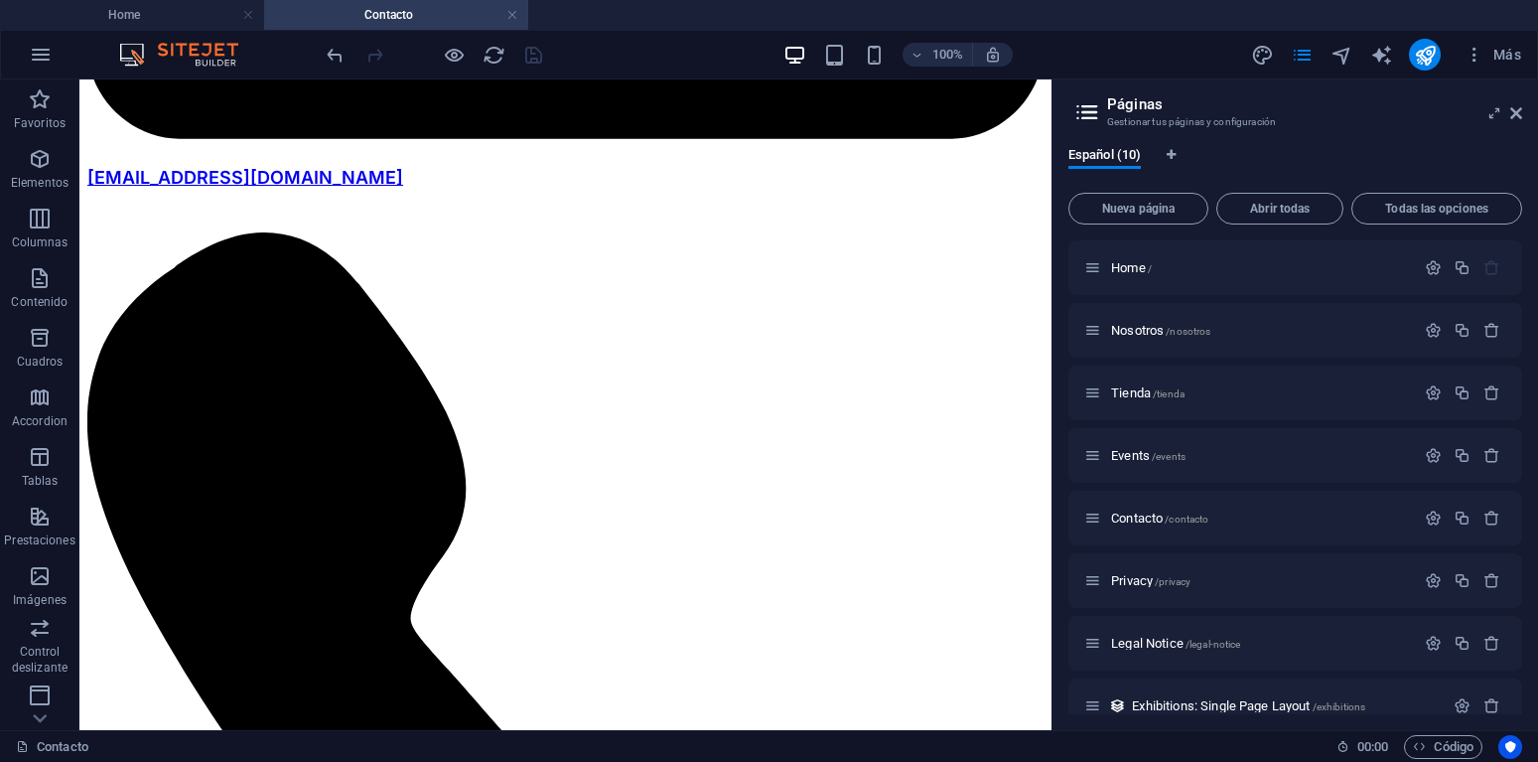
scroll to position [1875, 0]
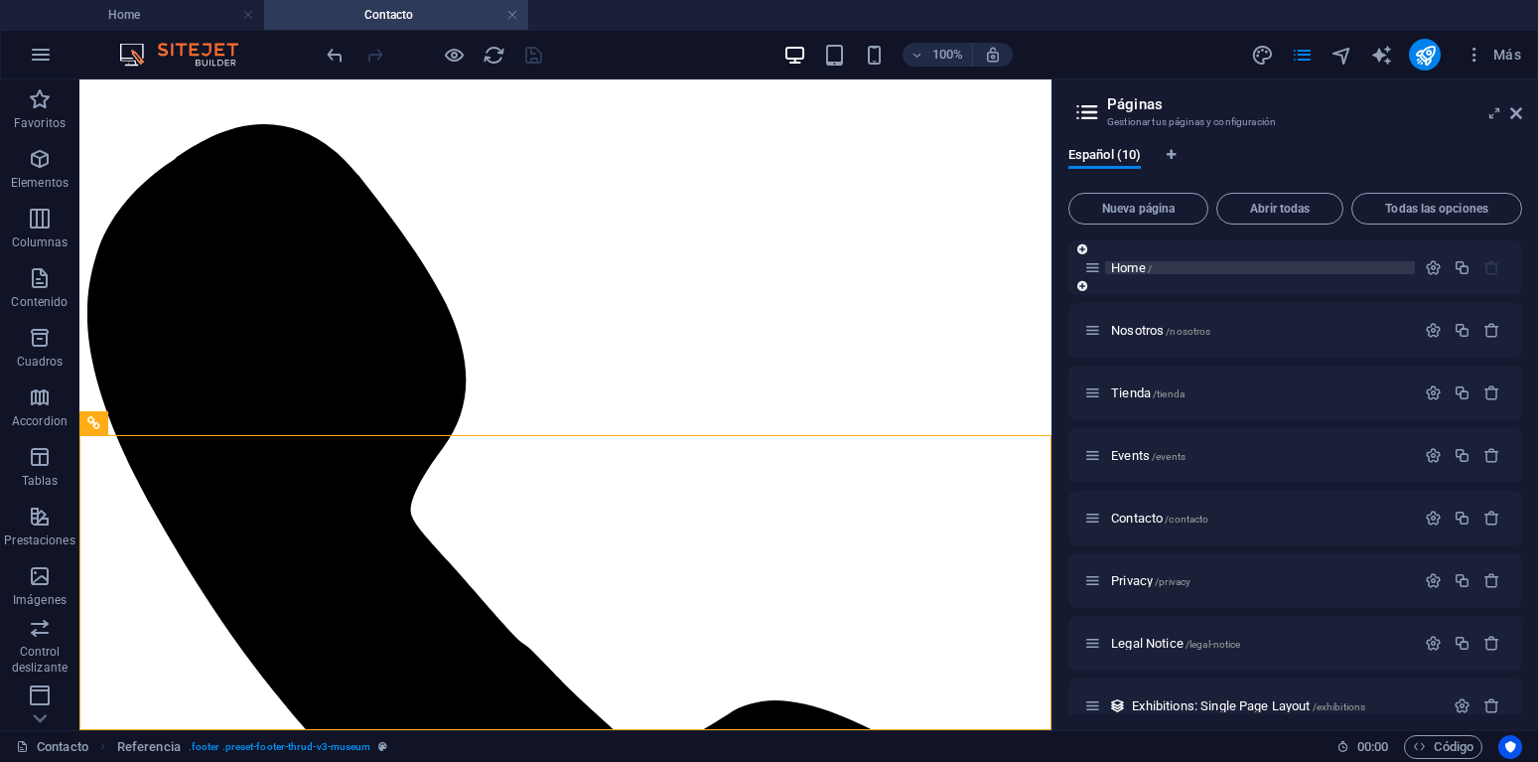
click at [1144, 267] on span "Home /" at bounding box center [1131, 267] width 41 height 15
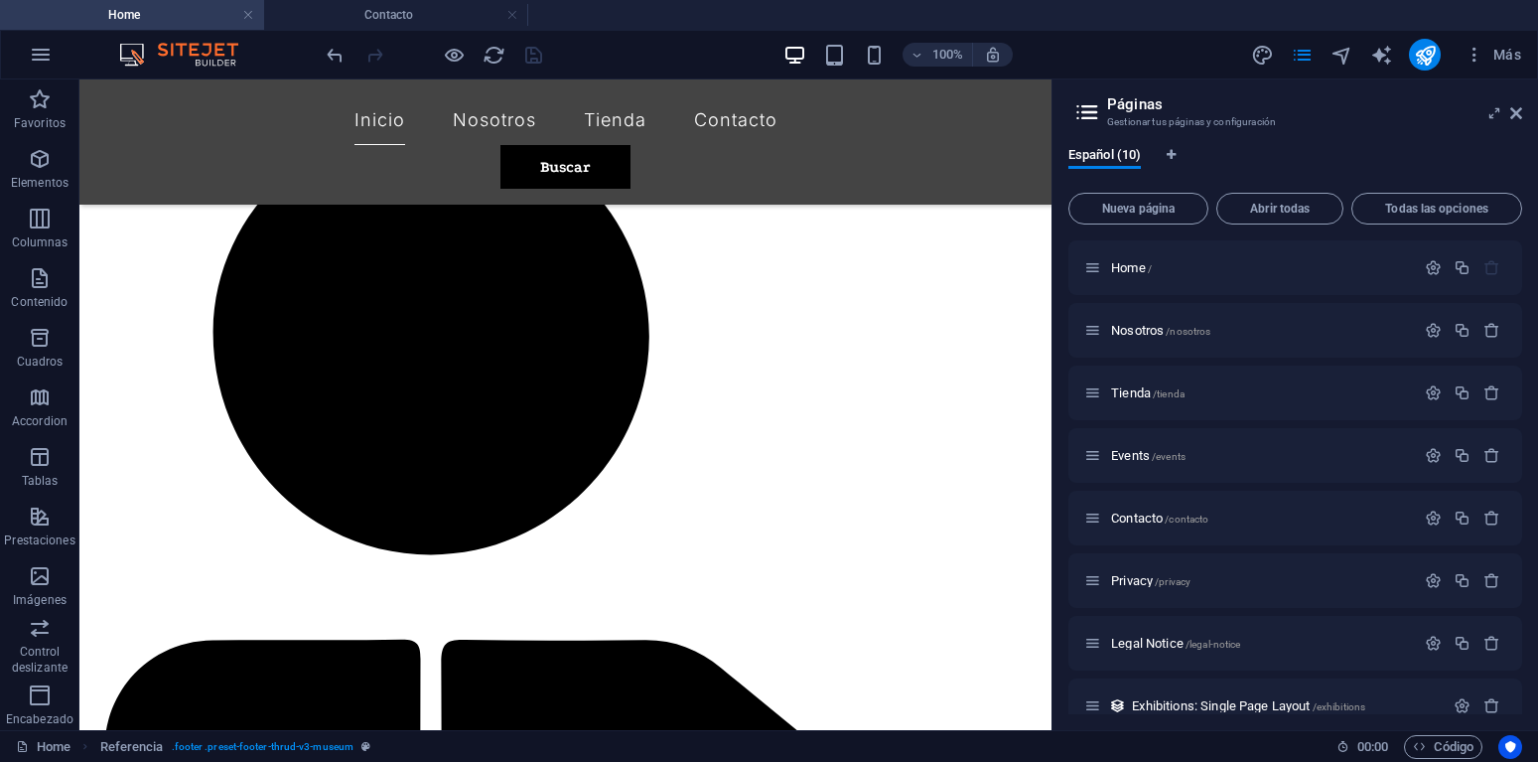
scroll to position [2129, 0]
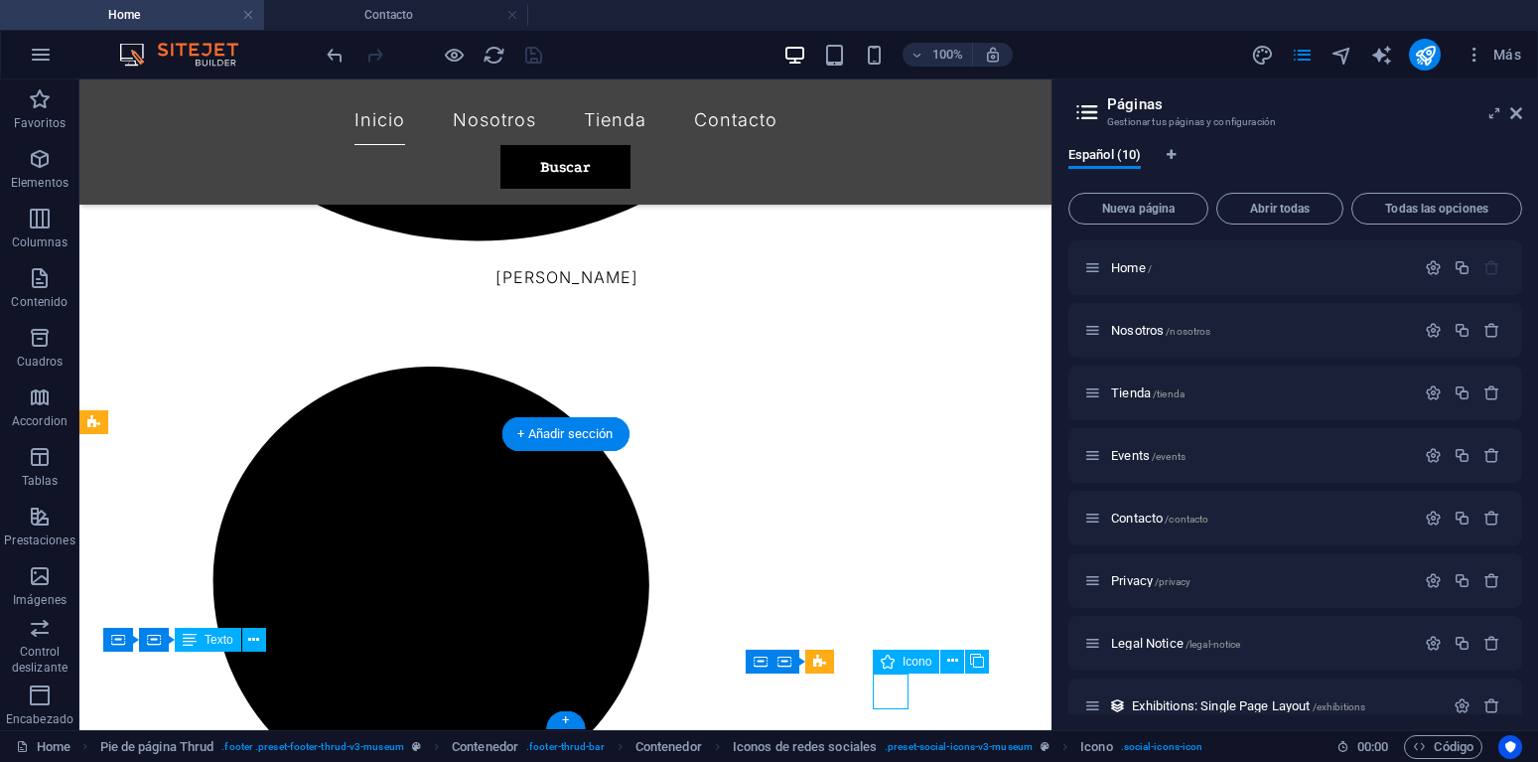
select select "xMidYMid"
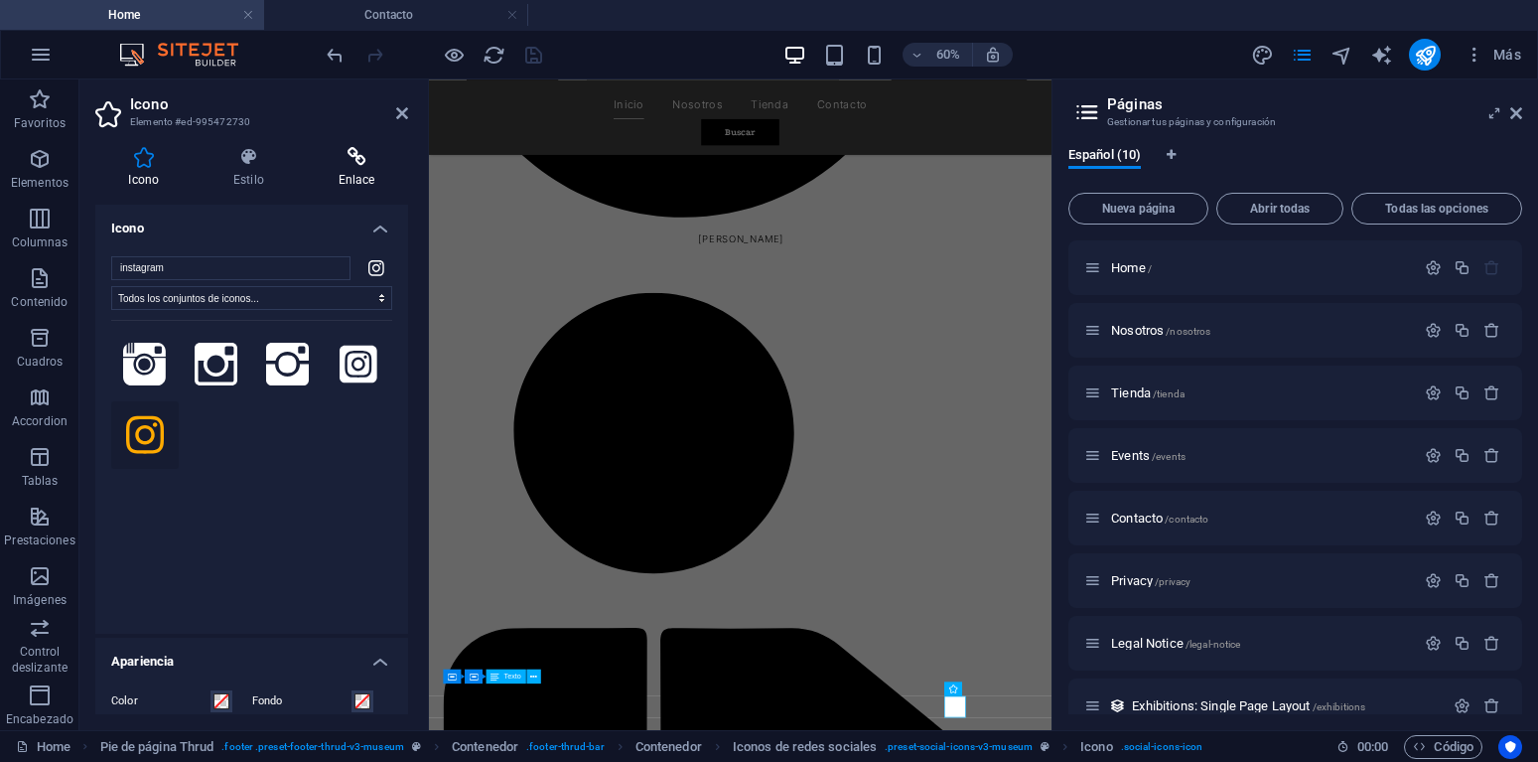
click at [343, 169] on h4 "Enlace" at bounding box center [356, 168] width 103 height 42
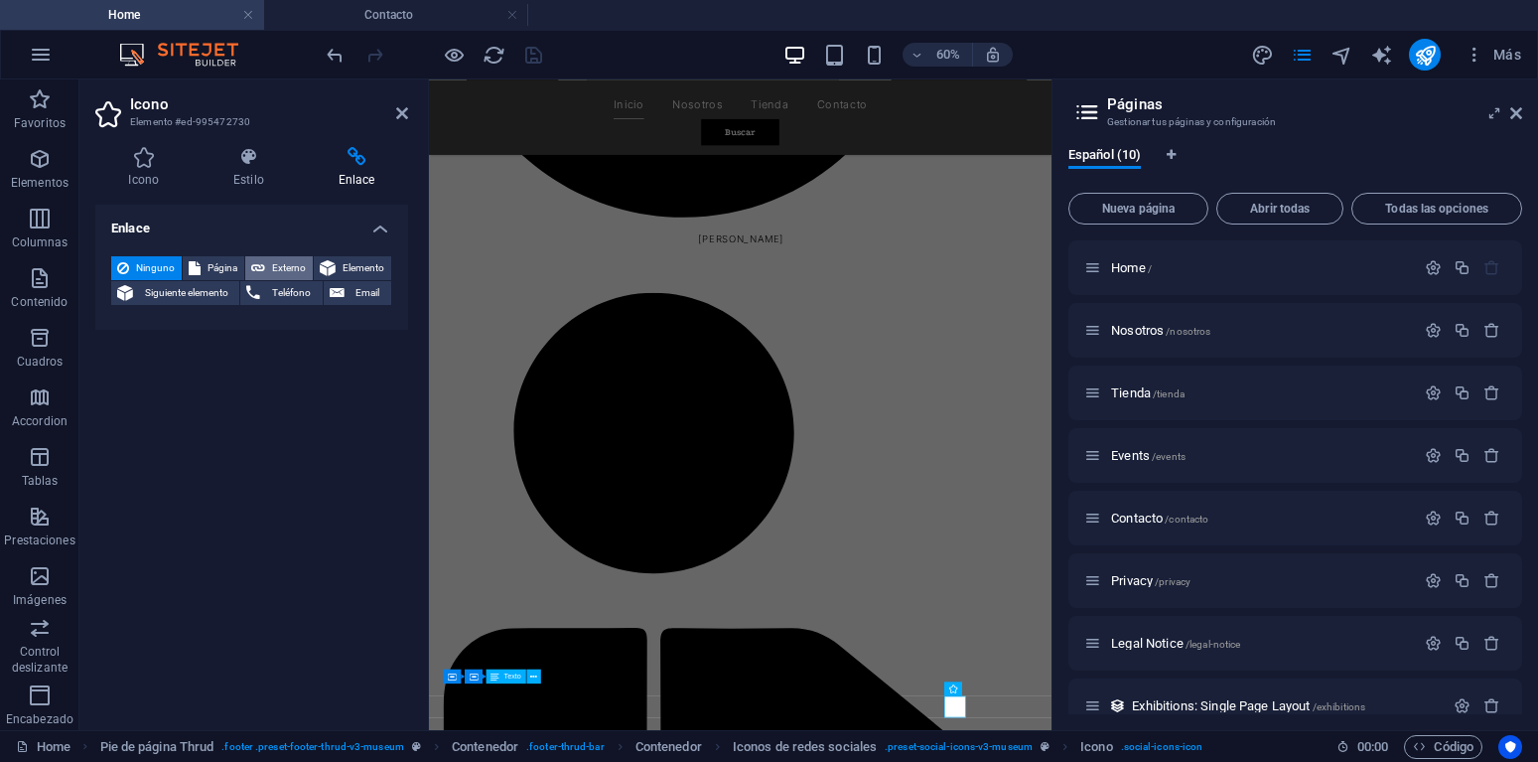
click at [287, 264] on span "Externo" at bounding box center [289, 268] width 36 height 24
select select "blank"
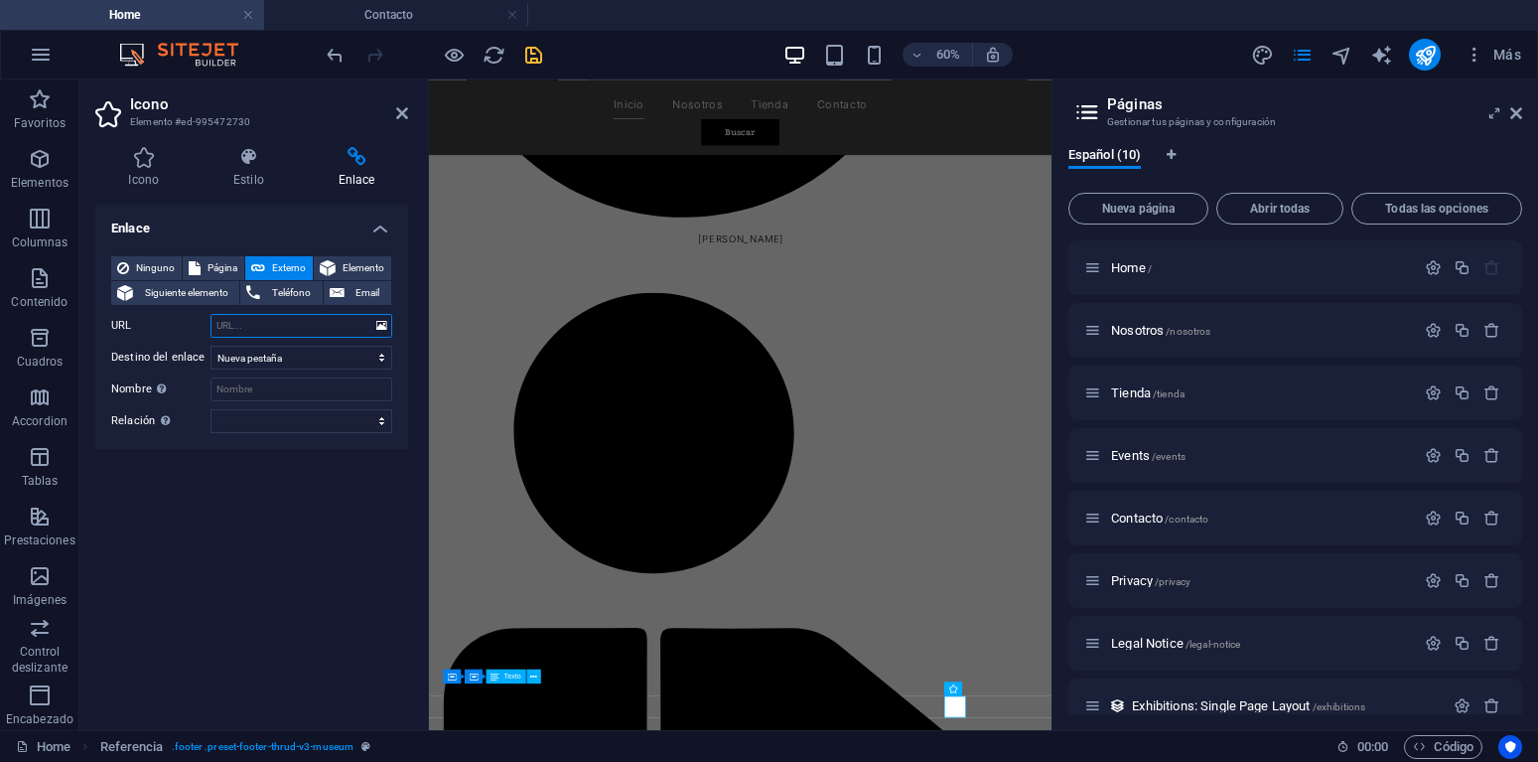
paste input "[URL][DOMAIN_NAME]"
type input "[URL][DOMAIN_NAME]"
click at [248, 387] on input "Nombre Una descripción adicional del enlace no debería ser igual al texto del e…" at bounding box center [302, 389] width 182 height 24
paste input "[URL][DOMAIN_NAME]"
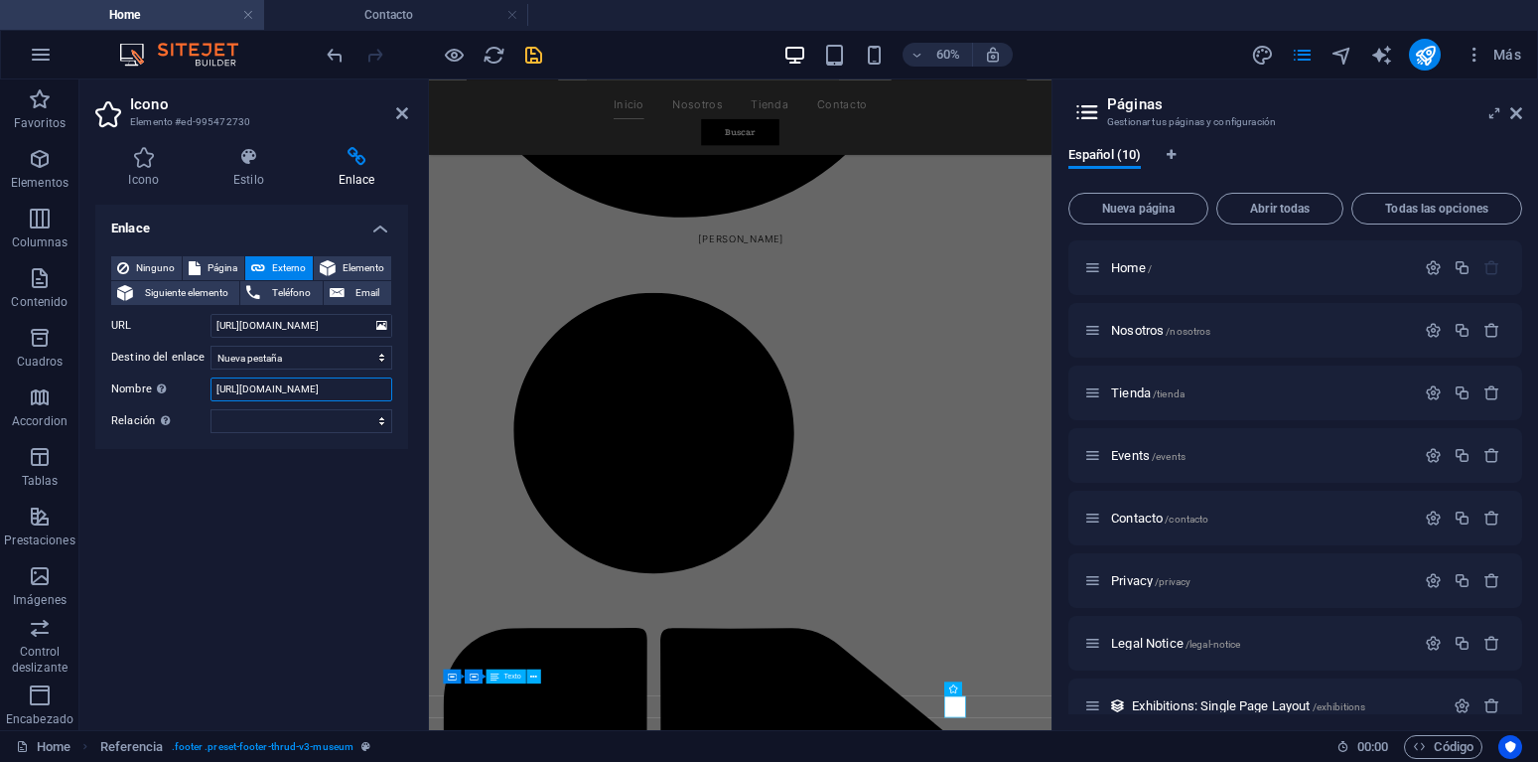
scroll to position [0, 0]
drag, startPoint x: 304, startPoint y: 387, endPoint x: 136, endPoint y: 400, distance: 168.3
click at [211, 400] on input "[URL][DOMAIN_NAME]" at bounding box center [302, 389] width 182 height 24
click at [136, 400] on label "Nombre Una descripción adicional del enlace no debería ser igual al texto del e…" at bounding box center [160, 389] width 99 height 24
click at [211, 400] on input "[URL][DOMAIN_NAME]" at bounding box center [302, 389] width 182 height 24
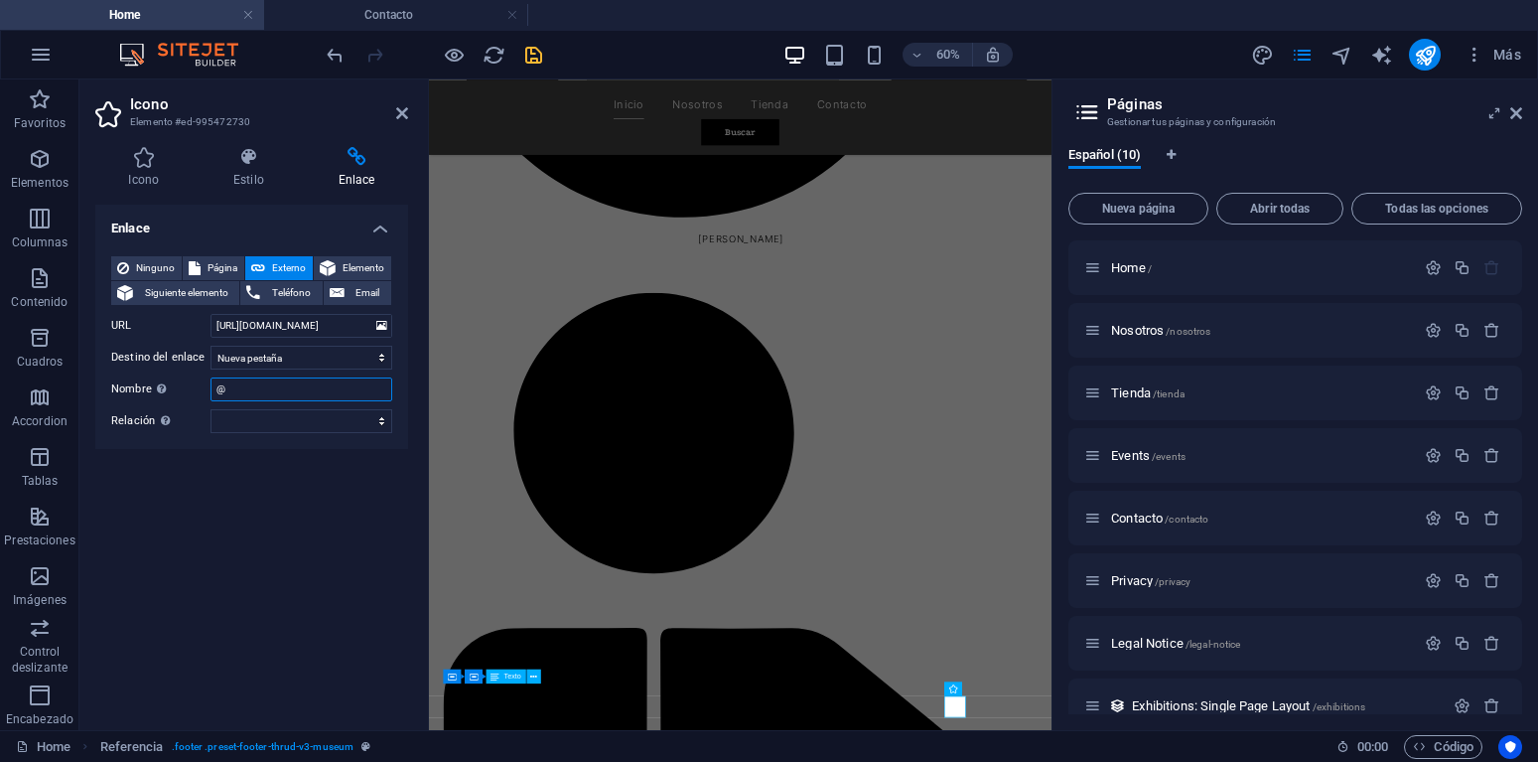
paste input "[URL][DOMAIN_NAME]"
type input "@ortopedicos_pasto"
click at [324, 483] on div "Enlace Ninguno Página Externo Elemento Siguiente elemento Teléfono Email Página…" at bounding box center [251, 459] width 313 height 509
click at [536, 58] on icon "save" at bounding box center [533, 55] width 23 height 23
checkbox input "false"
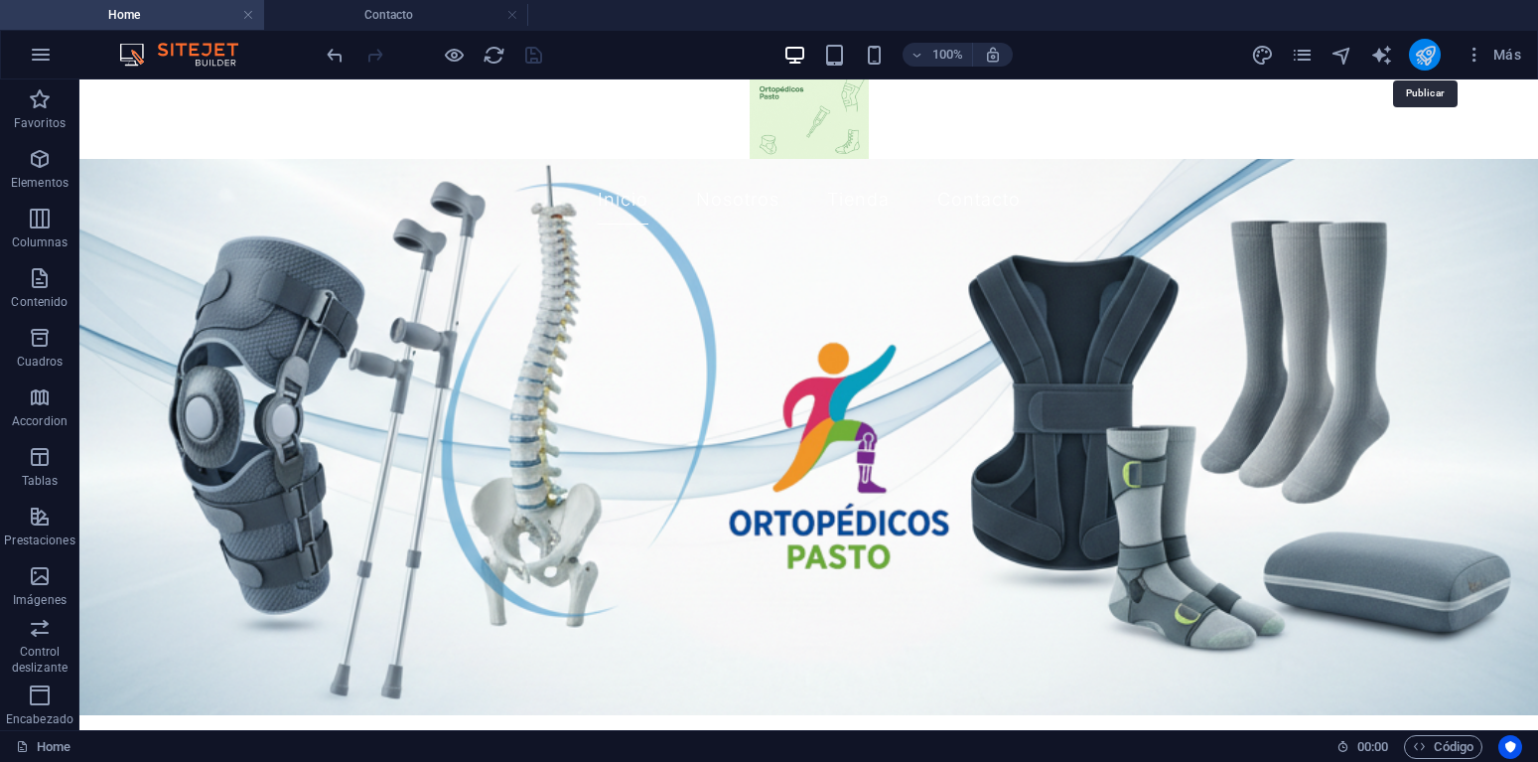
click at [1422, 55] on icon "publish" at bounding box center [1425, 55] width 23 height 23
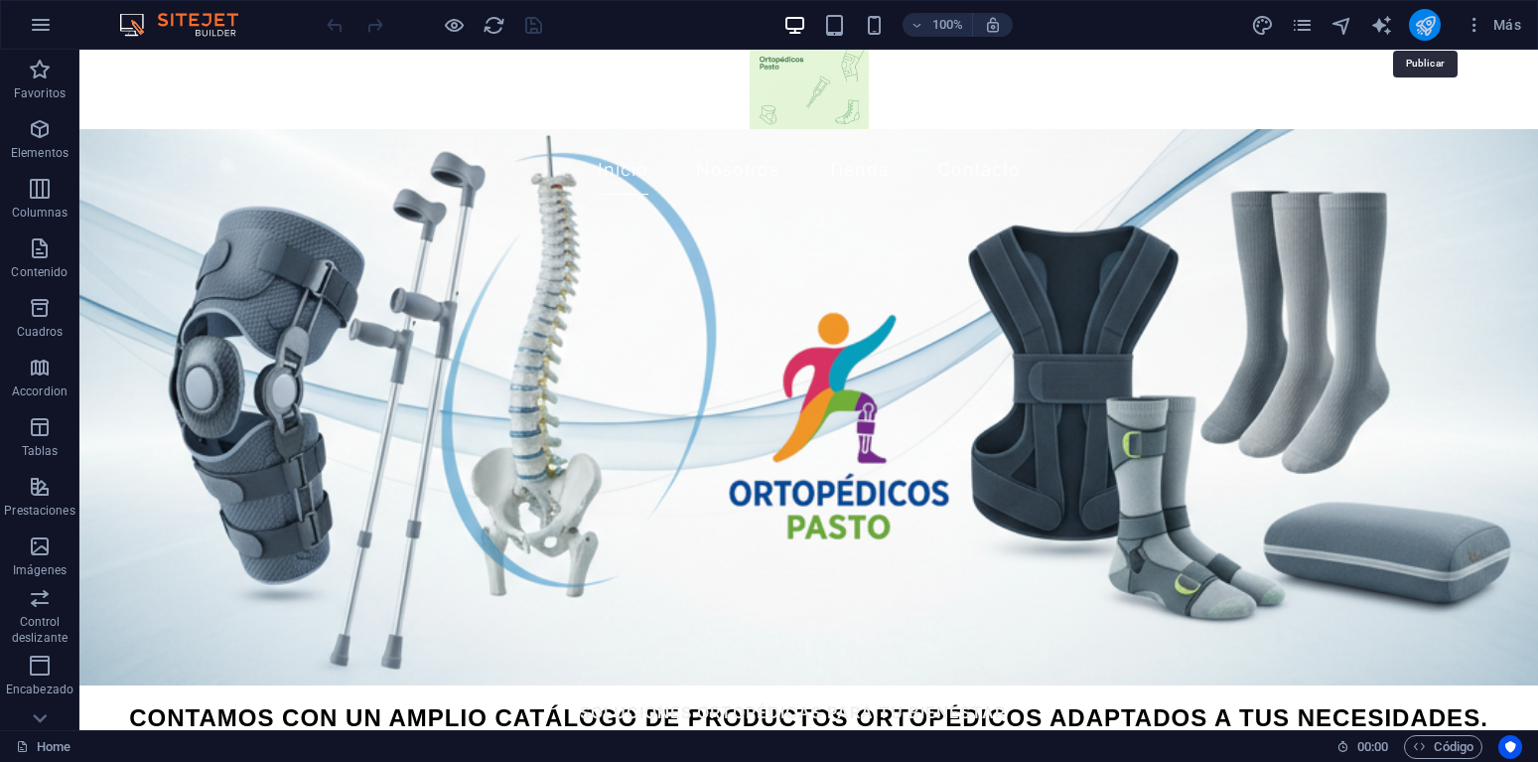
click at [1430, 23] on icon "publish" at bounding box center [1425, 25] width 23 height 23
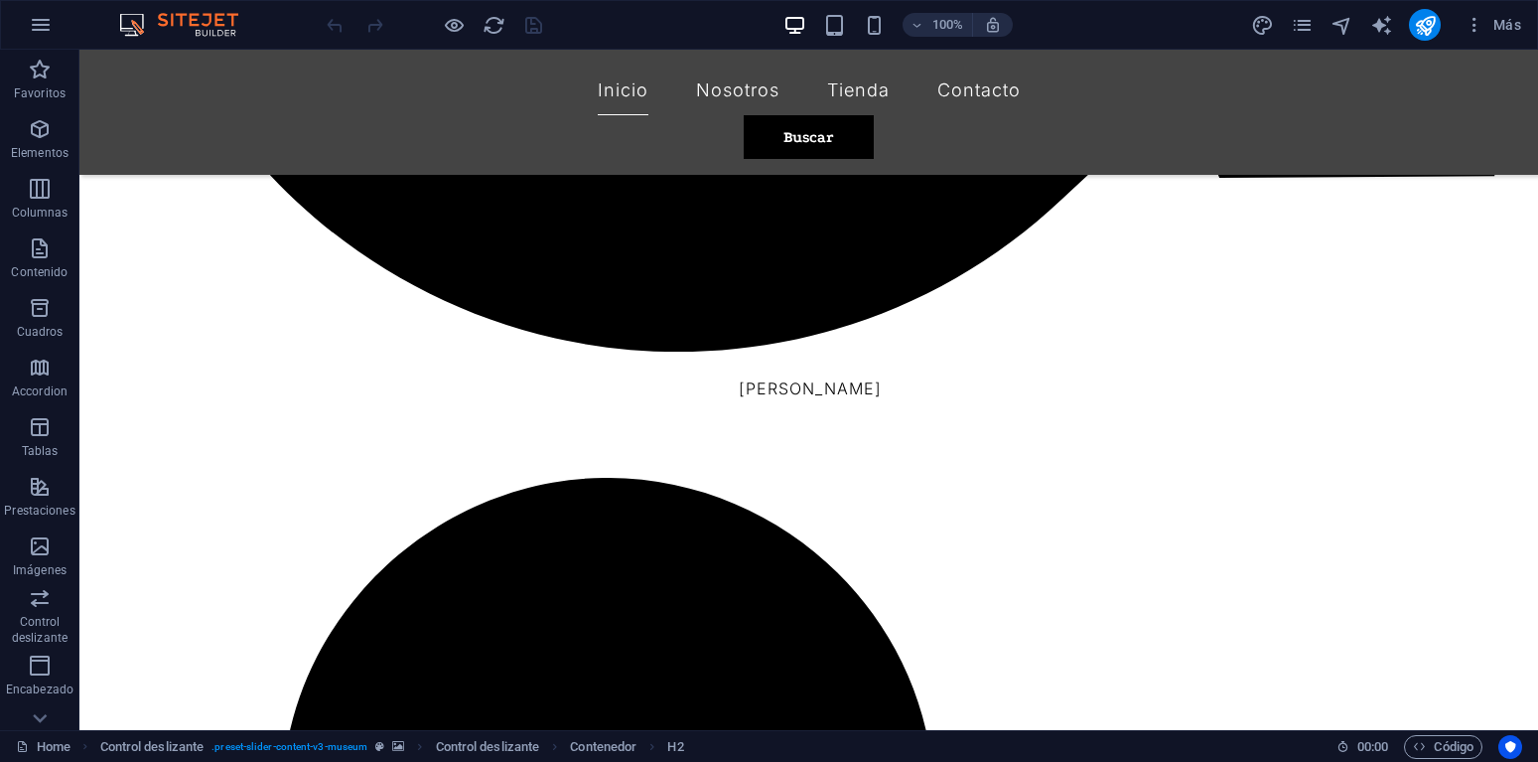
scroll to position [2004, 0]
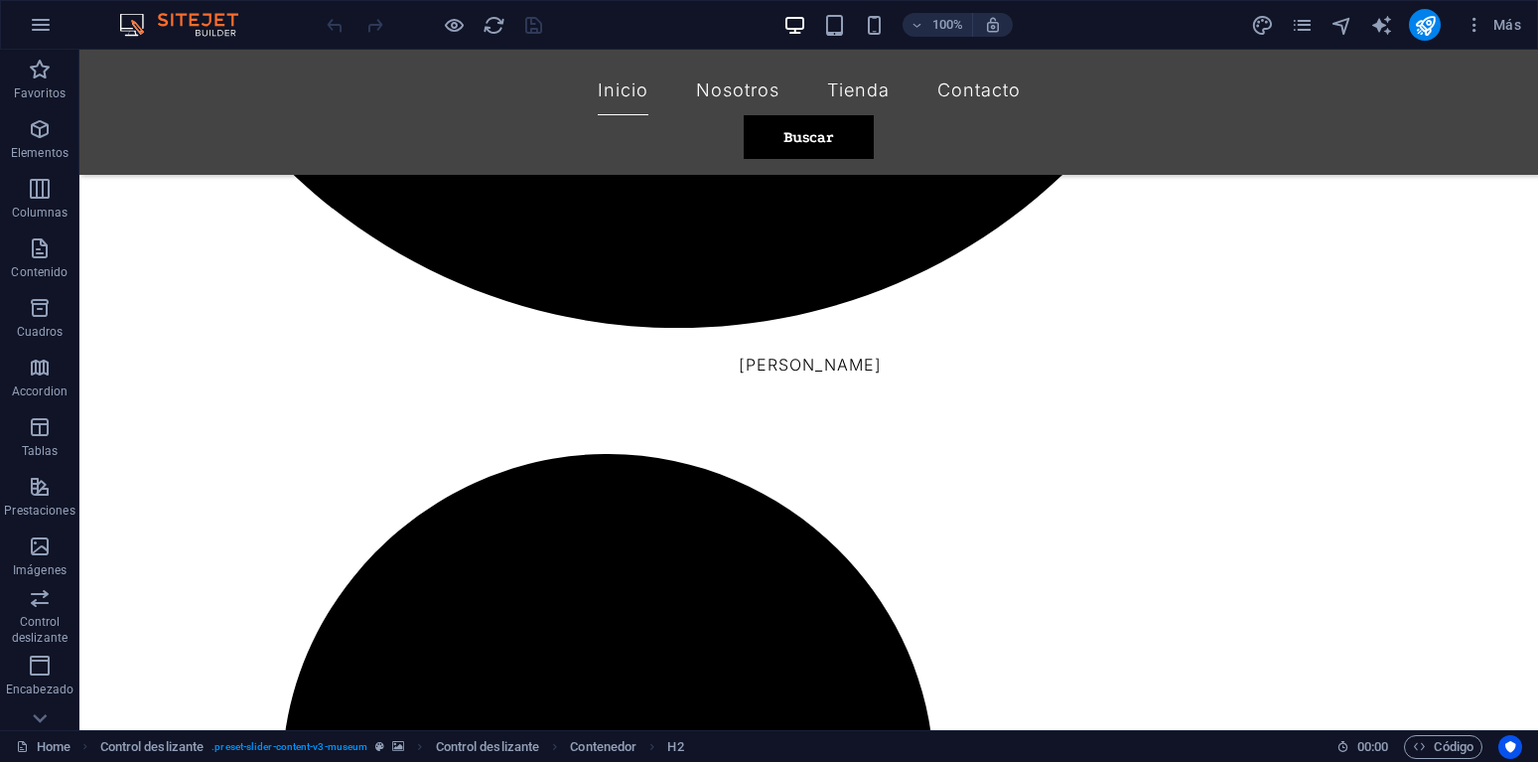
drag, startPoint x: 1537, startPoint y: 173, endPoint x: 1327, endPoint y: 787, distance: 648.9
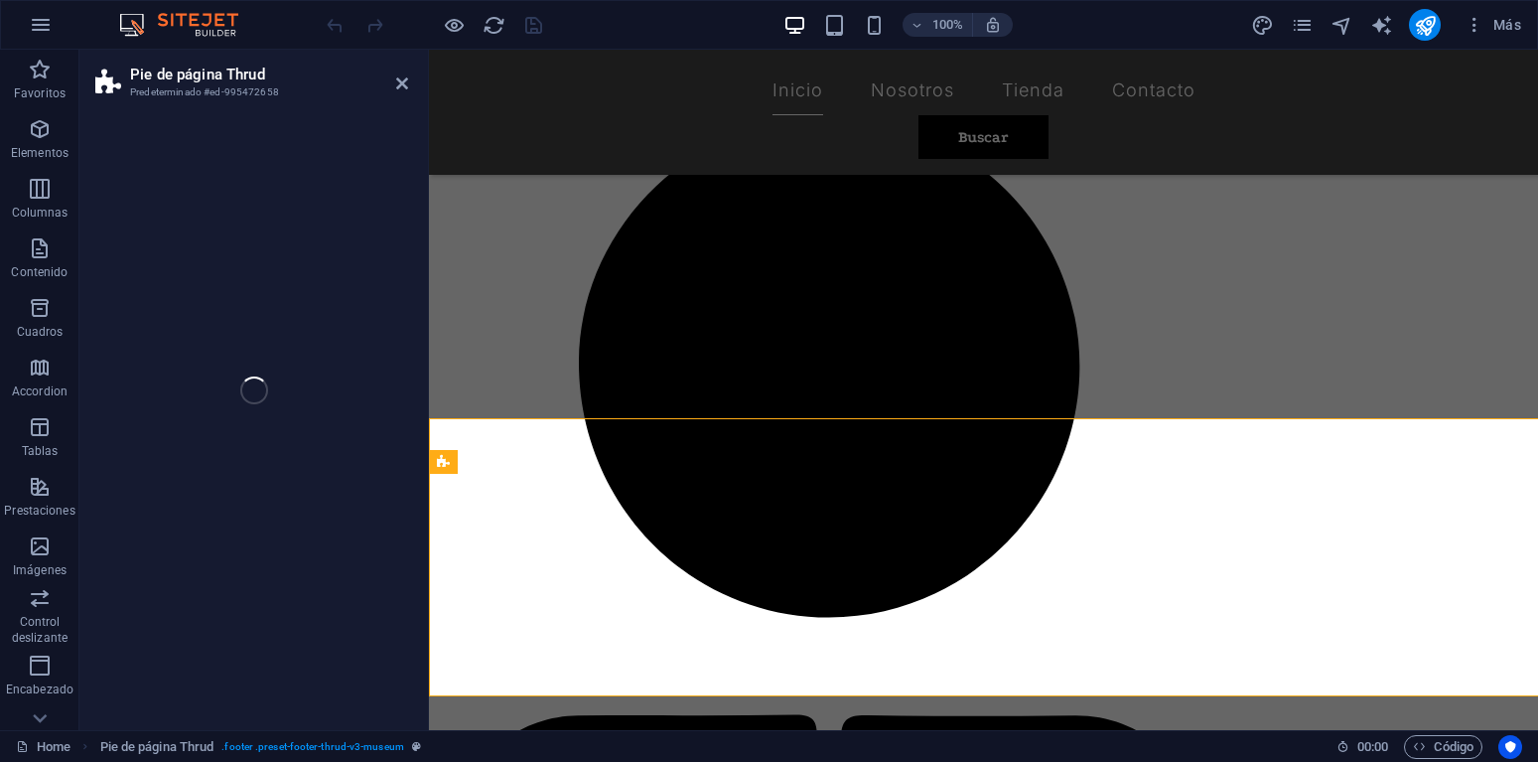
scroll to position [2037, 0]
